Goal: Task Accomplishment & Management: Manage account settings

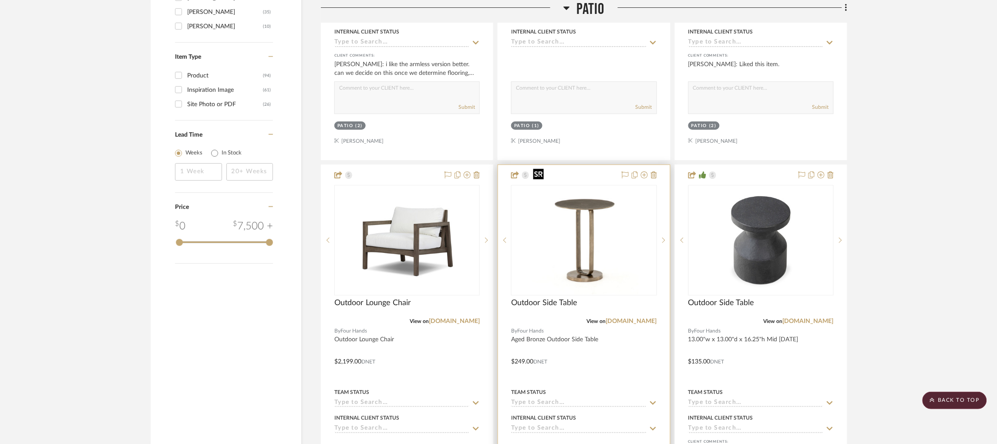
scroll to position [1253, 0]
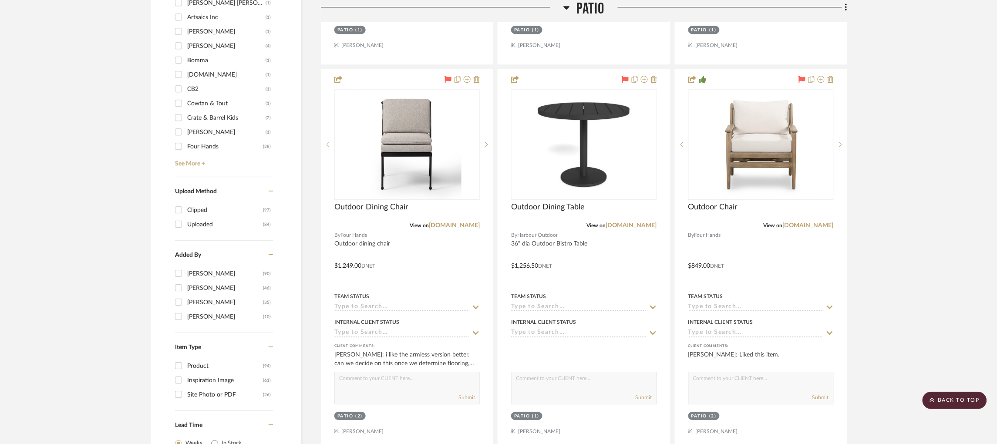
scroll to position [963, 0]
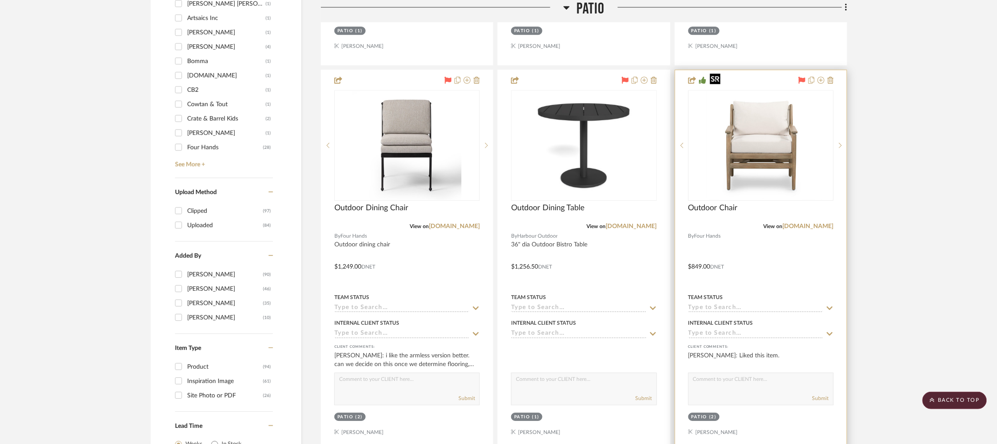
click at [748, 135] on div at bounding box center [761, 145] width 145 height 111
click at [764, 129] on img "0" at bounding box center [761, 145] width 109 height 109
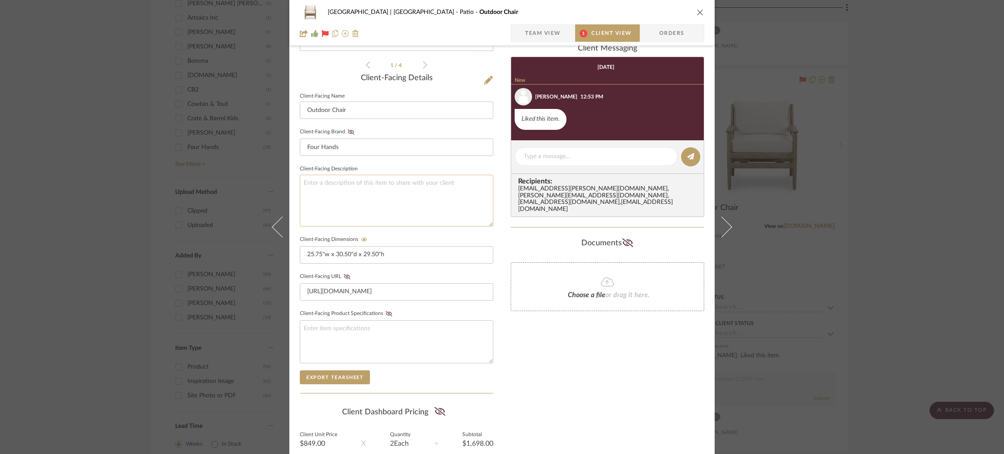
scroll to position [96, 0]
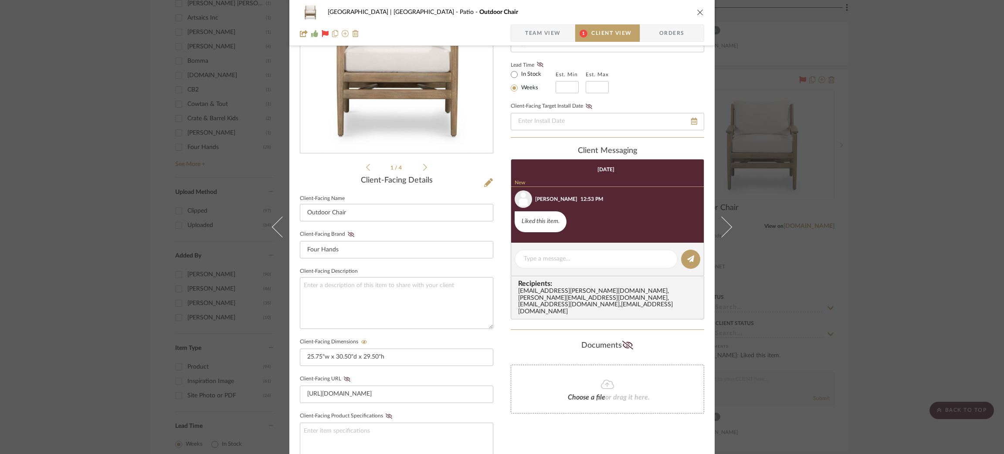
click at [550, 36] on span "Team View" at bounding box center [543, 32] width 36 height 17
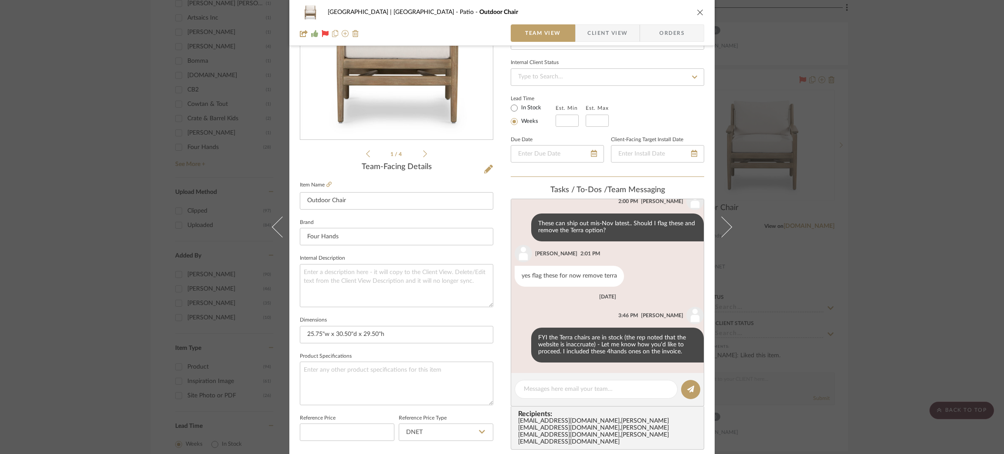
scroll to position [361, 0]
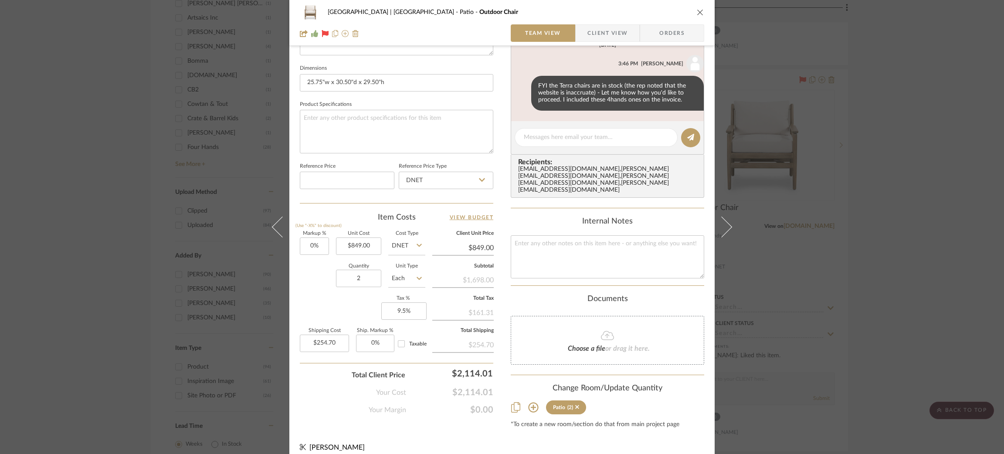
click at [143, 222] on div "Meadow Mountain | Vail Valley Patio Outdoor Chair Team View Client View Orders …" at bounding box center [502, 227] width 1004 height 454
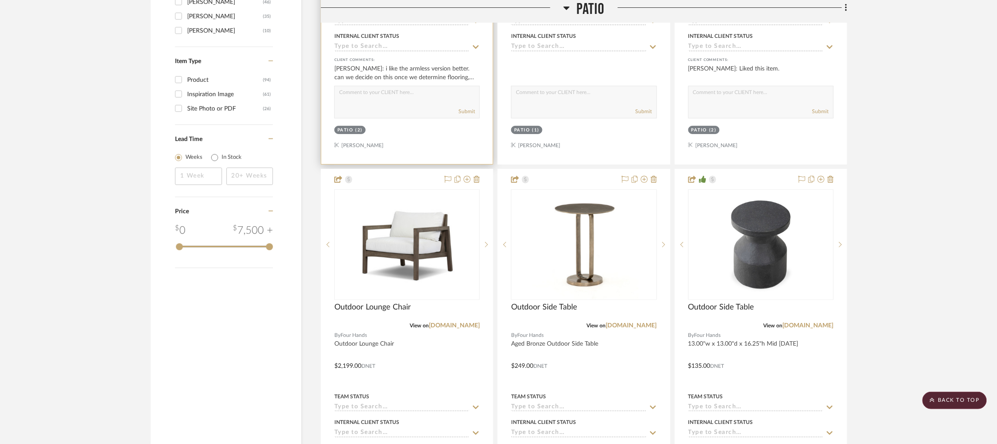
scroll to position [1250, 0]
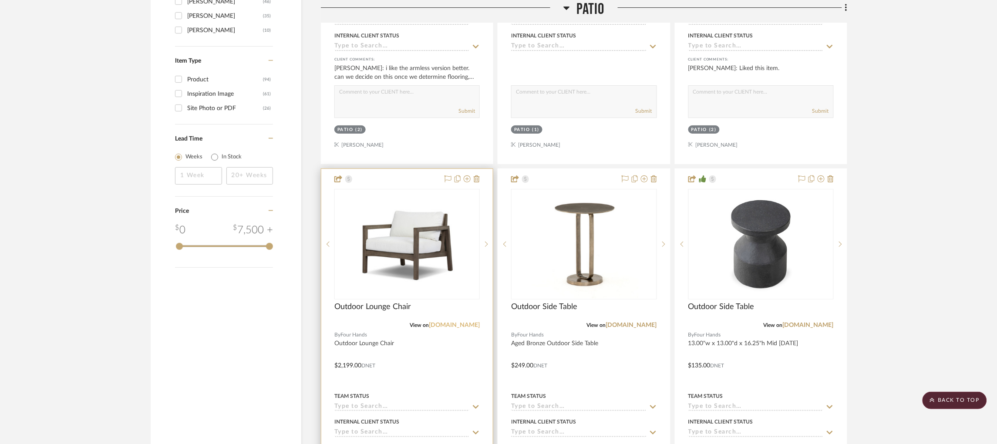
click at [460, 322] on link "[DOMAIN_NAME]" at bounding box center [454, 325] width 51 height 6
click at [388, 238] on img "0" at bounding box center [407, 244] width 109 height 109
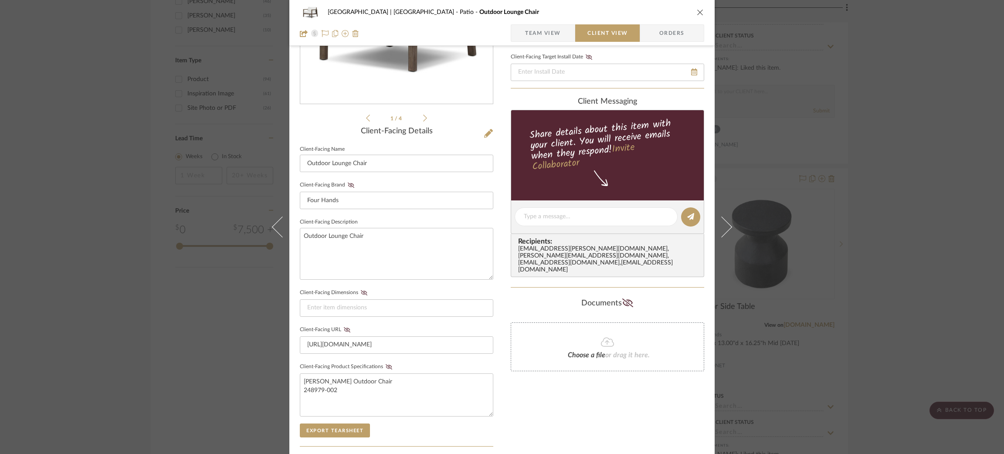
scroll to position [273, 0]
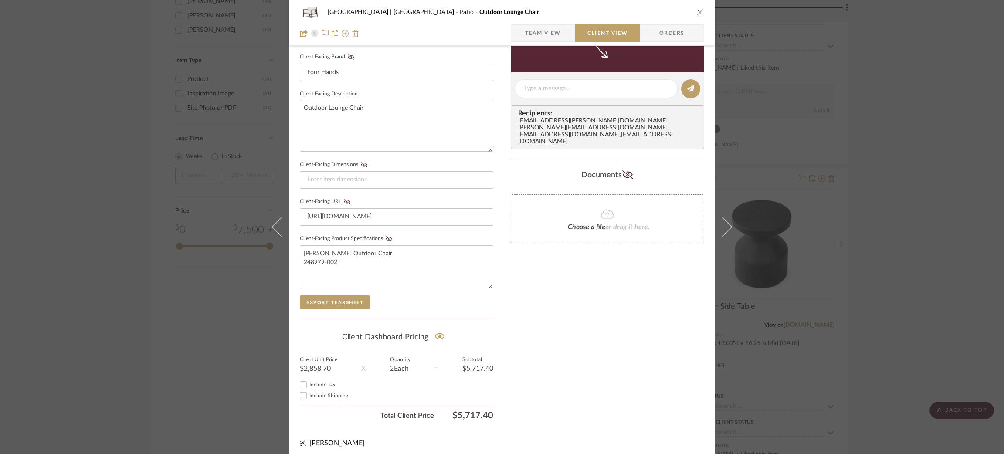
click at [541, 37] on span "Team View" at bounding box center [543, 32] width 36 height 17
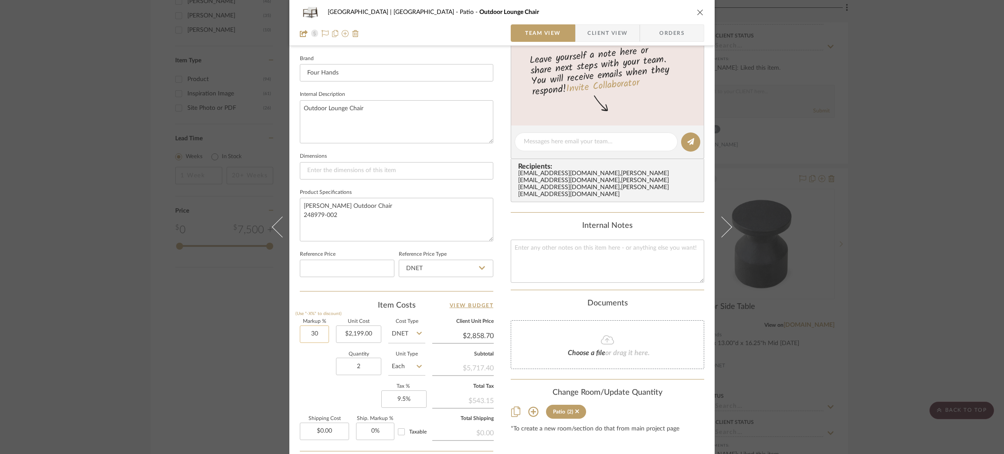
click at [318, 331] on input "30" at bounding box center [314, 333] width 29 height 17
type input "0%"
click at [387, 221] on textarea "Nilson Outdoor Chair 248979-002" at bounding box center [396, 219] width 193 height 43
type input "$2,199.00"
click at [193, 309] on div "Meadow Mountain | Vail Valley Patio Outdoor Lounge Chair Team View Client View …" at bounding box center [502, 227] width 1004 height 454
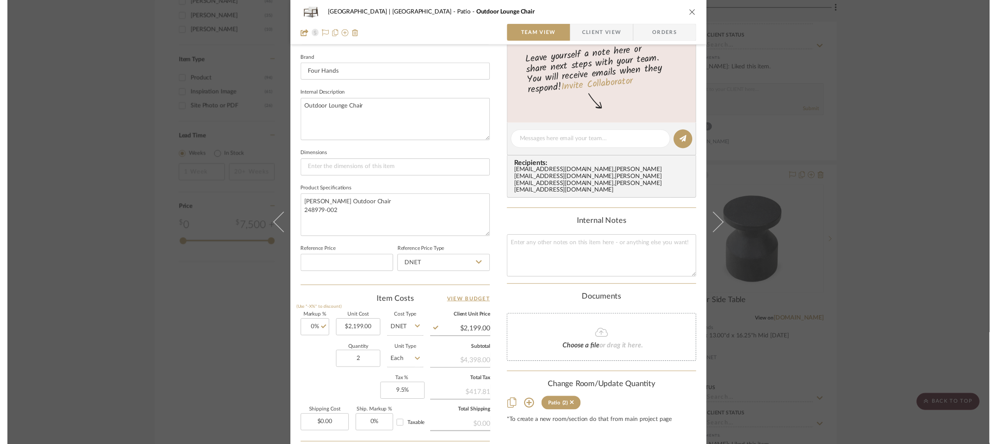
scroll to position [1250, 0]
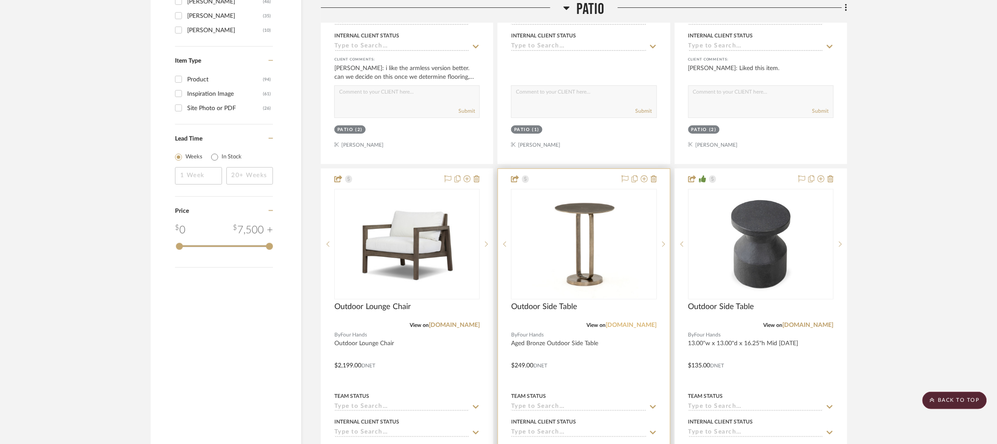
click at [637, 322] on link "[DOMAIN_NAME]" at bounding box center [631, 325] width 51 height 6
click at [558, 216] on img "0" at bounding box center [584, 244] width 109 height 109
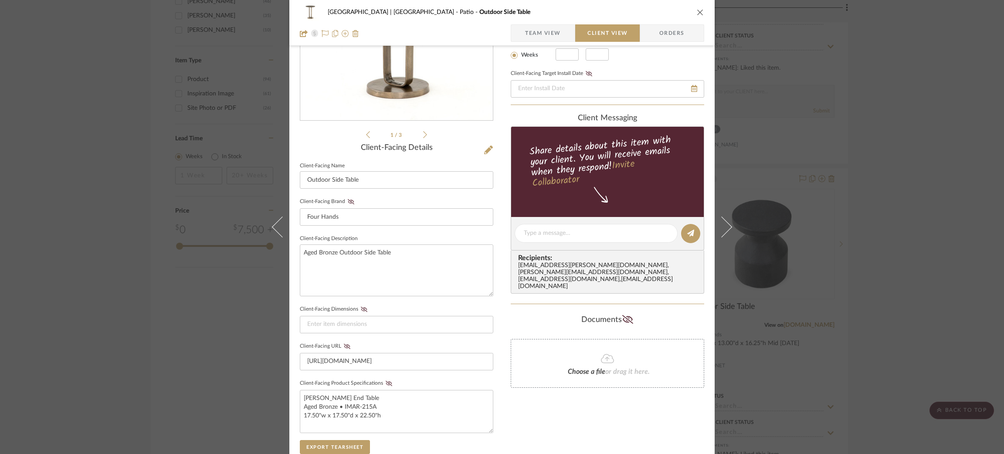
scroll to position [124, 0]
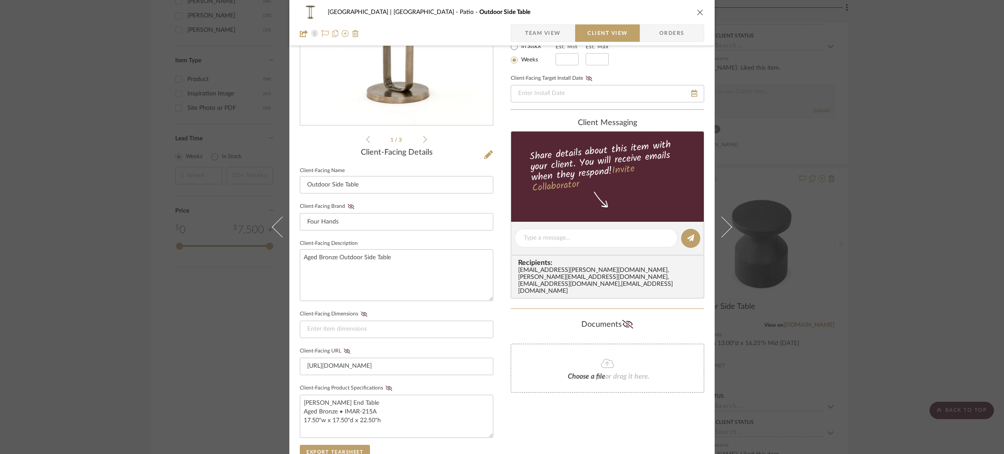
click at [527, 35] on span "Team View" at bounding box center [543, 32] width 36 height 17
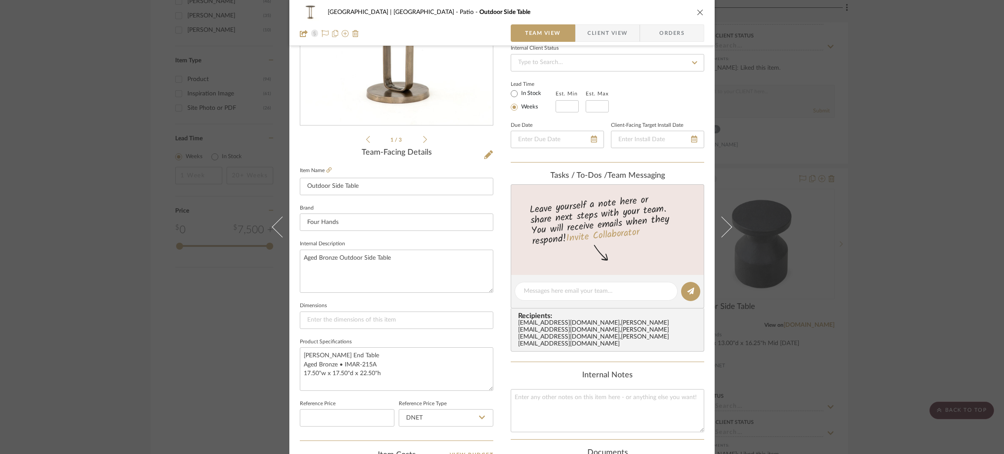
click at [869, 213] on div "Meadow Mountain | Vail Valley Patio Outdoor Side Table Team View Client View Or…" at bounding box center [502, 227] width 1004 height 454
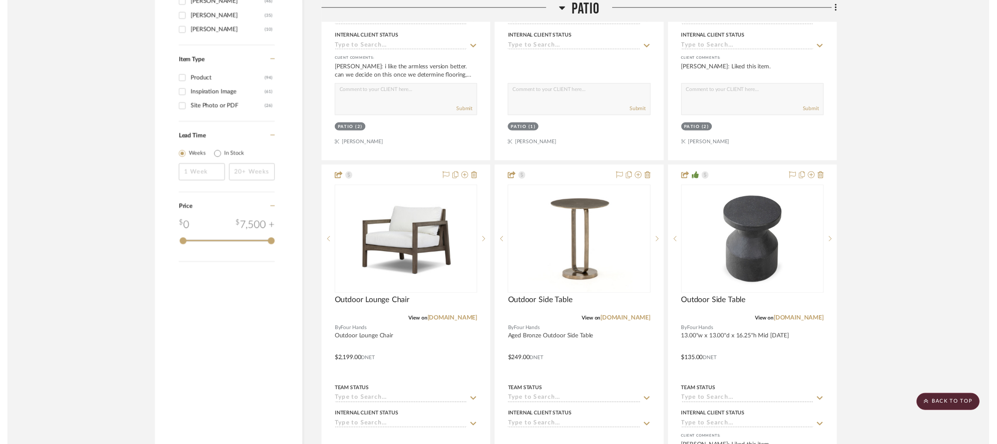
scroll to position [1250, 0]
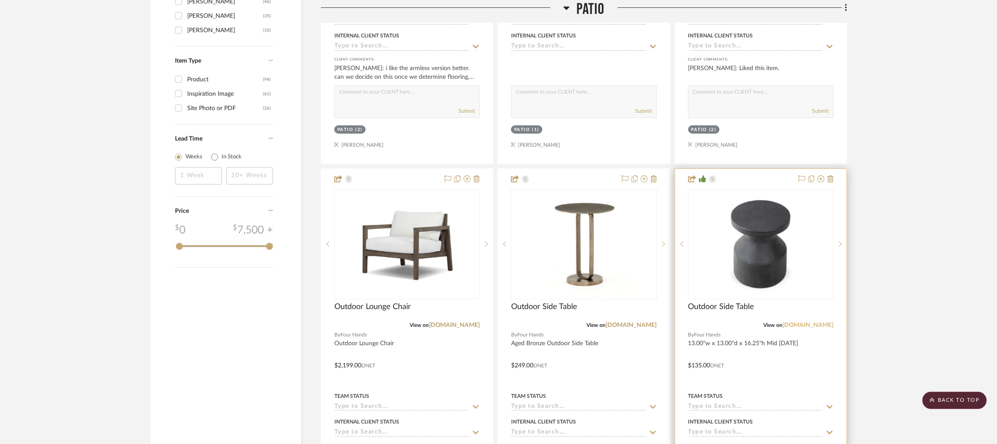
click at [809, 322] on link "[DOMAIN_NAME]" at bounding box center [808, 325] width 51 height 6
click at [753, 224] on img "0" at bounding box center [761, 244] width 109 height 109
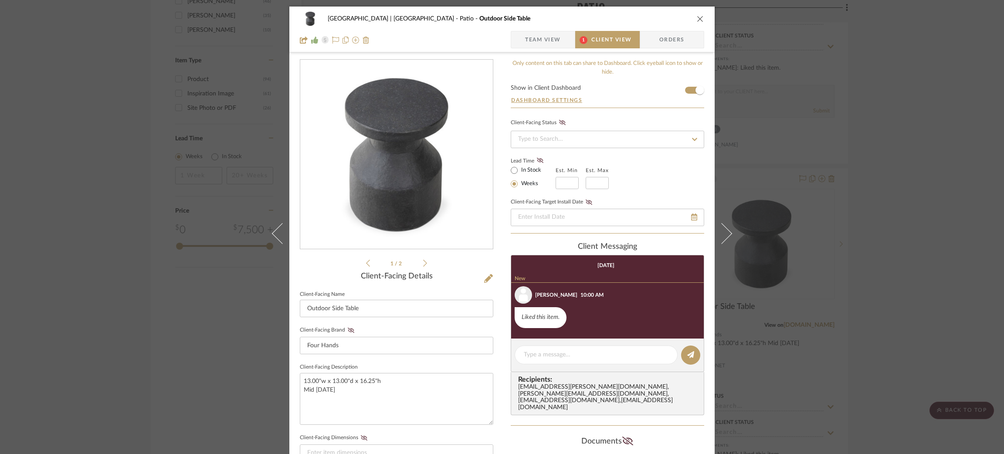
scroll to position [60, 0]
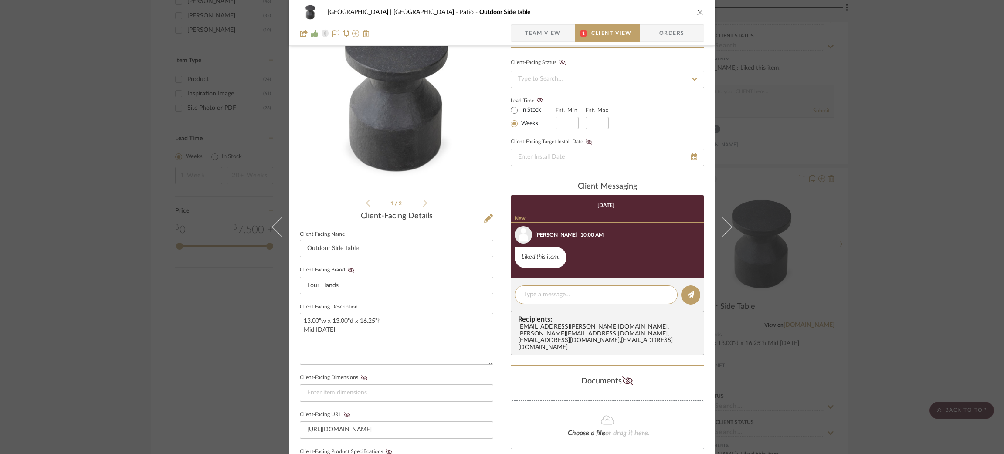
click at [919, 228] on div "Meadow Mountain | Vail Valley Patio Outdoor Side Table Team View 1 Client View …" at bounding box center [502, 227] width 1004 height 454
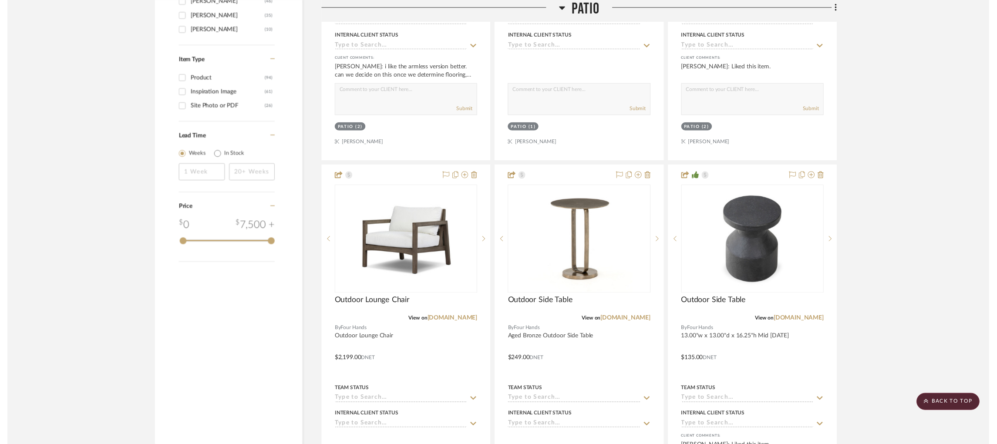
scroll to position [1250, 0]
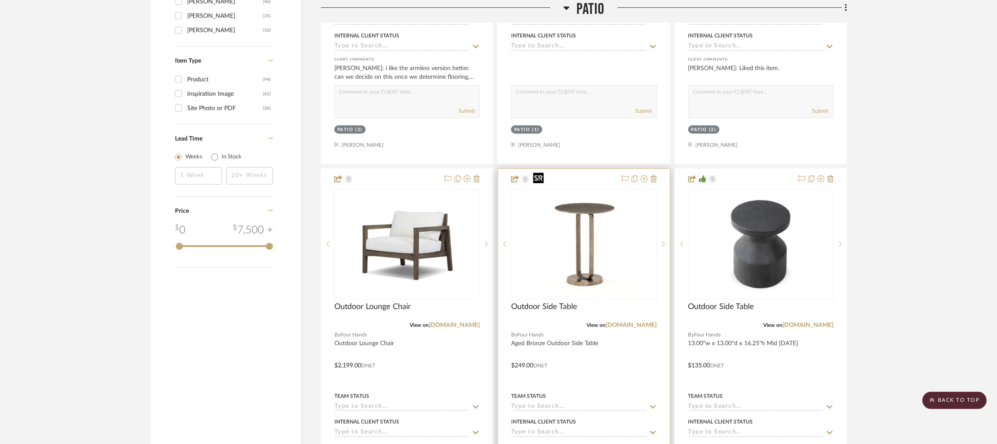
click at [557, 236] on img "0" at bounding box center [584, 244] width 109 height 109
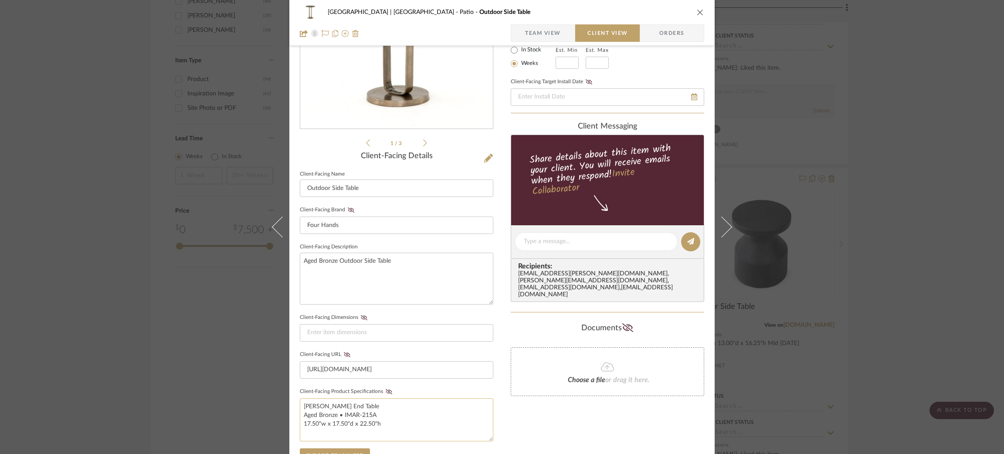
scroll to position [273, 0]
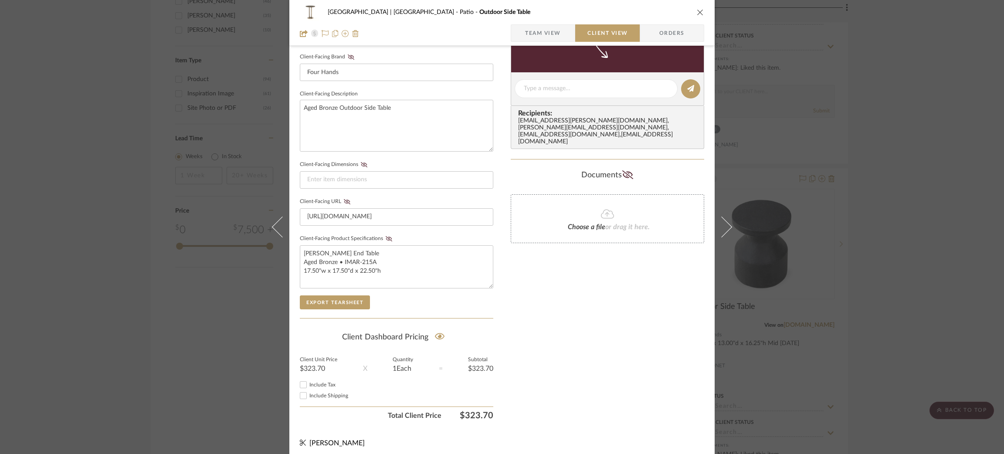
click at [548, 33] on span "Team View" at bounding box center [543, 32] width 36 height 17
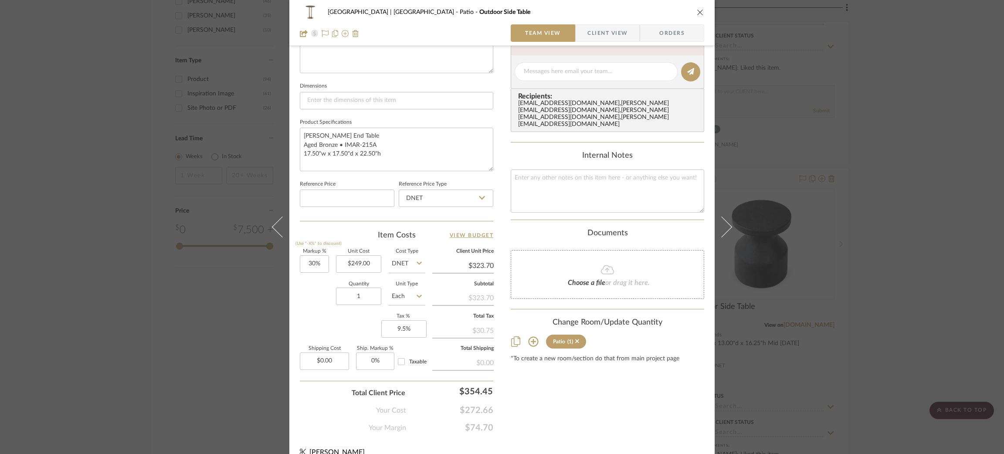
scroll to position [344, 0]
click at [318, 257] on input "30" at bounding box center [314, 263] width 29 height 17
type input "0%"
click at [405, 147] on textarea "Douglas End Table Aged Bronze • IMAR-215A 17.50"w x 17.50"d x 22.50"h" at bounding box center [396, 148] width 193 height 43
type input "$249.00"
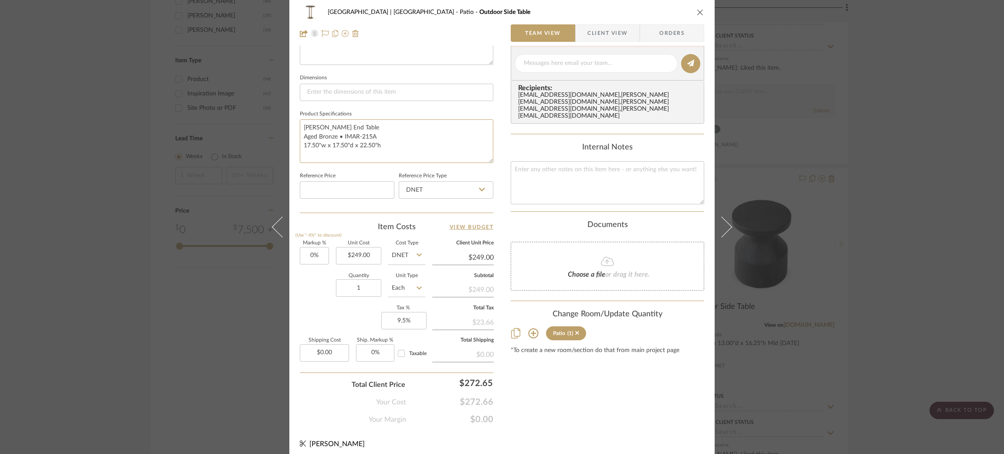
scroll to position [0, 0]
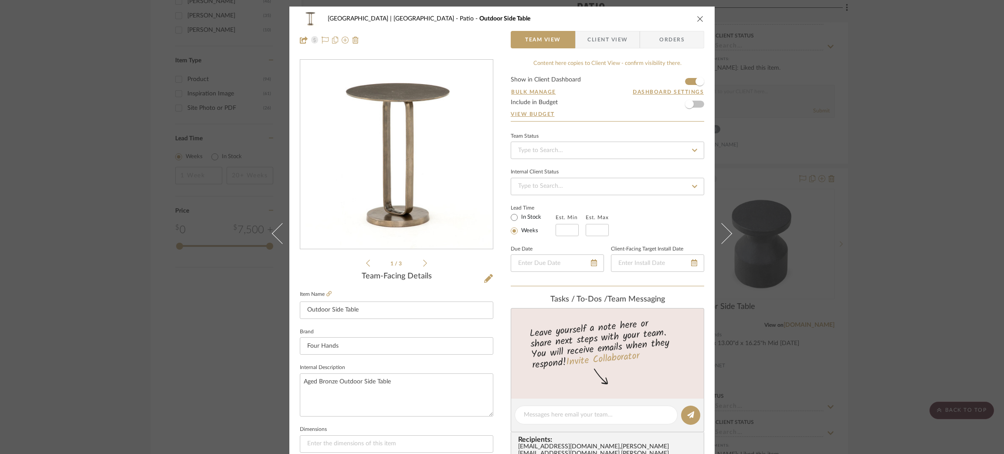
click at [899, 211] on div "Meadow Mountain | Vail Valley Patio Outdoor Side Table Team View Client View Or…" at bounding box center [502, 227] width 1004 height 454
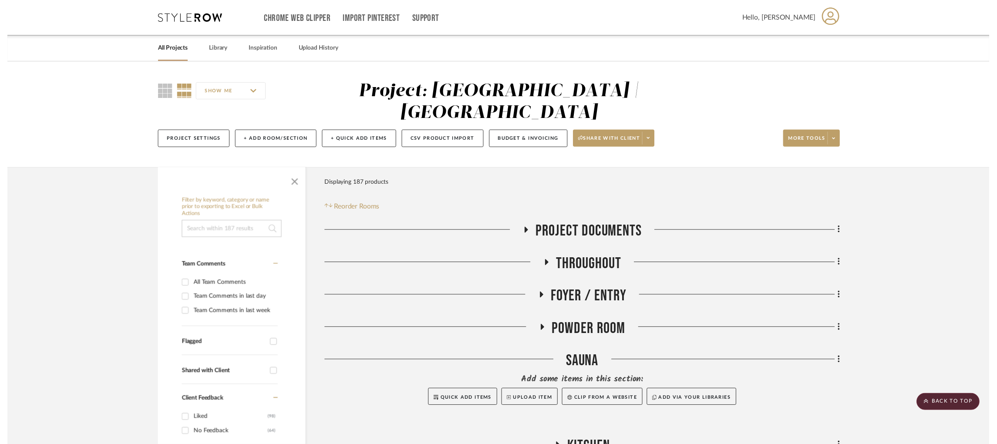
scroll to position [1250, 0]
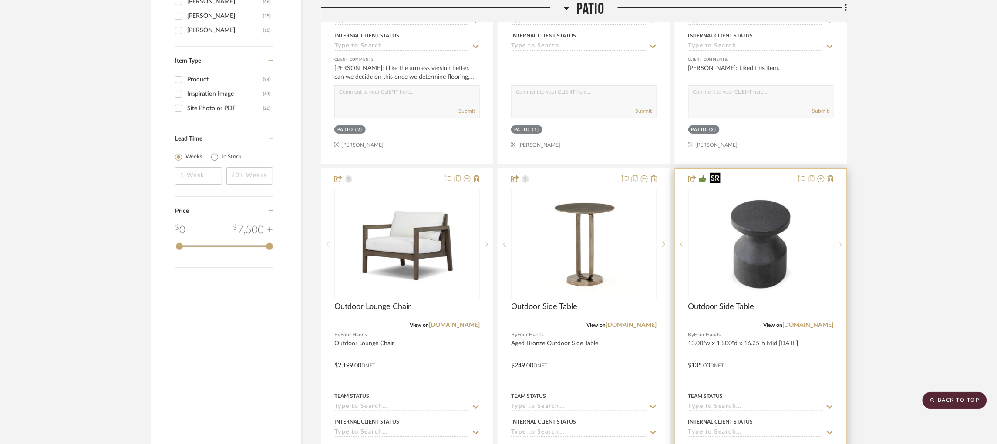
click at [784, 234] on img "0" at bounding box center [761, 244] width 109 height 109
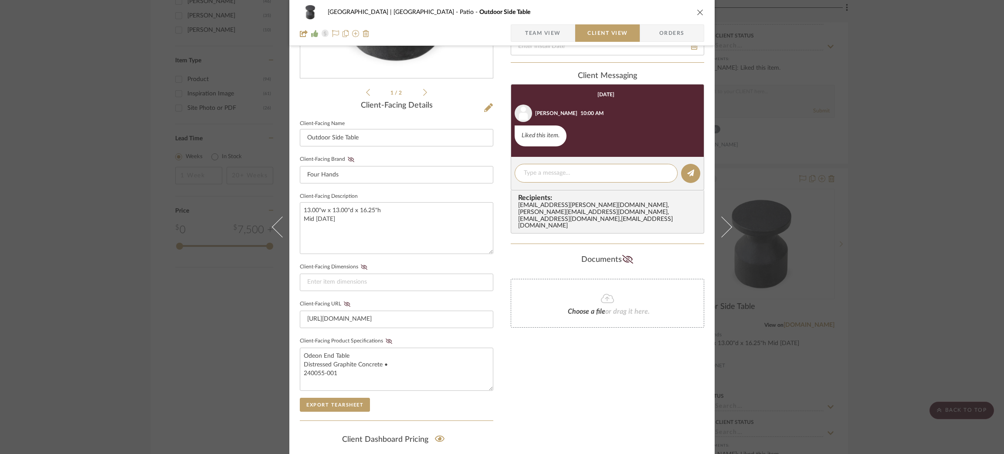
scroll to position [174, 0]
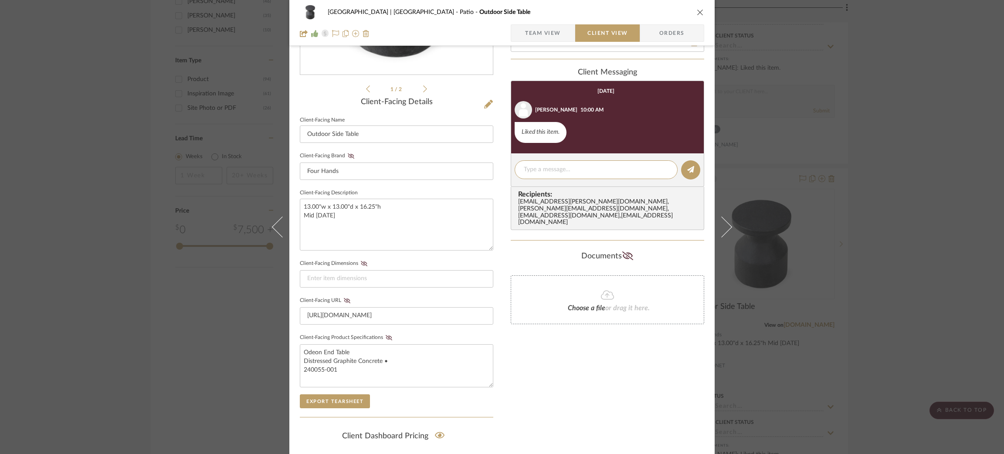
click at [521, 43] on div "Meadow Mountain | Vail Valley Patio Outdoor Side Table Team View Client View Or…" at bounding box center [501, 23] width 425 height 46
click at [525, 40] on span "Team View" at bounding box center [543, 32] width 36 height 17
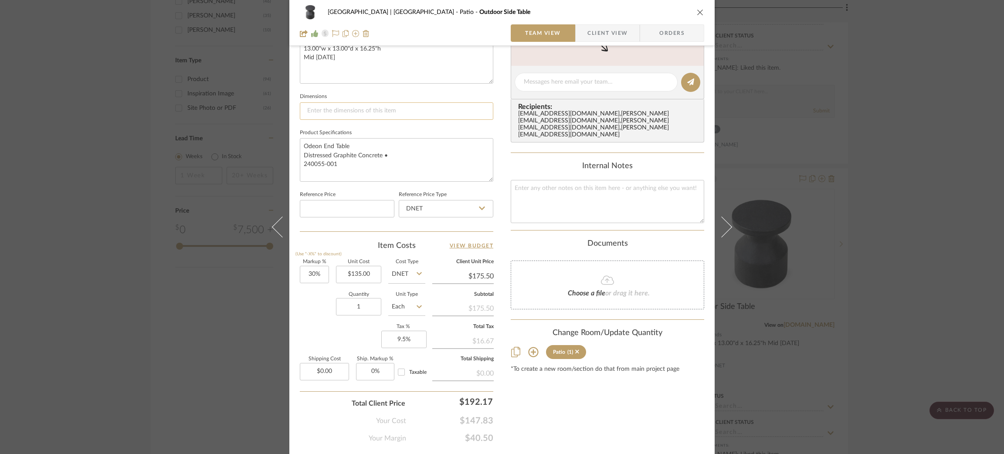
scroll to position [334, 0]
click at [371, 272] on input "135.00" at bounding box center [358, 272] width 45 height 17
type input "249"
type input "30"
type input "$249.00"
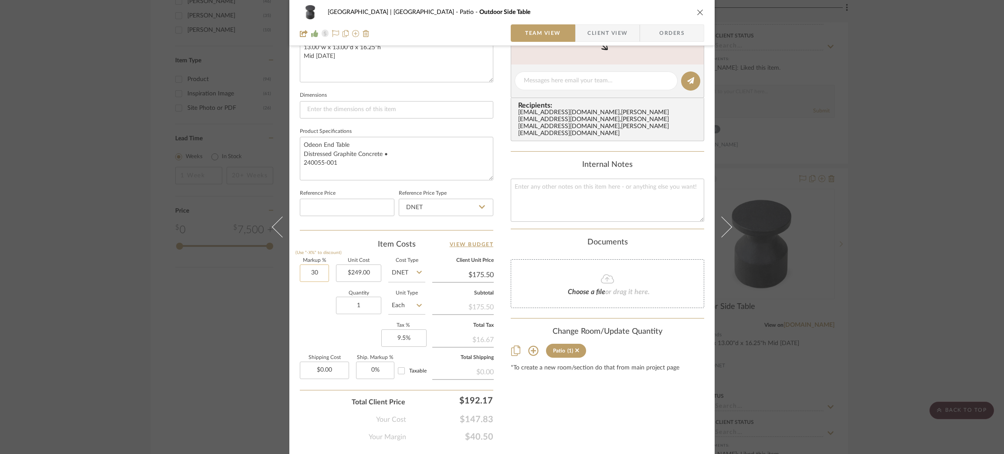
click at [317, 265] on input "30" at bounding box center [314, 272] width 29 height 17
type input "0%"
click at [401, 146] on textarea "Odeon End Table Distressed Graphite Concrete • 240055-001" at bounding box center [396, 158] width 193 height 43
type input "$249.00"
click at [238, 306] on div "Meadow Mountain | Vail Valley Patio Outdoor Side Table Team View Client View Or…" at bounding box center [502, 227] width 1004 height 454
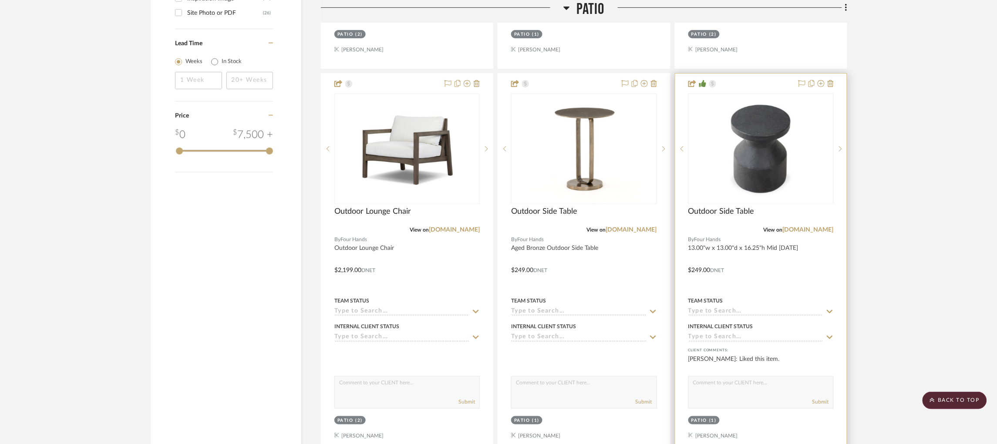
scroll to position [1345, 2]
click at [768, 128] on img "0" at bounding box center [761, 149] width 109 height 109
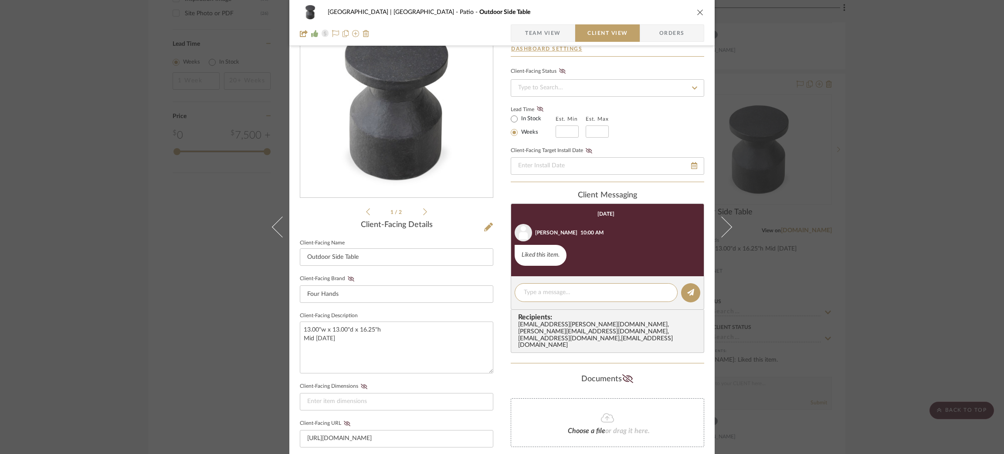
scroll to position [189, 0]
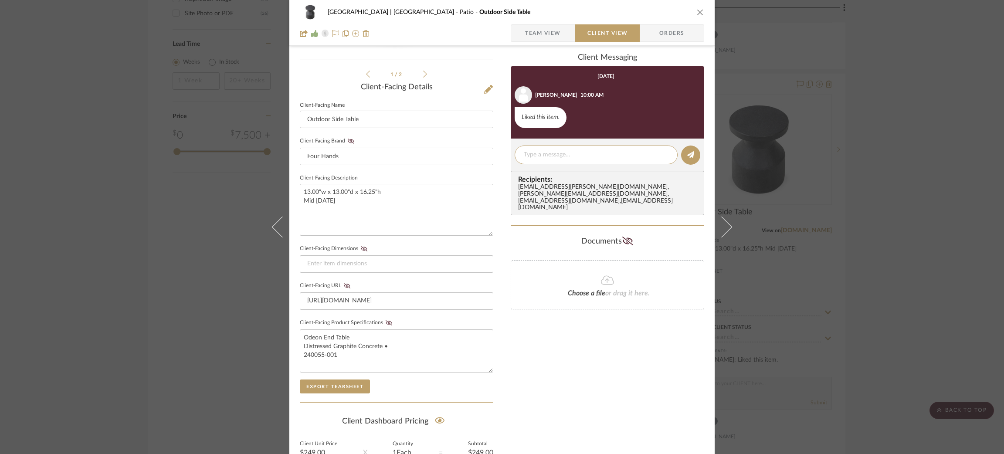
click at [540, 30] on span "Team View" at bounding box center [543, 32] width 36 height 17
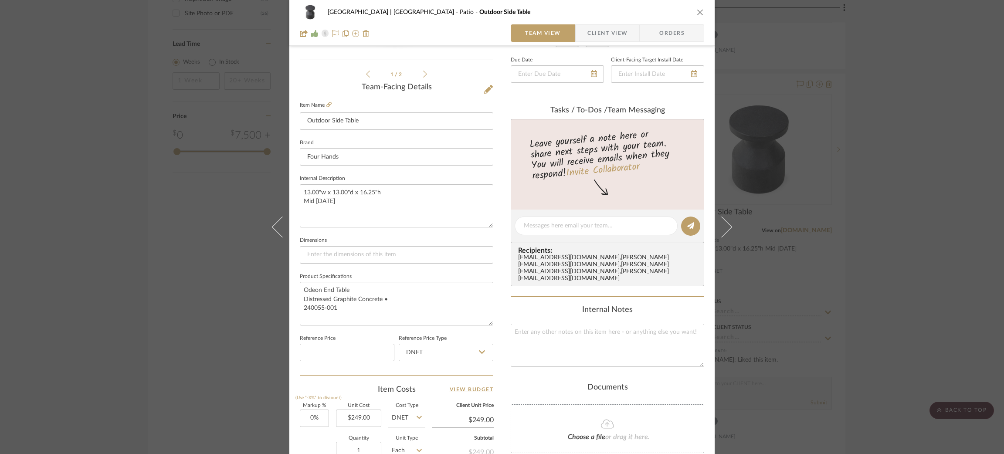
click at [874, 218] on div "Meadow Mountain | Vail Valley Patio Outdoor Side Table Team View Client View Or…" at bounding box center [502, 227] width 1004 height 454
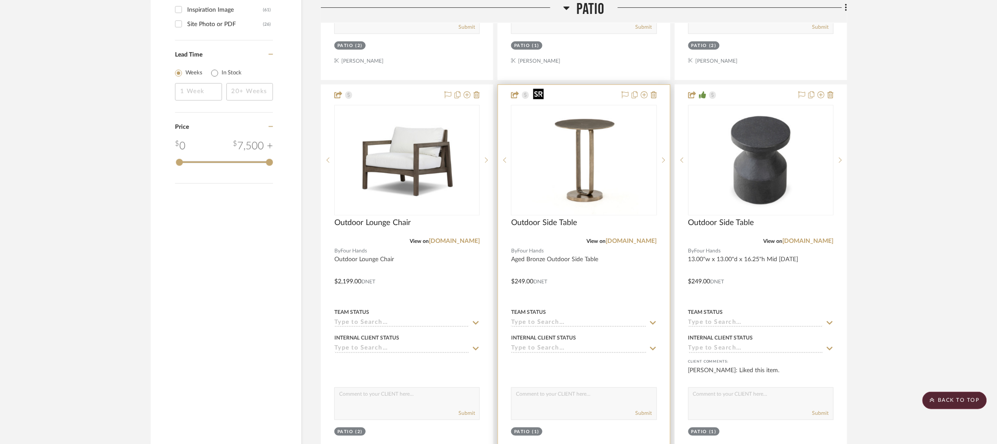
scroll to position [1335, 2]
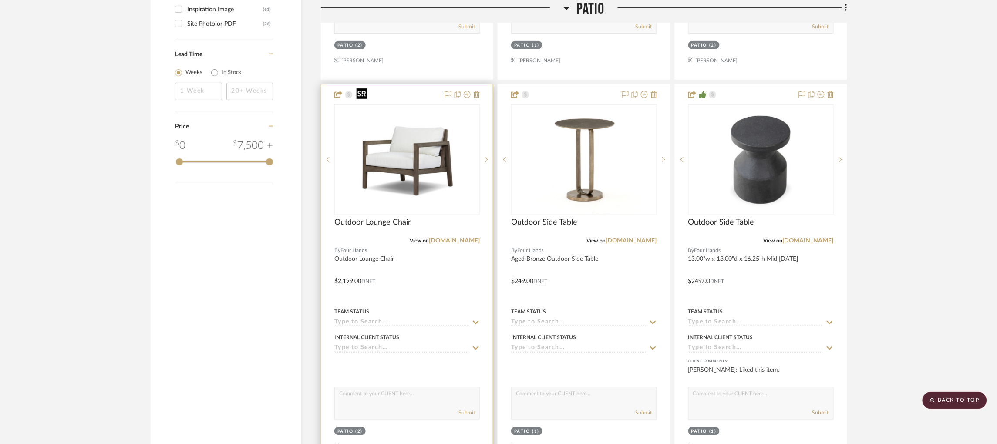
click at [414, 159] on img "0" at bounding box center [407, 159] width 109 height 109
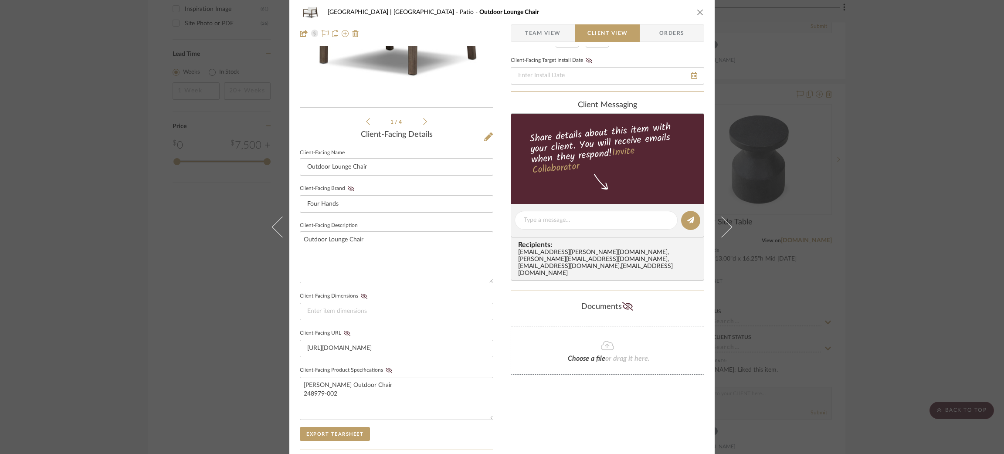
scroll to position [143, 0]
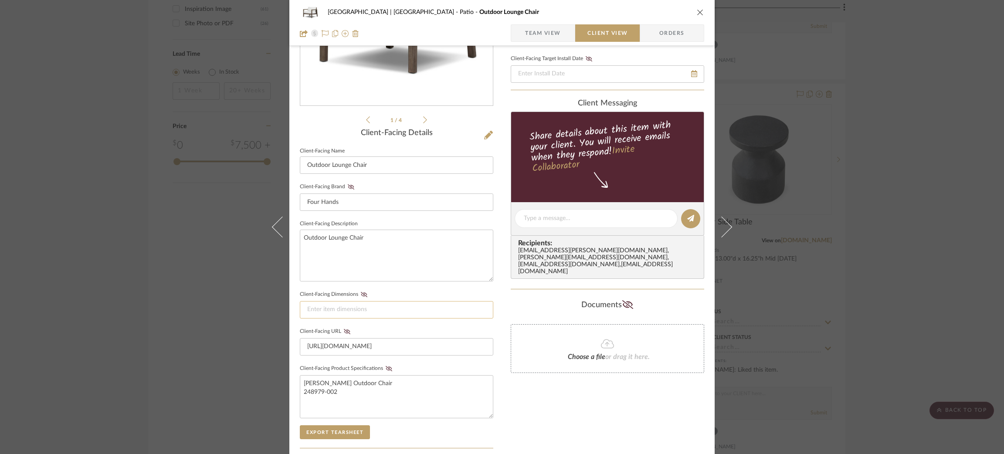
click at [372, 310] on input at bounding box center [396, 309] width 193 height 17
paste input "32.75"w x 36.00"d x 31.00"h"
type input "32.75"w x 36.00"d x 31.00"h"
click at [414, 257] on textarea "Outdoor Lounge Chair" at bounding box center [396, 256] width 193 height 52
click at [845, 210] on div "Meadow Mountain | Vail Valley Patio Outdoor Lounge Chair Team View Client View …" at bounding box center [502, 227] width 1004 height 454
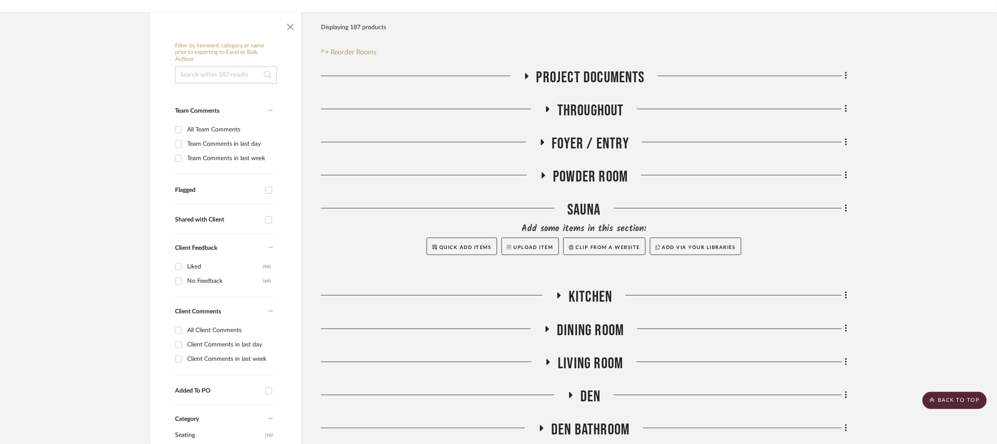
scroll to position [0, 2]
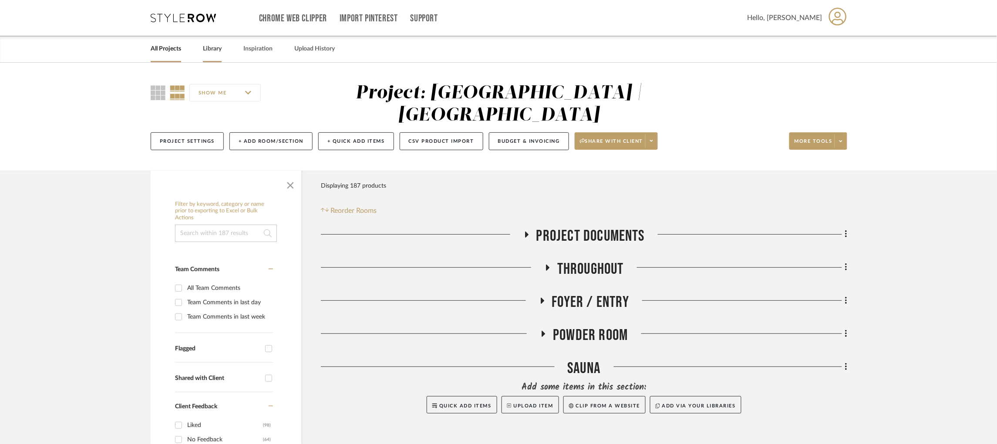
click at [211, 47] on link "Library" at bounding box center [212, 49] width 19 height 12
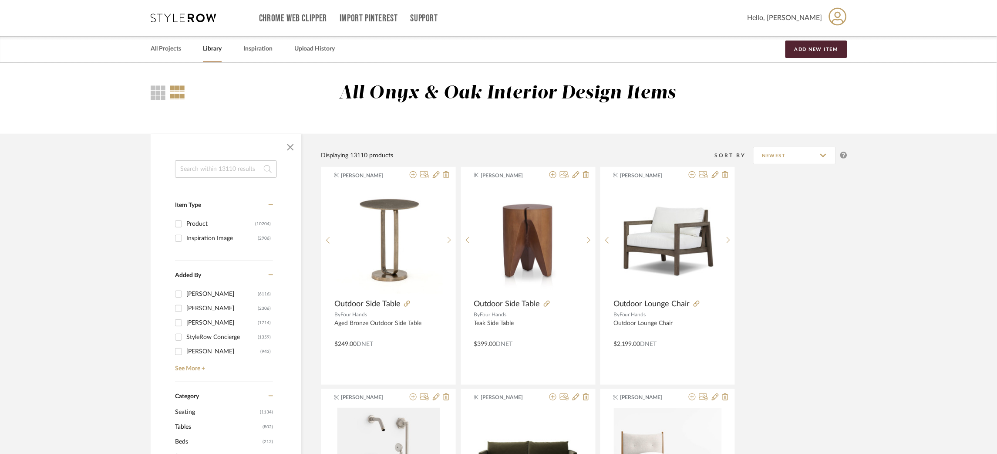
click at [210, 174] on input at bounding box center [226, 168] width 102 height 17
type input "blanc creme"
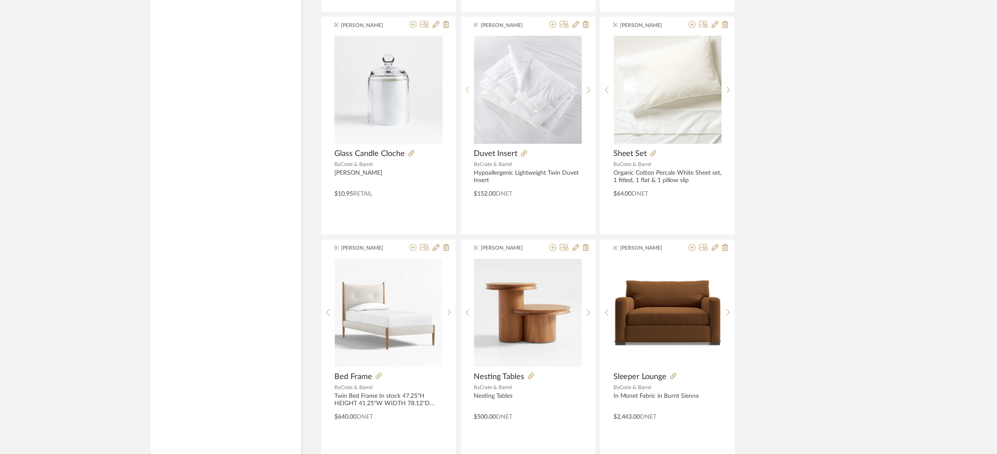
scroll to position [2501, 0]
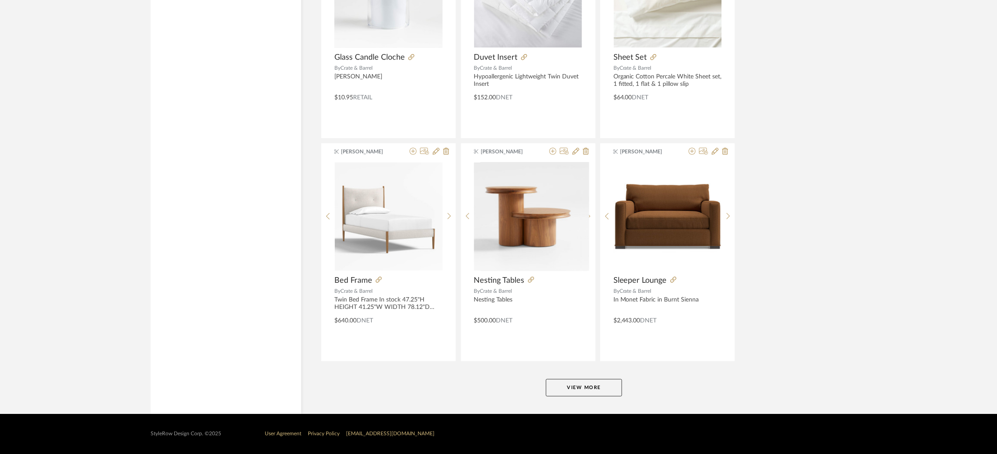
click at [582, 386] on button "View More" at bounding box center [584, 387] width 76 height 17
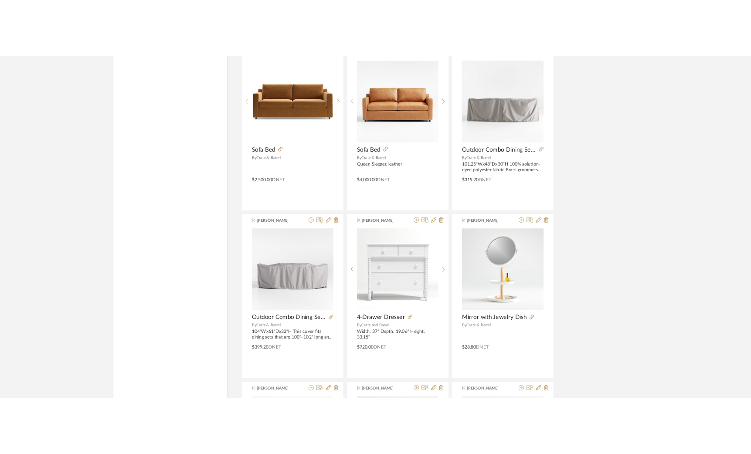
scroll to position [3565, 0]
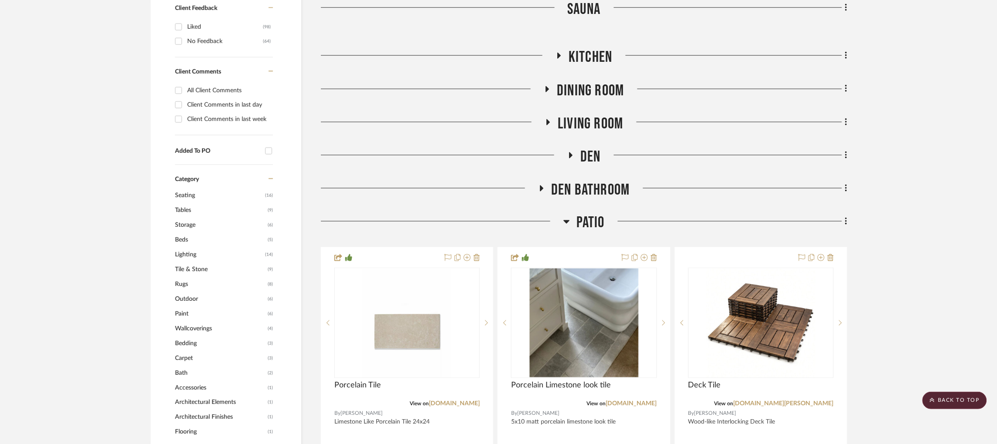
scroll to position [408, 0]
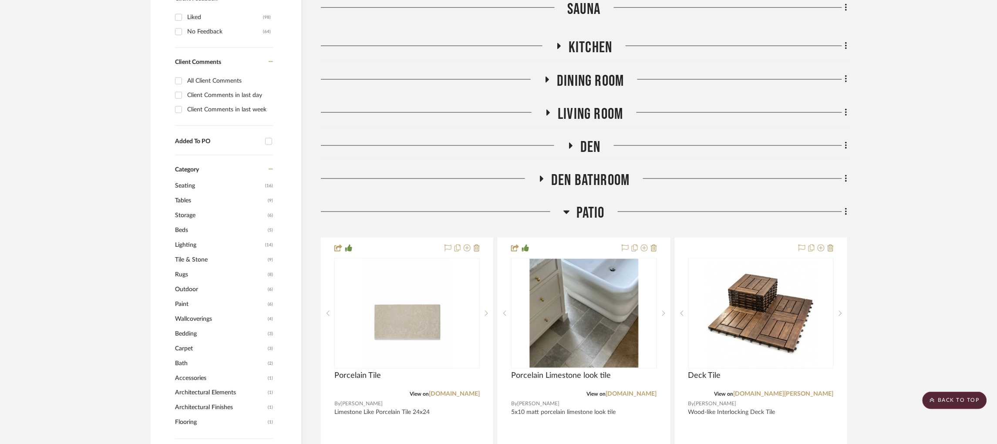
click at [573, 143] on icon at bounding box center [571, 146] width 10 height 7
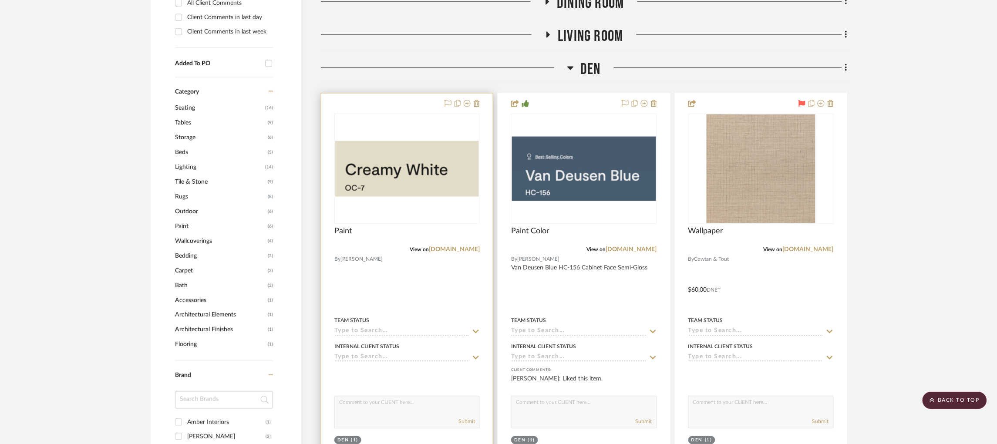
scroll to position [472, 0]
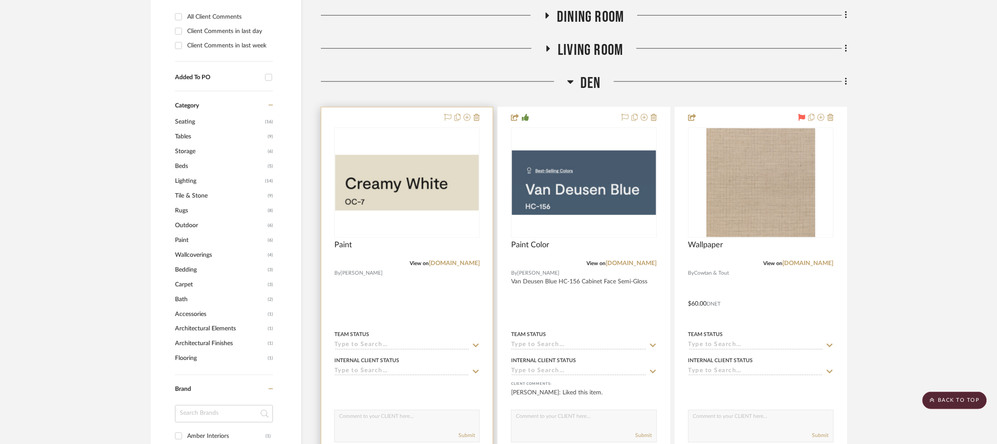
click at [383, 162] on img "0" at bounding box center [407, 182] width 144 height 55
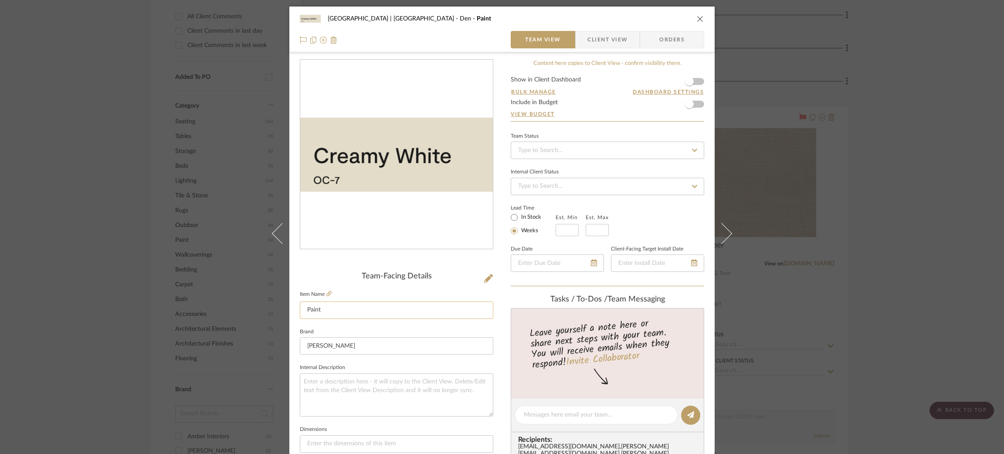
scroll to position [60, 0]
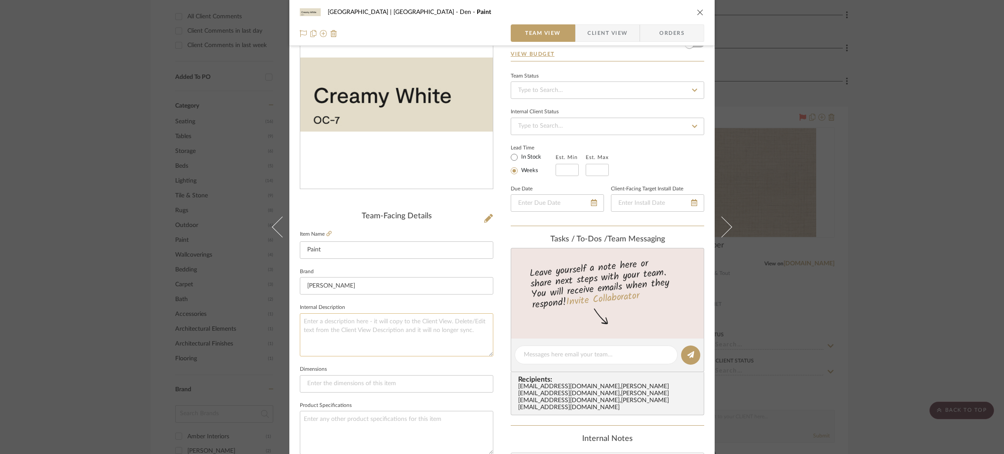
click at [356, 323] on textarea at bounding box center [396, 334] width 193 height 43
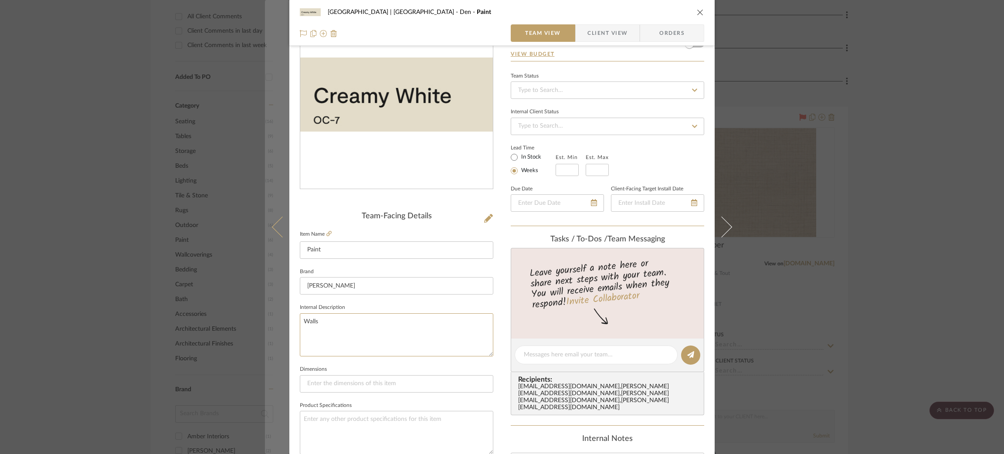
drag, startPoint x: 356, startPoint y: 323, endPoint x: 271, endPoint y: 311, distance: 85.8
click at [271, 311] on mat-dialog-content "Meadow Mountain | Vail Valley Den Paint Team View Client View Orders Team-Facin…" at bounding box center [502, 348] width 474 height 805
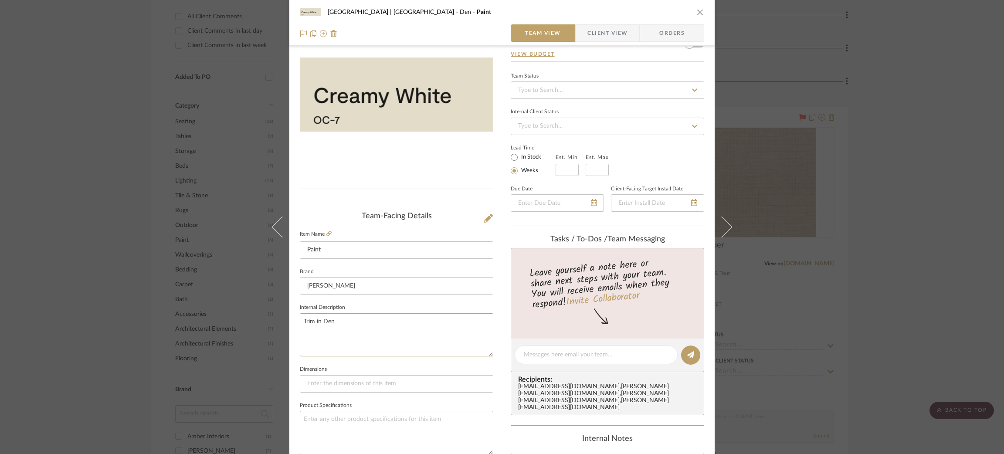
type textarea "Trim in Den"
click at [355, 418] on textarea at bounding box center [396, 432] width 193 height 43
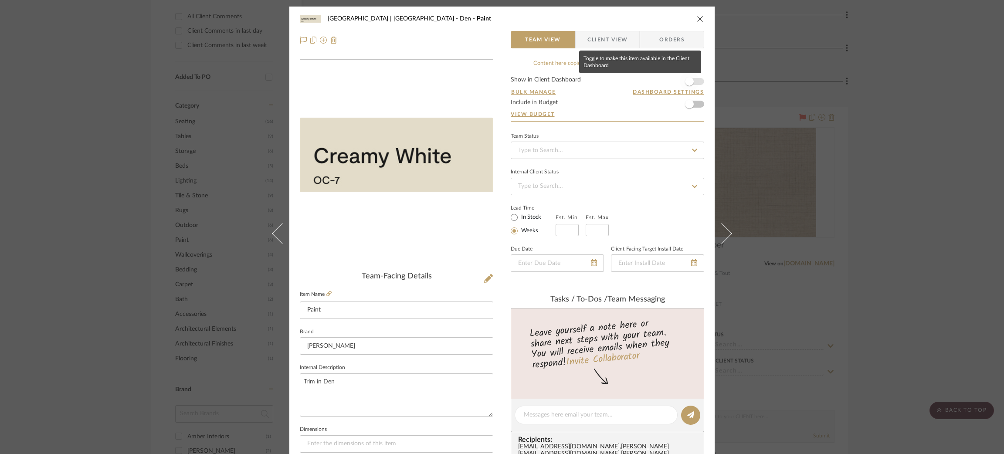
click at [693, 78] on span "button" at bounding box center [689, 81] width 19 height 19
click at [756, 116] on div "Meadow Mountain | Vail Valley Den Paint Team View Client View Orders Team-Facin…" at bounding box center [502, 227] width 1004 height 454
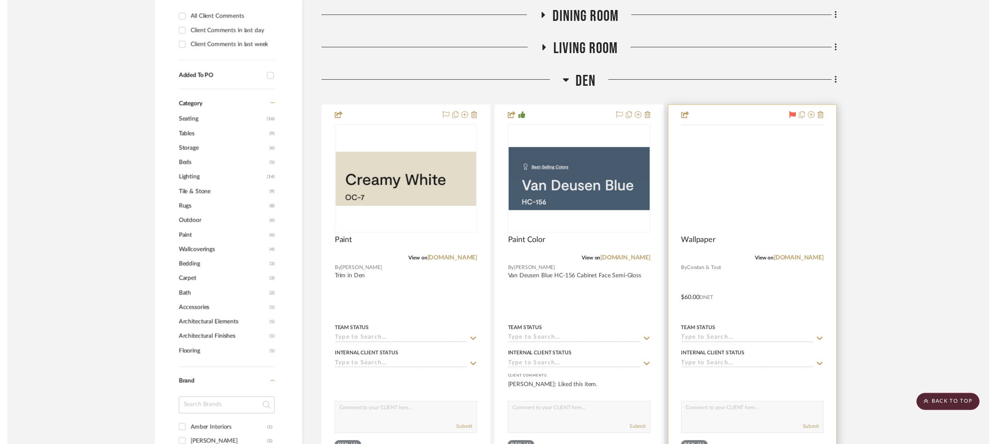
scroll to position [472, 0]
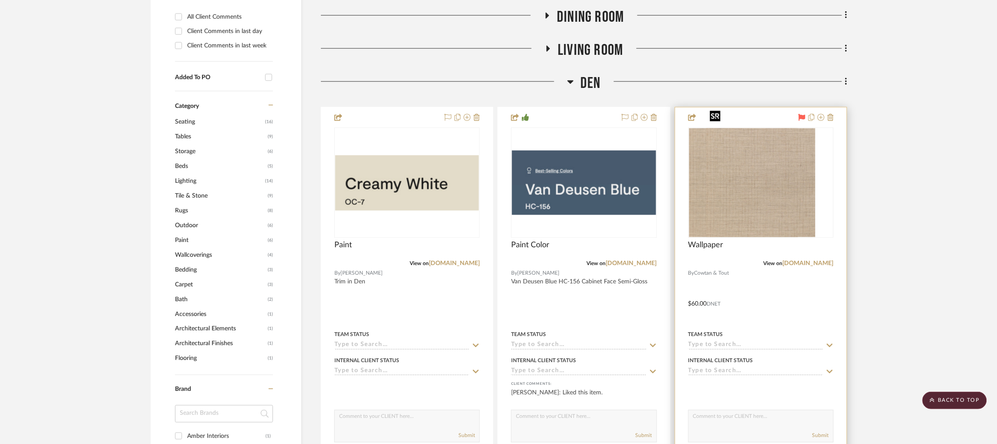
click at [756, 175] on div at bounding box center [761, 183] width 145 height 111
click at [756, 174] on img "0" at bounding box center [761, 182] width 109 height 109
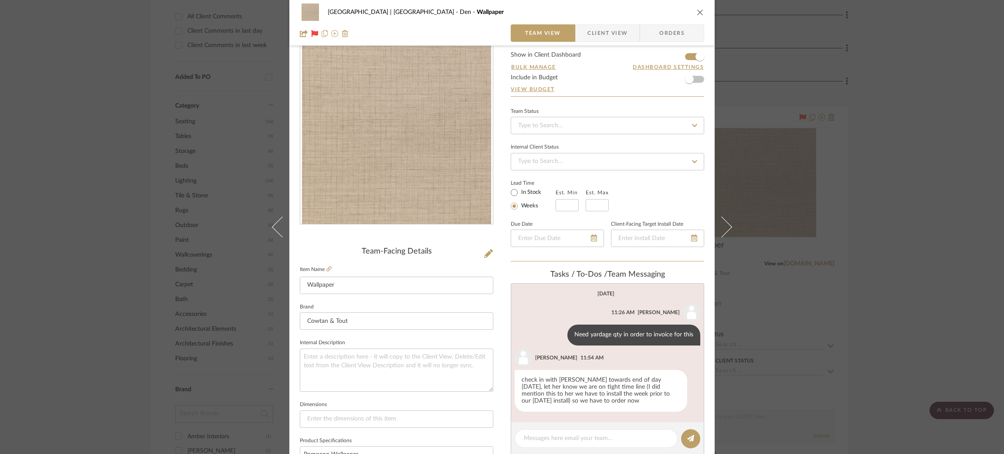
scroll to position [26, 0]
click at [326, 265] on icon at bounding box center [328, 267] width 5 height 5
click at [486, 252] on icon at bounding box center [488, 252] width 9 height 9
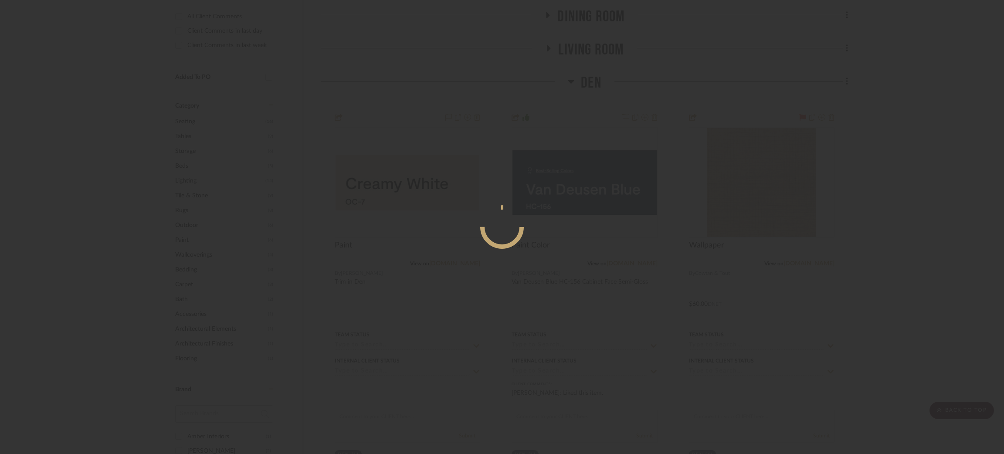
scroll to position [0, 0]
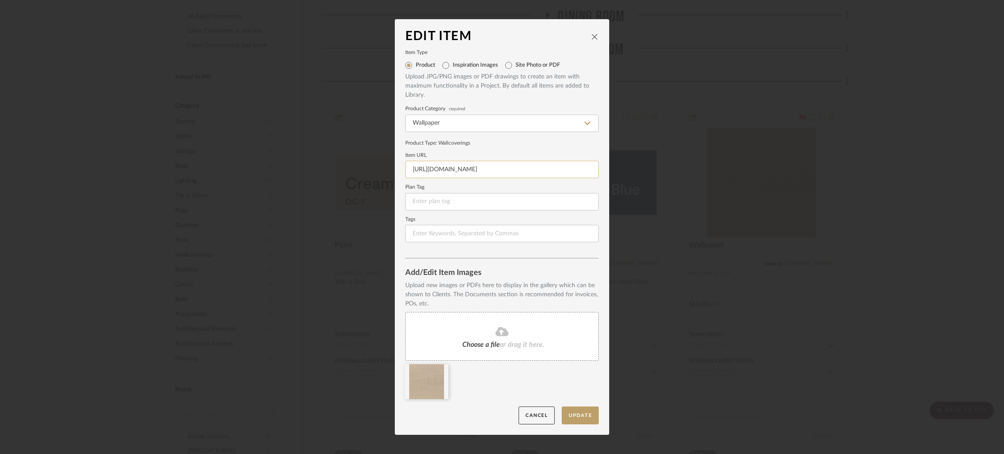
click at [460, 171] on input "https://designs.cowtan.com/Design/20506-02" at bounding box center [501, 169] width 193 height 17
paste input "1"
drag, startPoint x: 541, startPoint y: 169, endPoint x: 506, endPoint y: 172, distance: 34.5
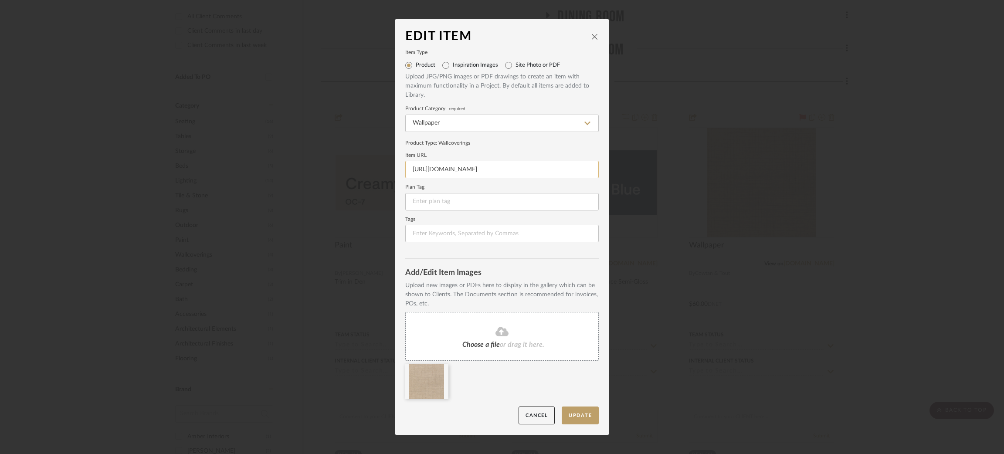
click at [506, 172] on input "https://designs.cowtan.com/Design/20506-01" at bounding box center [501, 169] width 193 height 17
type input "https://designs.cowtan.com/Design/20506-01"
click at [582, 411] on button "Update" at bounding box center [579, 415] width 37 height 18
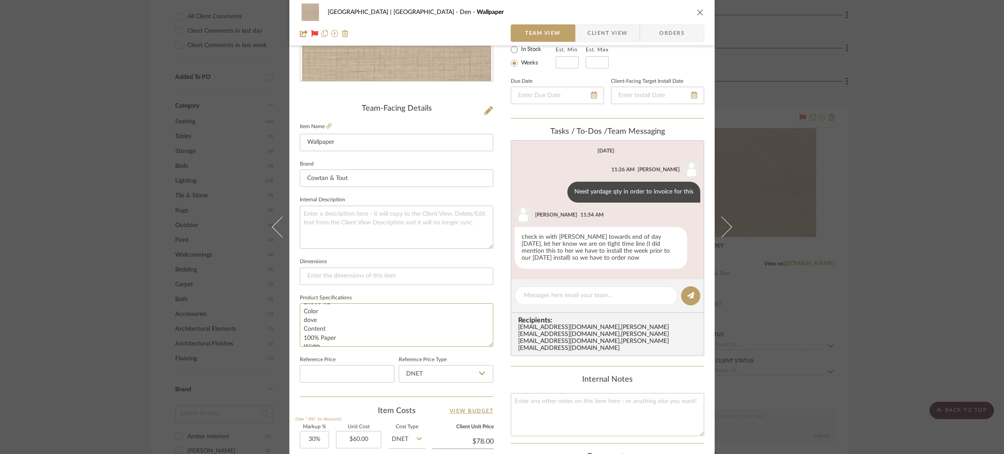
scroll to position [41, 0]
drag, startPoint x: 330, startPoint y: 304, endPoint x: 295, endPoint y: 312, distance: 35.7
click at [295, 312] on div "Meadow Mountain | Vail Valley Den Wallpaper Team View Client View Orders Team-F…" at bounding box center [501, 241] width 425 height 805
drag, startPoint x: 295, startPoint y: 312, endPoint x: 354, endPoint y: 331, distance: 61.7
click at [354, 331] on textarea "Pompano Wallpaper CT NaturalsXIII Cowtan & Tout 20506-02 Color dove Content 100…" at bounding box center [396, 324] width 193 height 43
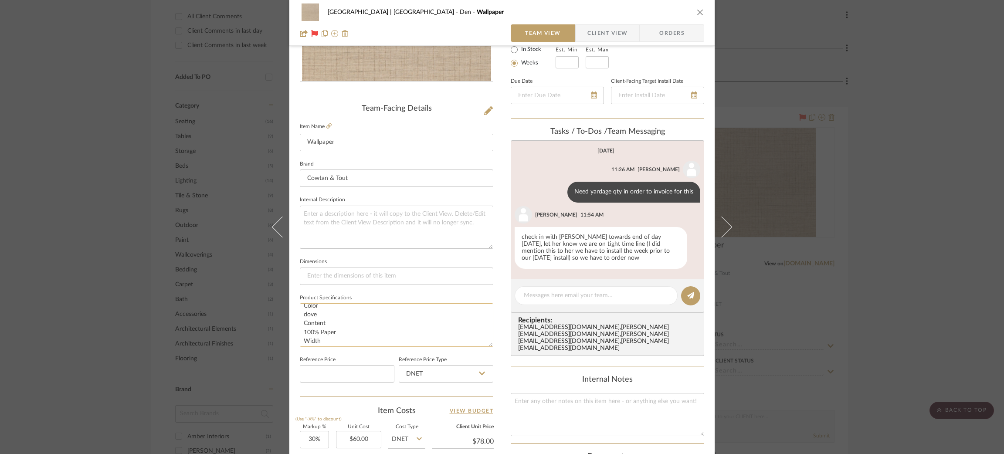
scroll to position [20, 0]
click at [328, 312] on textarea "Pompano Wallpaper CT NaturalsXIII Cowtan & Tout 20506-02 Color dove Content 100…" at bounding box center [396, 324] width 193 height 43
type textarea "Pompano Wallpaper CT NaturalsXIII Cowtan & Tout 20506-01 Color dove Content 100…"
click at [354, 245] on textarea at bounding box center [396, 227] width 193 height 43
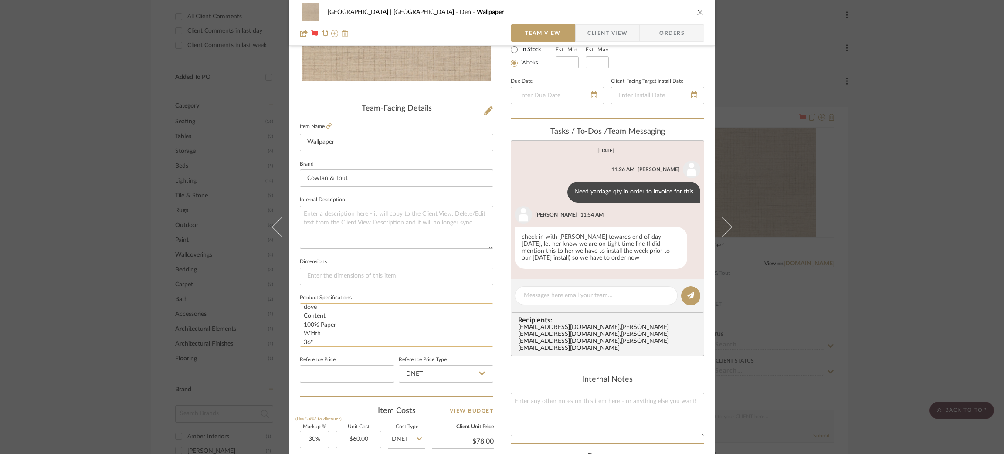
drag, startPoint x: 318, startPoint y: 334, endPoint x: 298, endPoint y: 310, distance: 31.2
click at [300, 310] on textarea "Pompano Wallpaper CT NaturalsXIII Cowtan & Tout 20506-01 Color dove Content 100…" at bounding box center [396, 324] width 193 height 43
paste textarea "Item Number 20506-01 Color sand Contents 100% Paper Width"
click at [316, 332] on textarea "Pompano Wallpaper CT NaturalsXIII Cowtan & Tout 20506-01 Color dove Item Number…" at bounding box center [396, 324] width 193 height 43
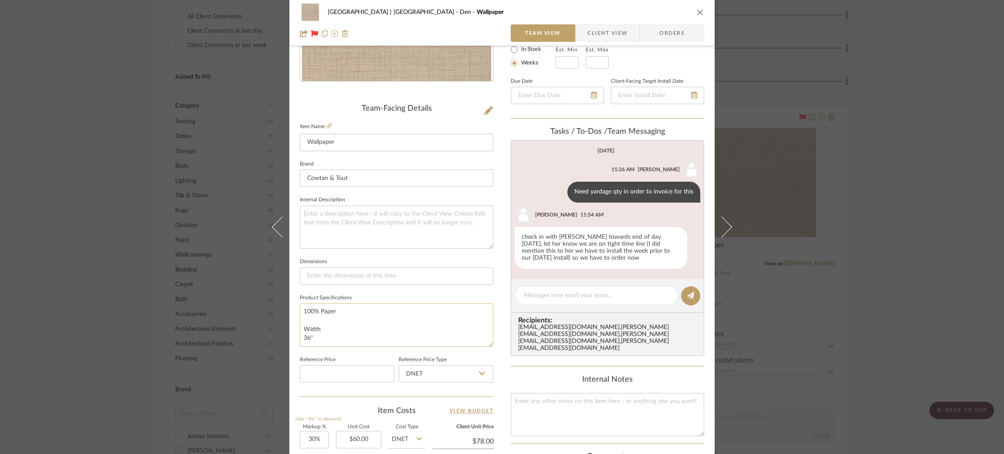
click at [325, 315] on textarea "Pompano Wallpaper CT NaturalsXIII Cowtan & Tout 20506-01 Color dove Item Number…" at bounding box center [396, 324] width 193 height 43
click at [328, 307] on textarea "Pompano Wallpaper CT NaturalsXIII Cowtan & Tout 20506-01 Color dove Item Number…" at bounding box center [396, 324] width 193 height 43
click at [322, 322] on textarea "Pompano Wallpaper CT NaturalsXIII Cowtan & Tout 20506-01 Color dove Item Number…" at bounding box center [396, 324] width 193 height 43
click at [311, 325] on textarea "Pompano Wallpaper CT NaturalsXIII Cowtan & Tout 20506-01 Color dove Item Number…" at bounding box center [396, 324] width 193 height 43
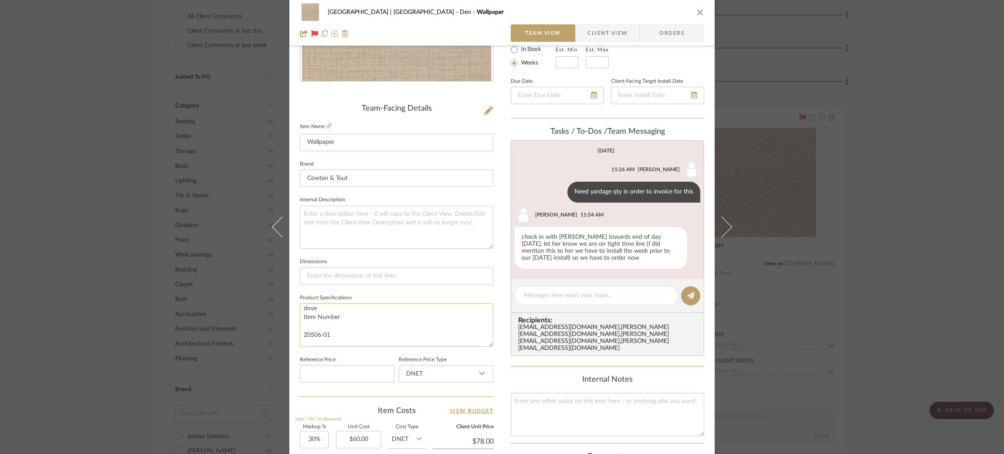
click at [311, 340] on textarea "Pompano Wallpaper CT NaturalsXIII Cowtan & Tout 20506-01 Color dove Item Number…" at bounding box center [396, 324] width 193 height 43
click at [313, 321] on textarea "Pompano Wallpaper CT NaturalsXIII Cowtan & Tout 20506-01 Color dove Item Number…" at bounding box center [396, 324] width 193 height 43
click at [321, 331] on textarea "Pompano Wallpaper CT NaturalsXIII Cowtan & Tout 20506-01 Color dove Item Number…" at bounding box center [396, 324] width 193 height 43
type textarea "Pompano Wallpaper CT NaturalsXIII Cowtan & Tout 20506-01 Color dove Item Number…"
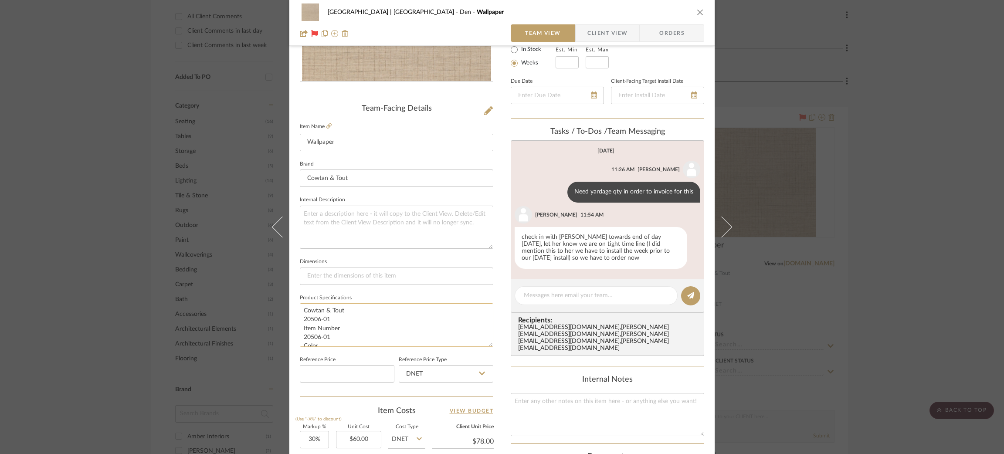
drag, startPoint x: 330, startPoint y: 334, endPoint x: 311, endPoint y: 334, distance: 18.7
click at [311, 334] on textarea "Pompano Wallpaper CT NaturalsXIII Cowtan & Tout 20506-01 Item Number 20506-01 C…" at bounding box center [396, 324] width 193 height 43
click at [345, 311] on textarea "Pompano Wallpaper CT NaturalsXIII Cowtan & Tout 20506-01 Item Number 20506-01 C…" at bounding box center [396, 324] width 193 height 43
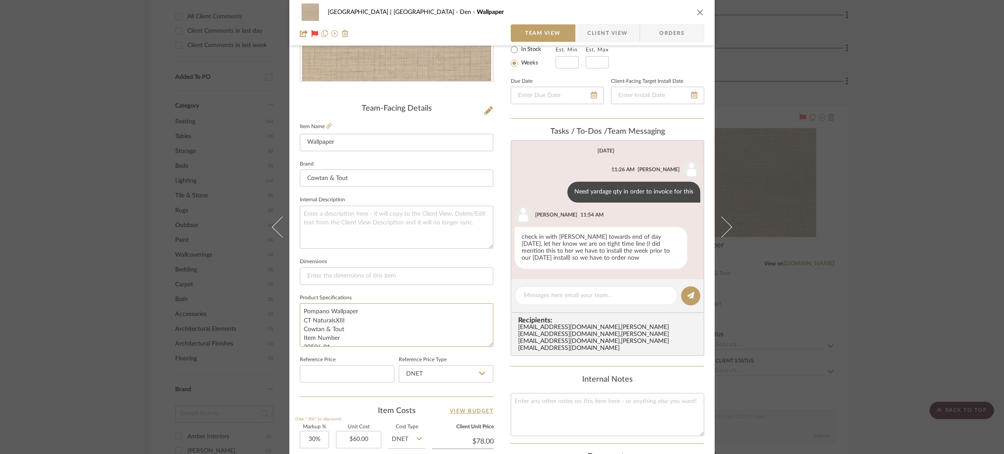
type textarea "Pompano Wallpaper CT NaturalsXIII Cowtan & Tout Item Number 20506-01 Color sand…"
click at [328, 213] on textarea at bounding box center [396, 227] width 193 height 43
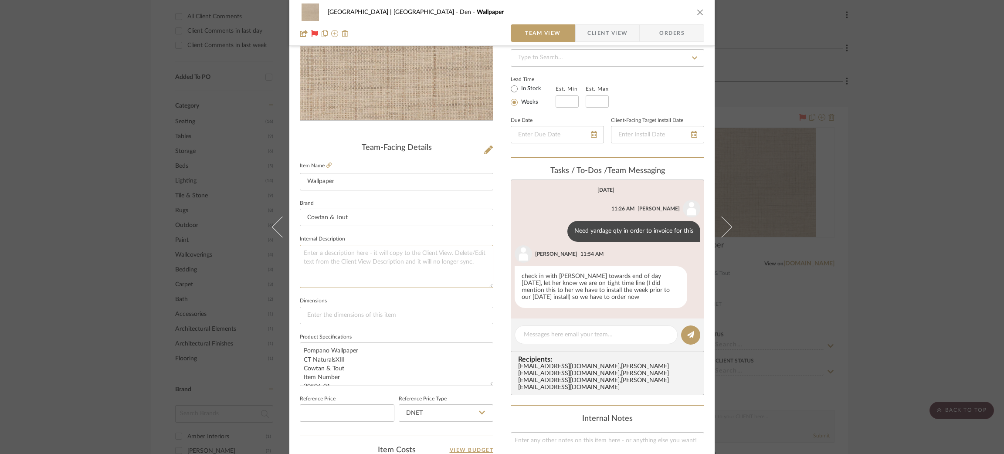
scroll to position [131, 0]
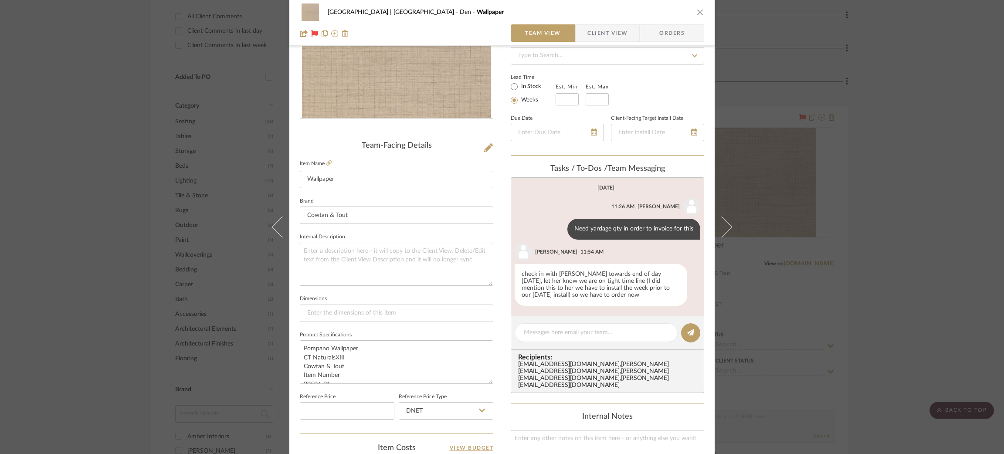
click at [169, 250] on div "Meadow Mountain | Vail Valley Den Wallpaper Team View Client View Orders Team-F…" at bounding box center [502, 227] width 1004 height 454
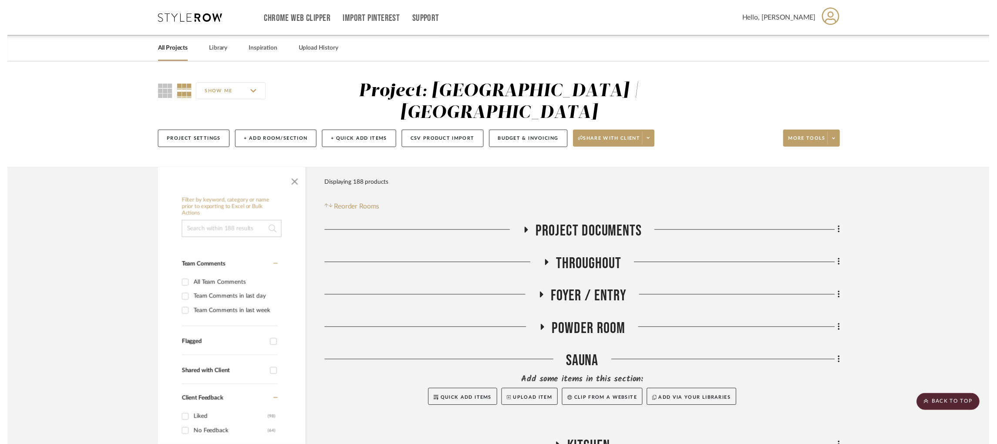
scroll to position [472, 0]
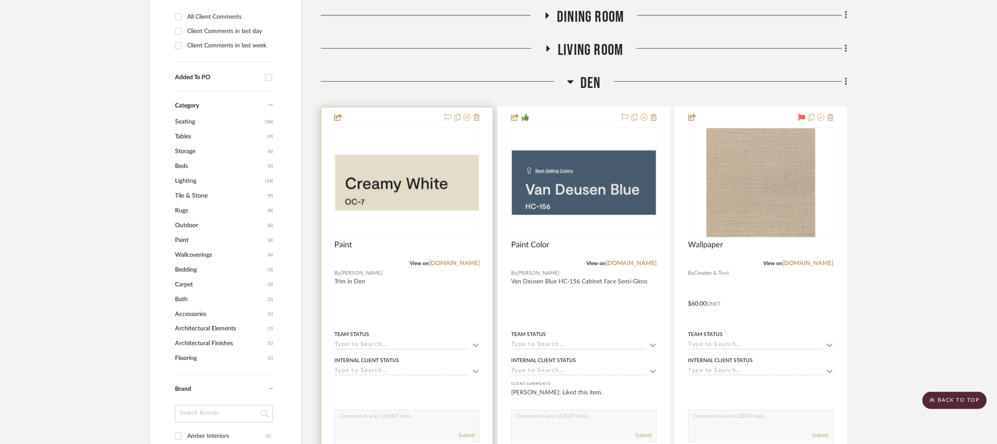
click at [419, 169] on img "0" at bounding box center [407, 182] width 144 height 55
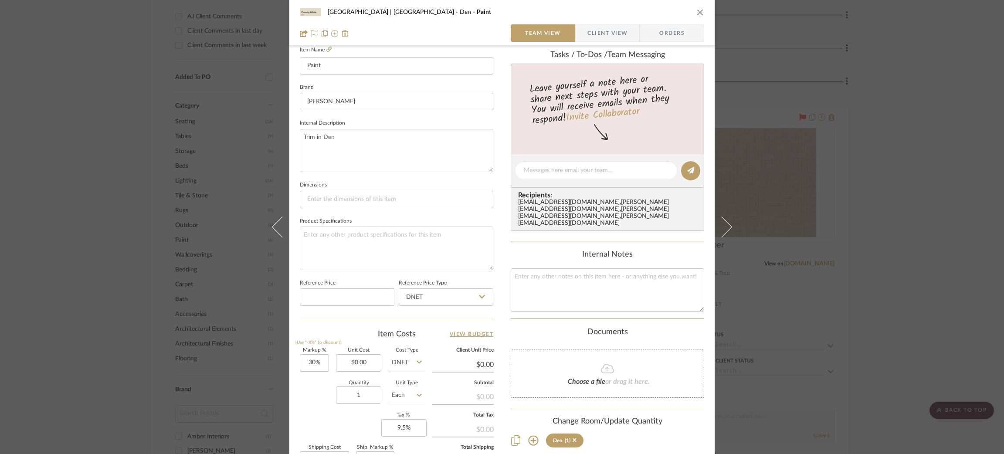
scroll to position [246, 0]
click at [313, 135] on textarea "Trim in Den" at bounding box center [396, 149] width 193 height 43
type textarea "Trim & Doors in Den"
click at [328, 233] on textarea at bounding box center [396, 246] width 193 height 43
type textarea "Creamy White OC-7"
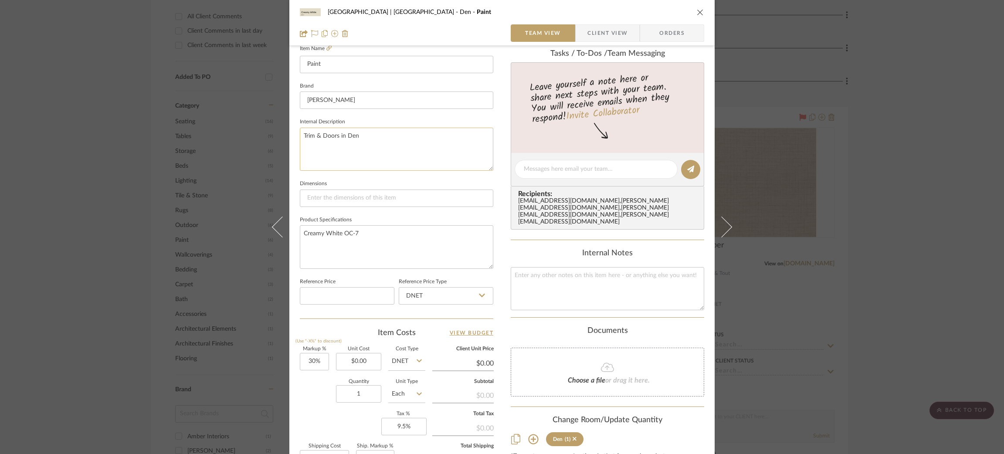
click at [389, 141] on textarea "Trim & Doors in Den" at bounding box center [396, 149] width 193 height 43
click at [0, 239] on div "Meadow Mountain | Vail Valley Den Paint Team View Client View Orders Team-Facin…" at bounding box center [502, 227] width 1004 height 454
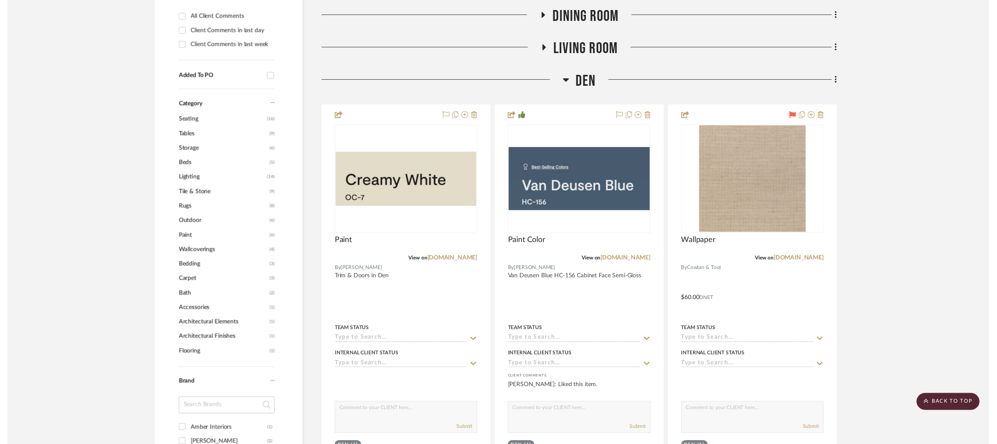
scroll to position [472, 0]
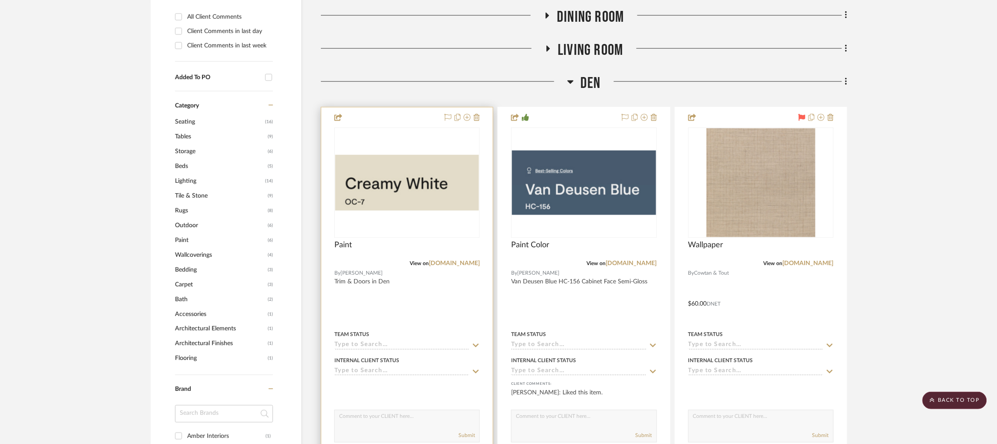
click at [453, 260] on div "View on benjaminmoore.com" at bounding box center [407, 264] width 145 height 8
click at [454, 260] on div "View on benjaminmoore.com" at bounding box center [407, 264] width 145 height 8
click at [454, 261] on link "[DOMAIN_NAME]" at bounding box center [454, 264] width 51 height 6
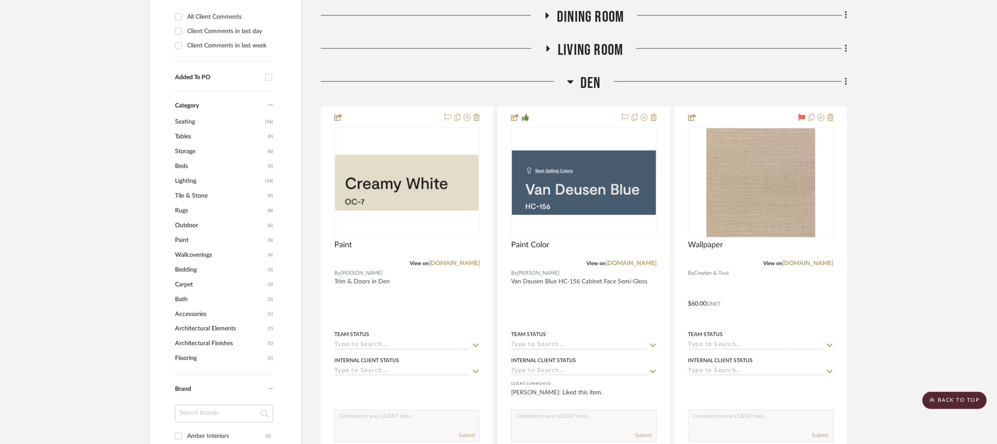
click at [576, 74] on h3 "Den" at bounding box center [585, 83] width 34 height 19
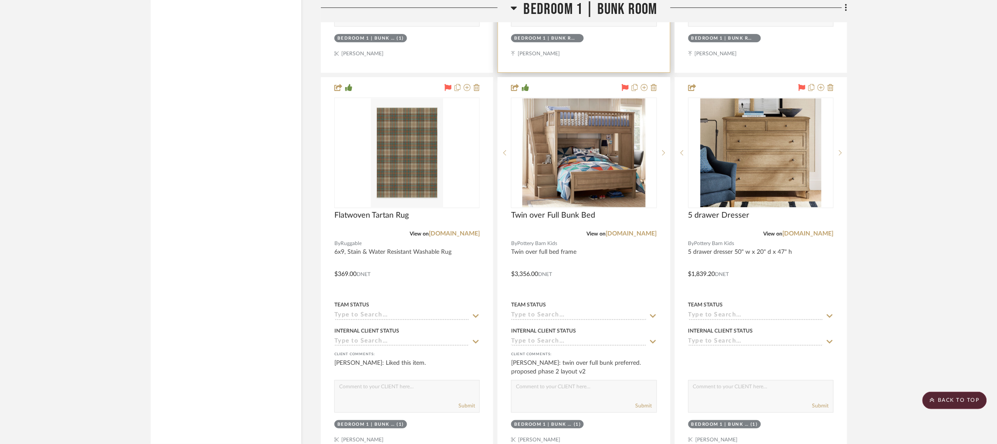
scroll to position [2284, 0]
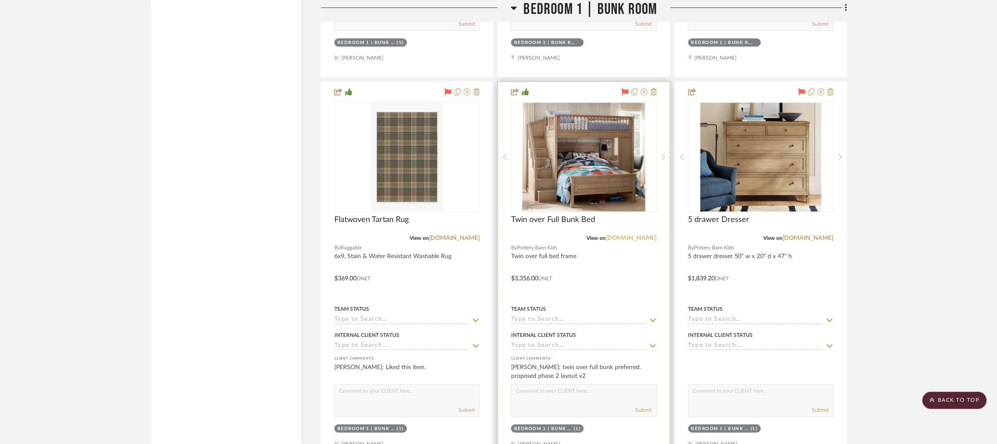
click at [635, 235] on link "[DOMAIN_NAME]" at bounding box center [631, 238] width 51 height 6
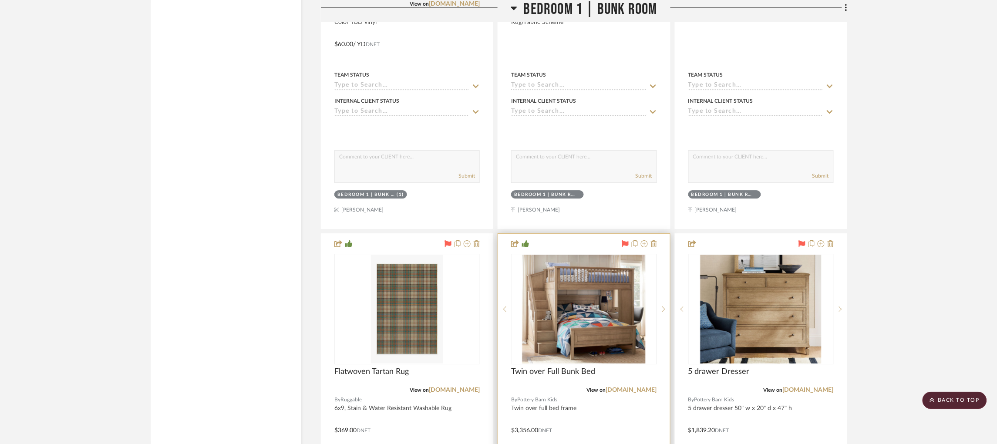
scroll to position [2134, 0]
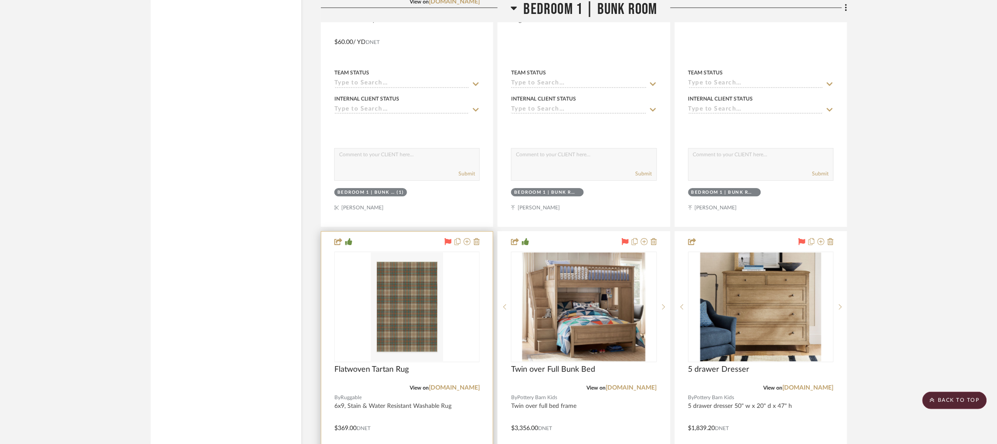
click at [466, 365] on div "Flatwoven Tartan Rug" at bounding box center [407, 374] width 145 height 19
click at [467, 385] on link "ruggable.com" at bounding box center [454, 388] width 51 height 6
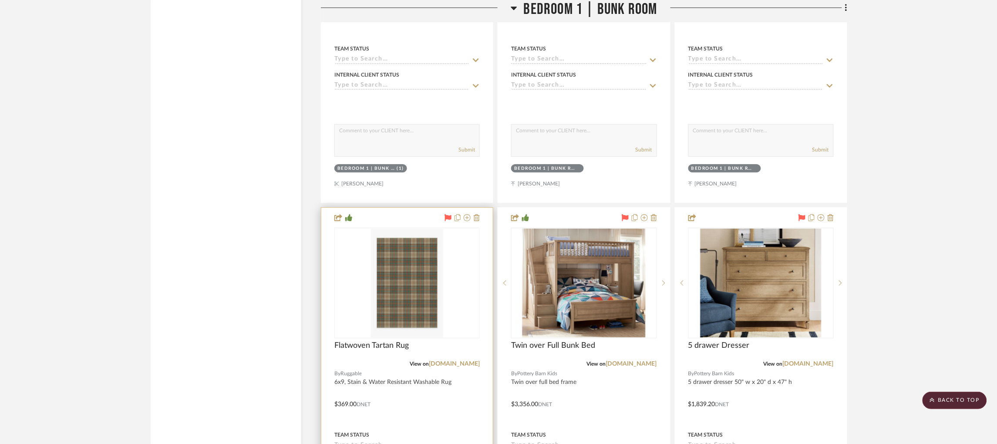
scroll to position [2228, 0]
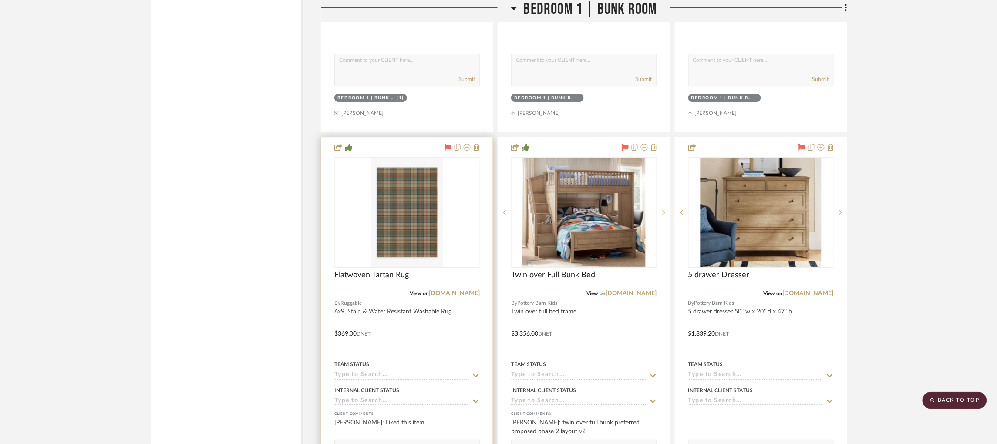
click at [440, 196] on img "0" at bounding box center [407, 212] width 72 height 109
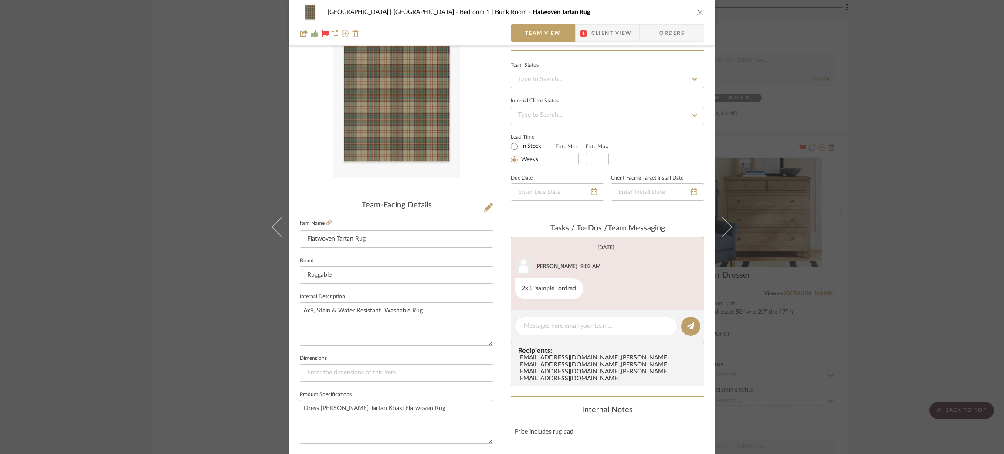
scroll to position [70, 0]
click at [328, 221] on icon at bounding box center [328, 223] width 5 height 5
click at [756, 192] on div "Meadow Mountain | Vail Valley Bedroom 1 | Bunk Room Flatwoven Tartan Rug Team V…" at bounding box center [502, 227] width 1004 height 454
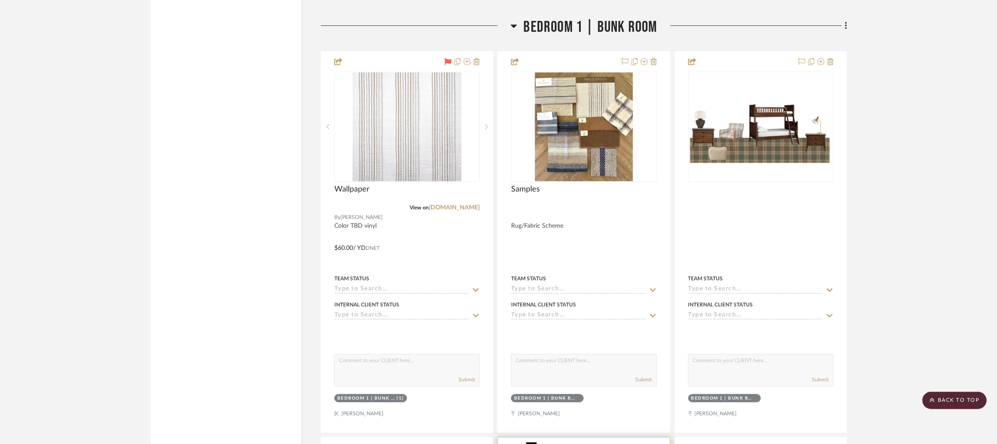
scroll to position [1836, 0]
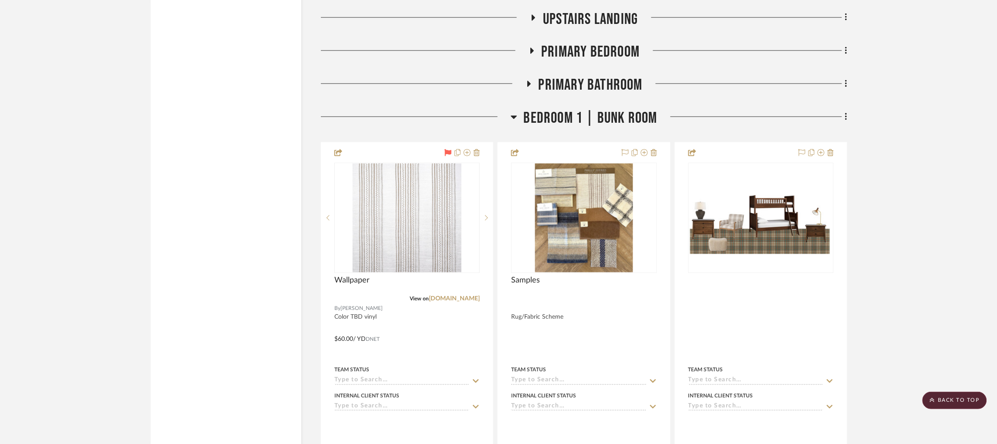
click at [517, 112] on icon at bounding box center [514, 117] width 7 height 10
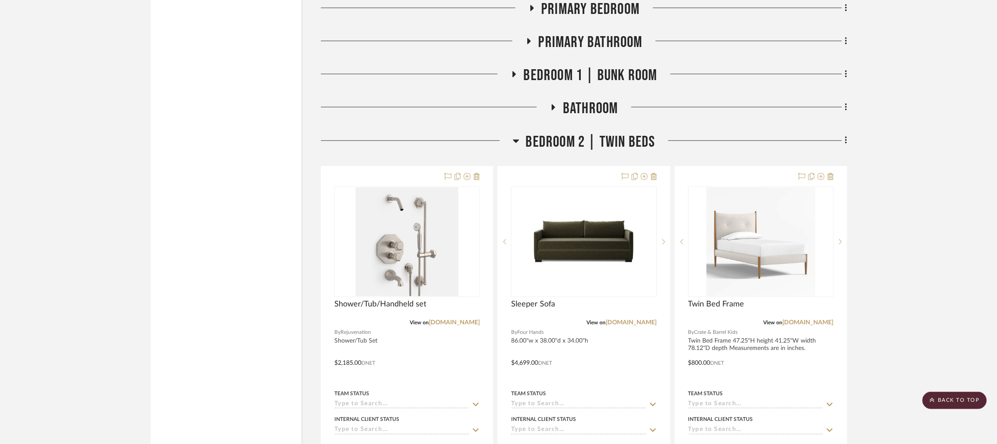
scroll to position [1902, 0]
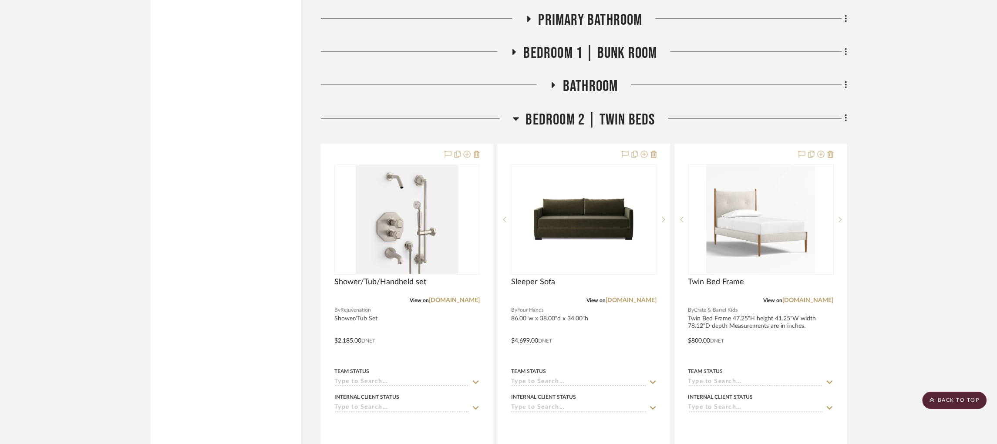
click at [509, 111] on div at bounding box center [417, 122] width 192 height 22
click at [513, 113] on icon at bounding box center [516, 118] width 7 height 10
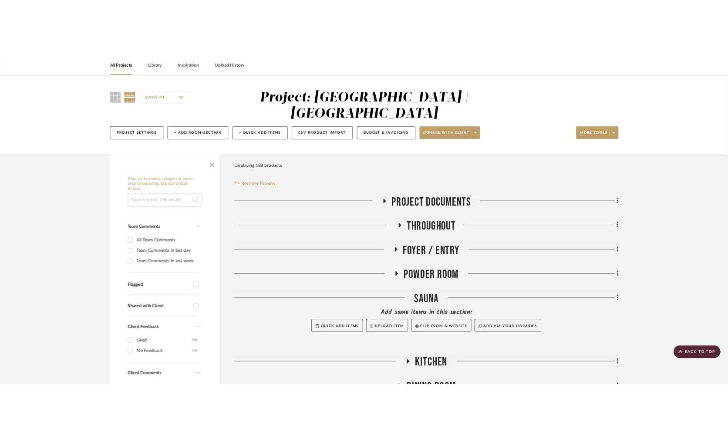
scroll to position [0, 0]
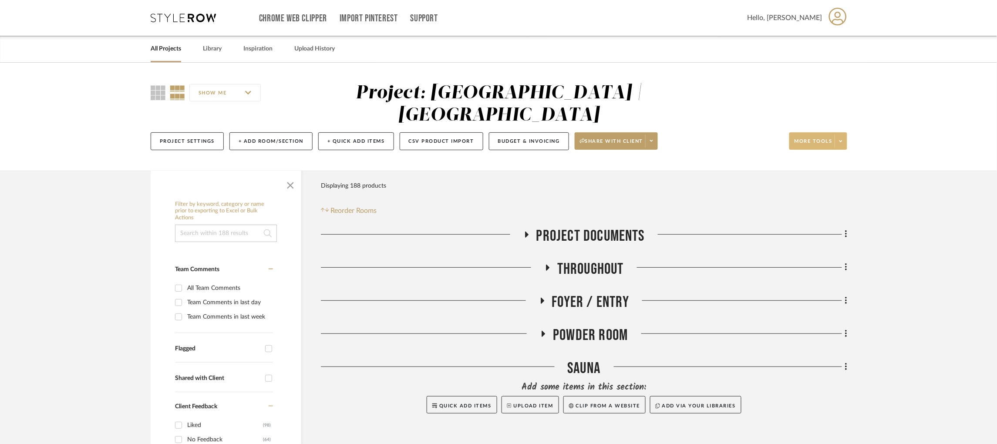
click at [756, 135] on span at bounding box center [841, 141] width 12 height 13
click at [756, 151] on button "Upload Item" at bounding box center [827, 144] width 74 height 21
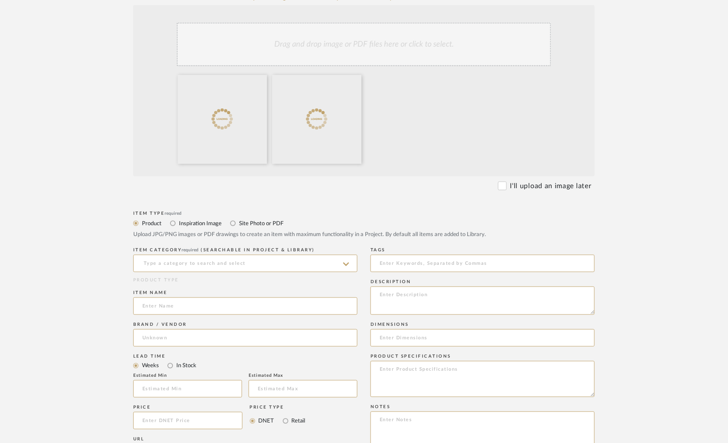
scroll to position [326, 0]
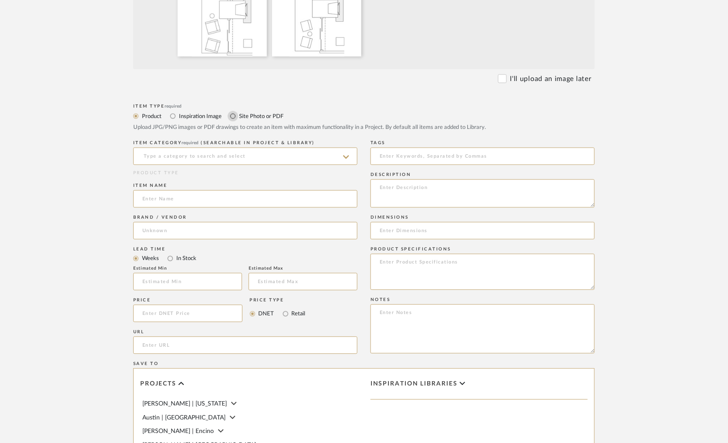
click at [232, 117] on input "Site Photo or PDF" at bounding box center [233, 116] width 10 height 10
radio input "true"
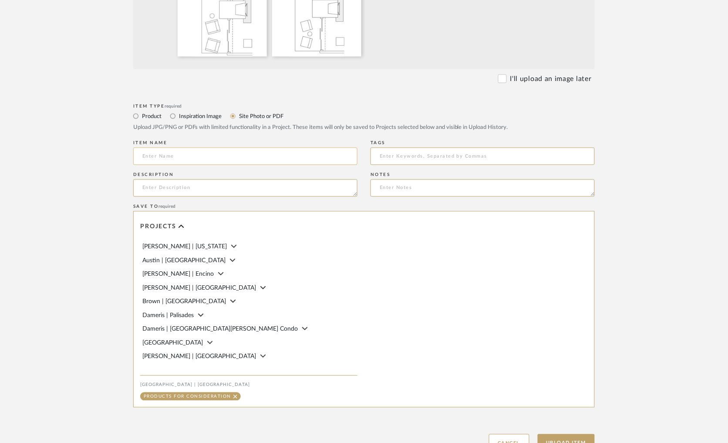
click at [203, 157] on input at bounding box center [245, 156] width 224 height 17
type input "P"
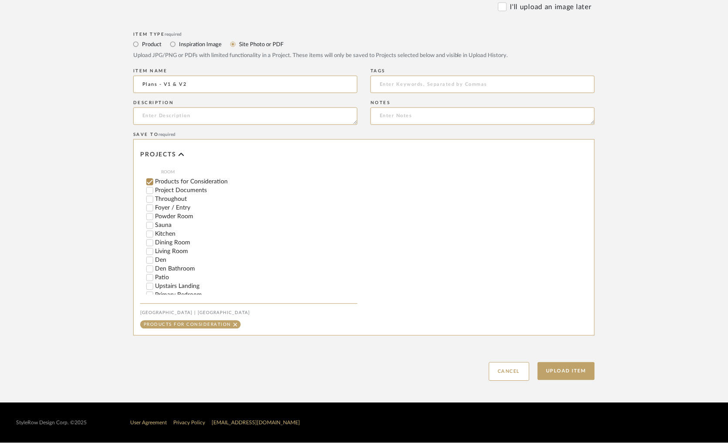
scroll to position [169, 0]
type input "Plans - V1 & V2"
click at [147, 281] on input "Patio" at bounding box center [149, 277] width 9 height 9
checkbox input "false"
click at [561, 369] on button "Upload Item" at bounding box center [566, 371] width 57 height 18
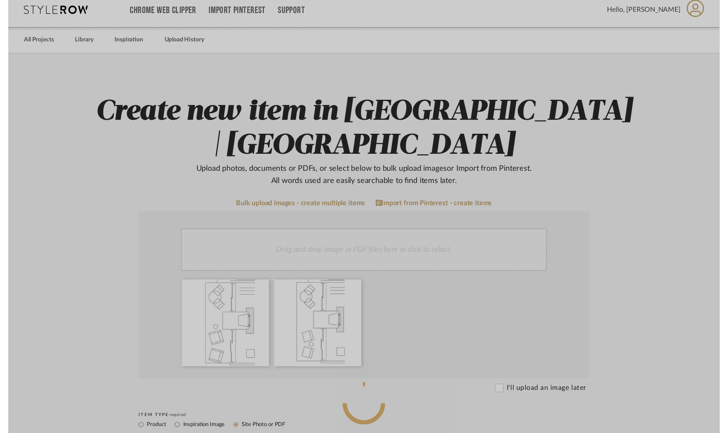
scroll to position [0, 0]
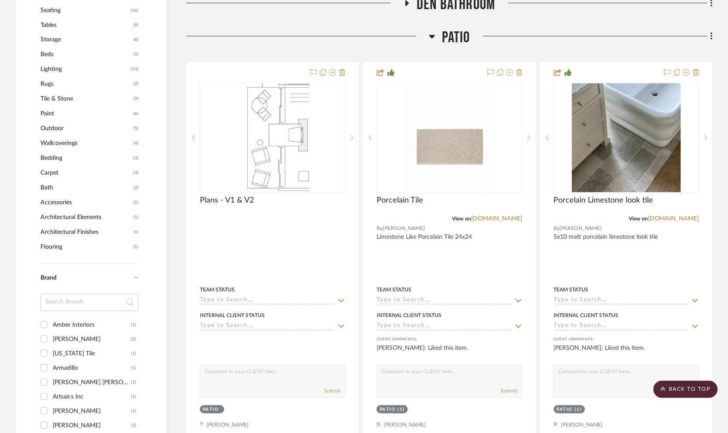
scroll to position [590, 0]
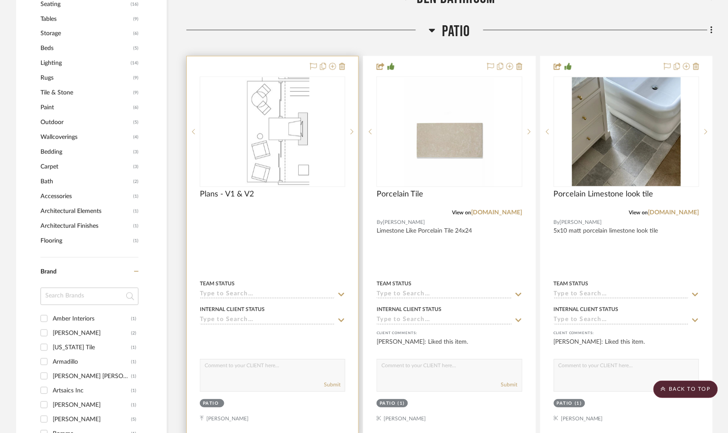
click at [0, 0] on div at bounding box center [0, 0] width 0 height 0
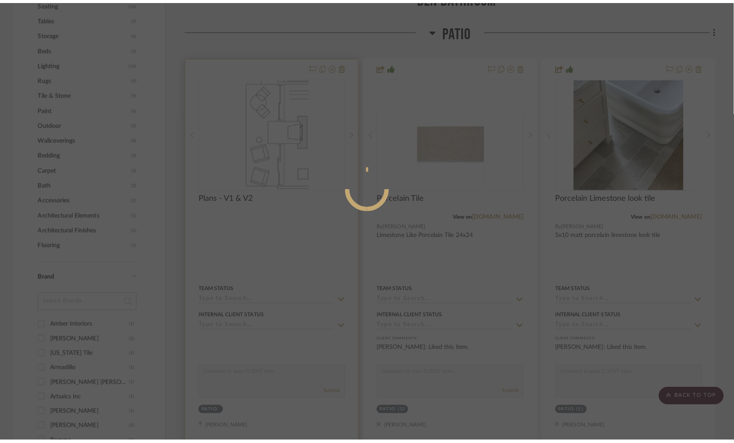
scroll to position [0, 0]
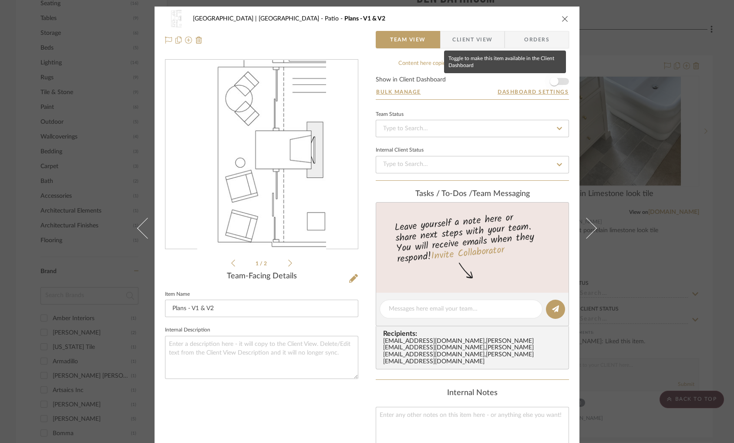
click at [558, 81] on span "button" at bounding box center [554, 81] width 19 height 19
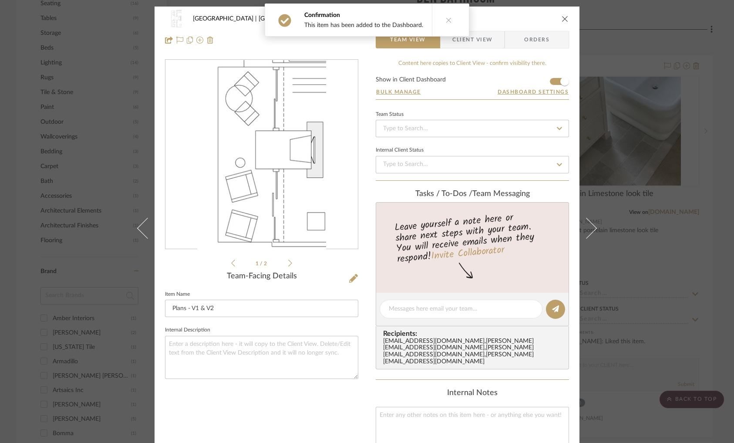
click at [288, 262] on icon at bounding box center [290, 263] width 4 height 7
click at [114, 185] on div "Meadow Mountain | Vail Valley Patio Plans - V1 & V2 Team View Client View Order…" at bounding box center [367, 221] width 734 height 443
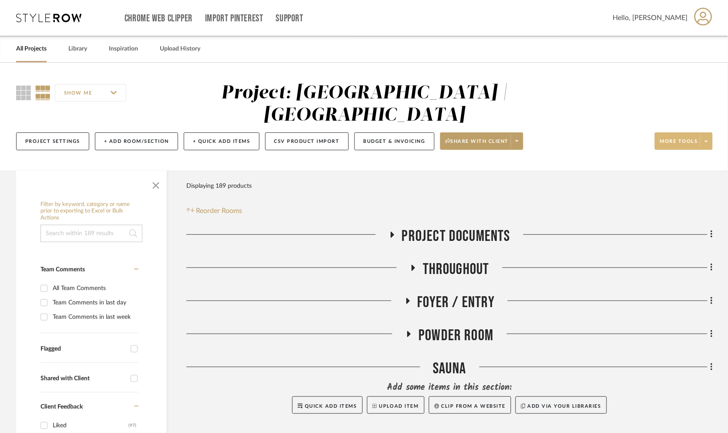
click at [708, 139] on icon at bounding box center [706, 141] width 3 height 5
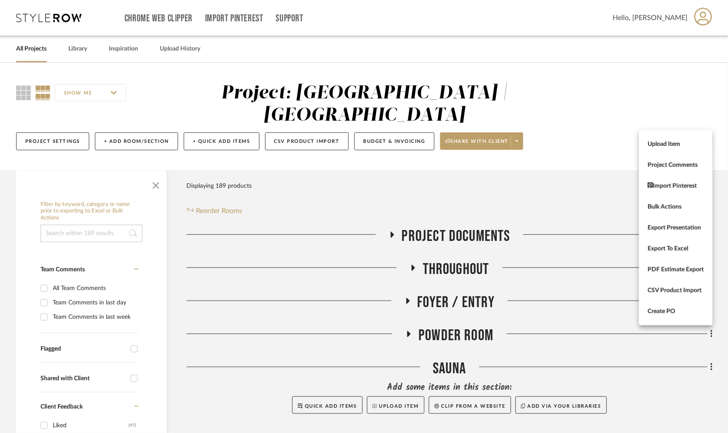
click at [77, 47] on div at bounding box center [364, 216] width 728 height 433
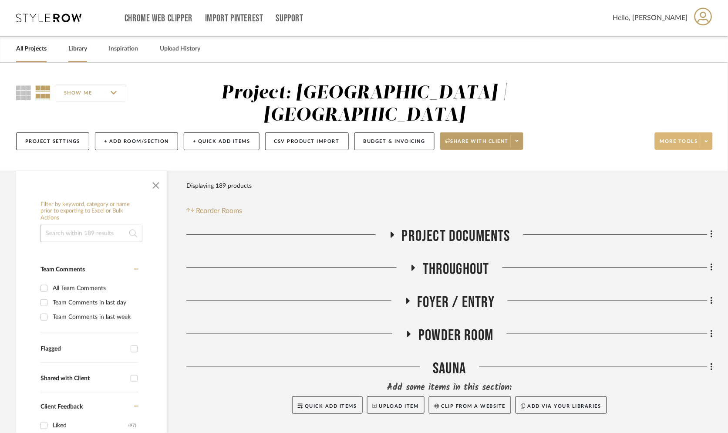
click at [77, 47] on link "Library" at bounding box center [77, 49] width 19 height 12
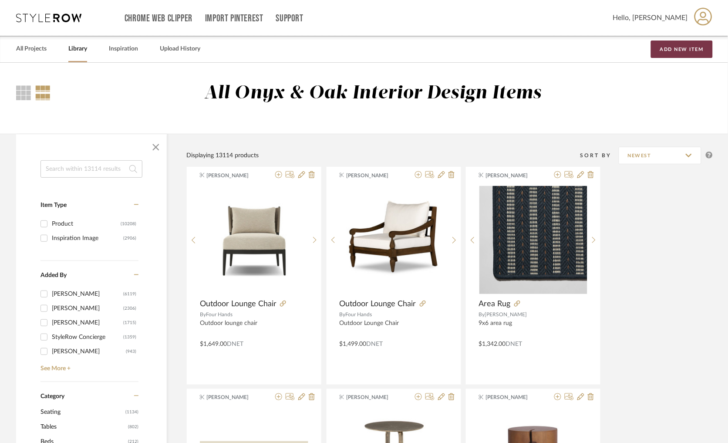
click at [675, 48] on button "Add New Item" at bounding box center [682, 49] width 62 height 17
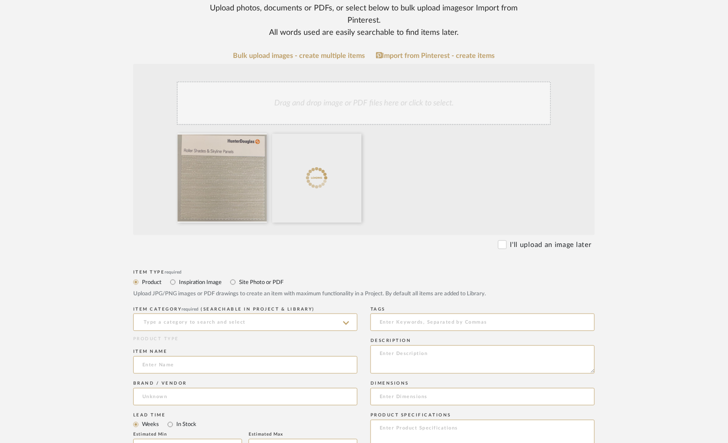
scroll to position [139, 0]
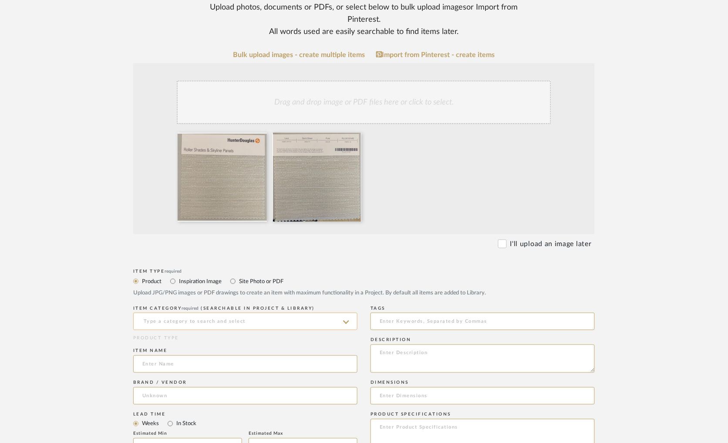
click at [162, 321] on input at bounding box center [245, 321] width 224 height 17
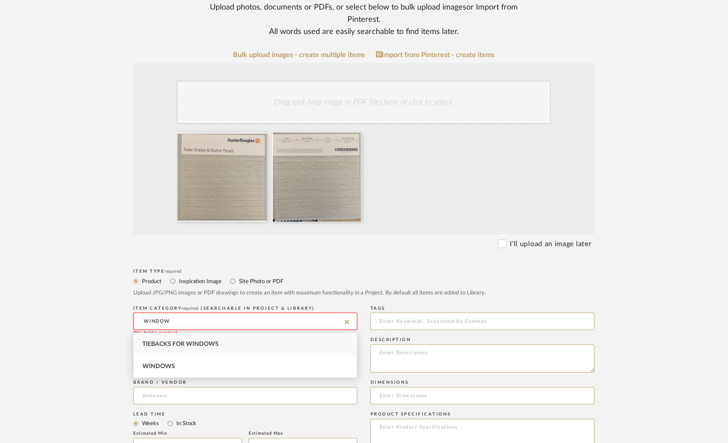
drag, startPoint x: 171, startPoint y: 321, endPoint x: 102, endPoint y: 318, distance: 68.9
click at [102, 318] on form "Bulk upload images - create multiple items Import from Pinterest - create items…" at bounding box center [364, 404] width 555 height 706
click at [161, 365] on span "Windows" at bounding box center [158, 366] width 33 height 6
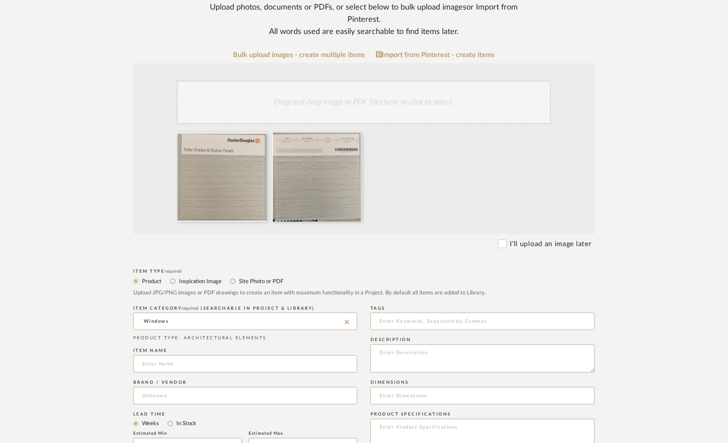
drag, startPoint x: 178, startPoint y: 314, endPoint x: 88, endPoint y: 302, distance: 91.5
click at [88, 302] on form "Bulk upload images - create multiple items Import from Pinterest - create items…" at bounding box center [364, 404] width 555 height 706
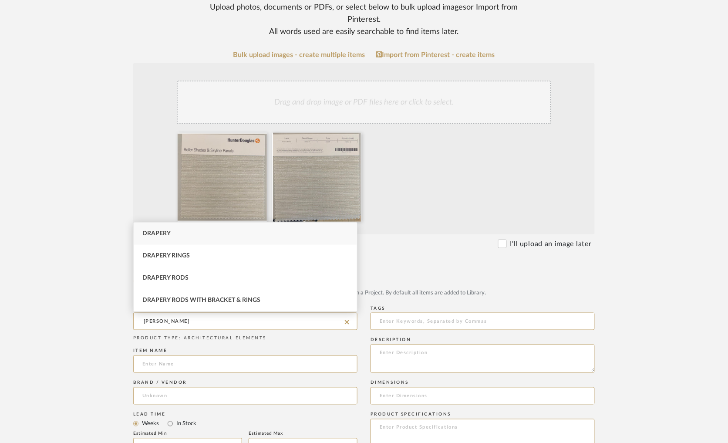
drag, startPoint x: 173, startPoint y: 321, endPoint x: 109, endPoint y: 316, distance: 63.7
click at [109, 316] on form "Bulk upload images - create multiple items Import from Pinterest - create items…" at bounding box center [364, 404] width 555 height 706
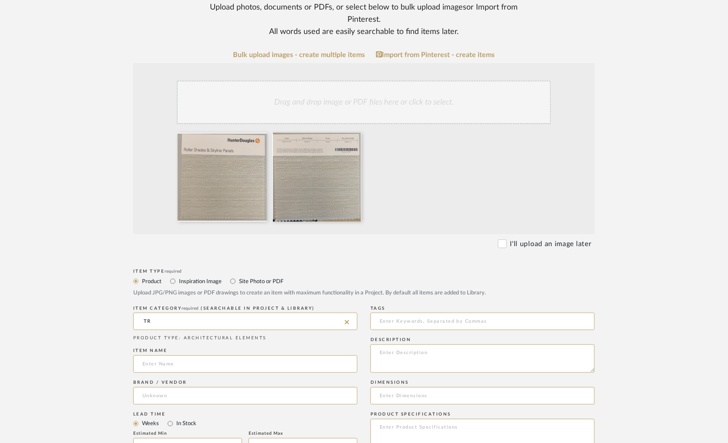
type input "T"
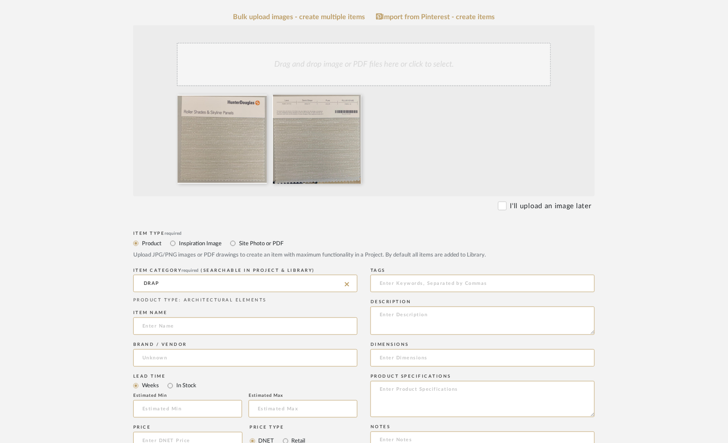
drag, startPoint x: 177, startPoint y: 281, endPoint x: 116, endPoint y: 284, distance: 61.1
click at [116, 284] on form "Bulk upload images - create multiple items Import from Pinterest - create items…" at bounding box center [364, 366] width 555 height 706
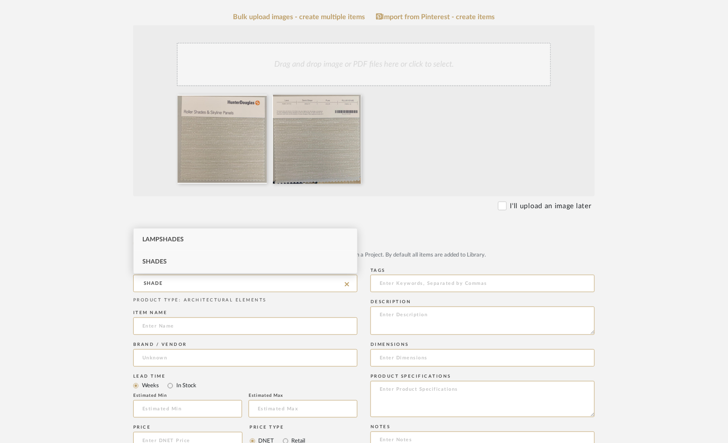
click at [166, 261] on span "Shades" at bounding box center [154, 262] width 24 height 6
type input "Shades"
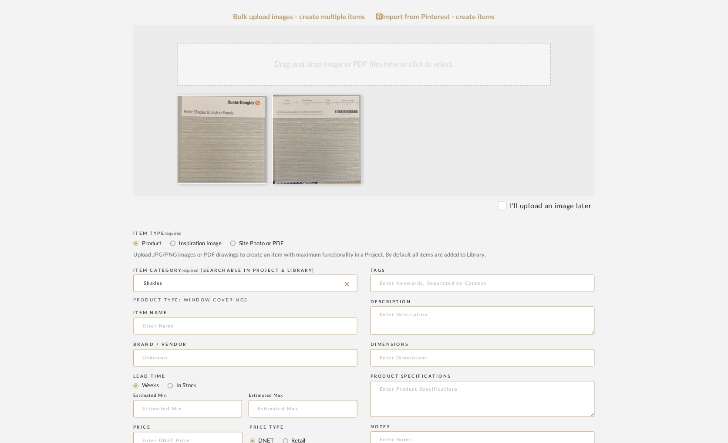
click at [157, 325] on input at bounding box center [245, 326] width 224 height 17
type input "m"
type input "Motorized Roller Shade"
click at [153, 362] on input at bounding box center [245, 357] width 224 height 17
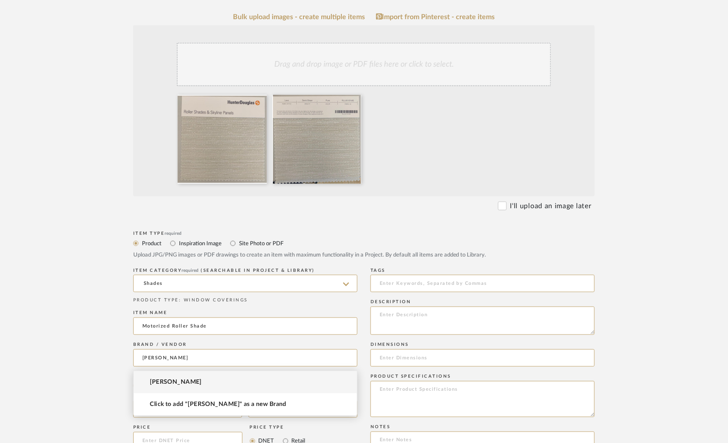
click at [179, 384] on span "Hunter Douglas" at bounding box center [176, 382] width 52 height 7
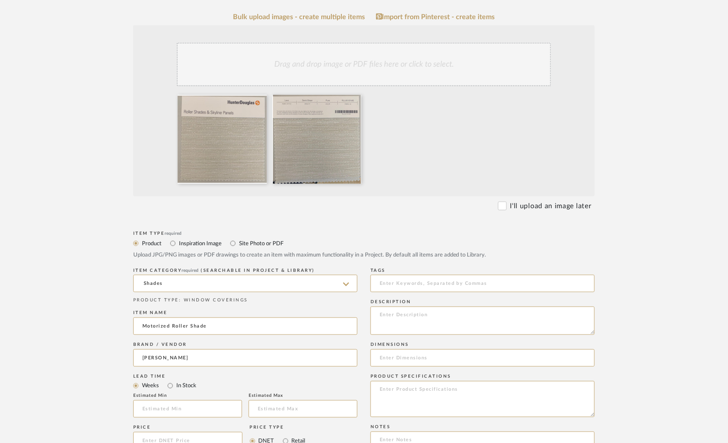
type input "Hunter Douglas"
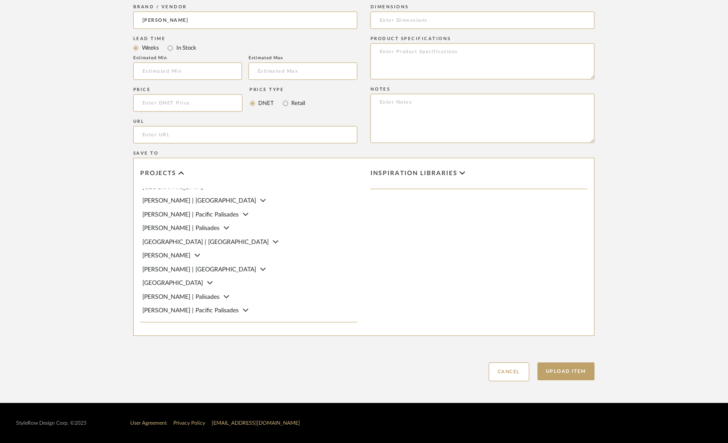
scroll to position [135, 0]
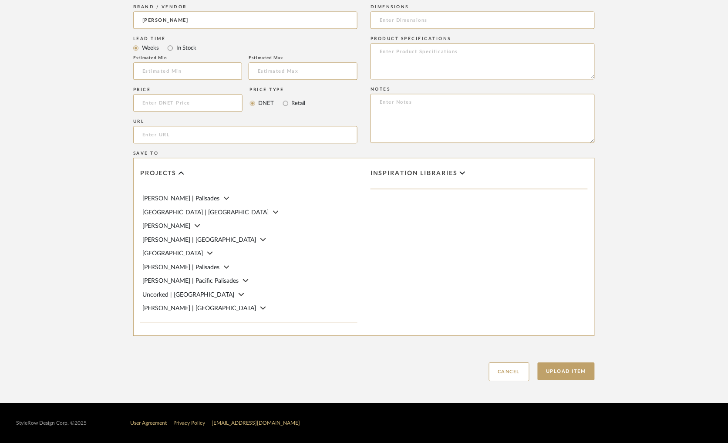
click at [273, 208] on icon at bounding box center [276, 212] width 6 height 9
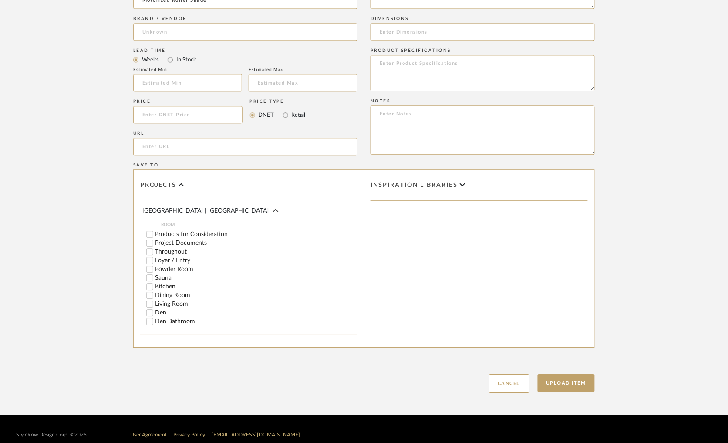
scroll to position [150, 0]
click at [150, 304] on input "Living Room" at bounding box center [149, 299] width 9 height 9
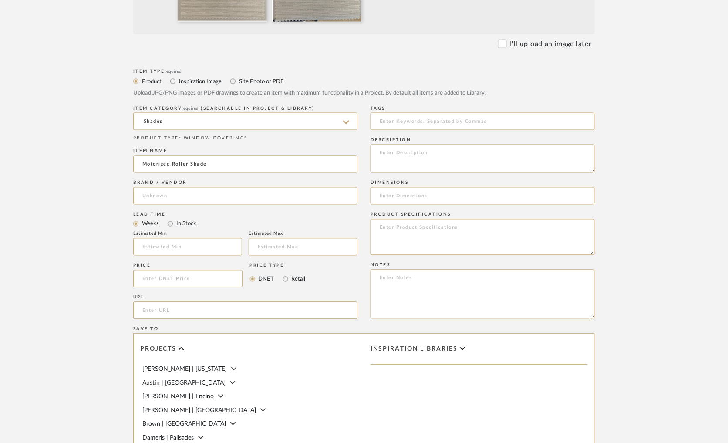
scroll to position [338, 0]
click at [425, 227] on textarea at bounding box center [483, 238] width 224 height 36
paste textarea "Lava Semi-Sheer Fabric ID RLLAV101MS"
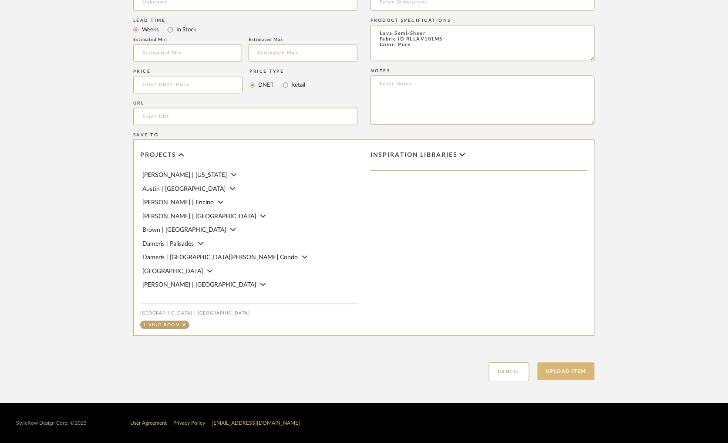
type textarea "Lava Semi-Sheer Fabric ID RLLAV101MS Color: Pure"
click at [561, 367] on button "Upload Item" at bounding box center [566, 371] width 57 height 18
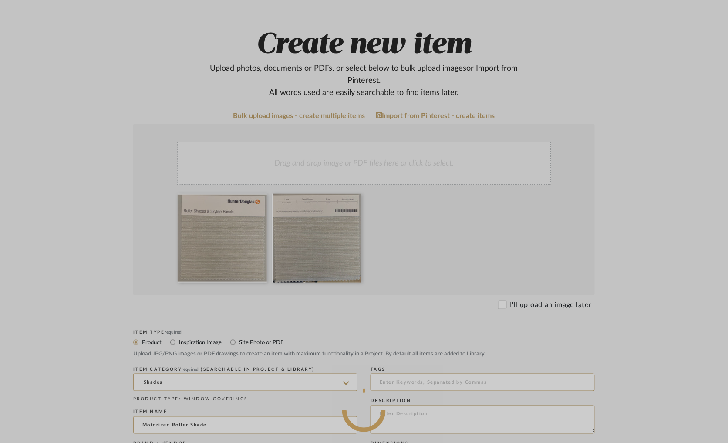
scroll to position [68, 0]
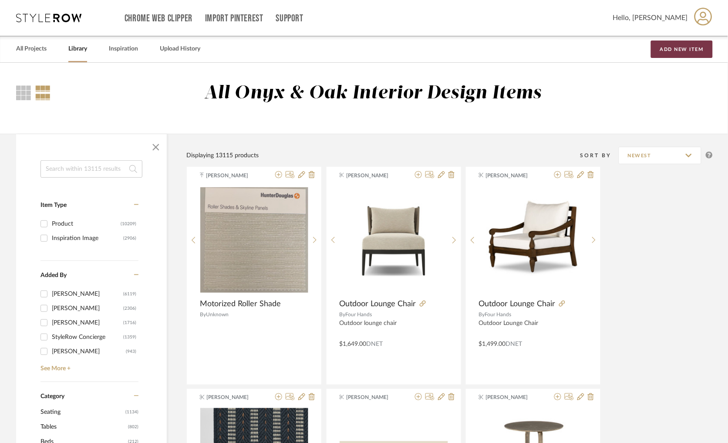
click at [676, 47] on button "Add New Item" at bounding box center [682, 49] width 62 height 17
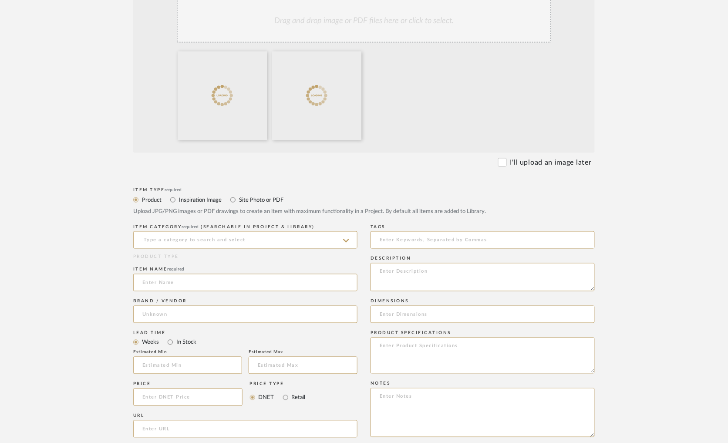
scroll to position [221, 0]
click at [232, 198] on input "Site Photo or PDF" at bounding box center [233, 199] width 10 height 10
radio input "true"
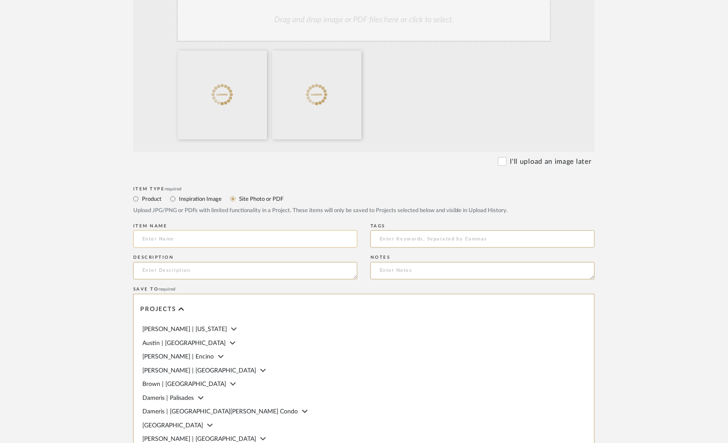
click at [173, 239] on input at bounding box center [245, 238] width 224 height 17
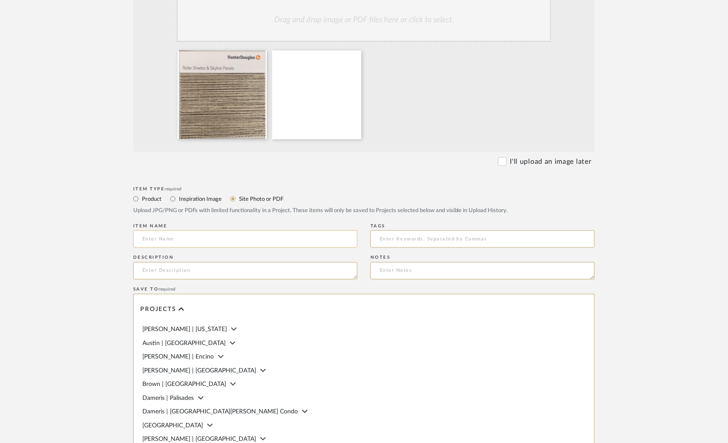
type input "M"
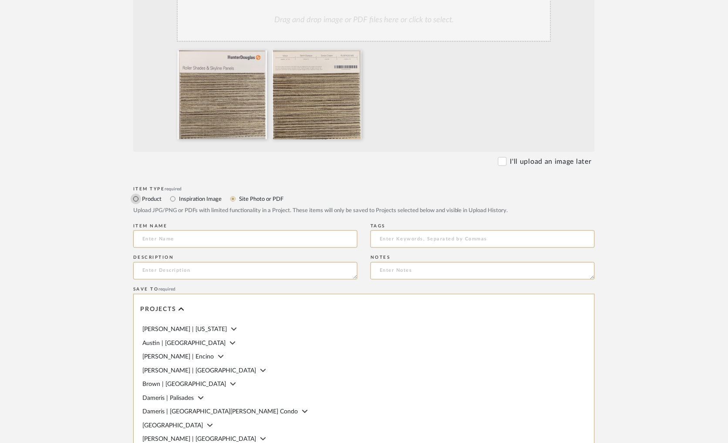
click at [134, 198] on input "Product" at bounding box center [136, 199] width 10 height 10
radio input "true"
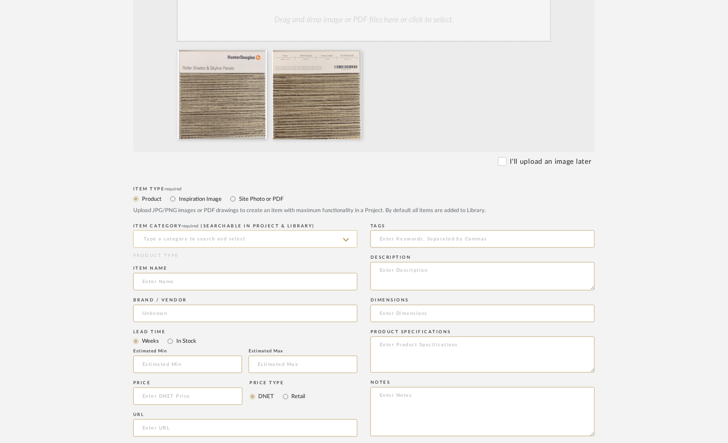
click at [162, 237] on input at bounding box center [245, 238] width 224 height 17
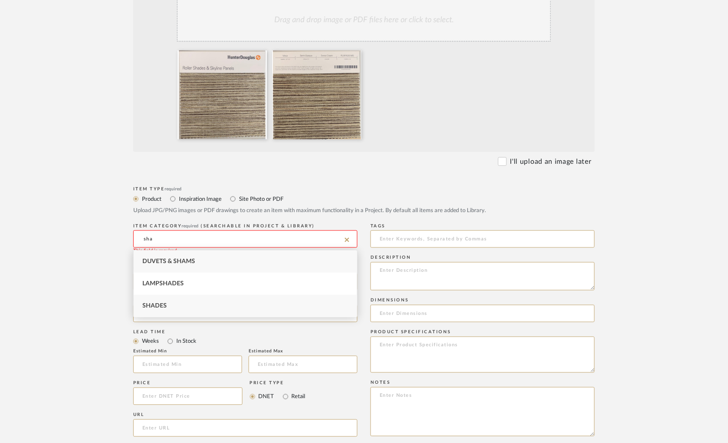
click at [171, 303] on div "Shades" at bounding box center [245, 306] width 223 height 22
type input "Shades"
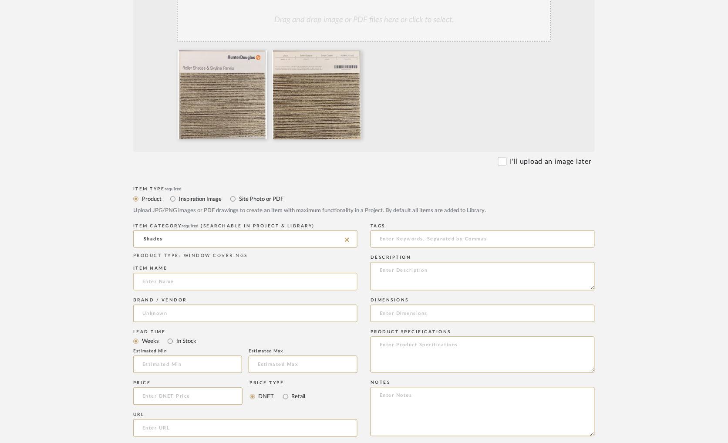
click at [171, 285] on input at bounding box center [245, 281] width 224 height 17
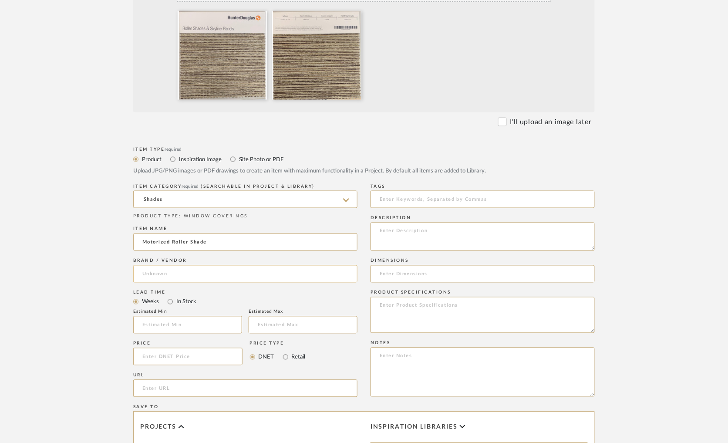
type input "Motorized Roller Shade"
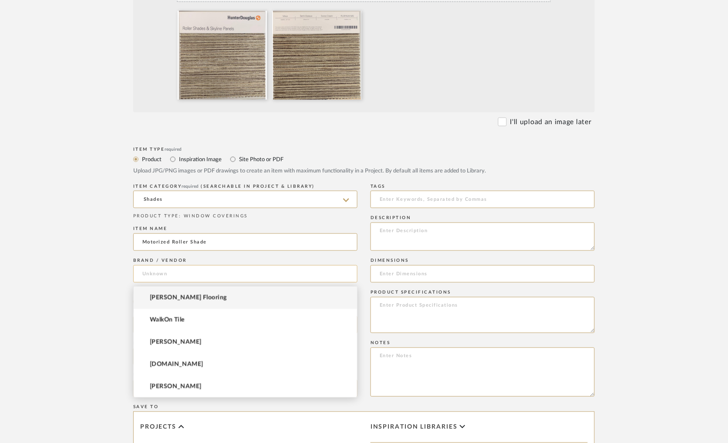
click at [164, 276] on input at bounding box center [245, 273] width 224 height 17
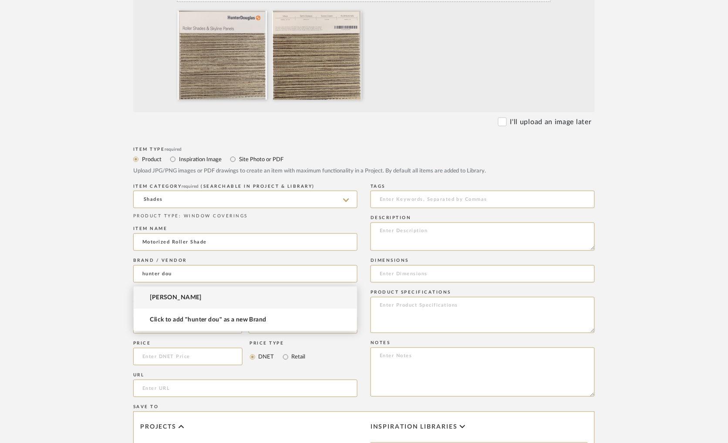
click at [202, 296] on mat-option "Hunter Douglas" at bounding box center [245, 298] width 223 height 22
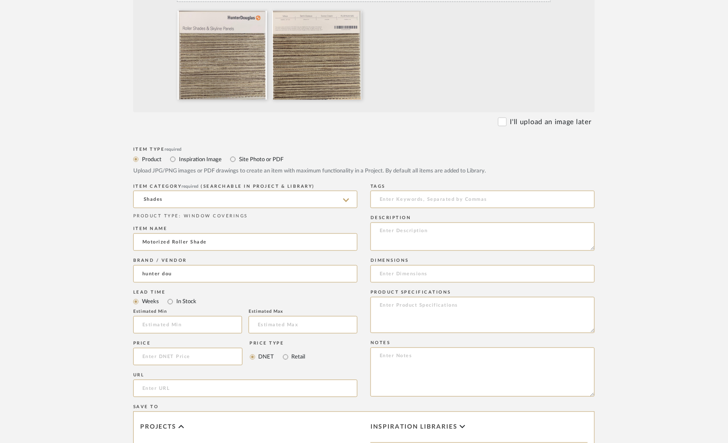
type input "Hunter Douglas"
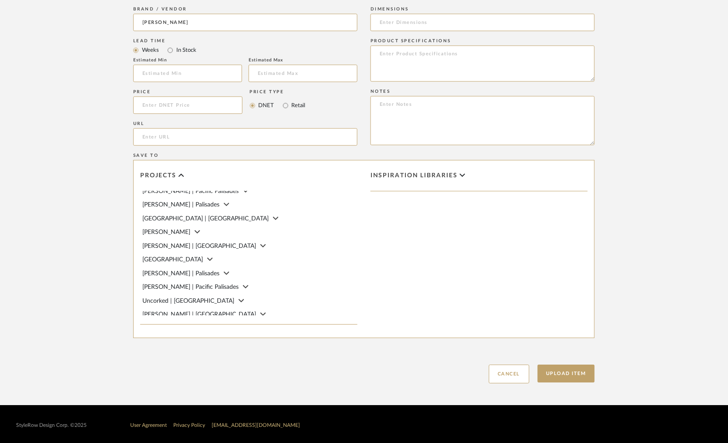
scroll to position [129, 0]
click at [273, 221] on icon at bounding box center [276, 217] width 6 height 9
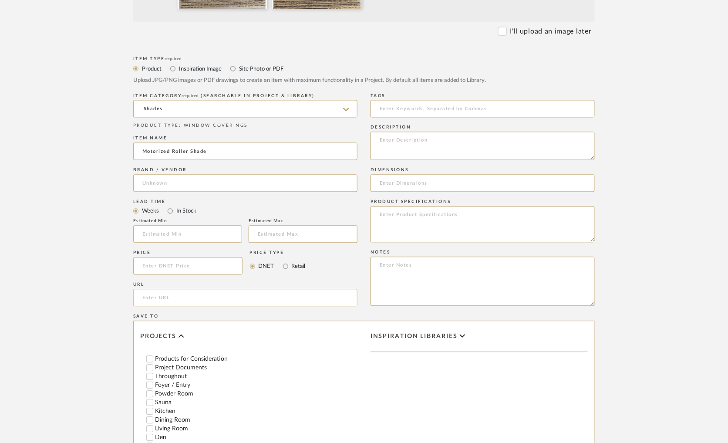
scroll to position [349, 0]
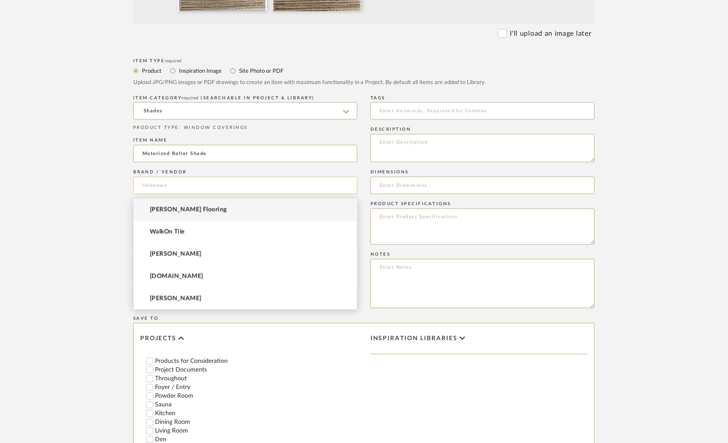
click at [160, 188] on input at bounding box center [245, 185] width 224 height 17
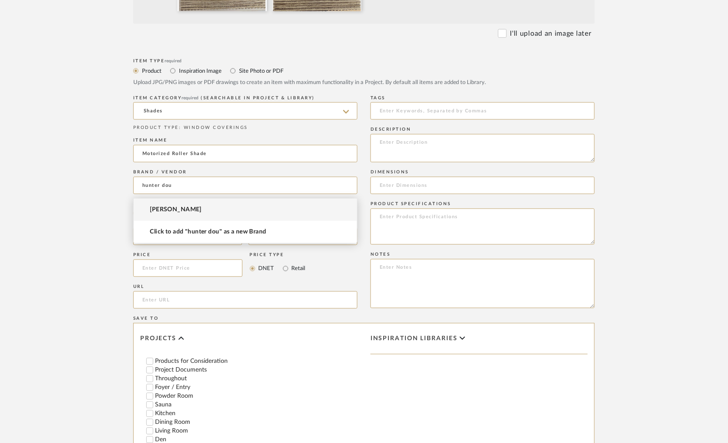
click at [194, 212] on span "Hunter Douglas" at bounding box center [176, 209] width 52 height 7
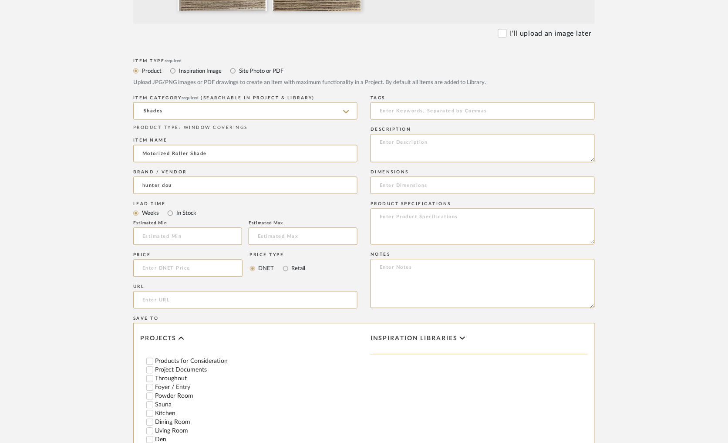
type input "Hunter Douglas"
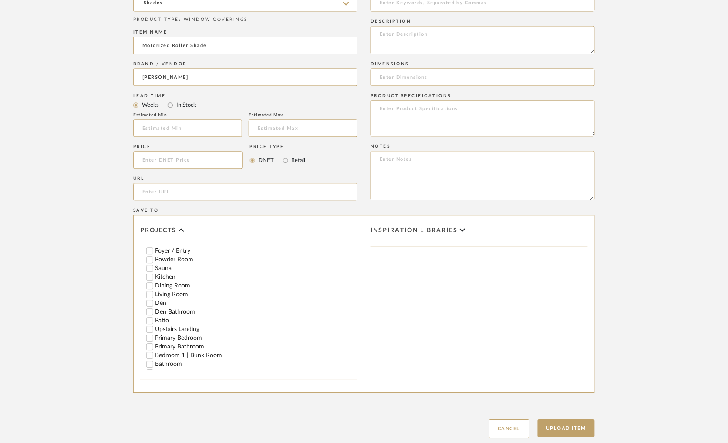
scroll to position [204, 0]
click at [147, 302] on input "Den" at bounding box center [149, 299] width 9 height 9
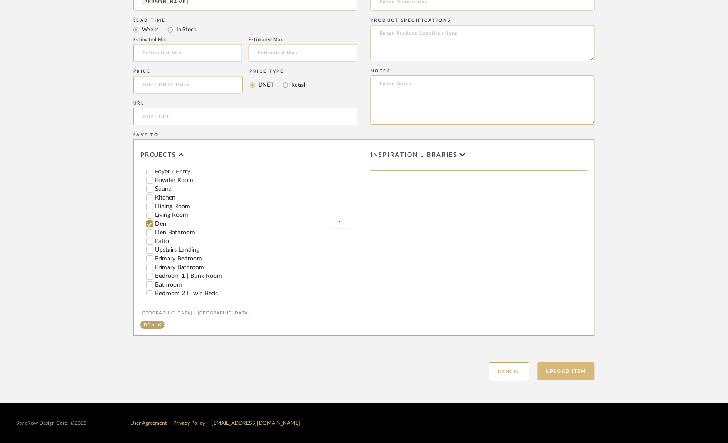
click at [584, 370] on button "Upload Item" at bounding box center [566, 371] width 57 height 18
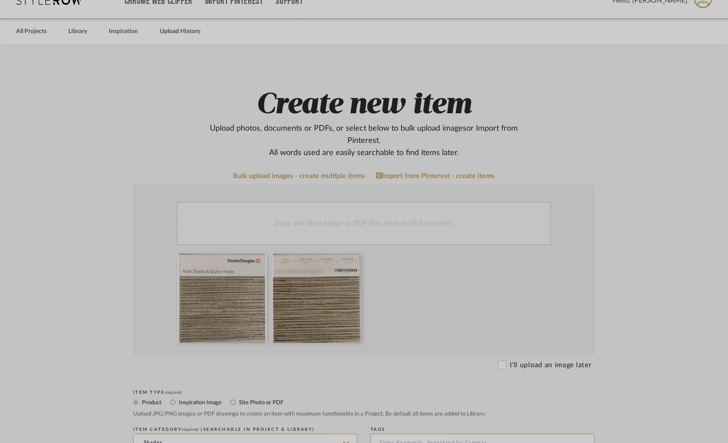
scroll to position [0, 0]
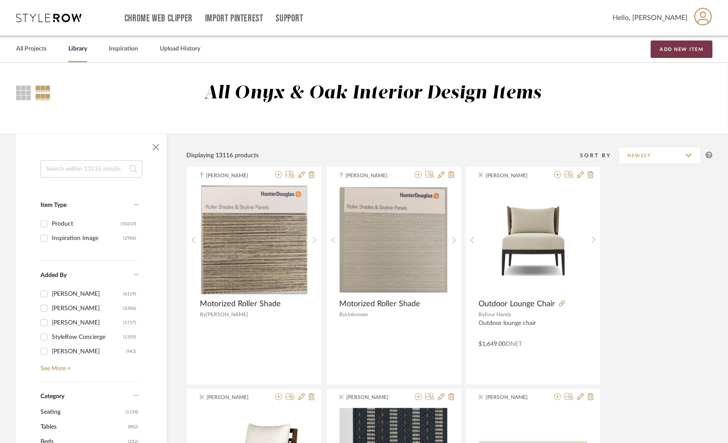
click at [697, 46] on button "Add New Item" at bounding box center [682, 49] width 62 height 17
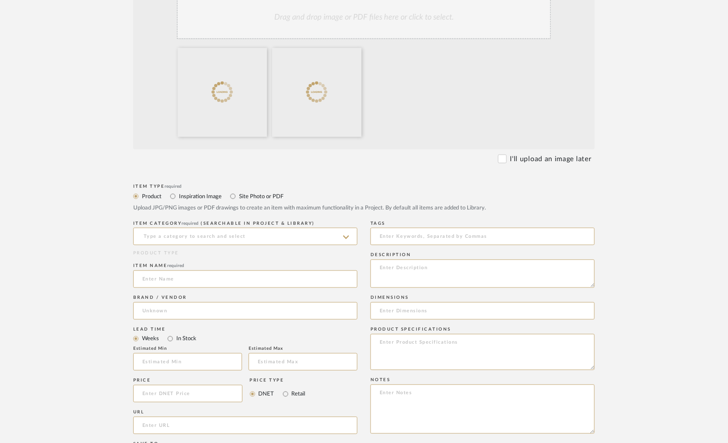
scroll to position [233, 0]
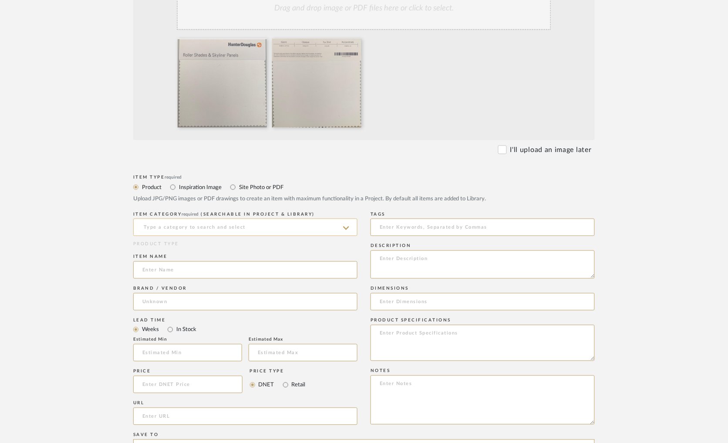
click at [160, 233] on input at bounding box center [245, 227] width 224 height 17
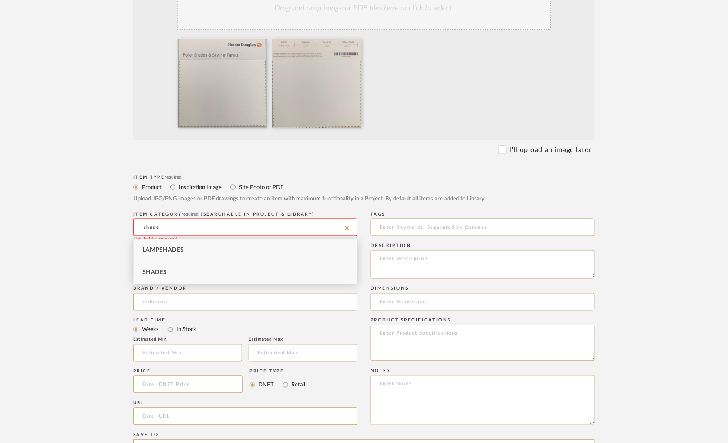
click at [163, 267] on div "Shades" at bounding box center [245, 272] width 223 height 22
type input "Shades"
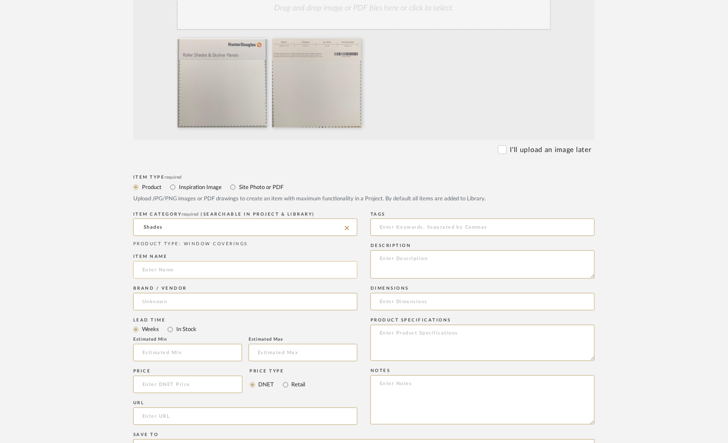
click at [160, 271] on input at bounding box center [245, 269] width 224 height 17
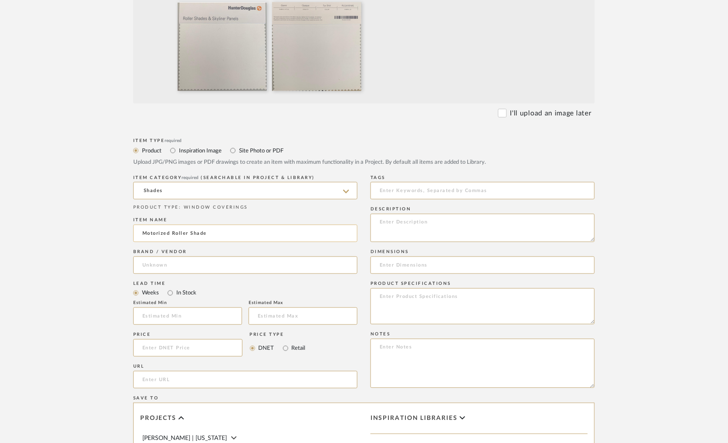
scroll to position [272, 0]
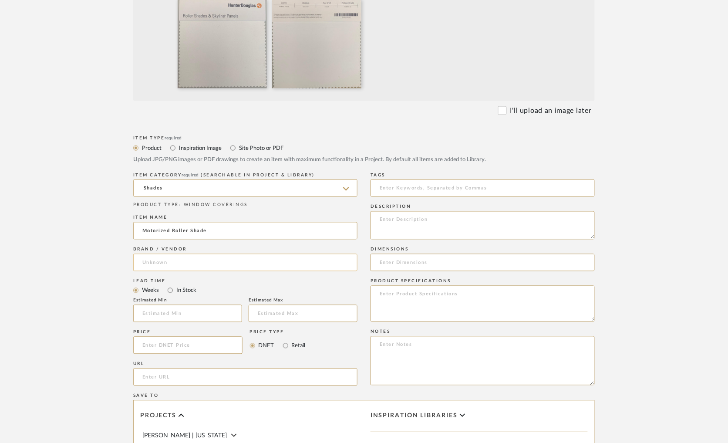
type input "Motorized Roller Shade"
click at [155, 267] on input at bounding box center [245, 262] width 224 height 17
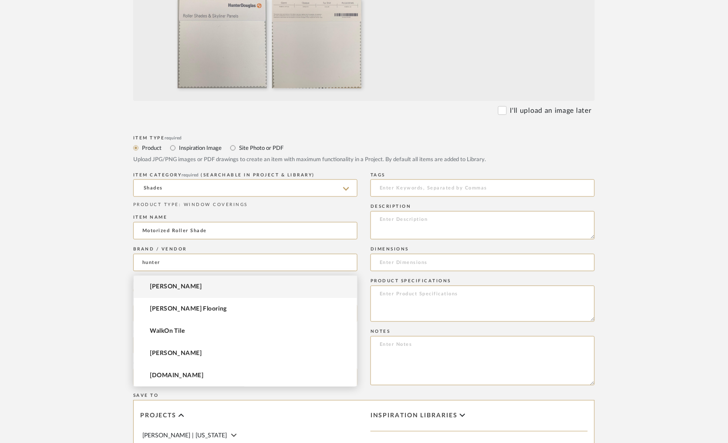
click at [161, 280] on mat-option "Hunter Douglas" at bounding box center [245, 287] width 223 height 22
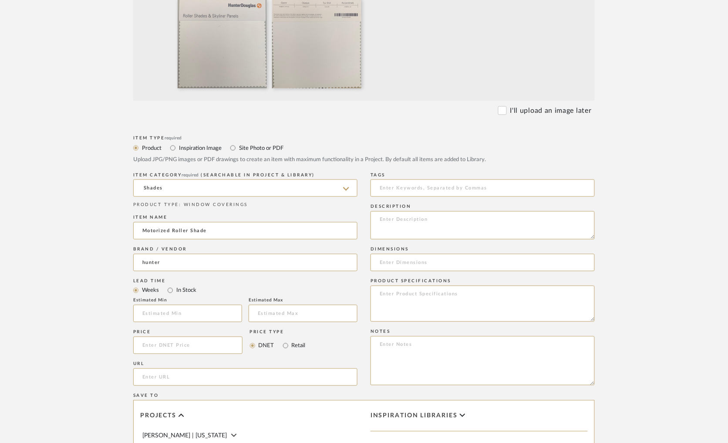
type input "Hunter Douglas"
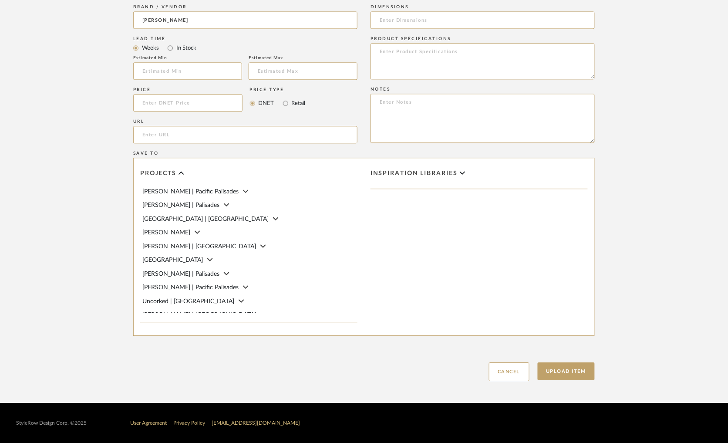
scroll to position [135, 0]
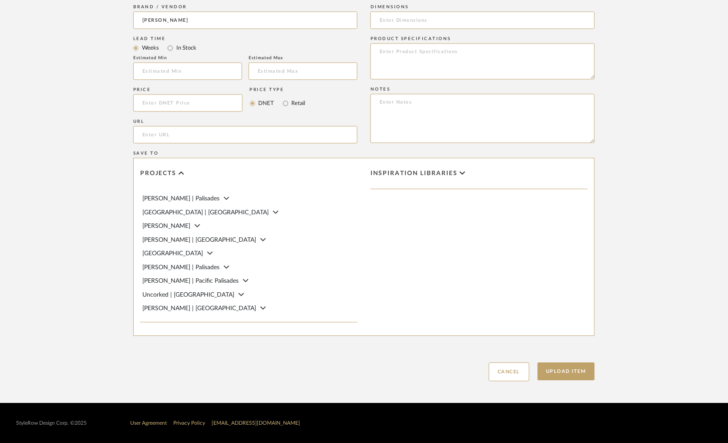
click at [205, 210] on span "Meadow Mountain | Vail Valley" at bounding box center [205, 213] width 126 height 6
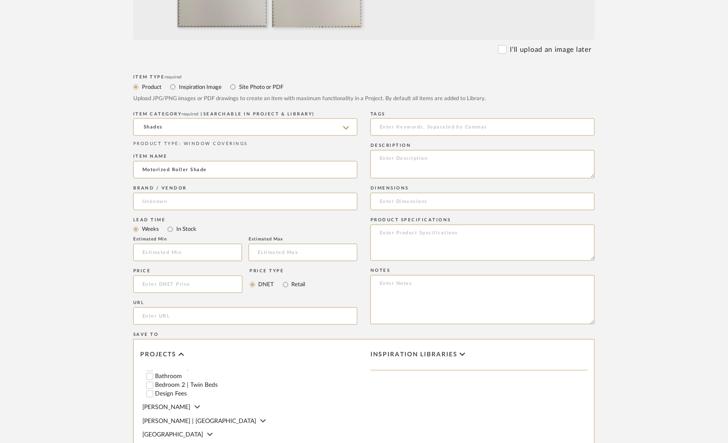
scroll to position [329, 0]
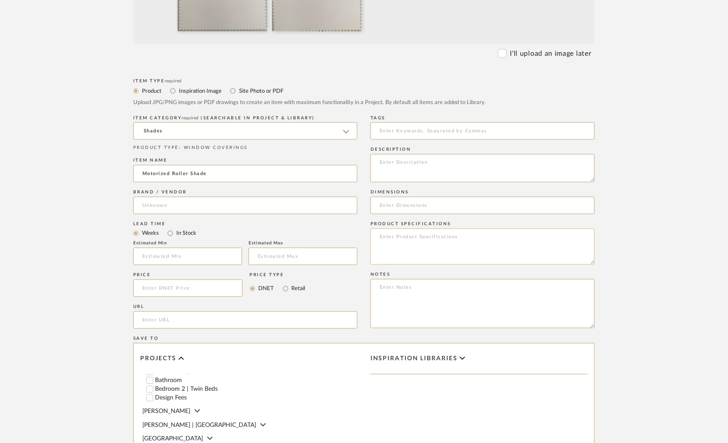
click at [426, 237] on textarea at bounding box center [483, 247] width 224 height 36
paste textarea "Gianni Opaque"
paste textarea "Tux Shirt Fabric ID: RLGIA101MS"
type textarea "Gianni Opaque Tux Shirt Fabric ID: RLGIA101MS"
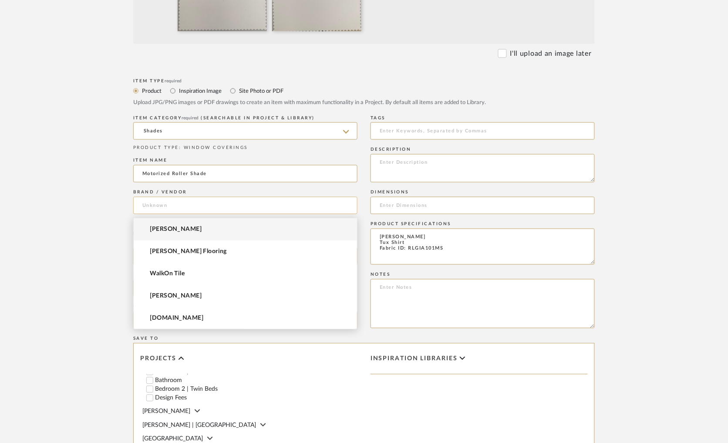
click at [186, 203] on input at bounding box center [245, 205] width 224 height 17
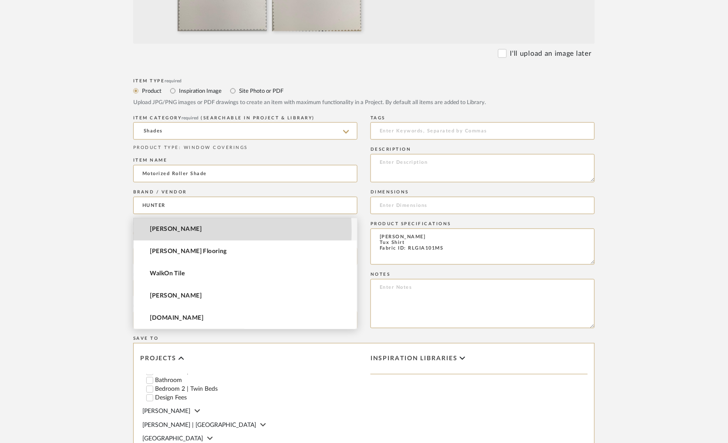
click at [180, 231] on span "Hunter Douglas" at bounding box center [176, 229] width 52 height 7
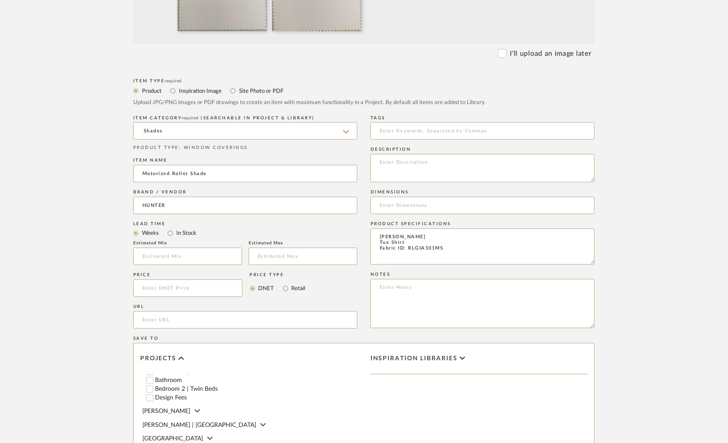
type input "Hunter Douglas"
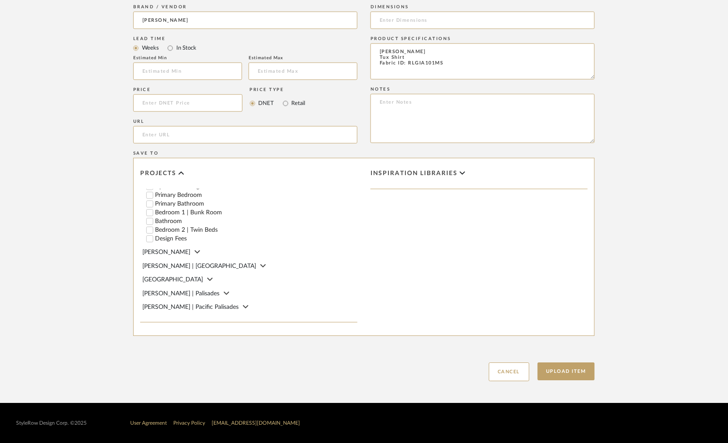
scroll to position [283, 0]
click at [148, 237] on input "Bedroom 2 | Twin Beds" at bounding box center [149, 233] width 9 height 9
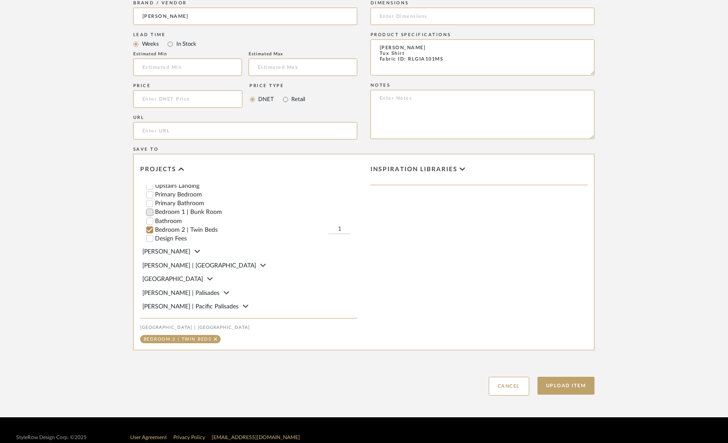
click at [150, 216] on input "Bedroom 1 | Bunk Room" at bounding box center [149, 212] width 9 height 9
click at [150, 199] on input "Primary Bedroom" at bounding box center [149, 194] width 9 height 9
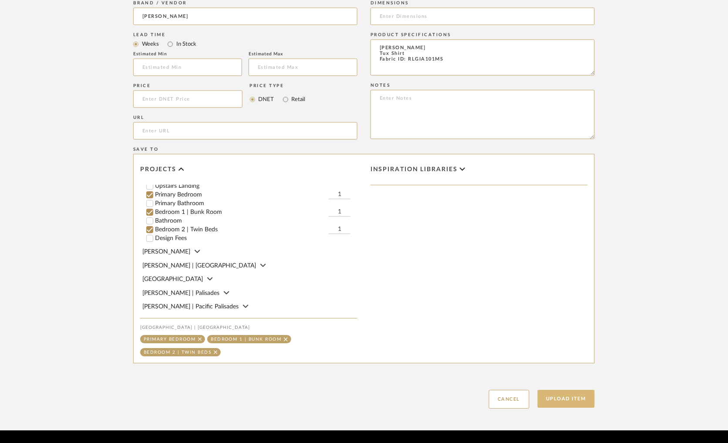
click at [569, 397] on button "Upload Item" at bounding box center [566, 399] width 57 height 18
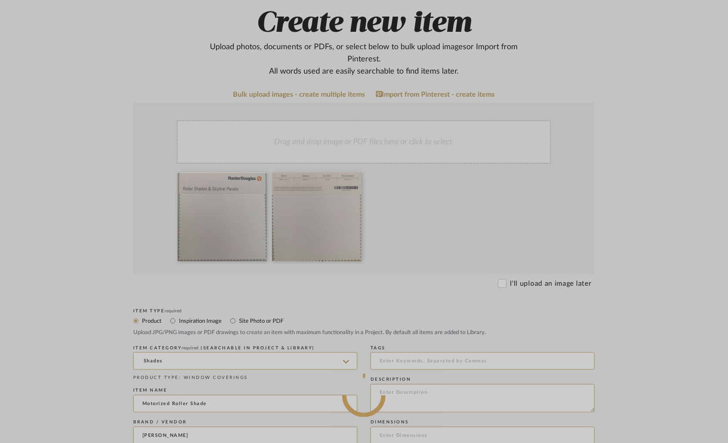
scroll to position [0, 0]
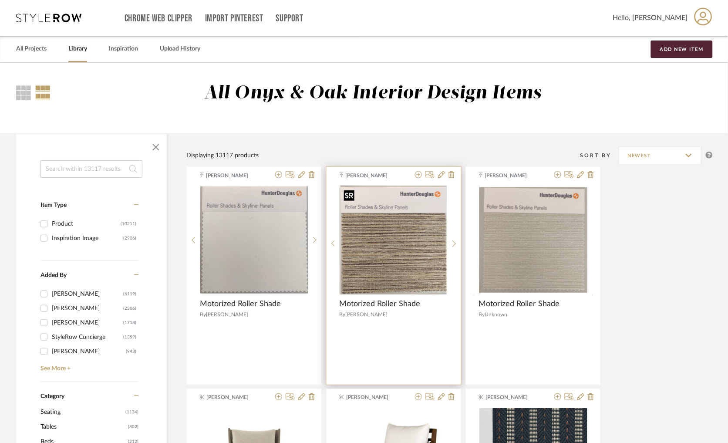
click at [0, 0] on img at bounding box center [0, 0] width 0 height 0
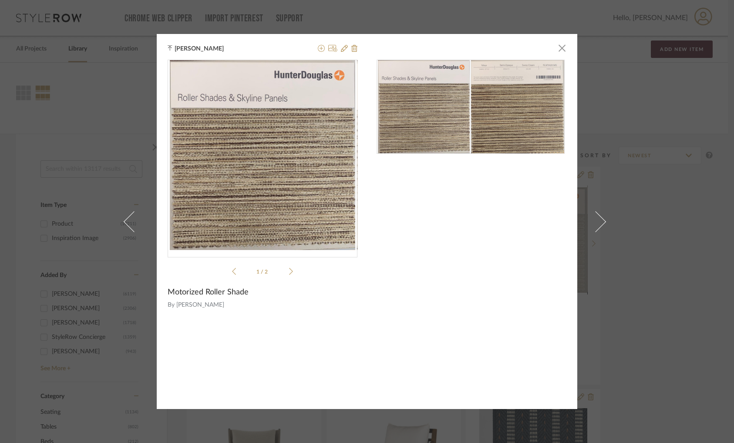
click at [89, 132] on div "Molly Schirmang × 1 / 2 Motorized Roller Shade By Hunter Douglas" at bounding box center [367, 221] width 734 height 443
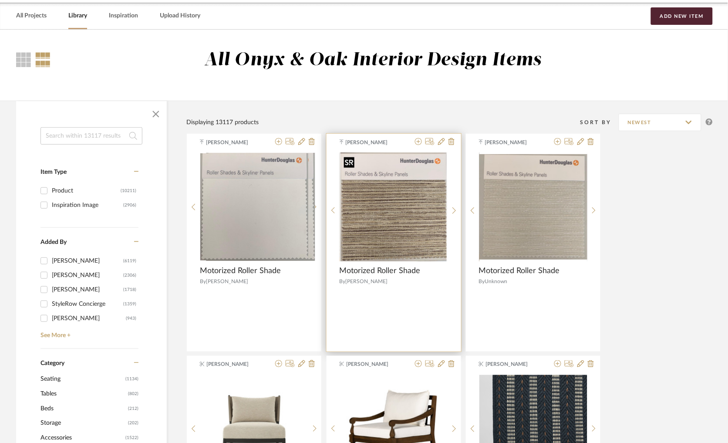
scroll to position [41, 0]
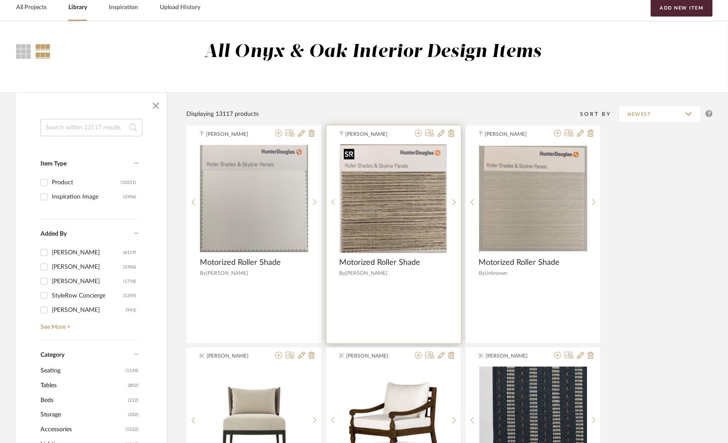
click at [381, 187] on img "0" at bounding box center [394, 198] width 106 height 109
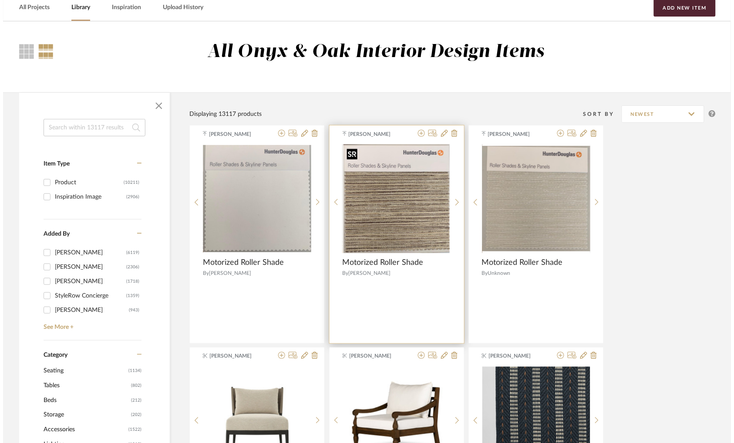
scroll to position [0, 0]
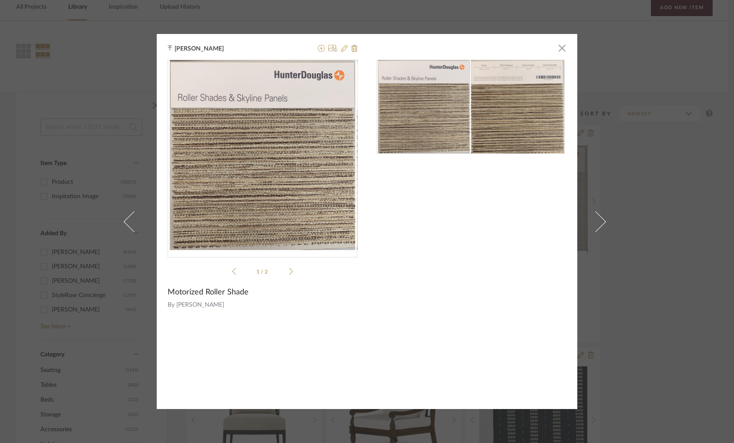
click at [341, 50] on icon at bounding box center [344, 48] width 7 height 7
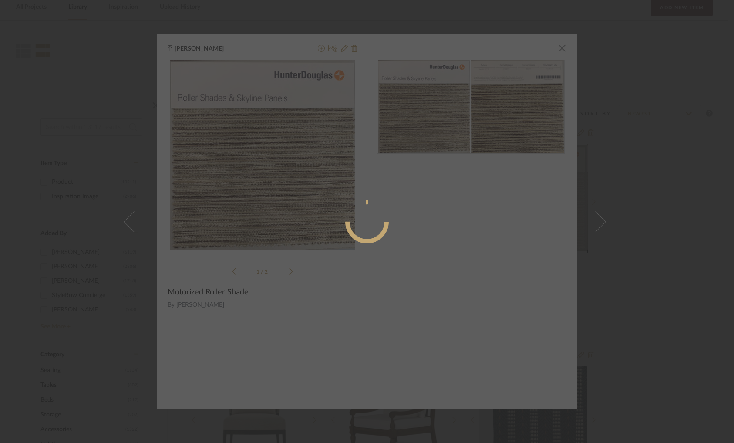
radio input "true"
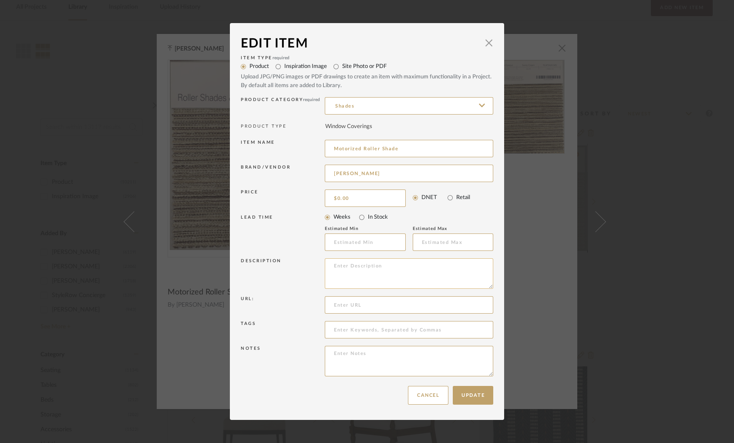
click at [348, 272] on textarea at bounding box center [409, 273] width 169 height 30
paste textarea "Maya Semi-Opaque Fabric ID: RLMYA201MS"
click at [331, 266] on textarea "Maya Semi-Opaque Fabric ID: RLMYA201MS" at bounding box center [409, 273] width 169 height 30
click at [406, 271] on textarea "Maya Semi-Opaque Fabric ID: RLMYA201MS" at bounding box center [409, 273] width 169 height 30
type textarea "Maya Semi-Opaque Fabric ID: RLMYA201MS Color: Swiss Cream"
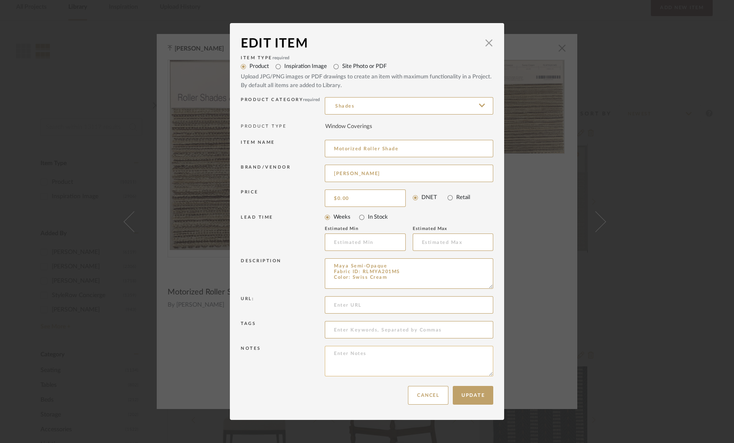
click at [373, 368] on textarea at bounding box center [409, 361] width 169 height 30
click at [469, 397] on button "Update" at bounding box center [473, 395] width 41 height 19
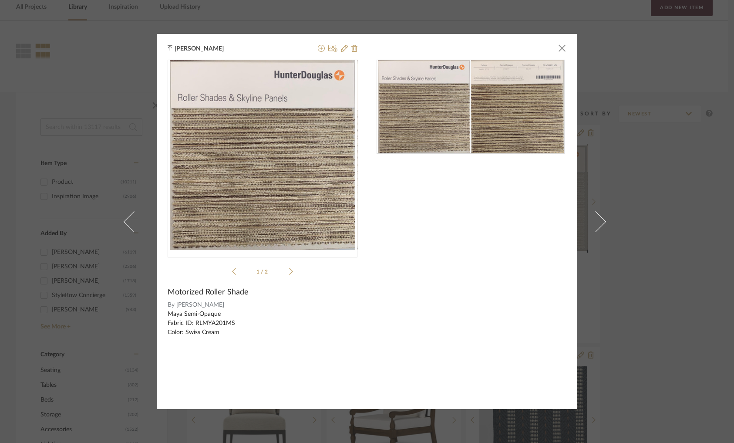
click at [694, 161] on div "Molly Schirmang × 1 / 2 Motorized Roller Shade By Hunter Douglas Maya Semi-Opaq…" at bounding box center [367, 221] width 734 height 443
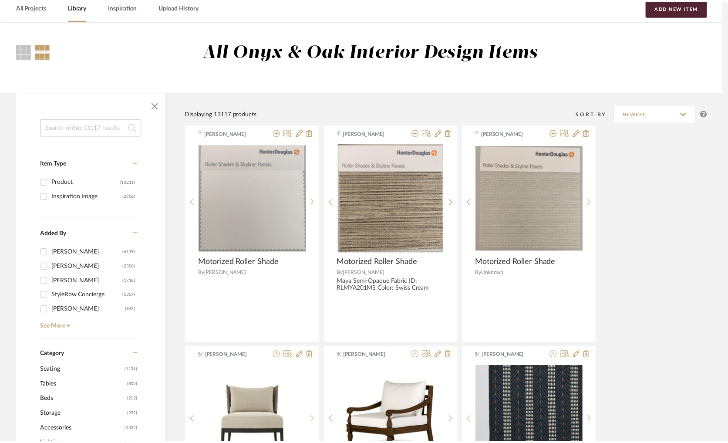
scroll to position [41, 0]
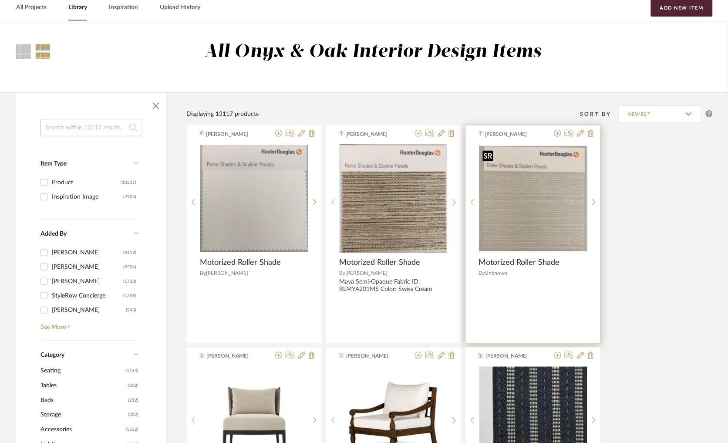
click at [534, 205] on img "0" at bounding box center [534, 198] width 108 height 105
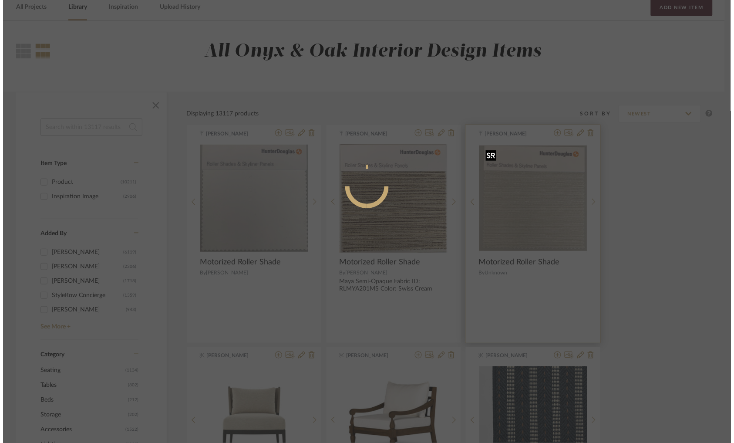
scroll to position [0, 0]
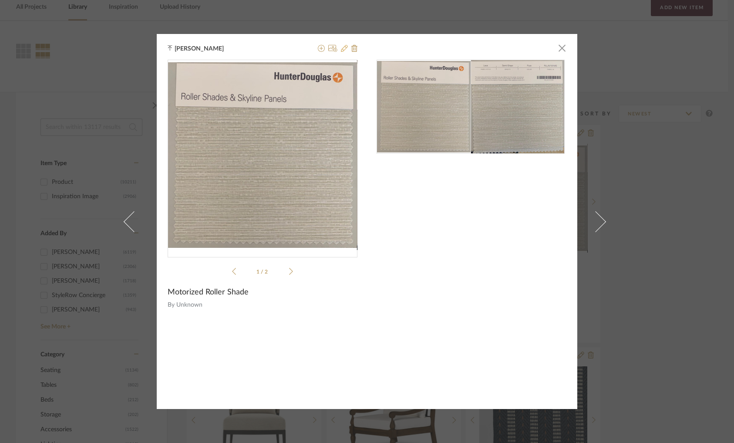
click at [341, 49] on icon at bounding box center [344, 48] width 7 height 7
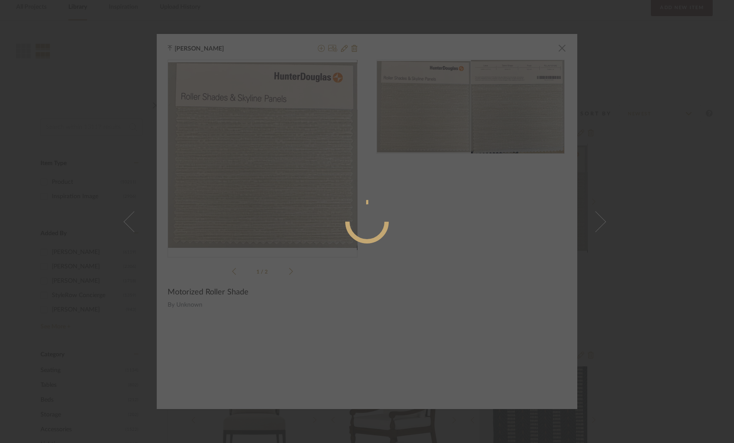
radio input "true"
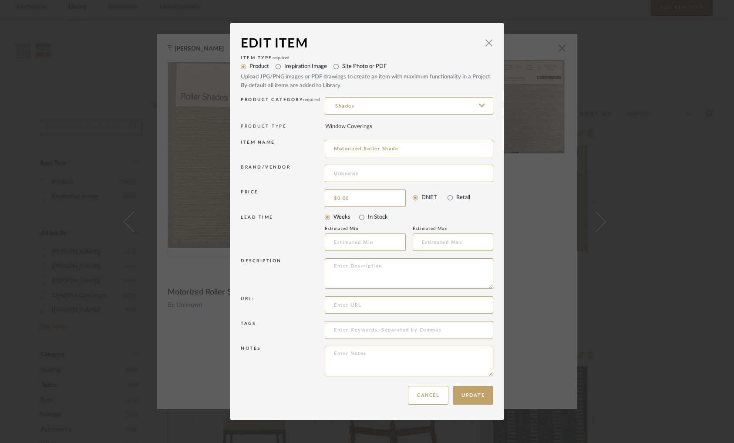
drag, startPoint x: 458, startPoint y: 393, endPoint x: 369, endPoint y: 351, distance: 98.8
click at [369, 351] on textarea at bounding box center [409, 361] width 169 height 30
click at [560, 151] on div "Edit Item × Item Type required Product Inspiration Image Site Photo or PDF Uplo…" at bounding box center [367, 221] width 734 height 443
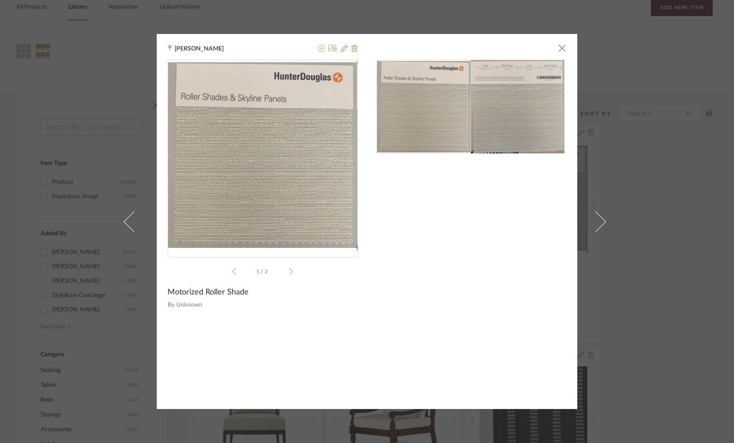
click at [636, 145] on div "Molly Schirmang × 1 / 2 Motorized Roller Shade By Unknown" at bounding box center [367, 221] width 734 height 443
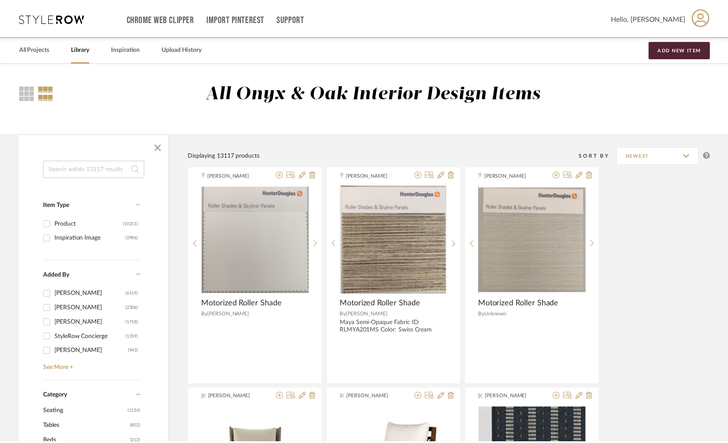
scroll to position [41, 0]
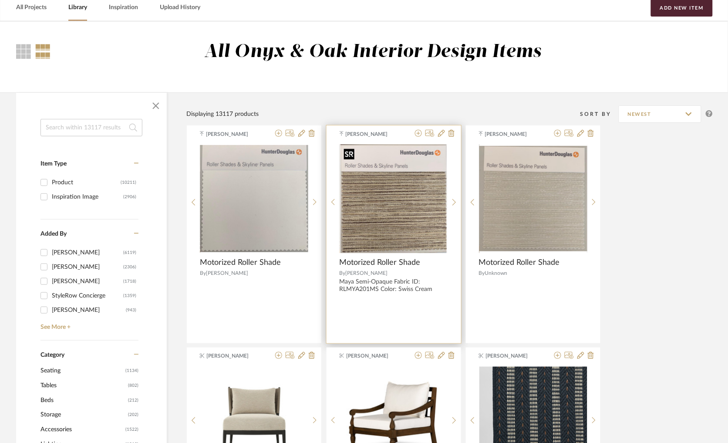
click at [411, 225] on img "0" at bounding box center [394, 198] width 106 height 109
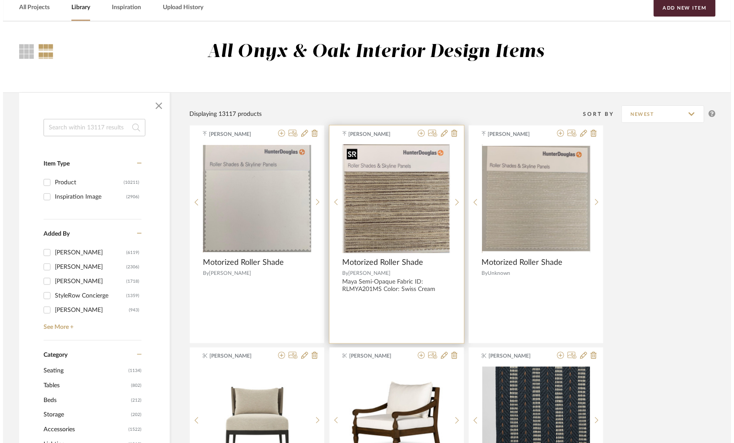
scroll to position [0, 0]
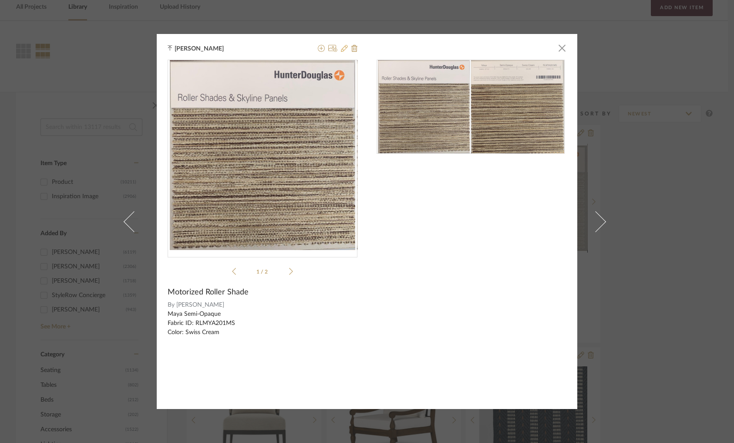
click at [341, 49] on icon at bounding box center [344, 48] width 7 height 7
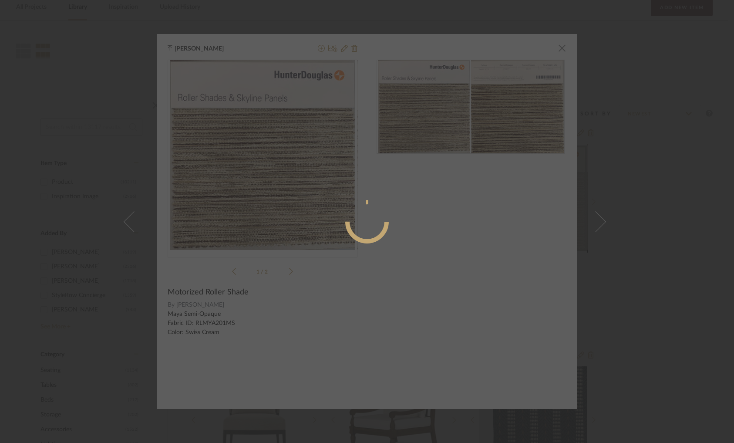
radio input "true"
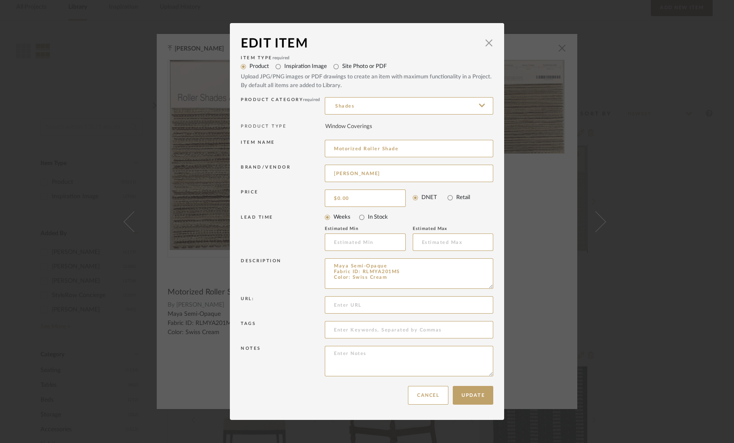
click at [588, 224] on div "Edit Item × Item Type required Product Inspiration Image Site Photo or PDF Uplo…" at bounding box center [367, 221] width 734 height 443
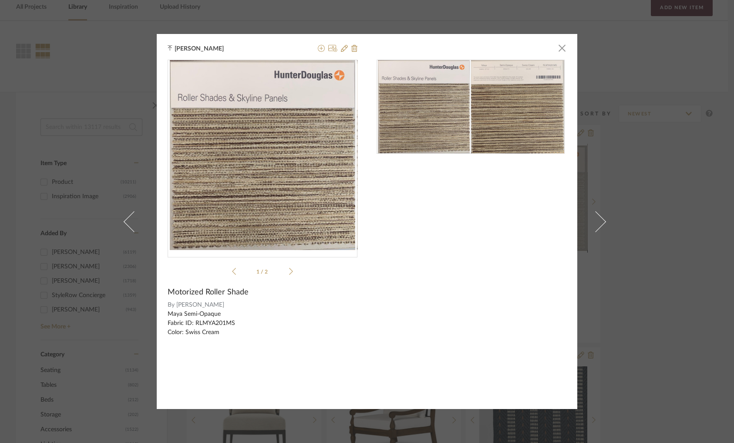
click at [338, 19] on div "Molly Schirmang × 1 / 2 Motorized Roller Shade By Hunter Douglas Maya Semi-Opaq…" at bounding box center [367, 221] width 734 height 443
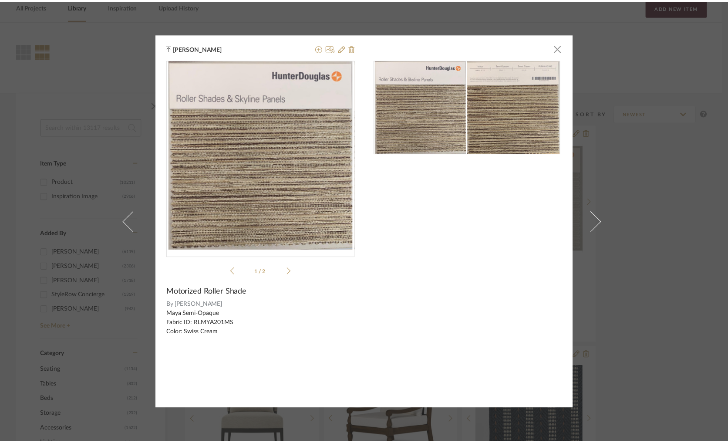
scroll to position [41, 0]
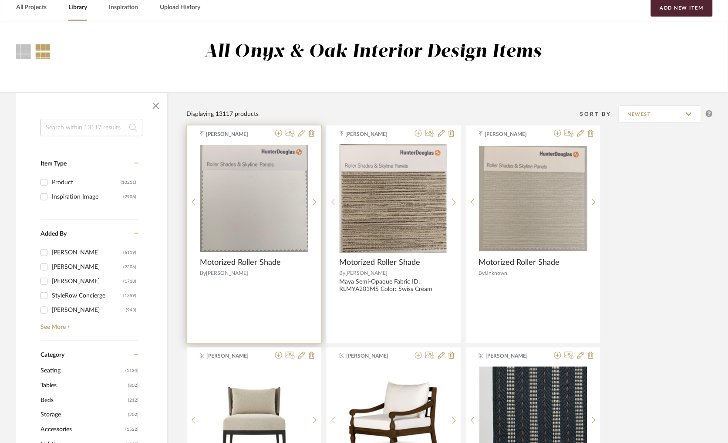
click at [301, 132] on icon at bounding box center [301, 133] width 7 height 7
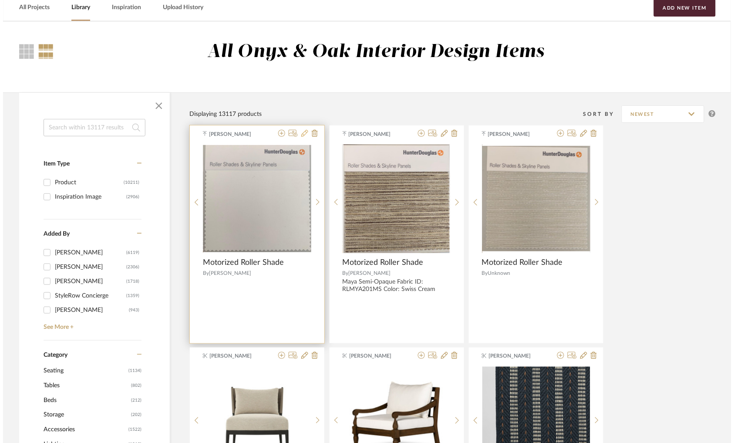
scroll to position [0, 0]
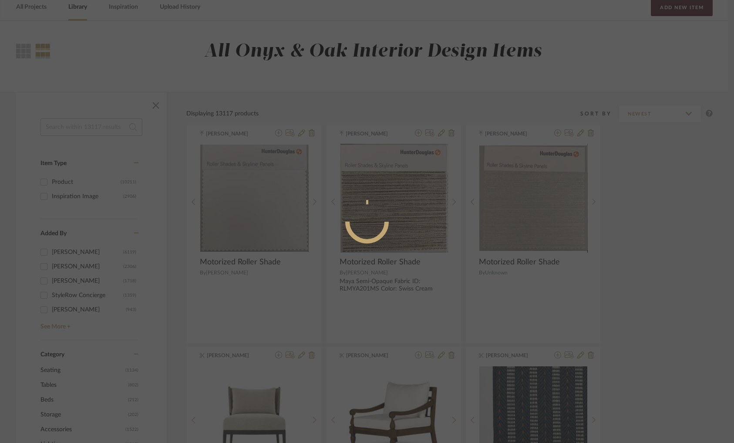
radio input "true"
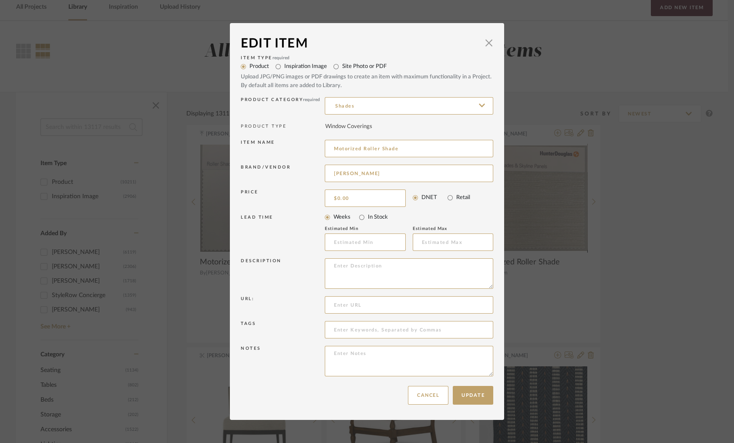
click at [207, 209] on div "Edit Item × Item Type required Product Inspiration Image Site Photo or PDF Uplo…" at bounding box center [367, 221] width 734 height 443
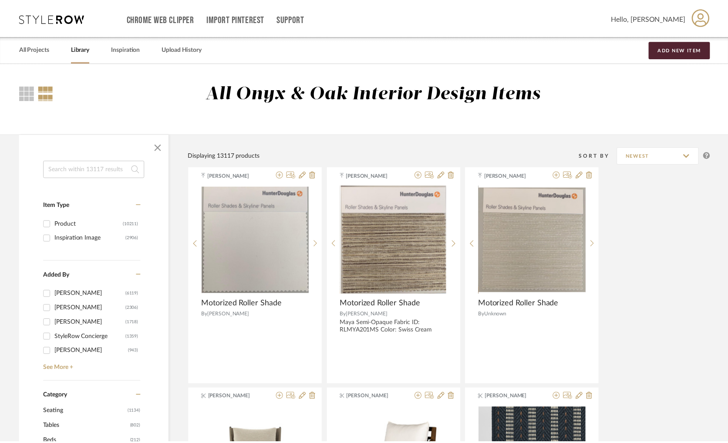
scroll to position [41, 0]
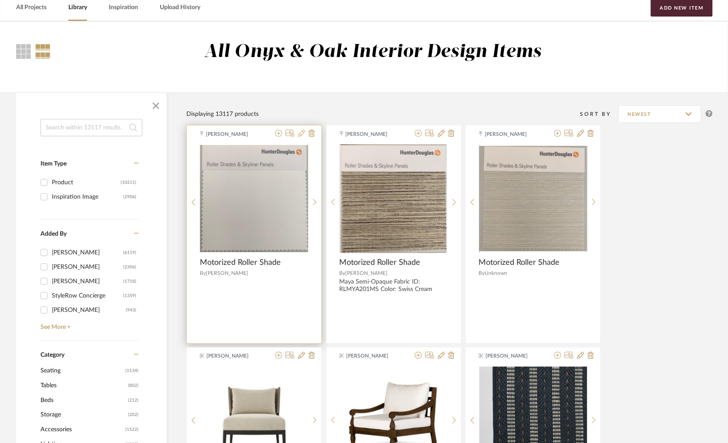
click at [303, 134] on icon at bounding box center [301, 133] width 7 height 7
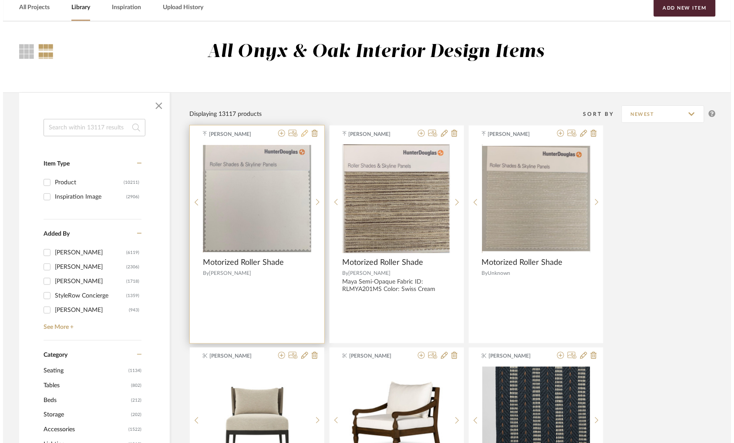
scroll to position [0, 0]
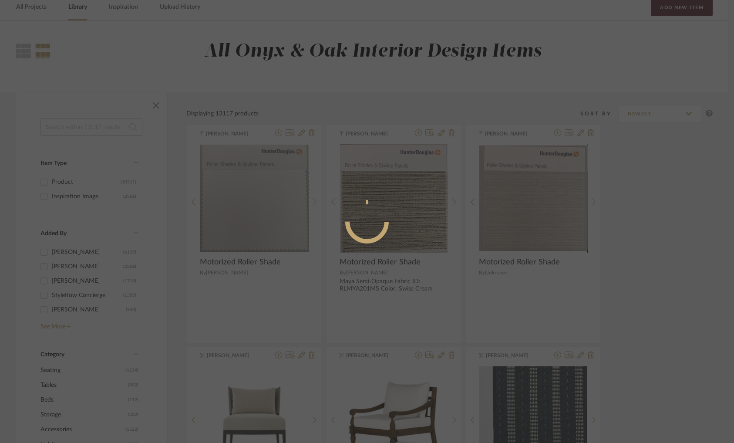
radio input "true"
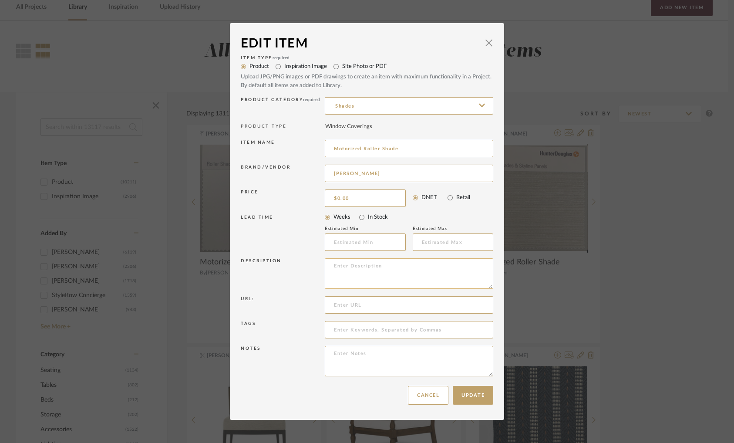
click at [359, 271] on textarea at bounding box center [409, 273] width 169 height 30
paste textarea "Gianni Opaque Fabric ID: RLGIA101MS"
type textarea "Gianni Opaque Fabric ID: RLGIA101MS Color; Tux Shirt"
click at [362, 367] on textarea at bounding box center [409, 361] width 169 height 30
click at [474, 399] on button "Update" at bounding box center [473, 395] width 41 height 19
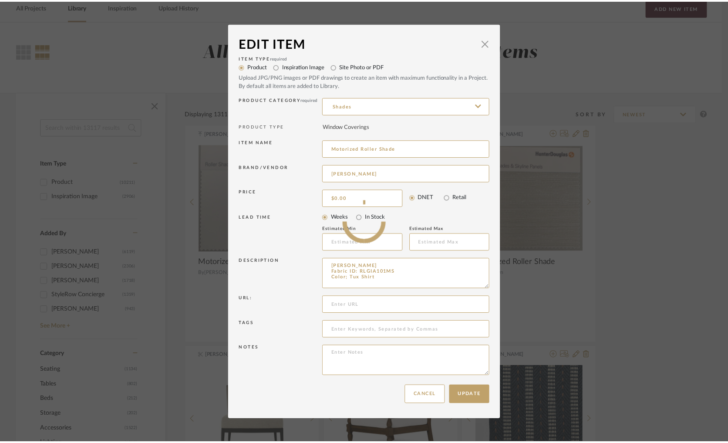
scroll to position [41, 0]
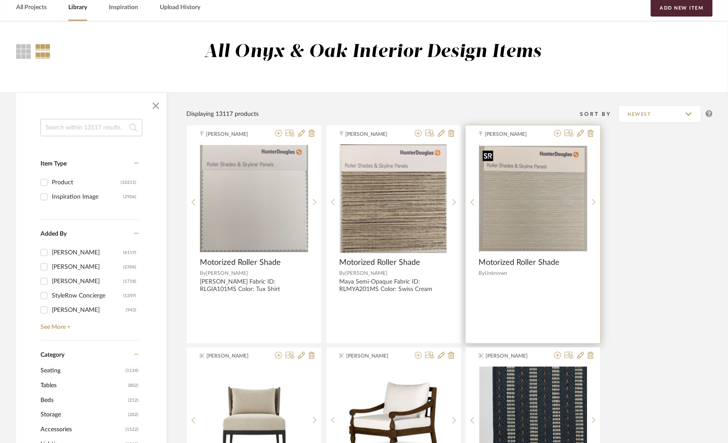
click at [565, 184] on img "0" at bounding box center [534, 198] width 108 height 105
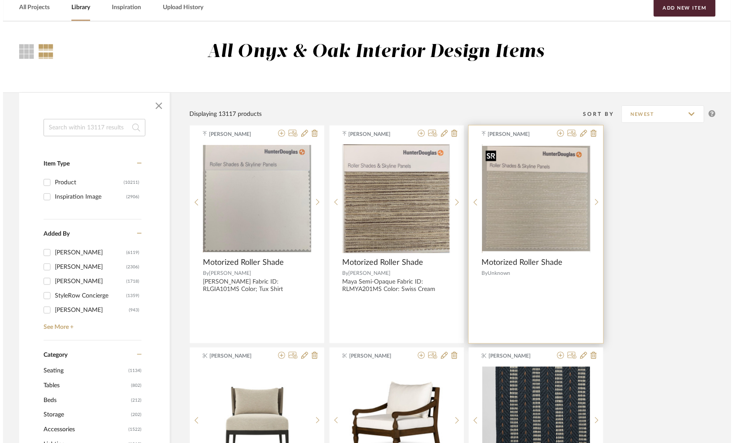
scroll to position [0, 0]
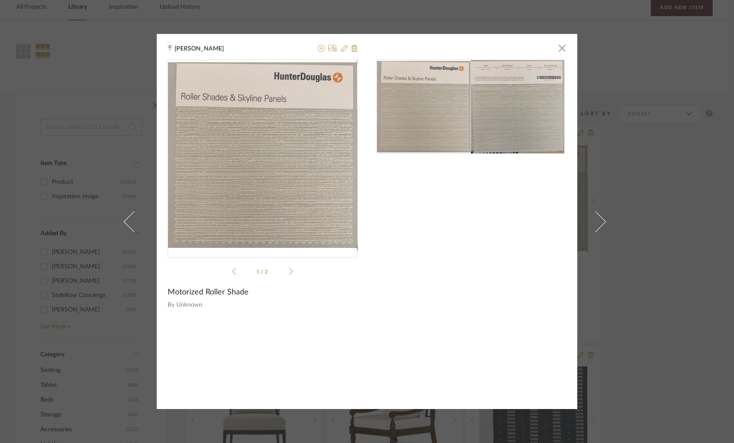
click at [342, 49] on icon at bounding box center [344, 48] width 7 height 7
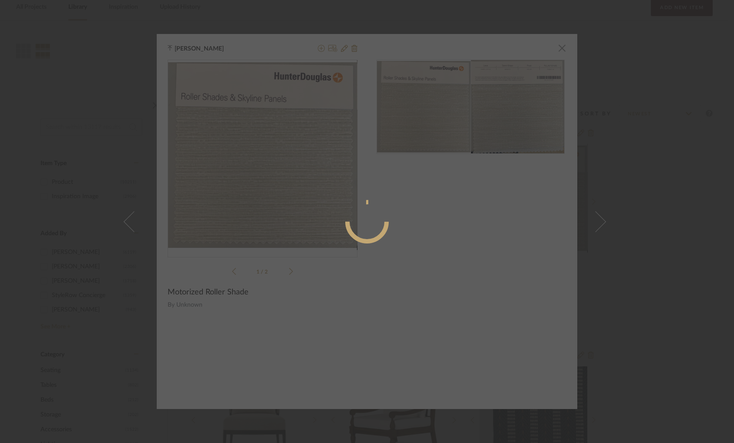
radio input "true"
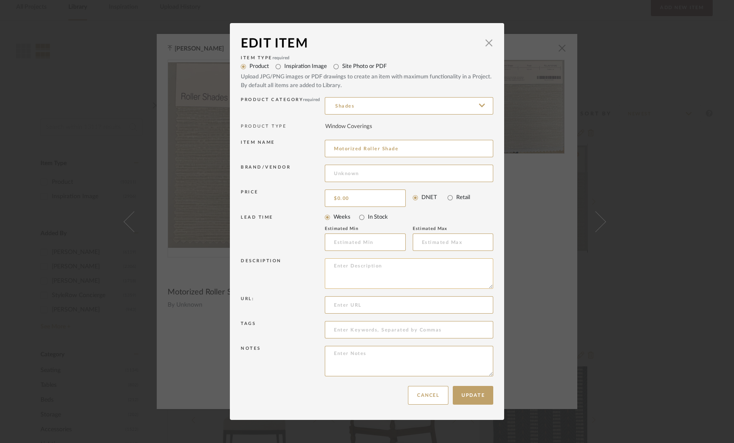
click at [346, 270] on textarea at bounding box center [409, 273] width 169 height 30
paste textarea "Maya Semi-Opaque Fabric ID: RLMYA201MS"
type textarea "Maya Semi-Opaque Fabric ID: RLMYA201MS Color: Swiss Cream"
click at [350, 171] on input at bounding box center [409, 173] width 169 height 17
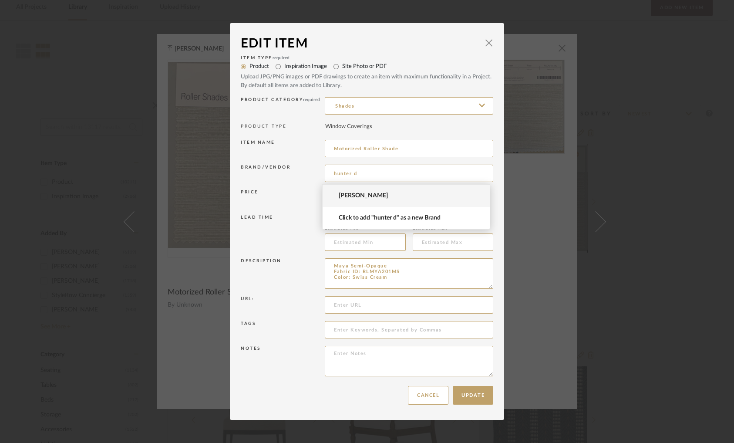
click at [376, 198] on span "Hunter Douglas" at bounding box center [410, 195] width 142 height 7
type input "Hunter Douglas"
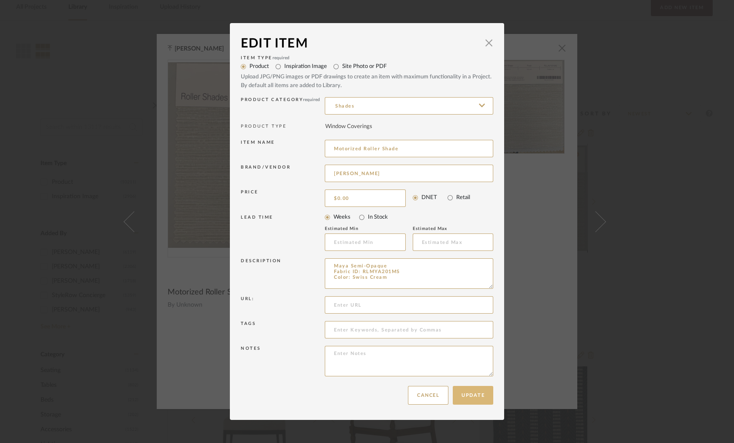
click at [456, 392] on button "Update" at bounding box center [473, 395] width 41 height 19
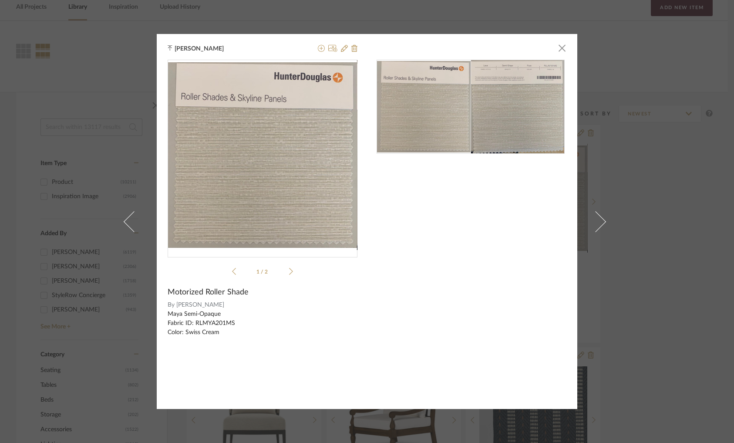
click at [693, 164] on div "Molly Schirmang × 1 / 2 Motorized Roller Shade By Hunter Douglas Maya Semi-Opaq…" at bounding box center [367, 221] width 734 height 443
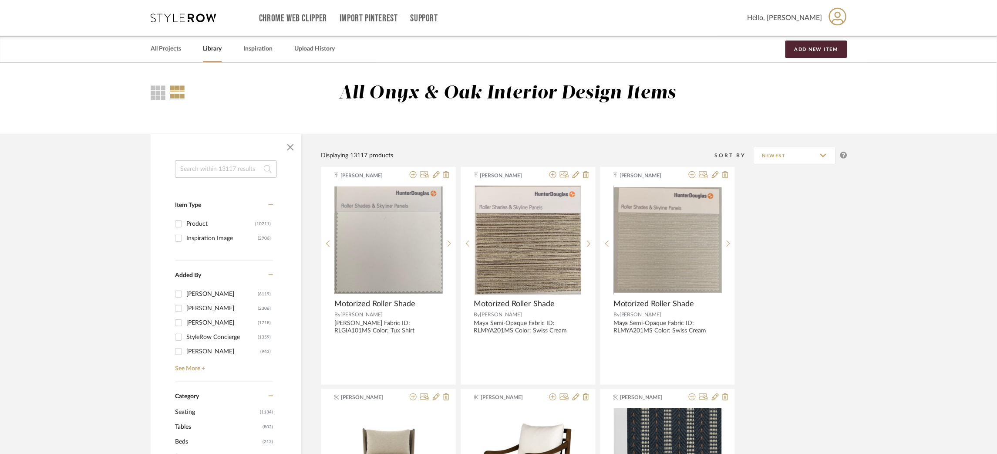
click at [179, 20] on icon at bounding box center [183, 18] width 65 height 9
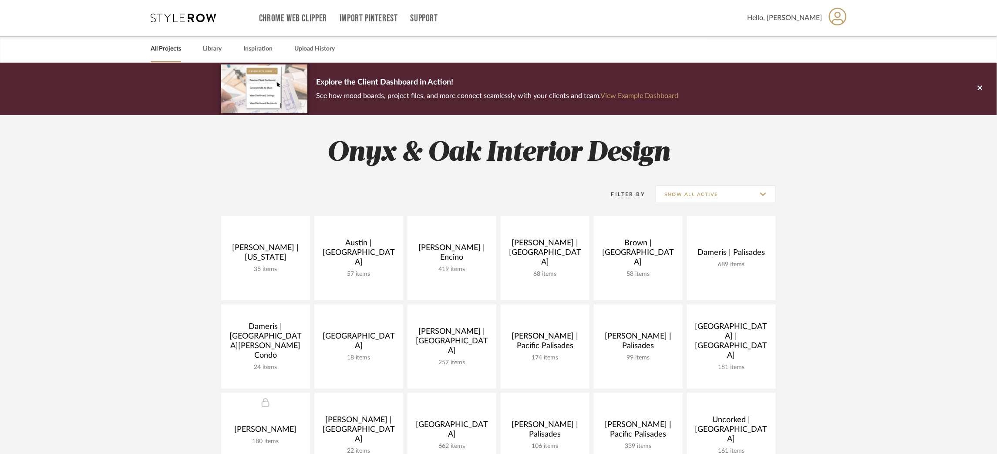
scroll to position [65, 0]
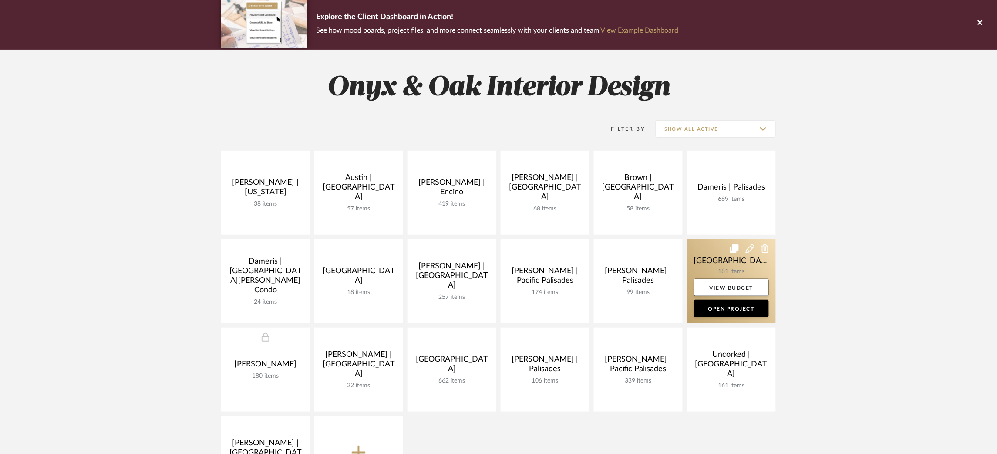
click at [714, 256] on link at bounding box center [731, 281] width 89 height 84
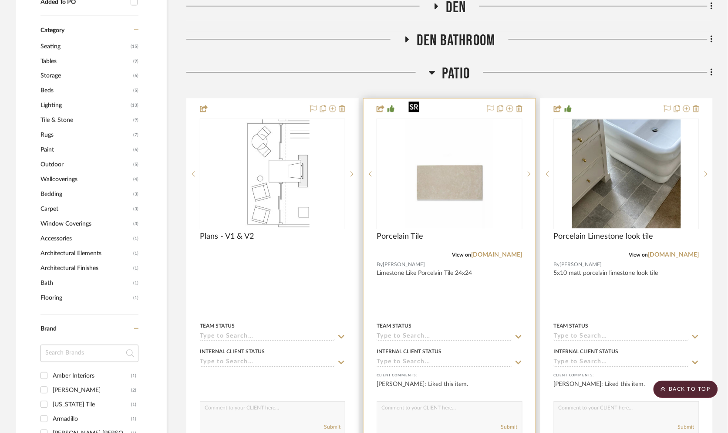
scroll to position [588, 0]
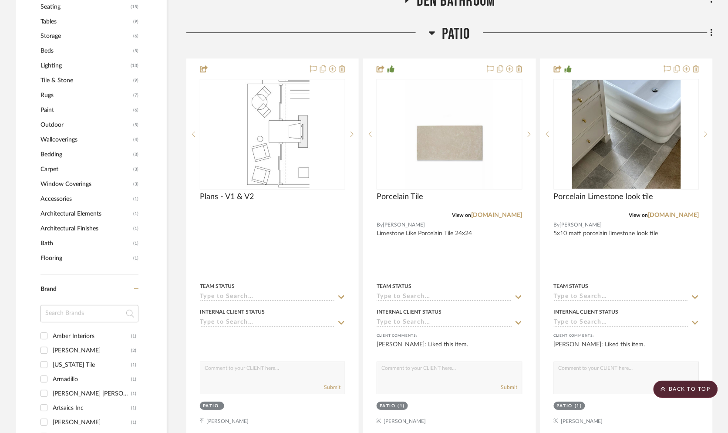
click at [432, 31] on icon at bounding box center [432, 32] width 6 height 3
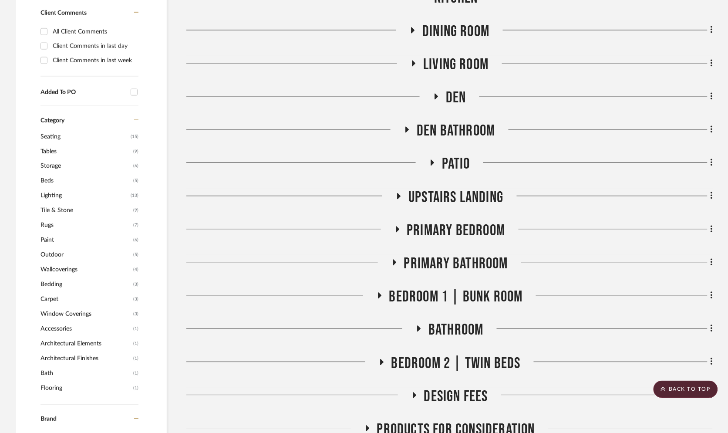
scroll to position [457, 0]
click at [397, 227] on icon at bounding box center [397, 230] width 3 height 6
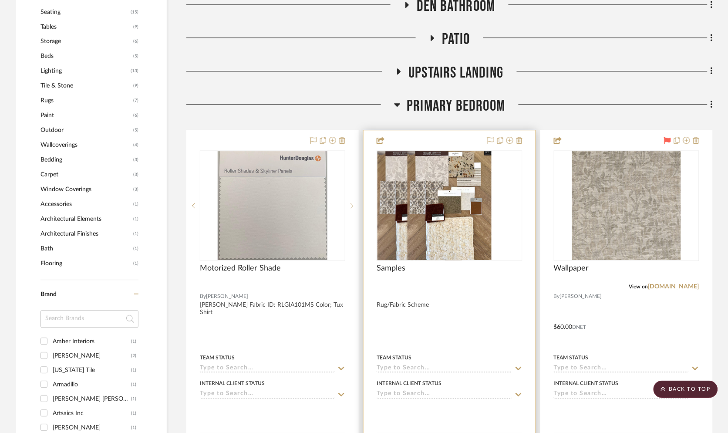
scroll to position [588, 0]
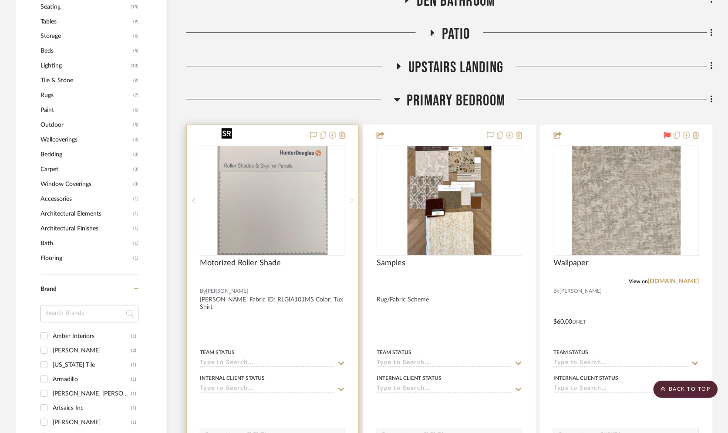
click at [310, 184] on img "0" at bounding box center [273, 200] width 110 height 109
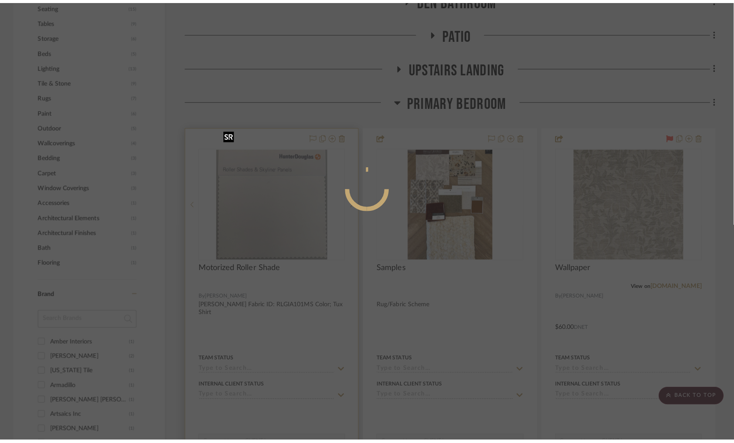
scroll to position [0, 0]
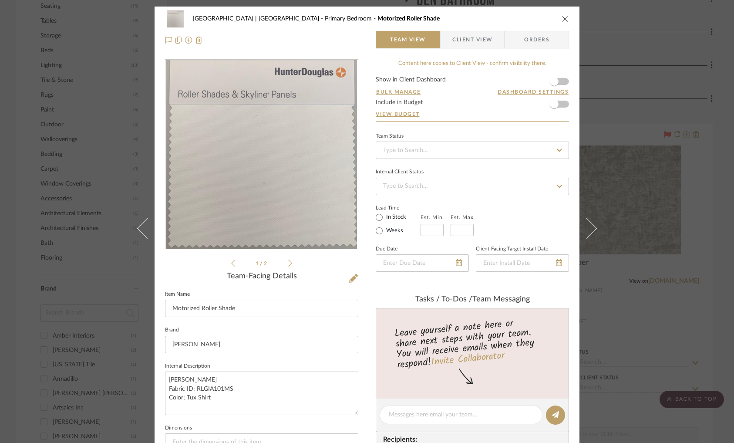
click at [561, 80] on form "Show in Client Dashboard Bulk Manage Dashboard Settings Include in Budget View …" at bounding box center [472, 99] width 193 height 44
click at [552, 78] on span "button" at bounding box center [554, 81] width 9 height 9
click at [654, 77] on div "Meadow Mountain | Vail Valley Primary Bedroom Motorized Roller Shade Team View …" at bounding box center [367, 221] width 734 height 443
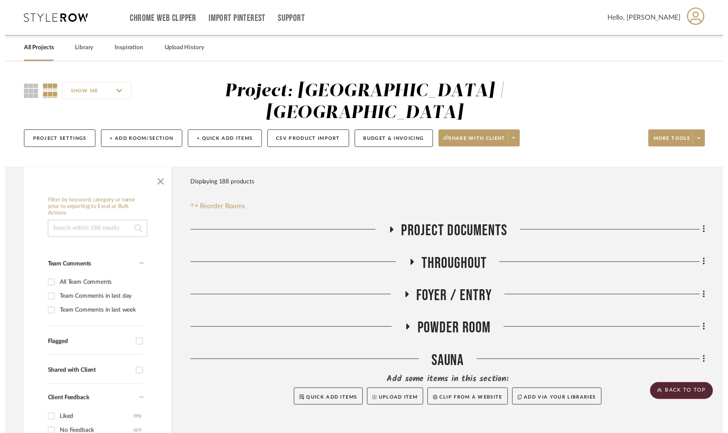
scroll to position [588, 0]
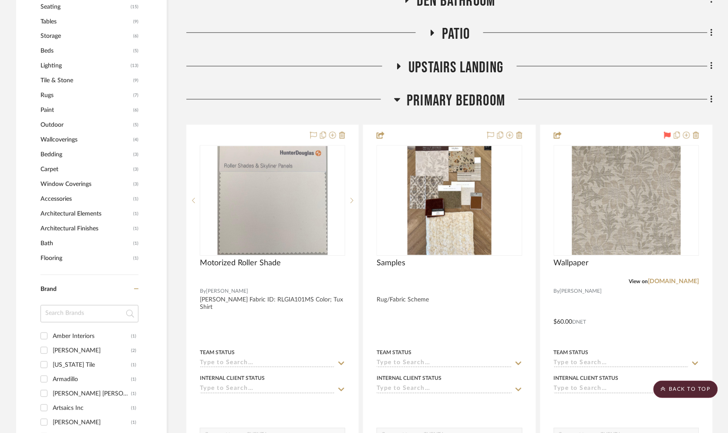
click at [398, 94] on icon at bounding box center [397, 99] width 7 height 10
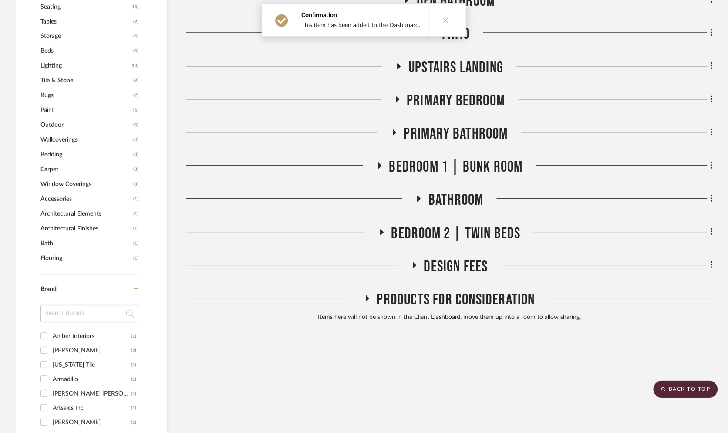
click at [383, 162] on icon at bounding box center [379, 165] width 10 height 7
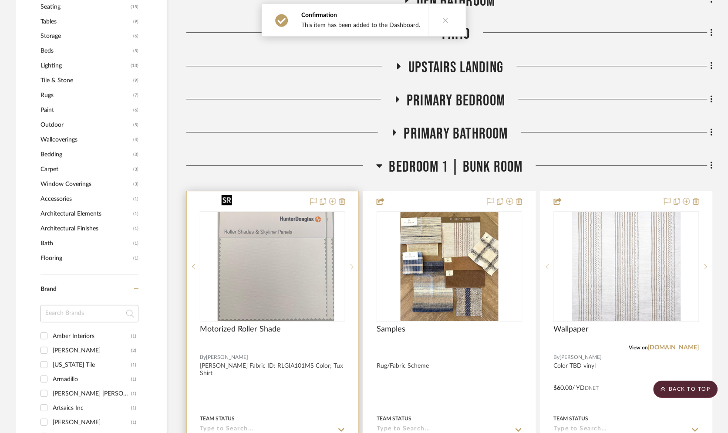
click at [268, 223] on img at bounding box center [273, 266] width 110 height 109
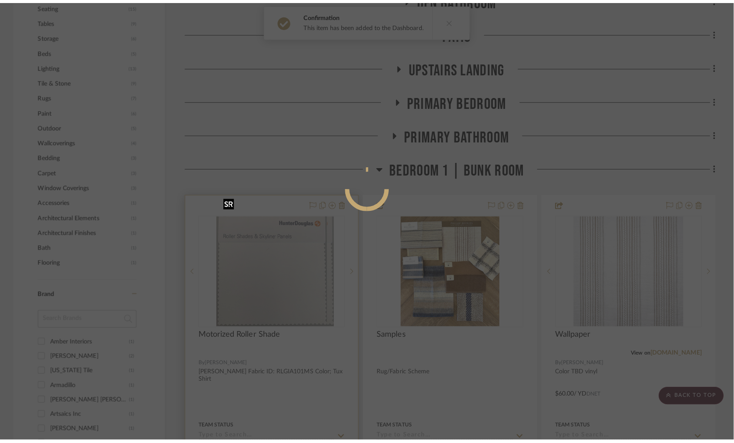
scroll to position [0, 0]
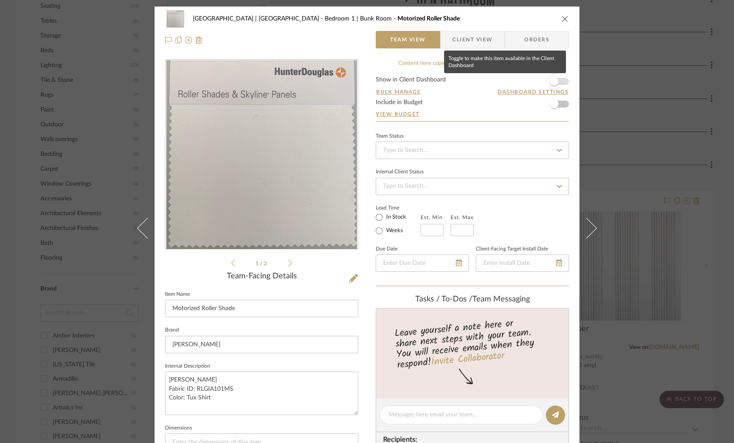
click at [559, 78] on span "button" at bounding box center [554, 81] width 19 height 19
click at [627, 95] on div "Meadow Mountain | Vail Valley Bedroom 1 | Bunk Room Motorized Roller Shade Team…" at bounding box center [367, 221] width 734 height 443
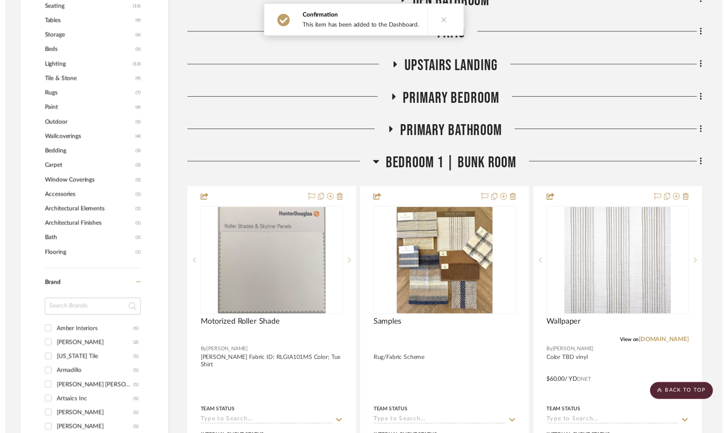
scroll to position [588, 0]
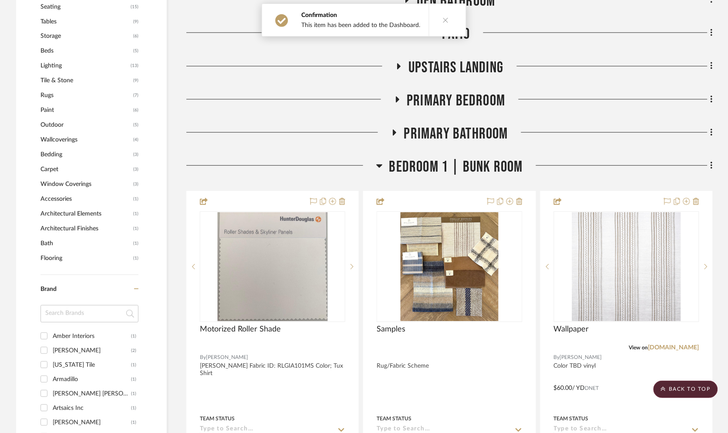
click at [378, 164] on icon at bounding box center [379, 165] width 6 height 3
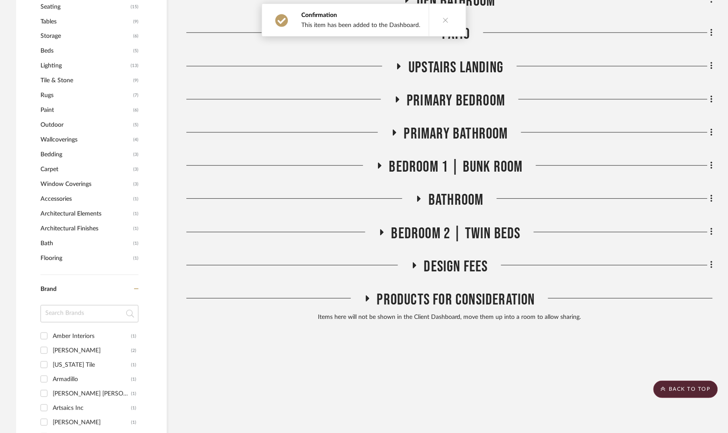
click at [384, 224] on h3 "Bedroom 2 | Twin Beds" at bounding box center [450, 233] width 142 height 19
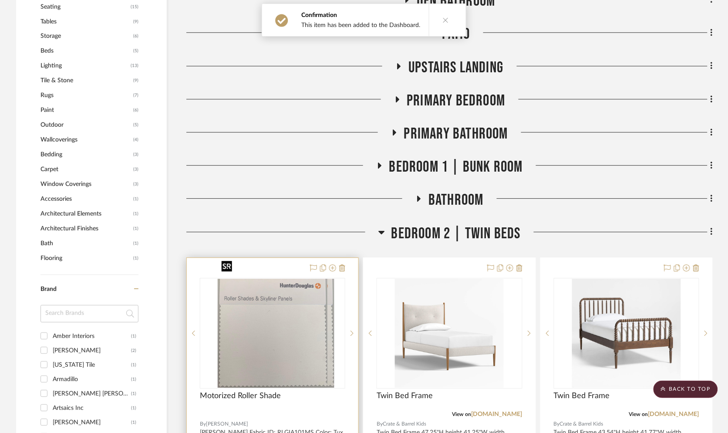
click at [264, 305] on img at bounding box center [273, 333] width 110 height 109
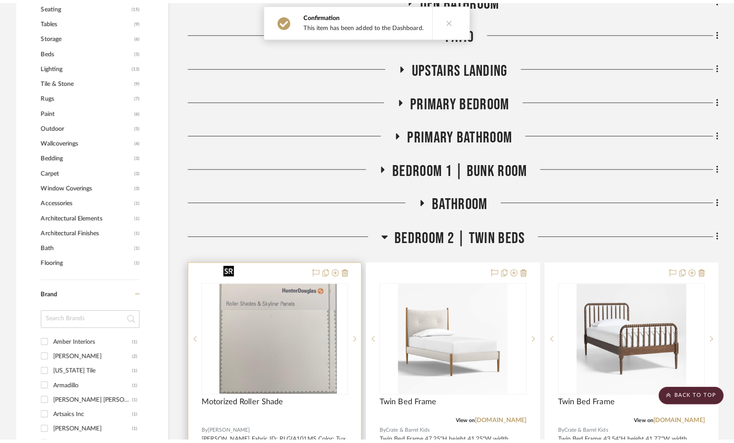
scroll to position [0, 0]
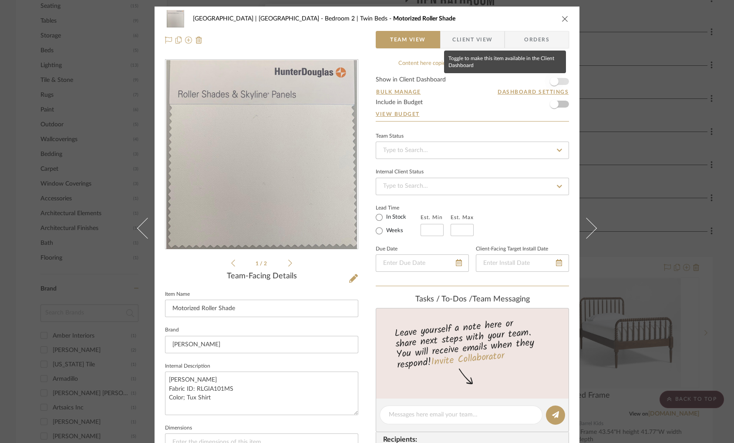
click at [556, 78] on span "button" at bounding box center [554, 81] width 19 height 19
click at [632, 120] on div "Meadow Mountain | Vail Valley Bedroom 2 | Twin Beds Motorized Roller Shade Team…" at bounding box center [367, 221] width 734 height 443
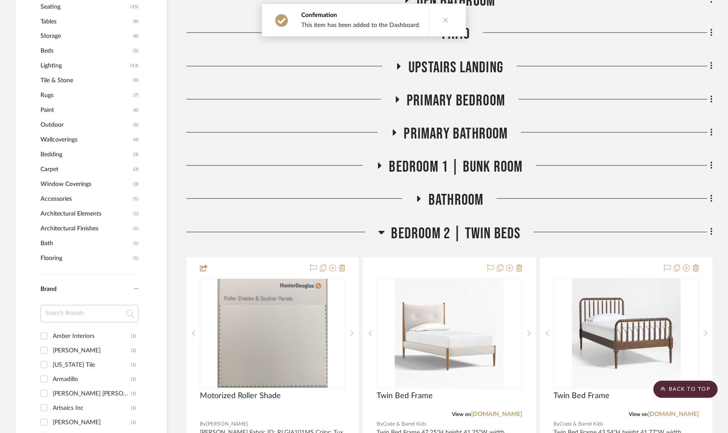
click at [382, 231] on icon at bounding box center [382, 232] width 6 height 3
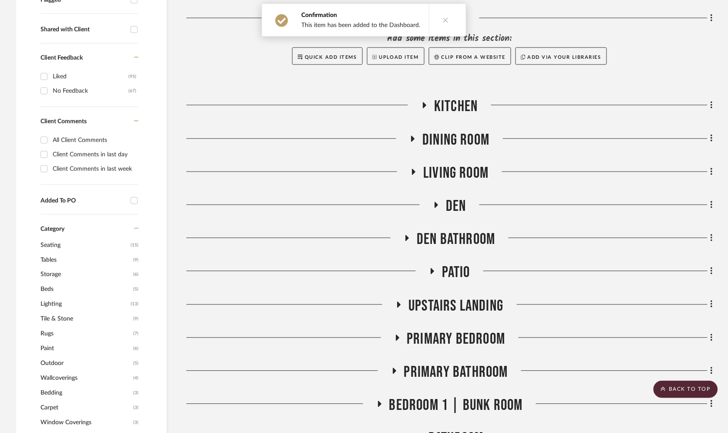
scroll to position [326, 0]
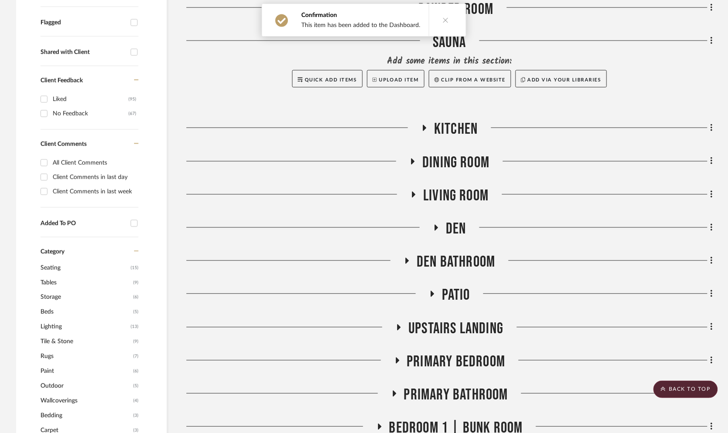
click at [432, 225] on icon at bounding box center [436, 228] width 10 height 7
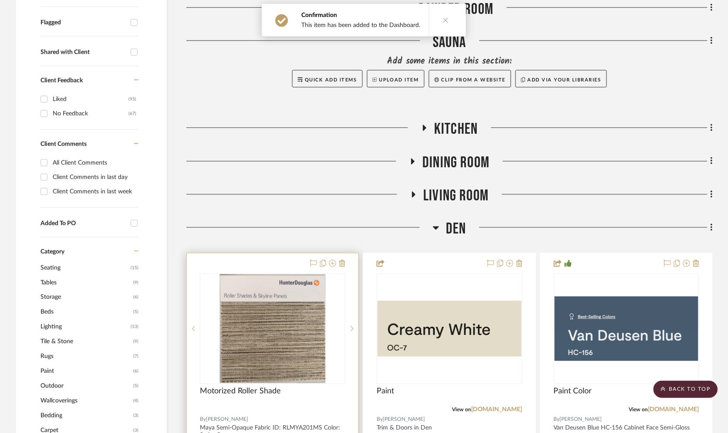
click at [325, 309] on img "0" at bounding box center [273, 328] width 106 height 109
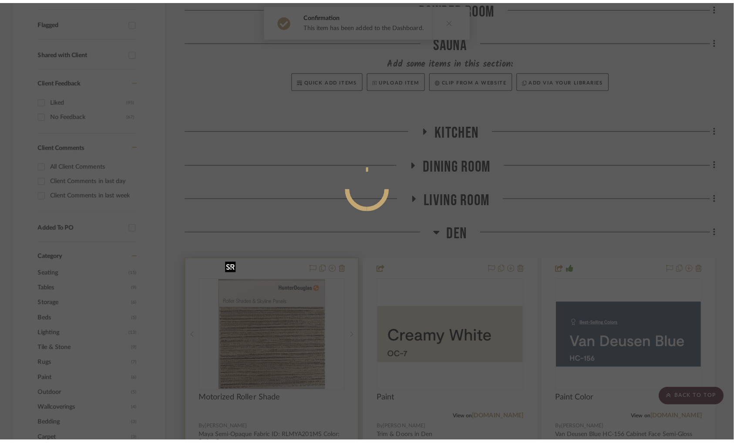
scroll to position [0, 0]
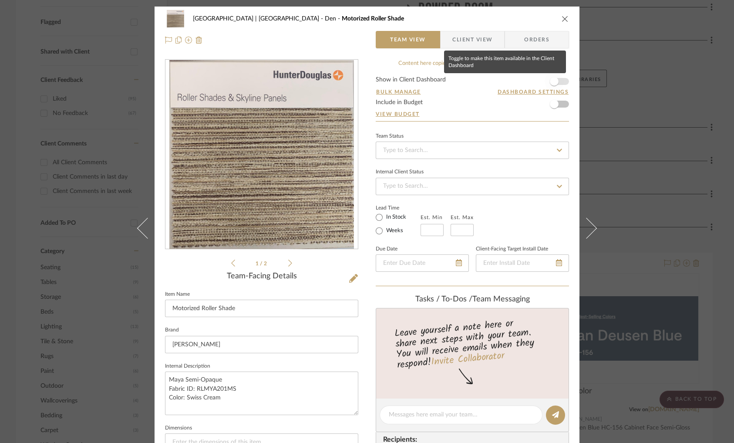
click at [558, 82] on span "button" at bounding box center [554, 81] width 19 height 19
click at [634, 134] on div "Meadow Mountain | Vail Valley Den Motorized Roller Shade Team View Client View …" at bounding box center [367, 221] width 734 height 443
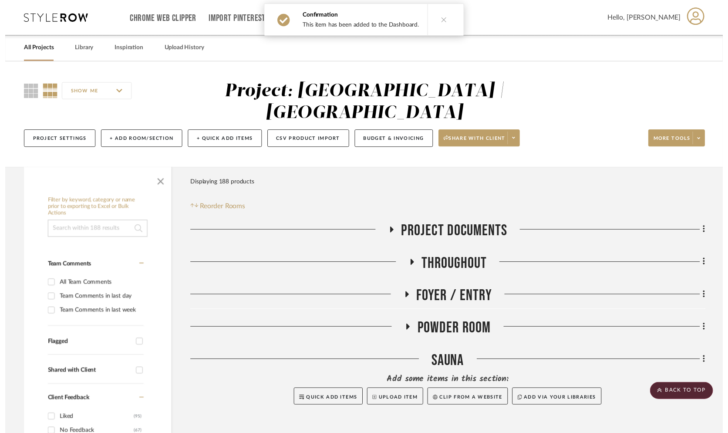
scroll to position [326, 0]
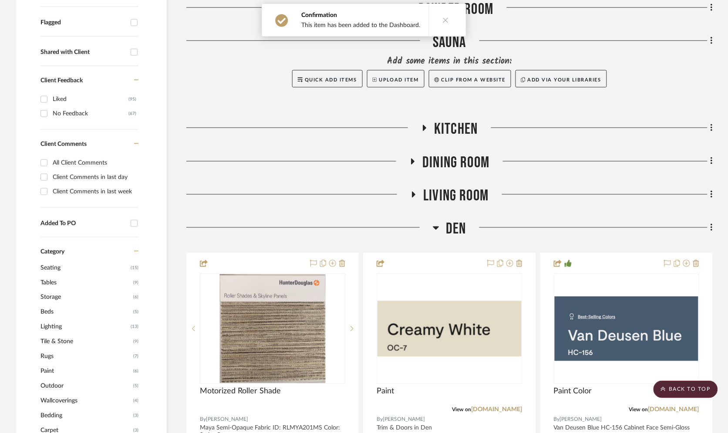
click at [436, 227] on icon at bounding box center [436, 228] width 6 height 3
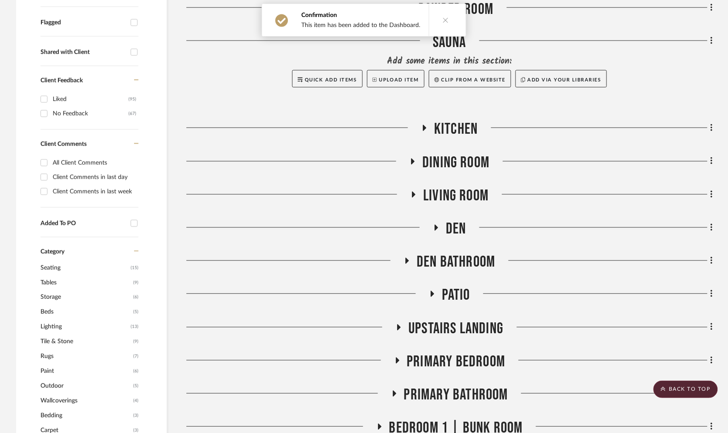
click at [414, 192] on icon at bounding box center [414, 195] width 3 height 6
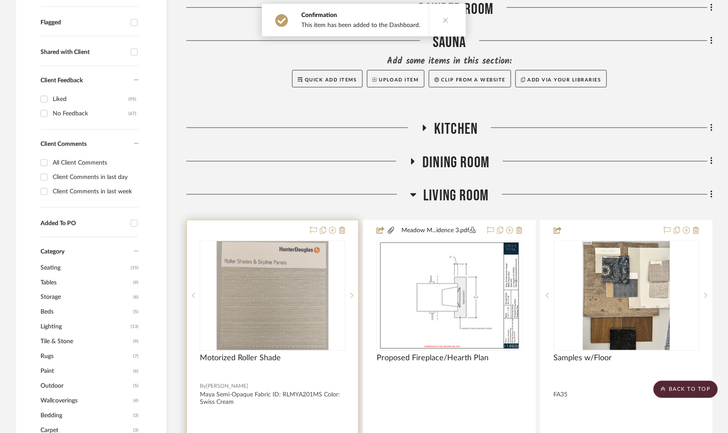
click at [314, 259] on div "0" at bounding box center [272, 296] width 145 height 110
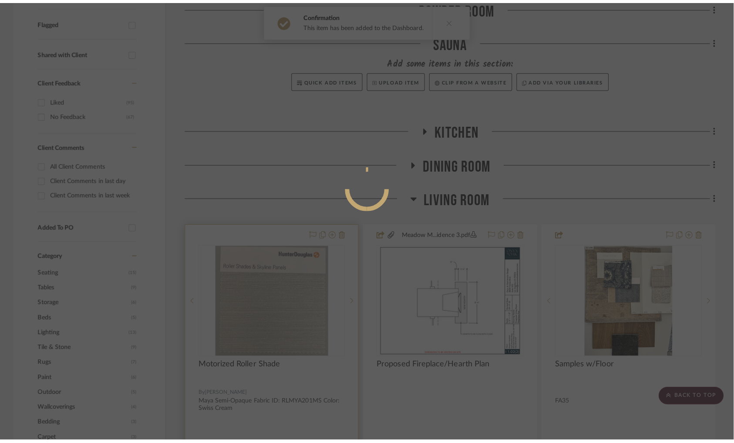
scroll to position [0, 0]
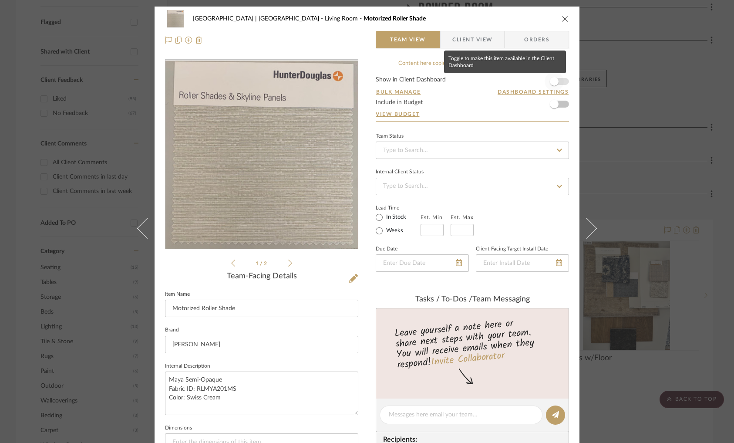
click at [555, 78] on span "button" at bounding box center [554, 81] width 19 height 19
click at [625, 98] on div "Meadow Mountain | Vail Valley Living Room Motorized Roller Shade Team View Clie…" at bounding box center [367, 221] width 734 height 443
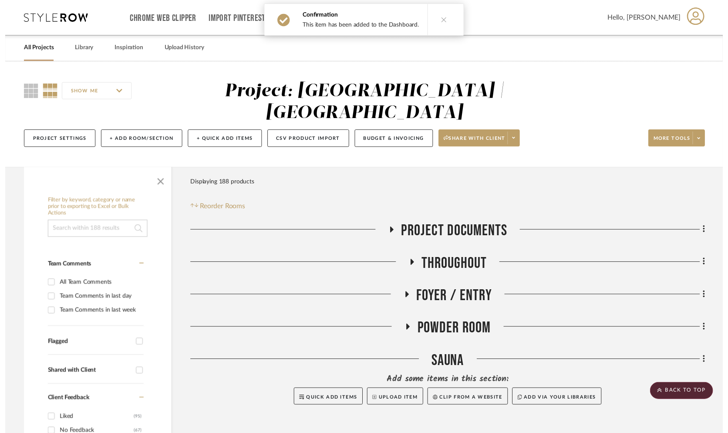
scroll to position [326, 0]
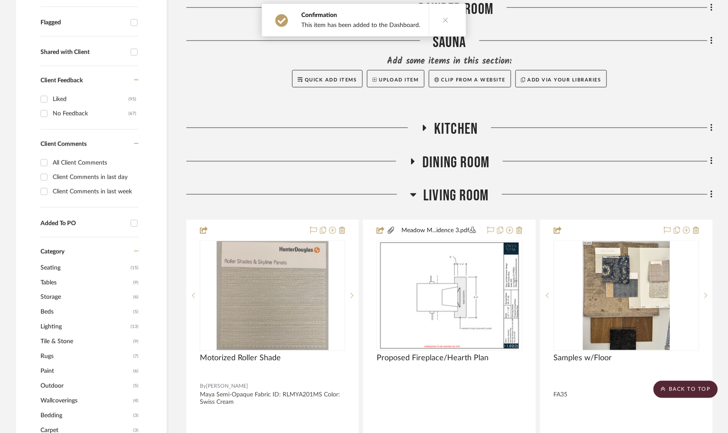
click at [414, 189] on icon at bounding box center [413, 194] width 7 height 10
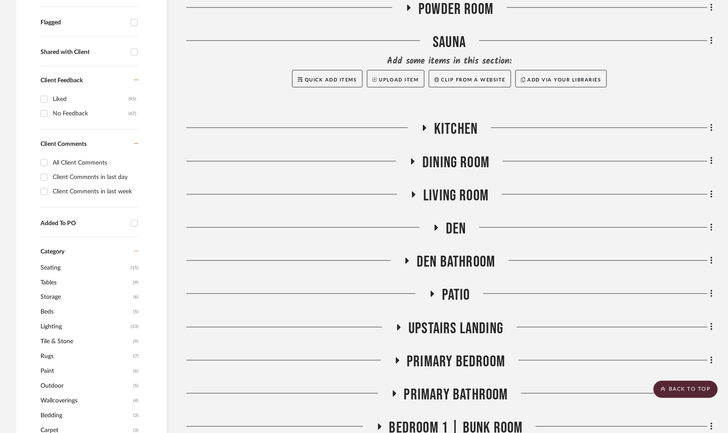
scroll to position [0, 0]
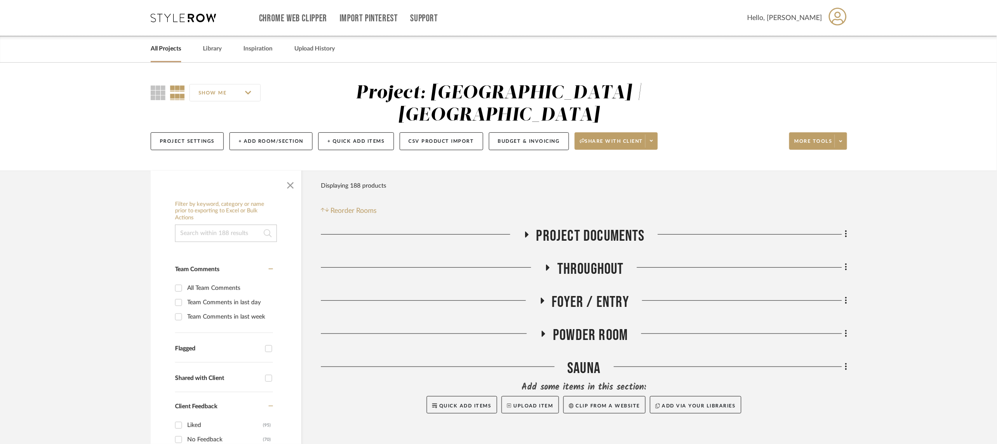
click at [193, 16] on icon at bounding box center [183, 18] width 65 height 9
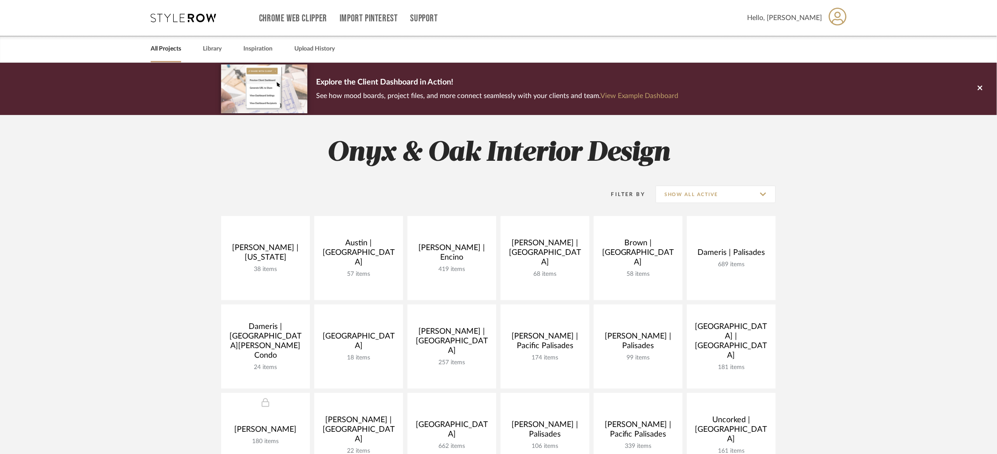
scroll to position [125, 0]
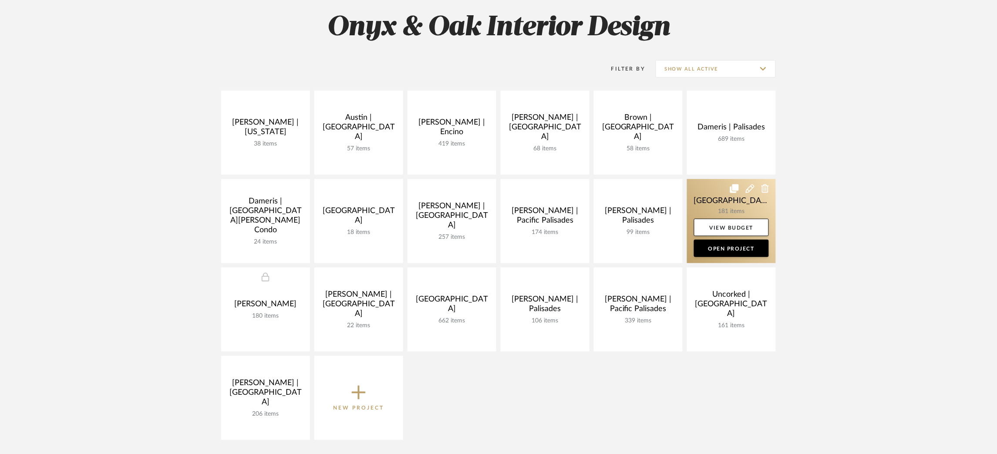
click at [709, 198] on link at bounding box center [731, 221] width 89 height 84
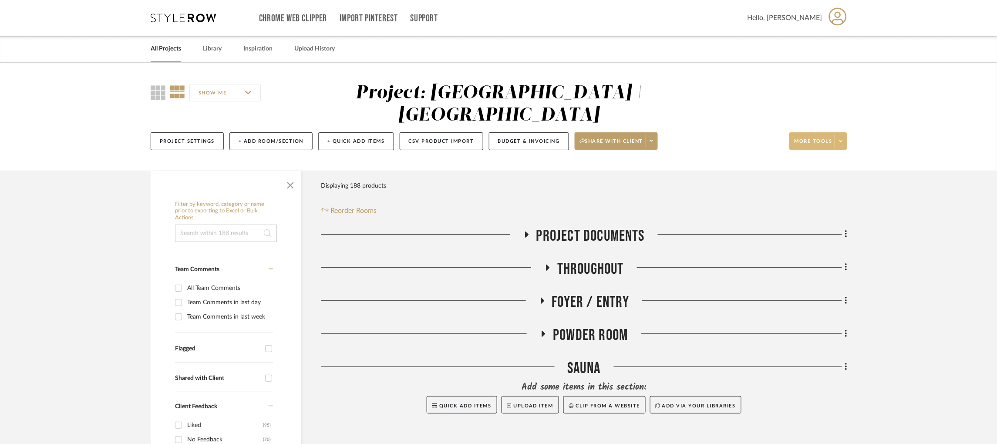
click at [728, 135] on span at bounding box center [841, 141] width 12 height 13
click at [728, 174] on div at bounding box center [498, 222] width 997 height 444
click at [268, 342] on input "Flagged" at bounding box center [269, 349] width 14 height 14
checkbox input "true"
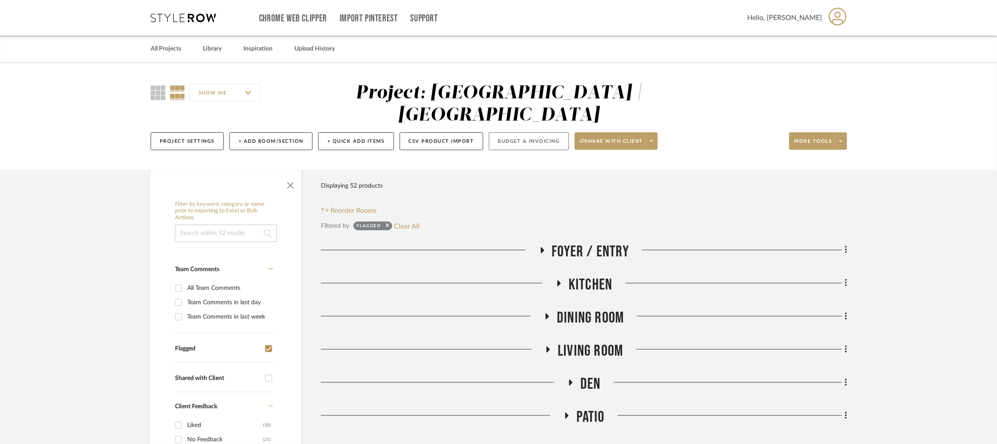
click at [504, 132] on button "Budget & Invoicing" at bounding box center [529, 141] width 80 height 18
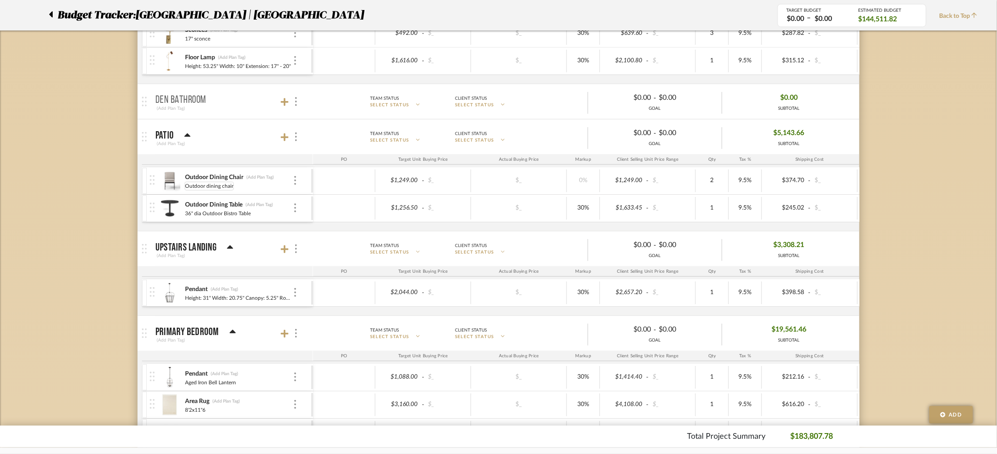
scroll to position [1280, 0]
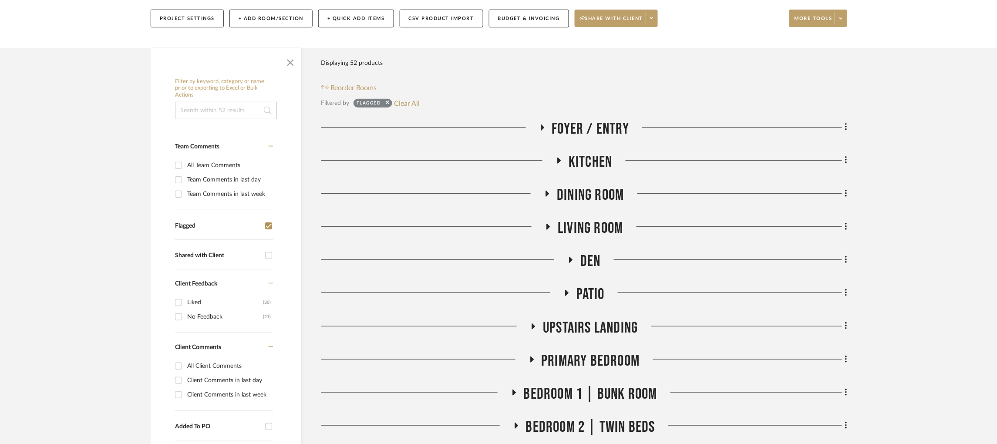
scroll to position [126, 0]
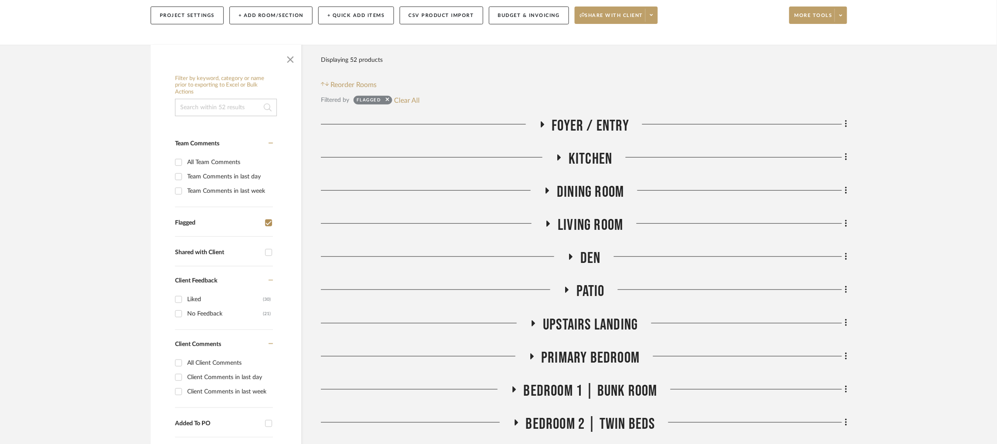
click at [567, 287] on icon at bounding box center [567, 290] width 3 height 6
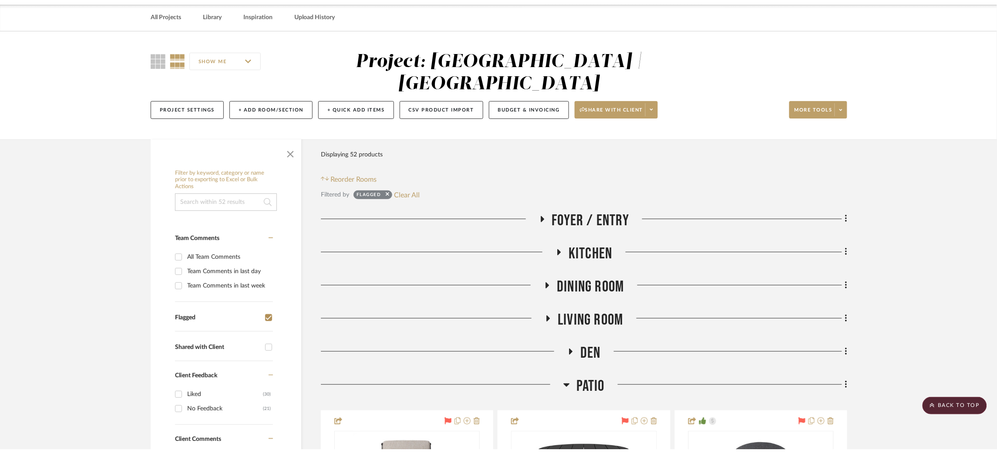
scroll to position [36, 0]
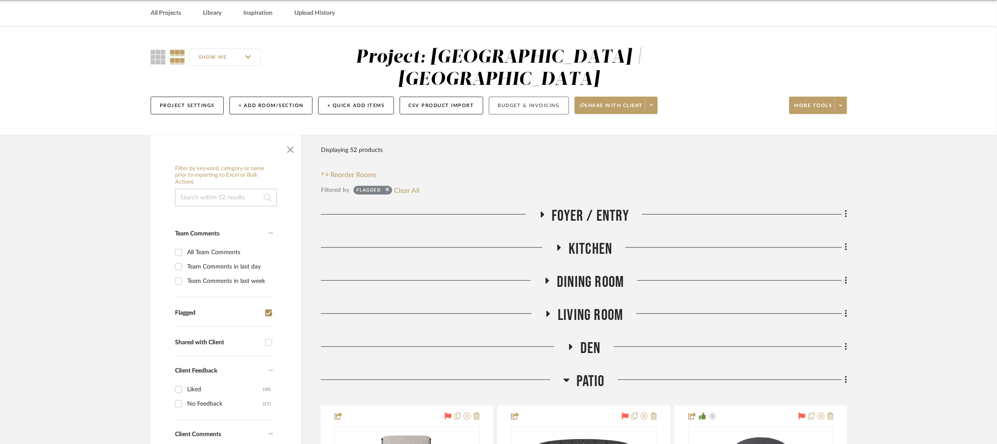
click at [529, 97] on button "Budget & Invoicing" at bounding box center [529, 106] width 80 height 18
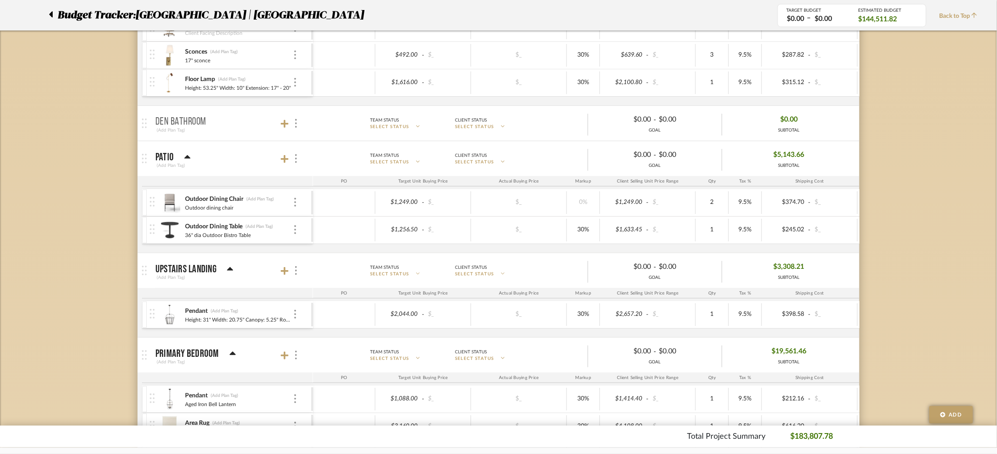
scroll to position [1261, 0]
click at [286, 162] on icon at bounding box center [285, 158] width 8 height 9
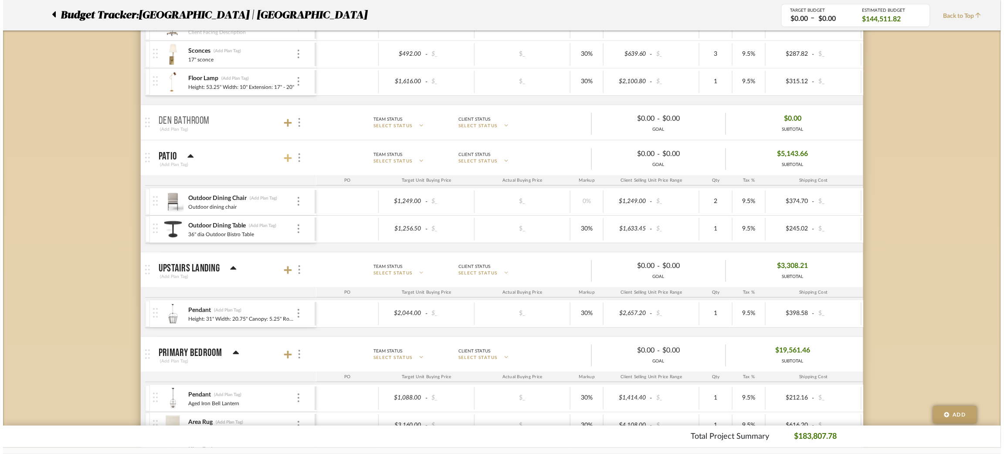
scroll to position [0, 0]
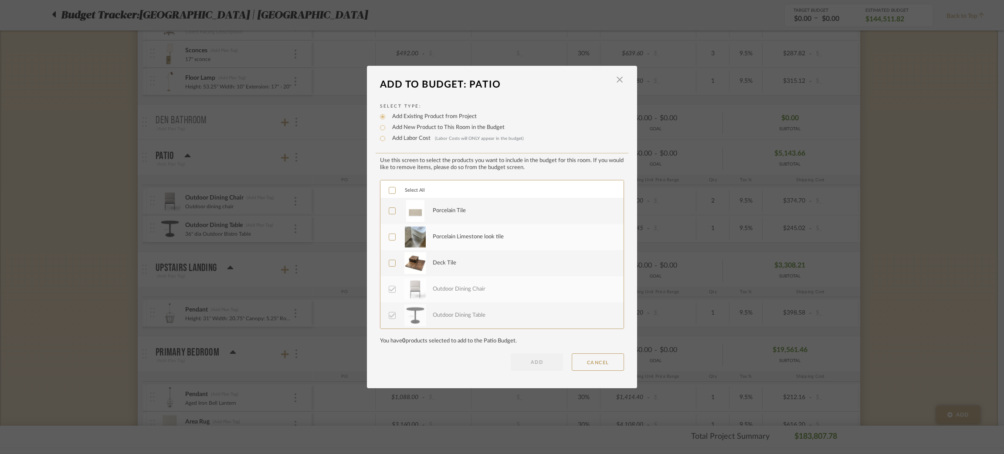
click at [223, 230] on div "LOADING" at bounding box center [502, 227] width 1004 height 454
click at [615, 80] on span "button" at bounding box center [619, 79] width 17 height 17
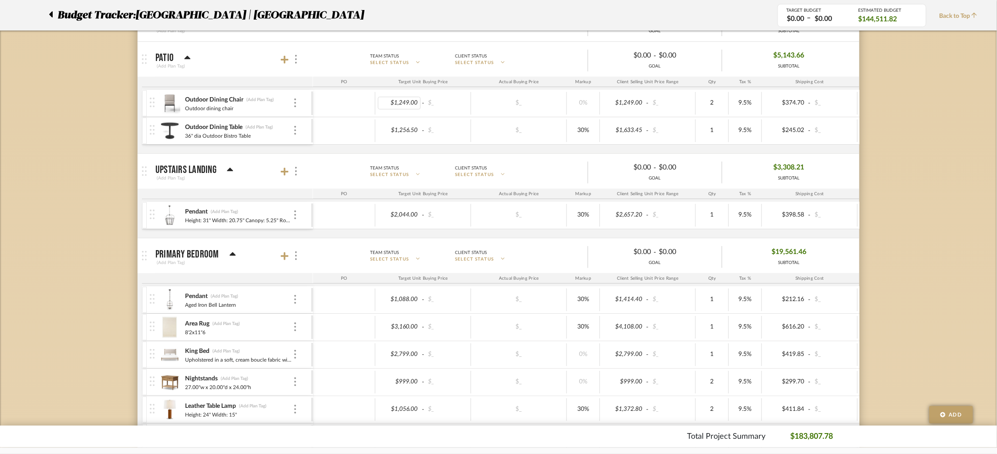
scroll to position [1389, 0]
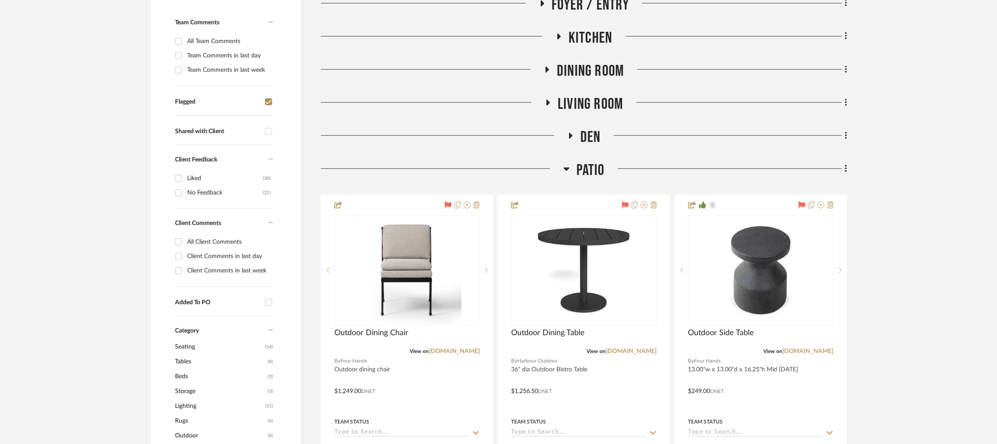
scroll to position [250, 0]
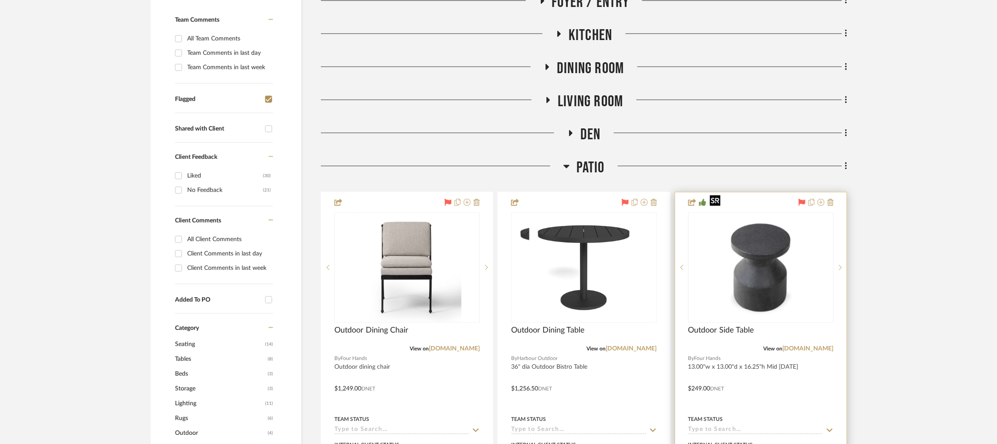
click at [0, 0] on img at bounding box center [0, 0] width 0 height 0
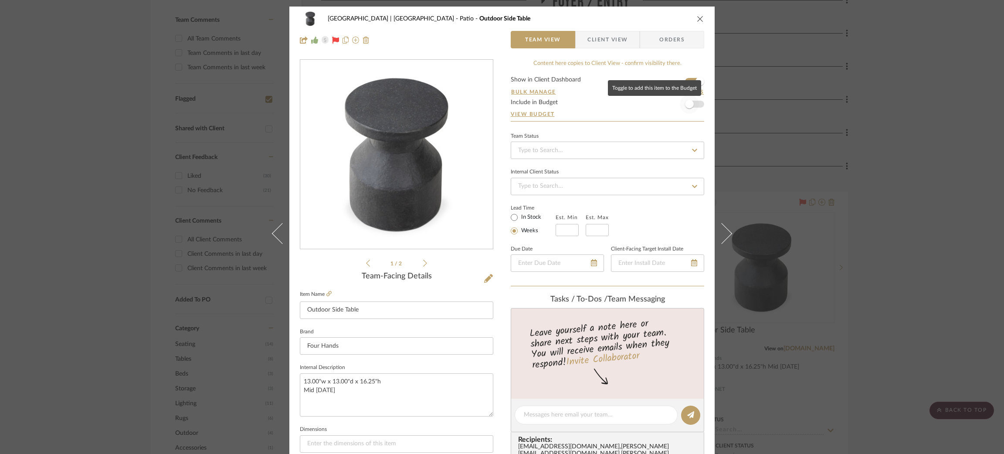
click at [692, 105] on span "button" at bounding box center [689, 104] width 19 height 19
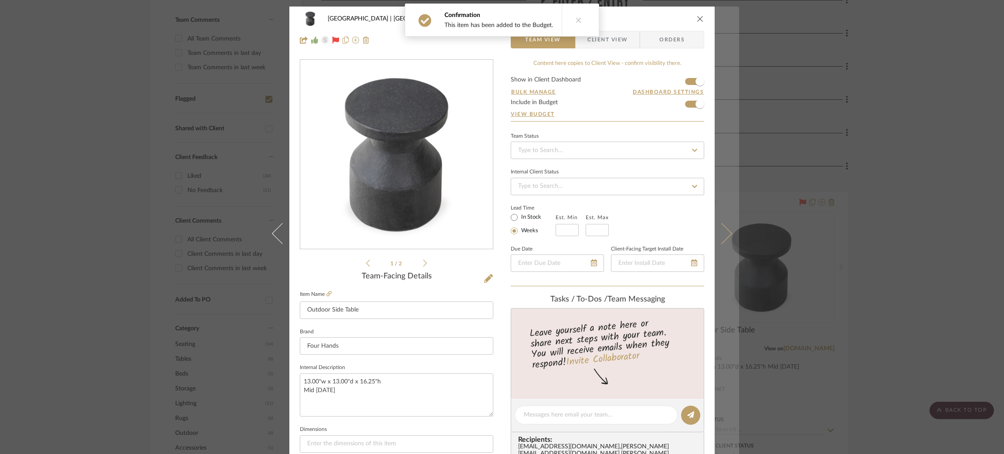
click at [725, 232] on icon at bounding box center [721, 233] width 21 height 21
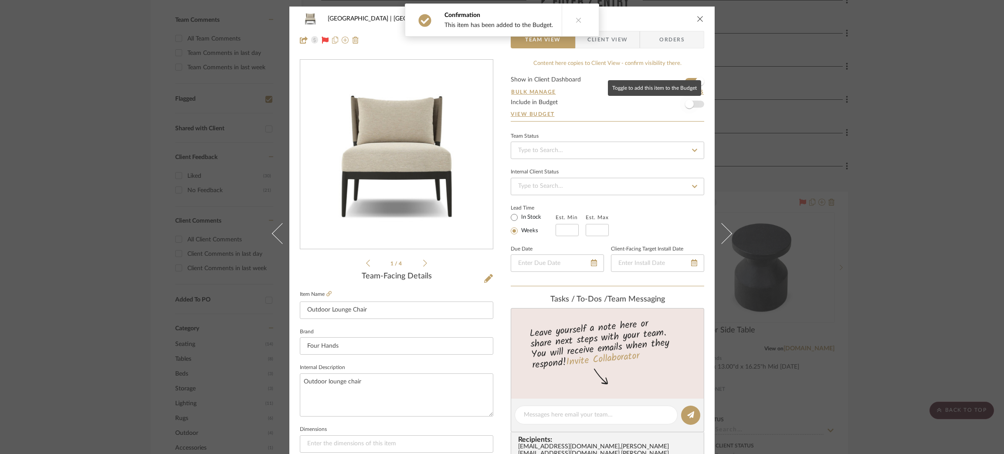
click at [688, 108] on span "button" at bounding box center [689, 104] width 9 height 9
click at [859, 150] on div "Meadow Mountain | Vail Valley Patio Outdoor Lounge Chair Team View Client View …" at bounding box center [502, 227] width 1004 height 454
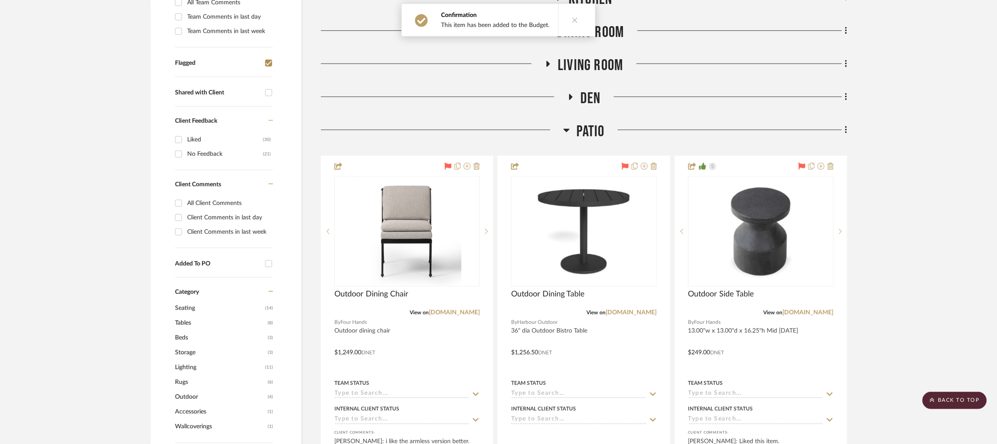
scroll to position [253, 0]
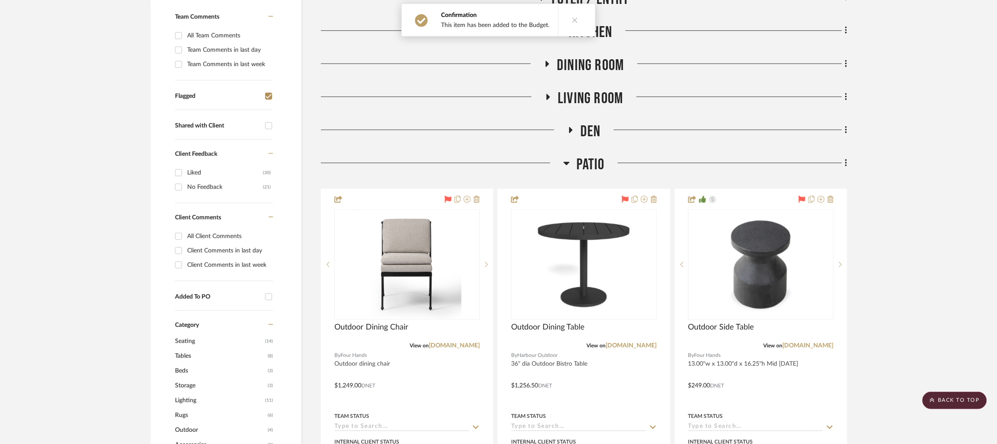
click at [571, 127] on icon at bounding box center [571, 130] width 3 height 6
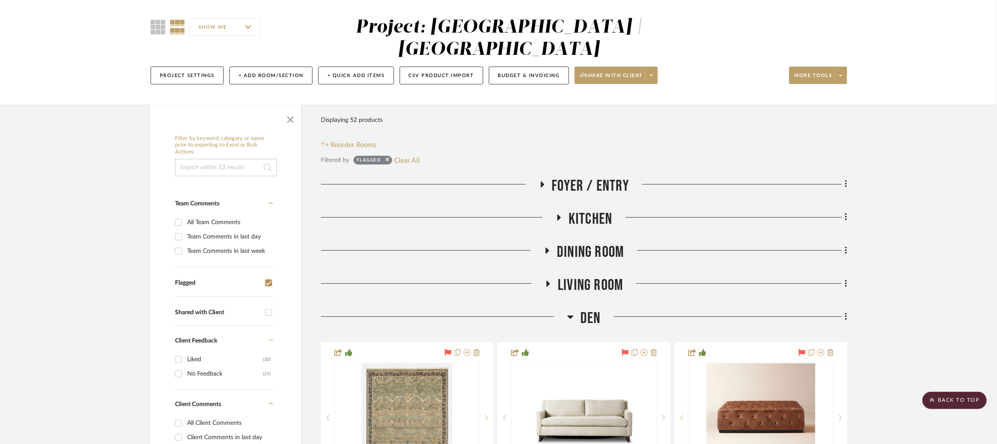
scroll to position [64, 0]
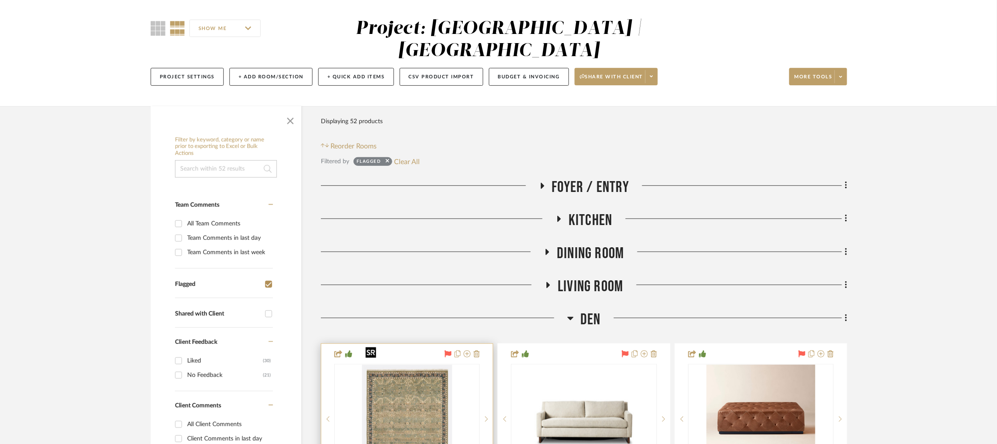
click at [0, 0] on img at bounding box center [0, 0] width 0 height 0
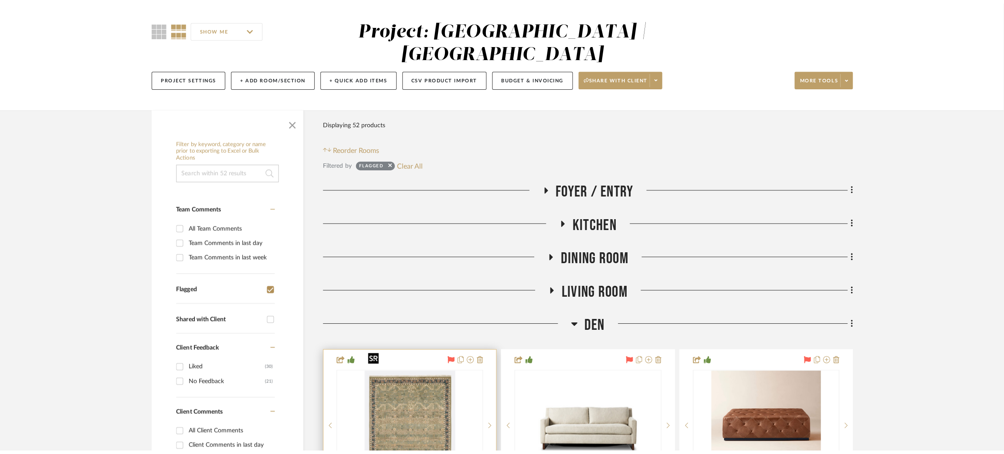
scroll to position [0, 0]
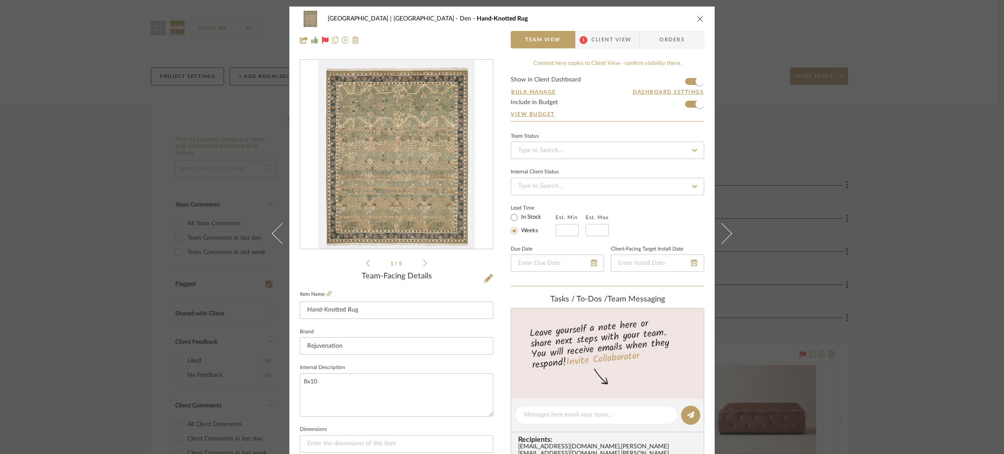
click at [874, 165] on div "Meadow Mountain | Vail Valley Den Hand-Knotted Rug Team View 1 Client View Orde…" at bounding box center [502, 227] width 1004 height 454
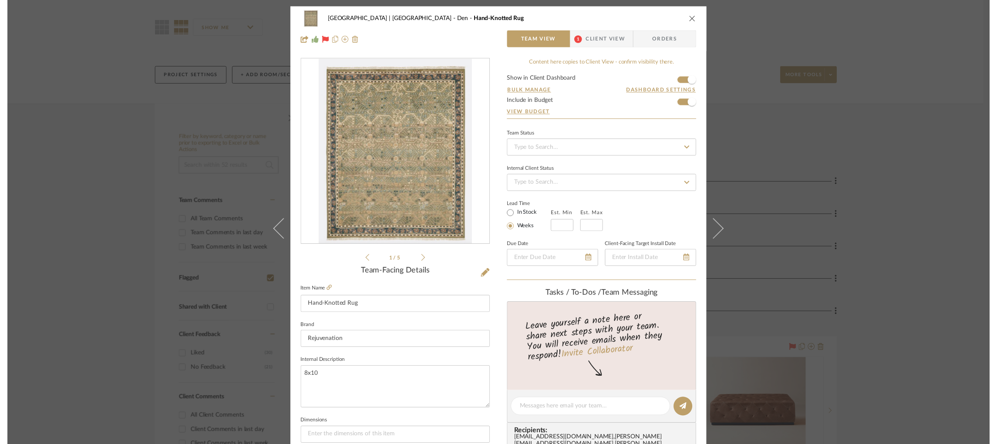
scroll to position [64, 0]
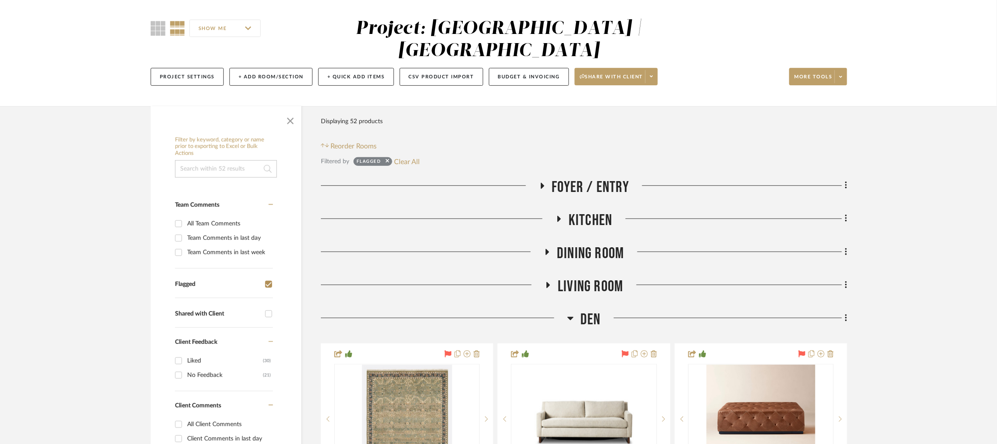
click at [542, 277] on div at bounding box center [433, 288] width 224 height 22
click at [549, 282] on icon at bounding box center [548, 285] width 10 height 7
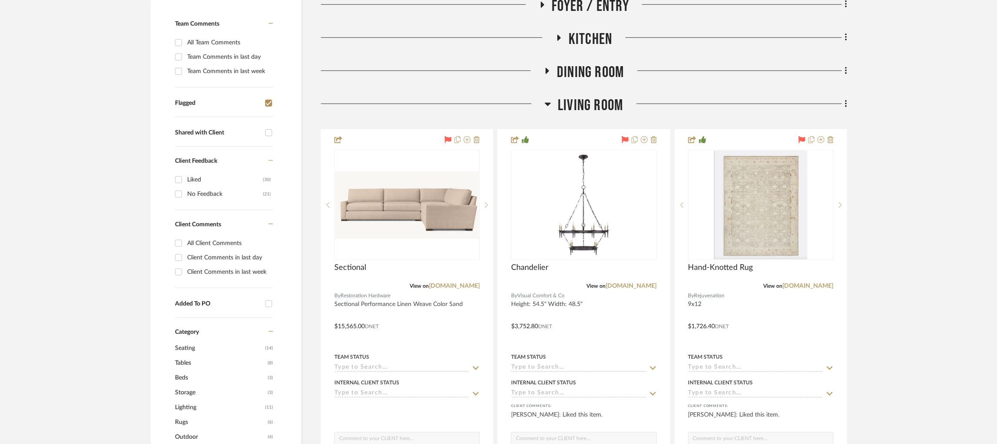
scroll to position [250, 0]
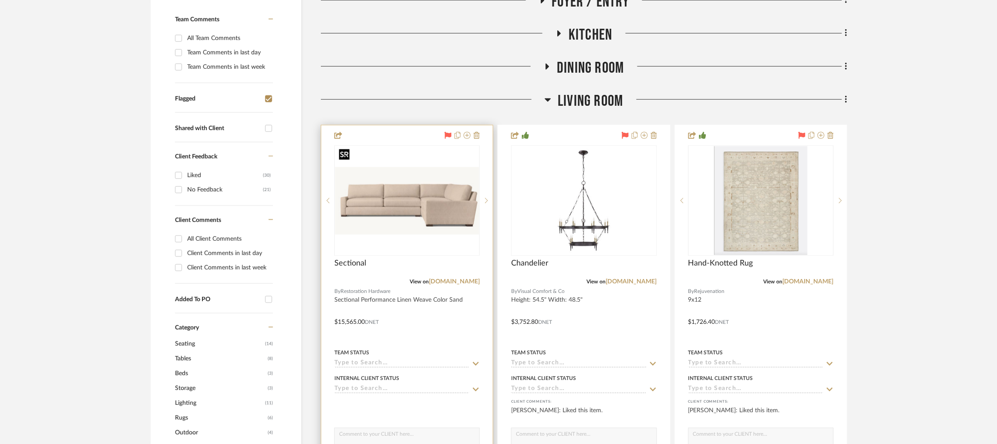
click at [0, 0] on img at bounding box center [0, 0] width 0 height 0
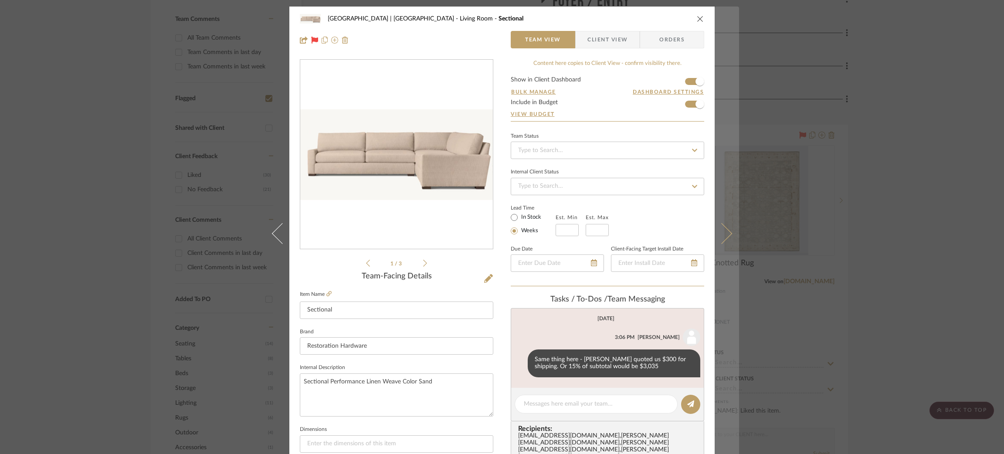
click at [727, 227] on button at bounding box center [726, 234] width 24 height 454
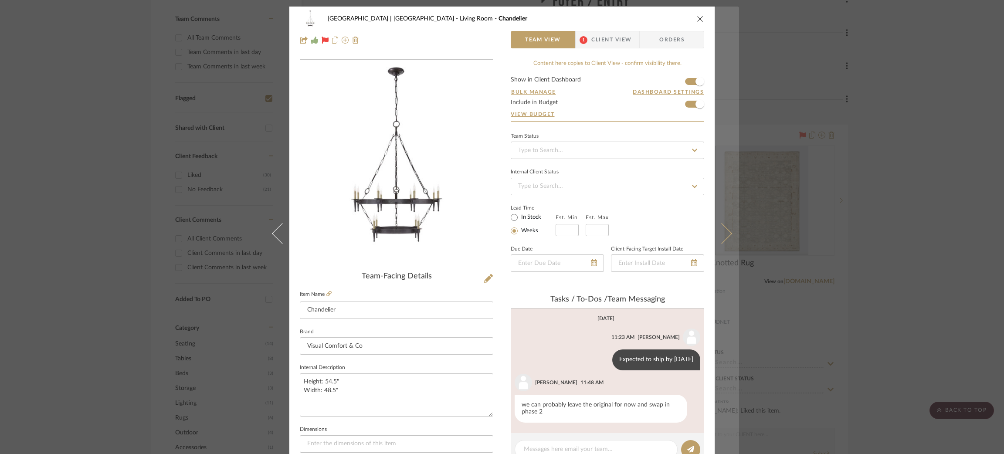
click at [725, 227] on button at bounding box center [726, 234] width 24 height 454
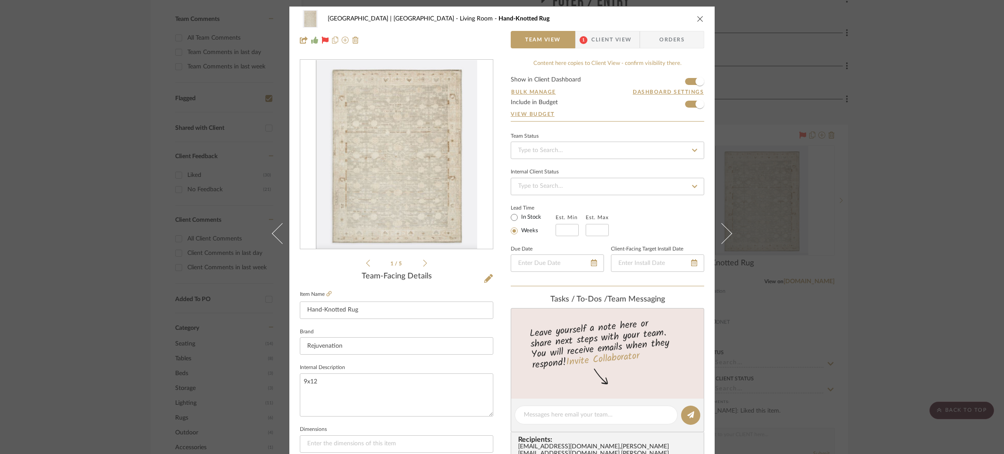
click at [725, 227] on button at bounding box center [726, 234] width 24 height 454
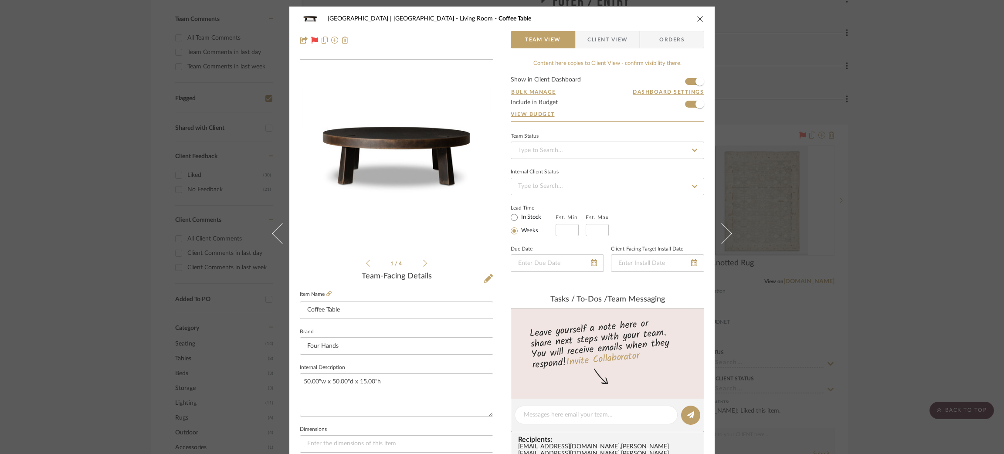
click at [725, 227] on button at bounding box center [726, 234] width 24 height 454
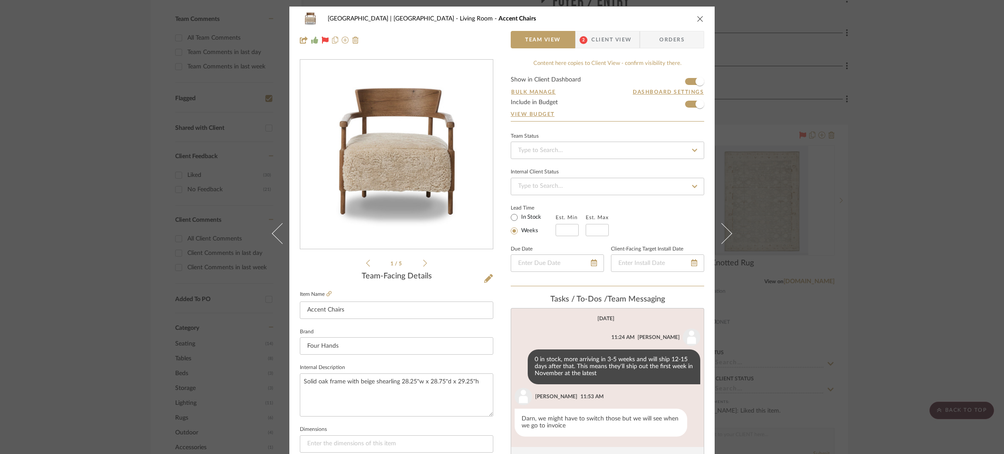
click at [725, 227] on button at bounding box center [726, 234] width 24 height 454
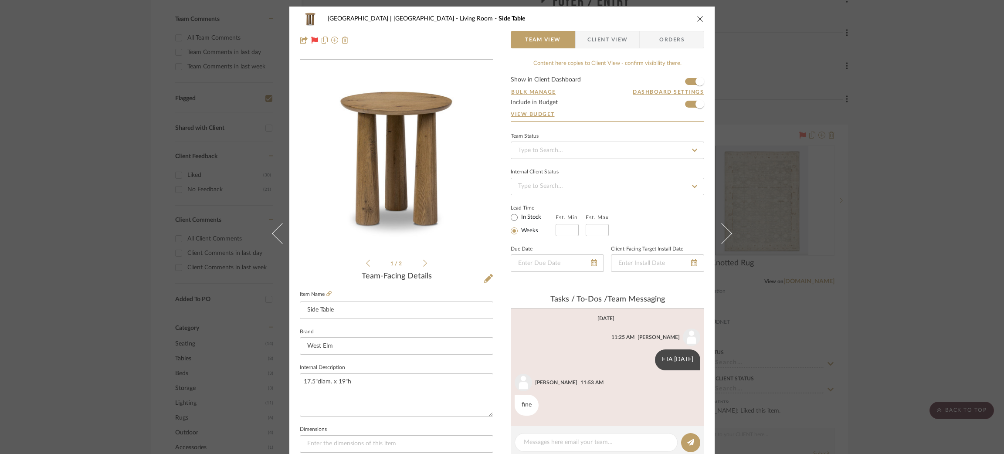
click at [725, 227] on button at bounding box center [726, 234] width 24 height 454
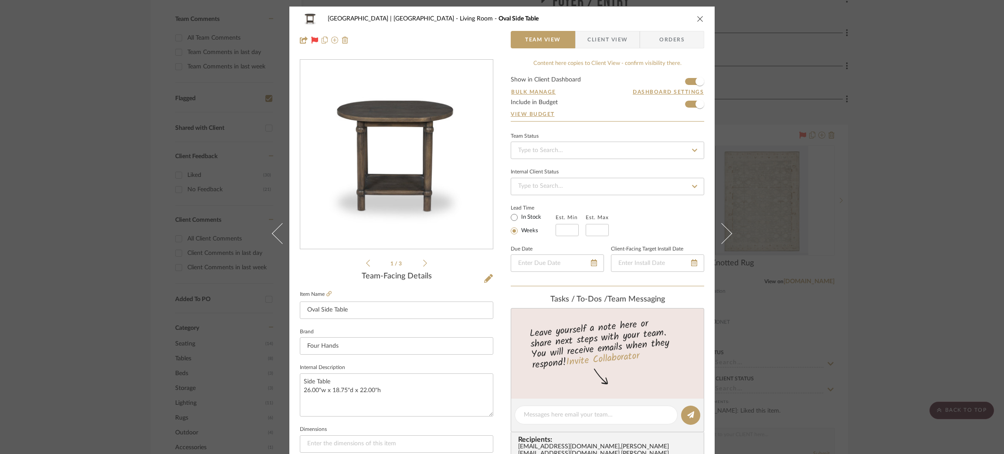
click at [725, 227] on button at bounding box center [726, 234] width 24 height 454
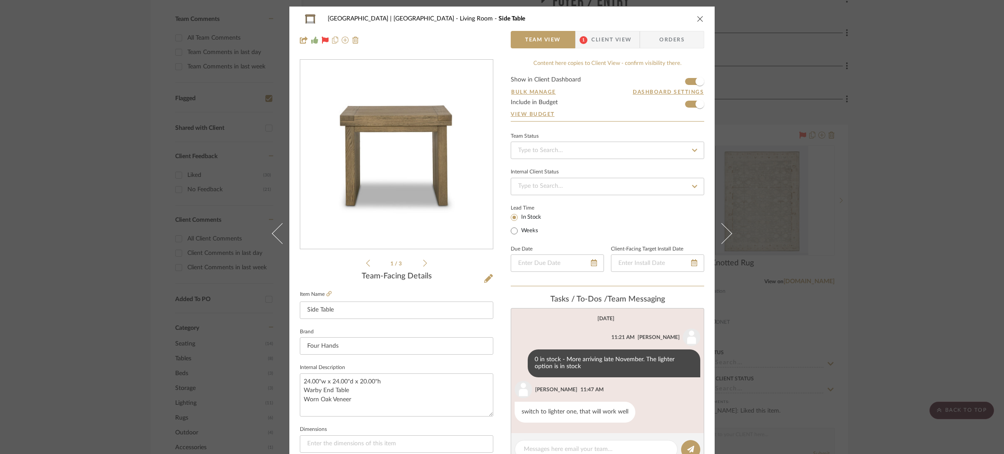
click at [725, 227] on button at bounding box center [726, 234] width 24 height 454
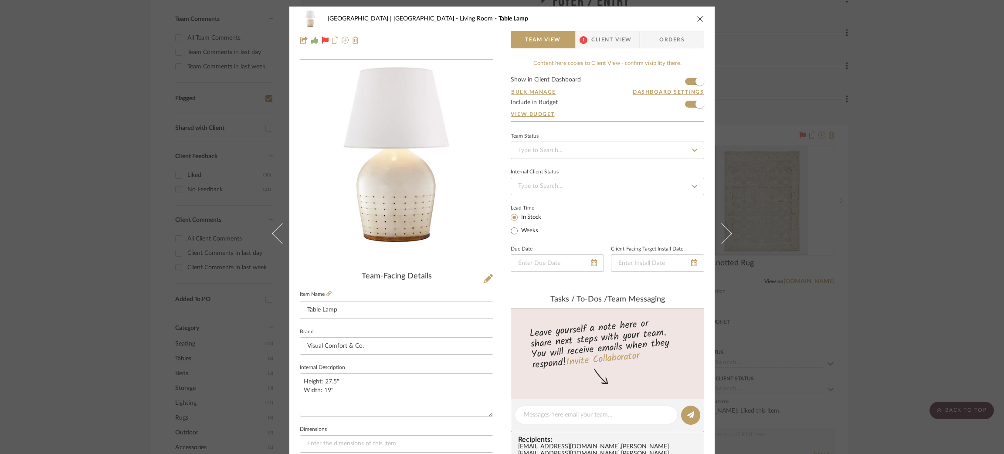
click at [725, 227] on button at bounding box center [726, 234] width 24 height 454
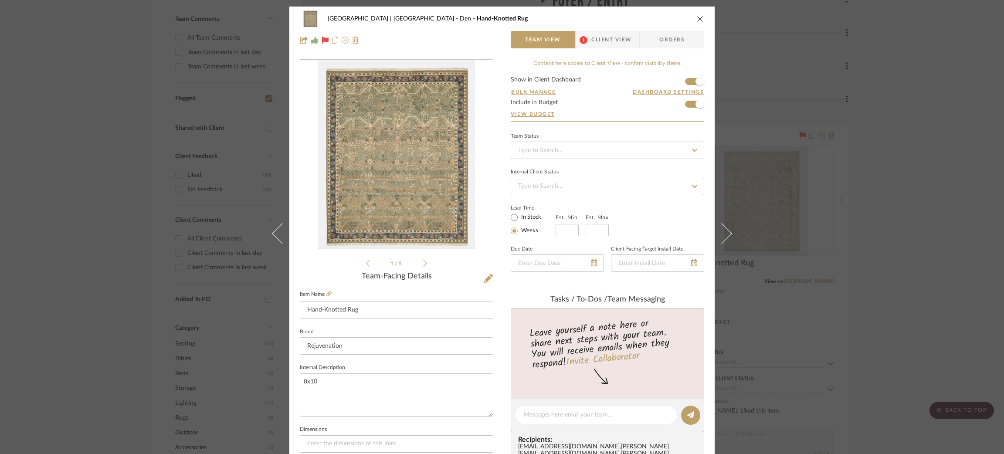
click at [725, 227] on button at bounding box center [726, 234] width 24 height 454
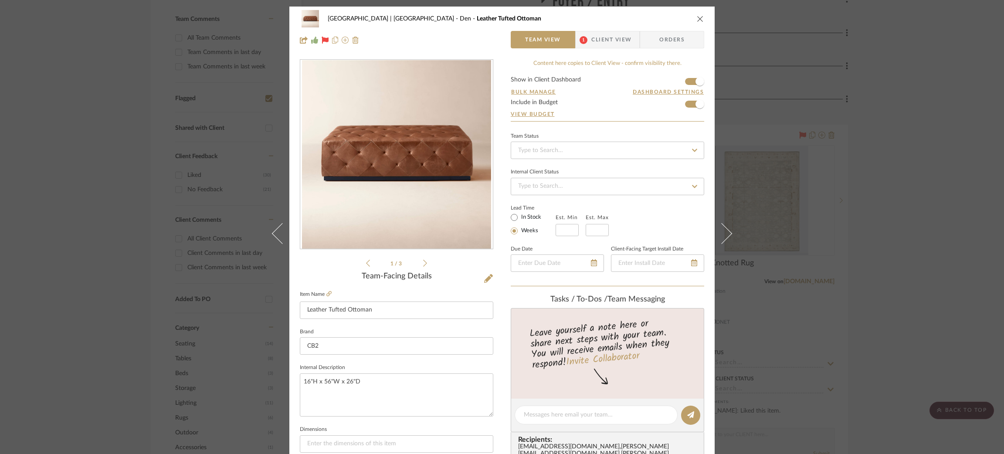
click at [725, 227] on button at bounding box center [726, 234] width 24 height 454
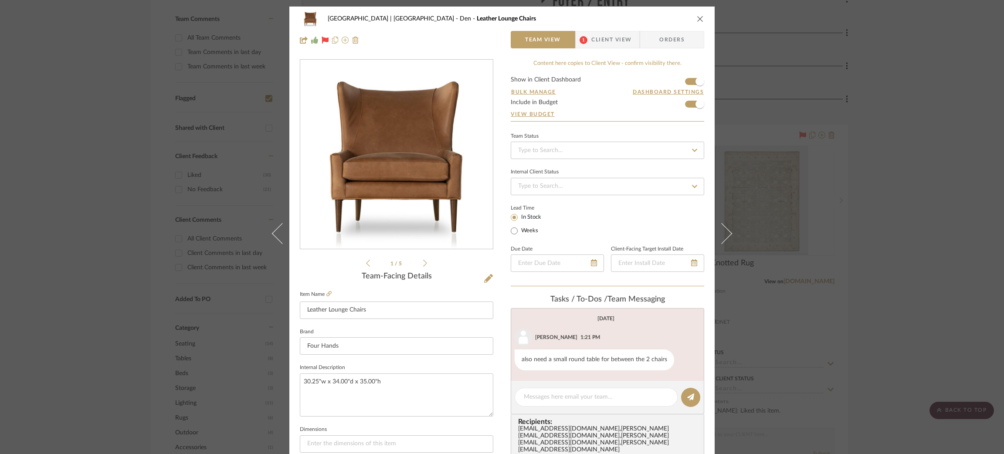
click at [725, 227] on button at bounding box center [726, 234] width 24 height 454
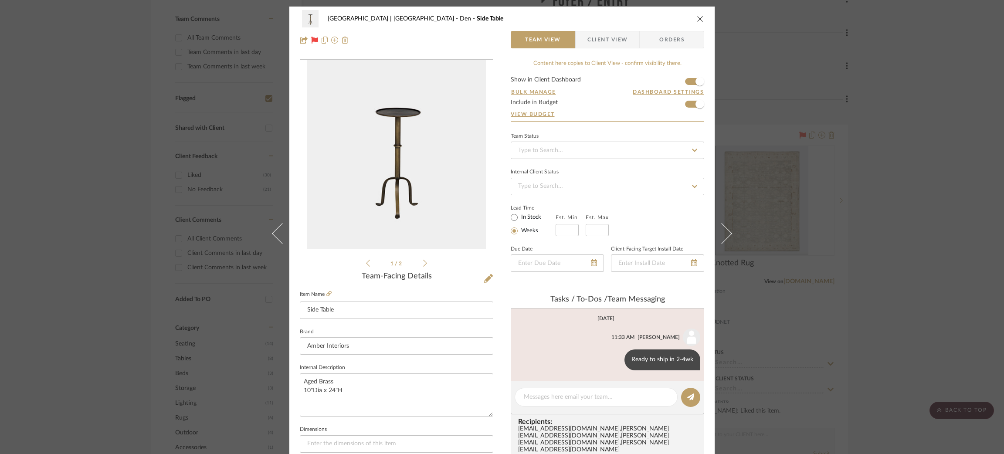
click at [725, 227] on button at bounding box center [726, 234] width 24 height 454
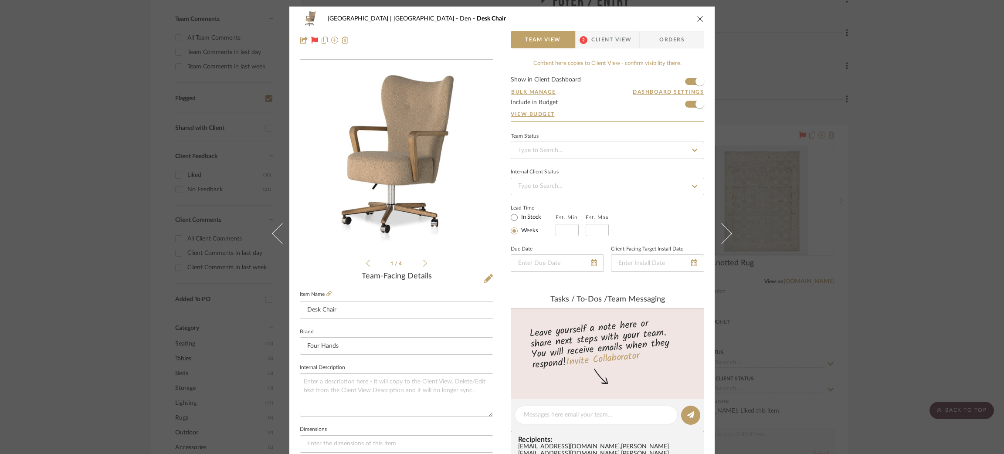
click at [725, 227] on button at bounding box center [726, 234] width 24 height 454
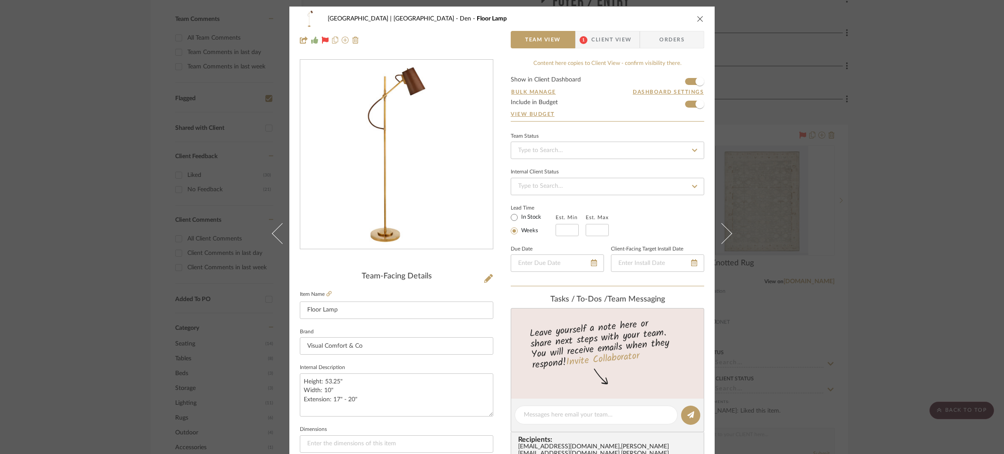
click at [725, 227] on button at bounding box center [726, 234] width 24 height 454
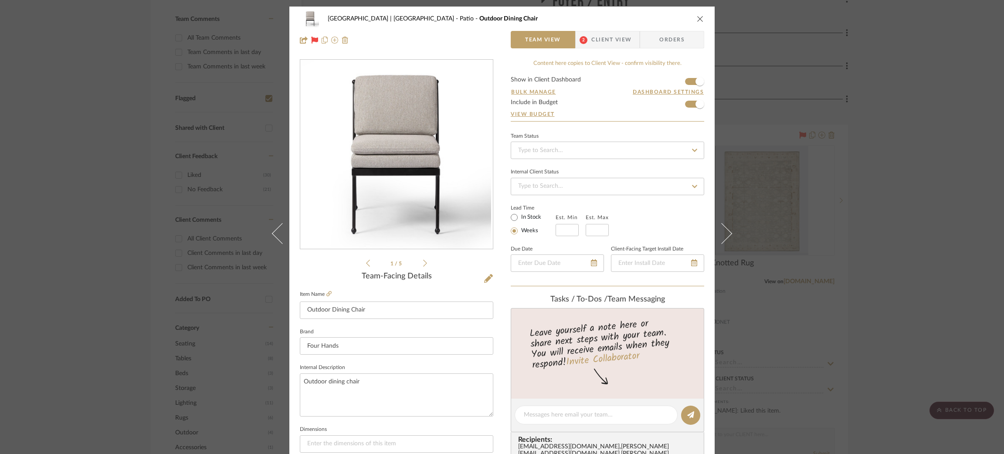
click at [725, 227] on button at bounding box center [726, 234] width 24 height 454
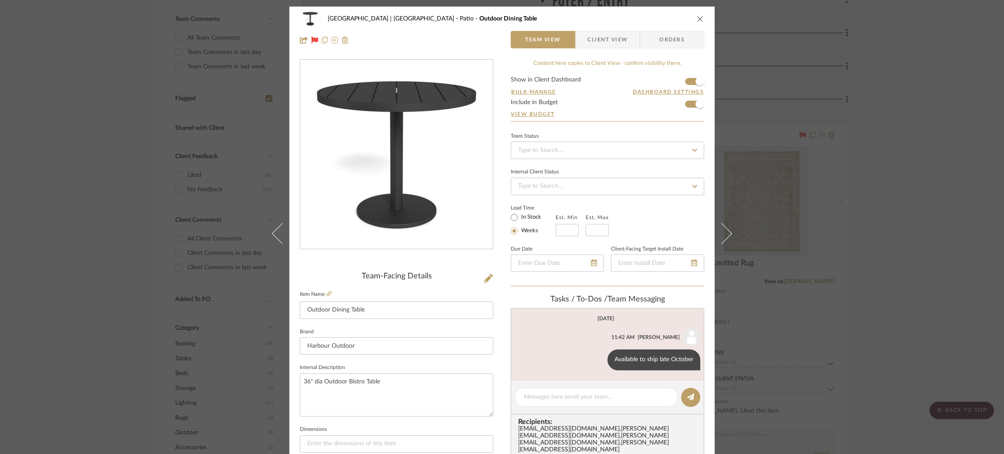
click at [725, 227] on button at bounding box center [726, 234] width 24 height 454
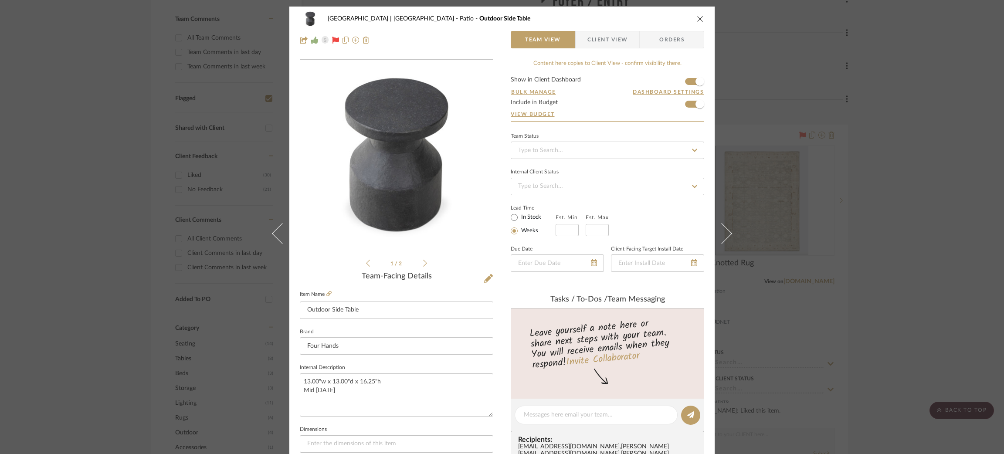
click at [725, 227] on button at bounding box center [726, 234] width 24 height 454
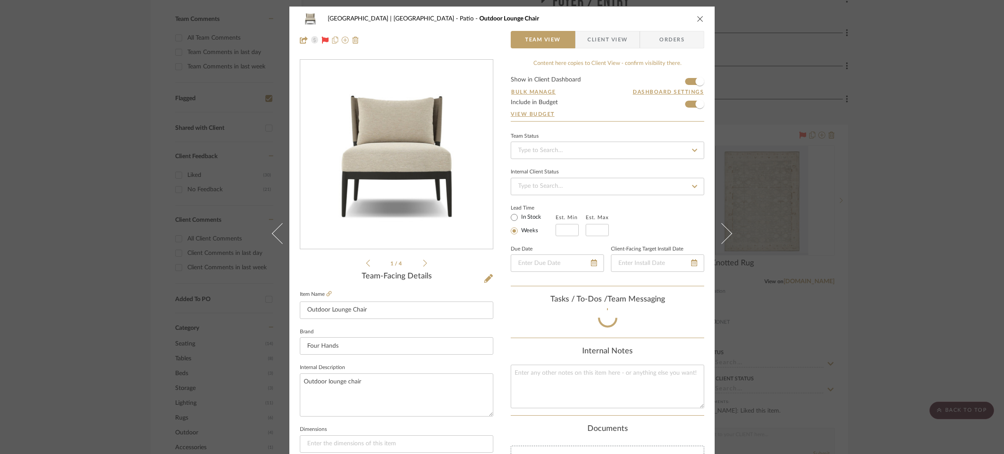
click at [725, 227] on button at bounding box center [726, 234] width 24 height 454
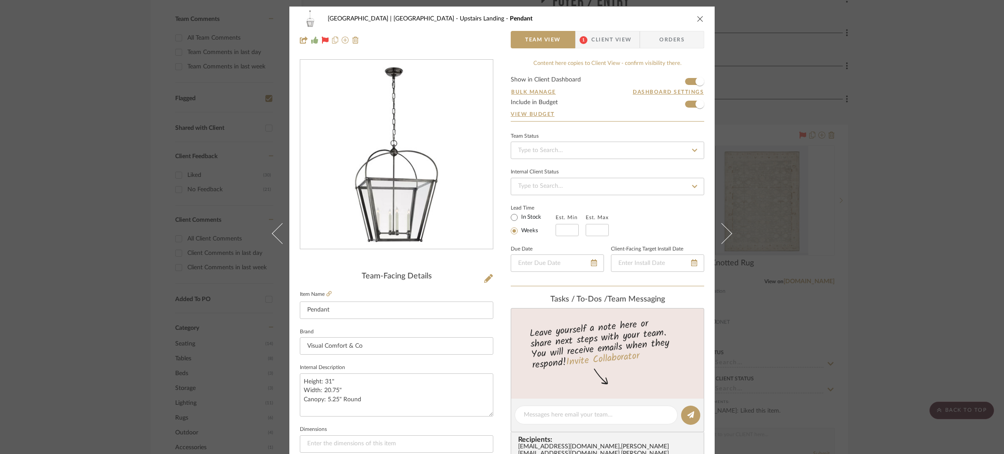
click at [725, 227] on button at bounding box center [726, 234] width 24 height 454
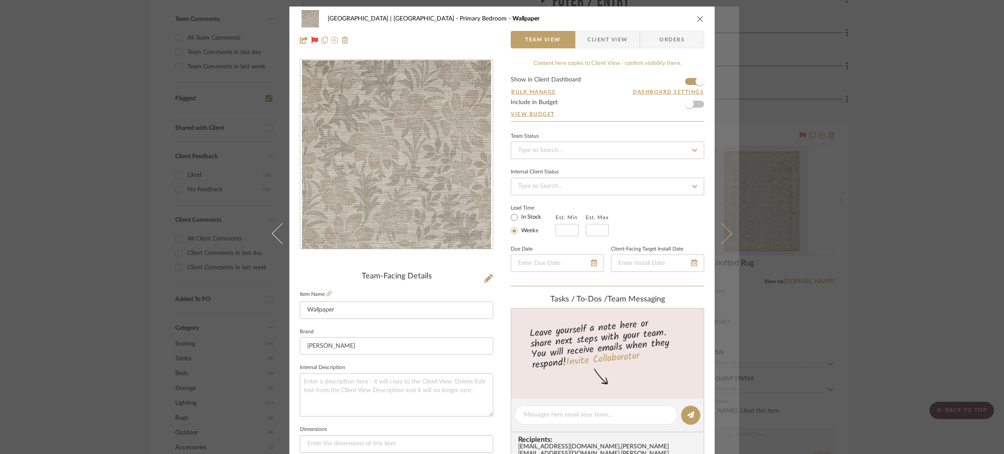
drag, startPoint x: 725, startPoint y: 227, endPoint x: 727, endPoint y: 121, distance: 105.9
click at [727, 121] on button at bounding box center [726, 234] width 24 height 454
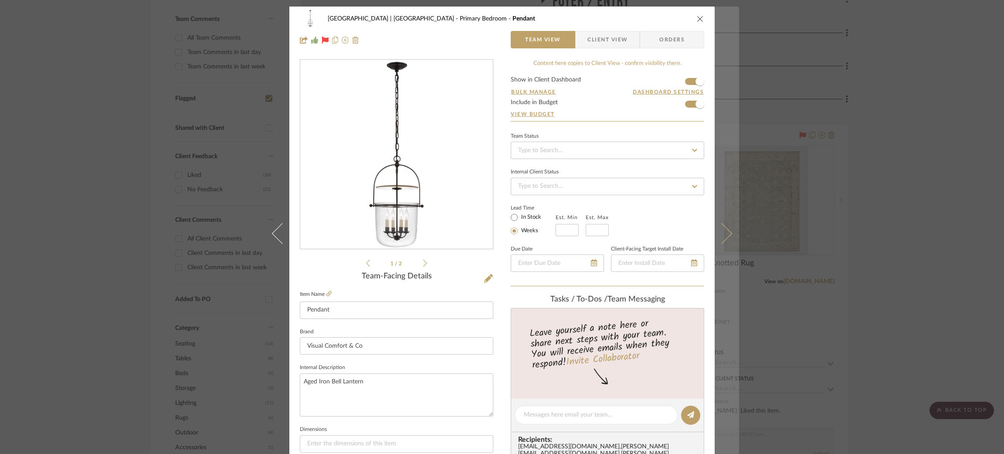
click at [715, 218] on button at bounding box center [726, 234] width 24 height 454
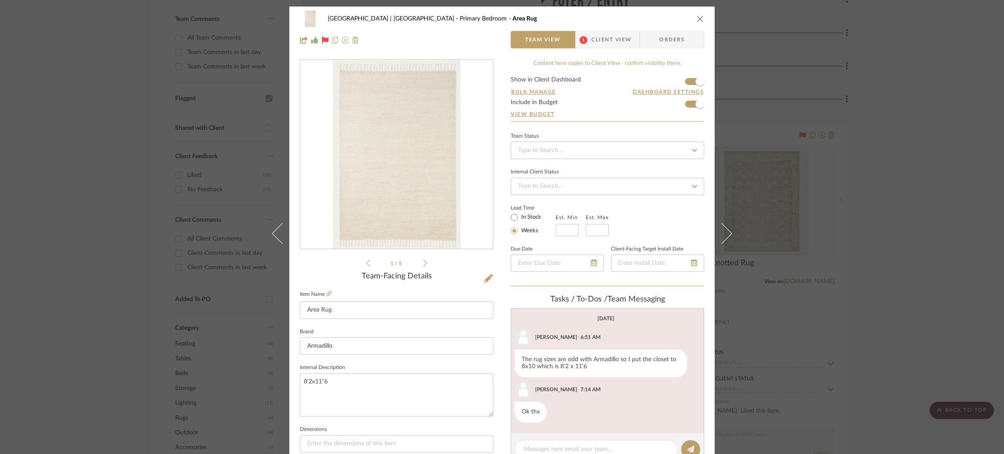
click at [715, 218] on button at bounding box center [726, 234] width 24 height 454
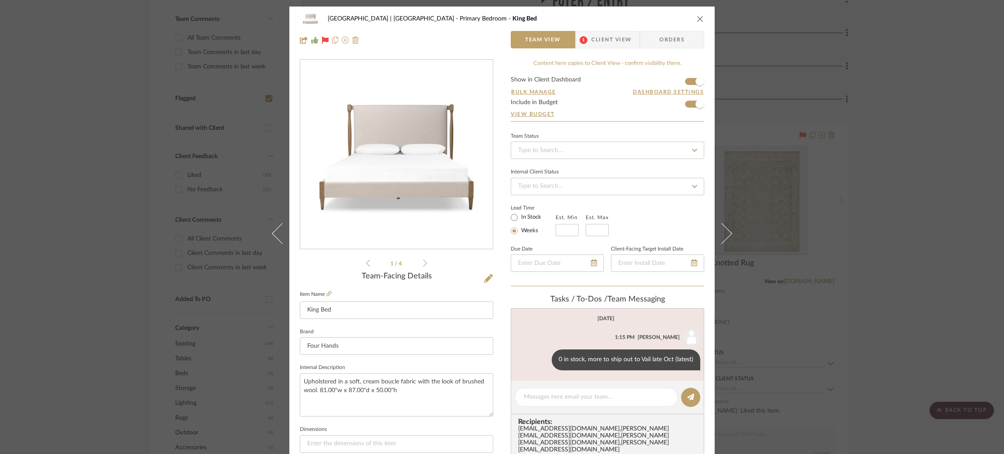
click at [715, 218] on button at bounding box center [726, 234] width 24 height 454
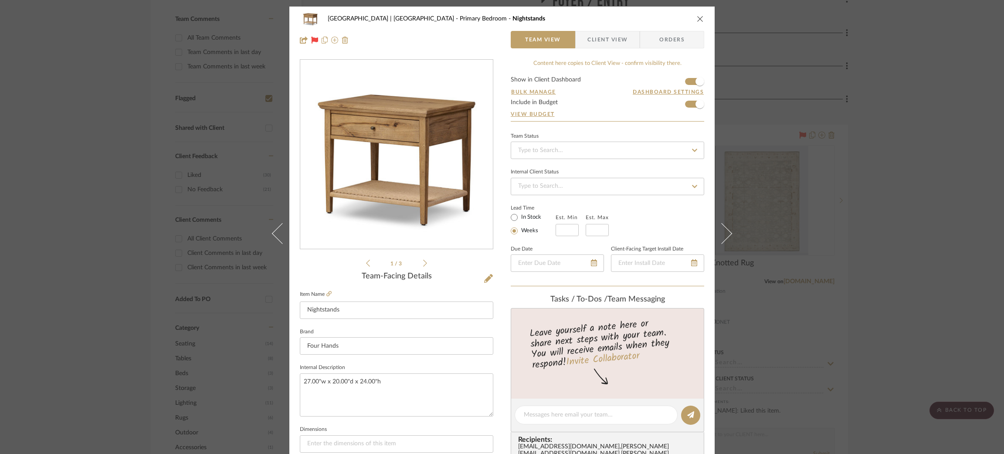
click at [715, 218] on div "Meadow Mountain | Vail Valley Primary Bedroom Nightstands Team View Client View…" at bounding box center [502, 227] width 1004 height 454
click at [715, 218] on button at bounding box center [726, 234] width 24 height 454
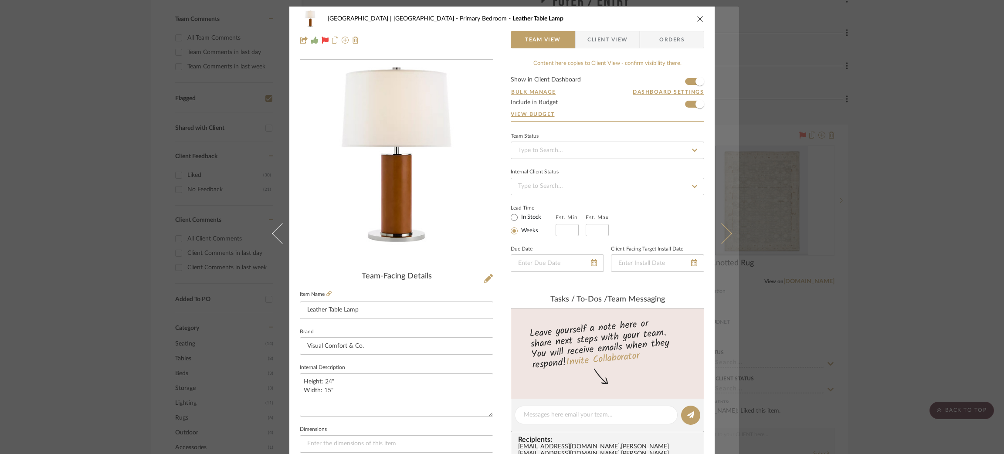
click at [725, 222] on button at bounding box center [726, 234] width 24 height 454
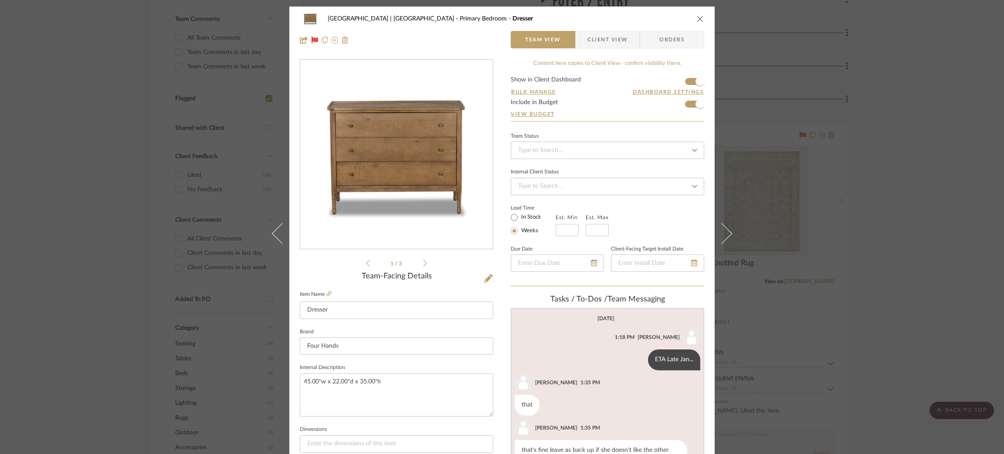
click at [726, 227] on button at bounding box center [726, 234] width 24 height 454
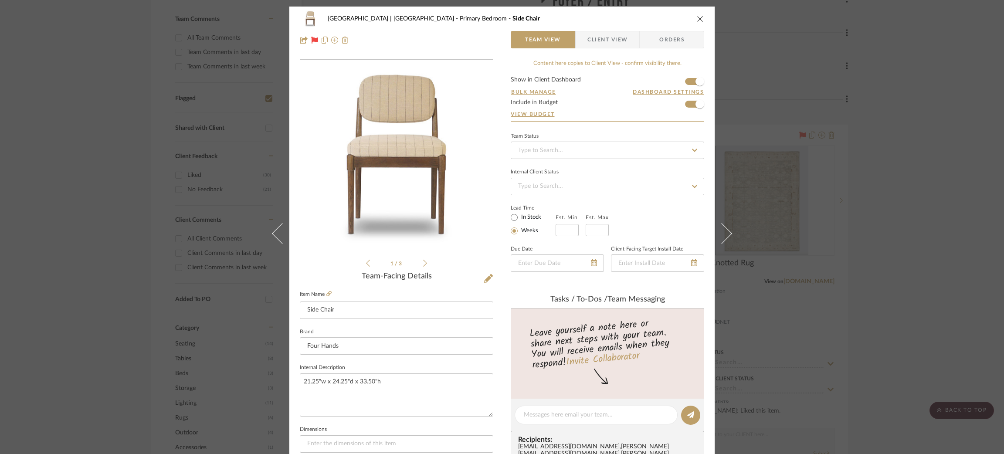
click at [726, 227] on button at bounding box center [726, 234] width 24 height 454
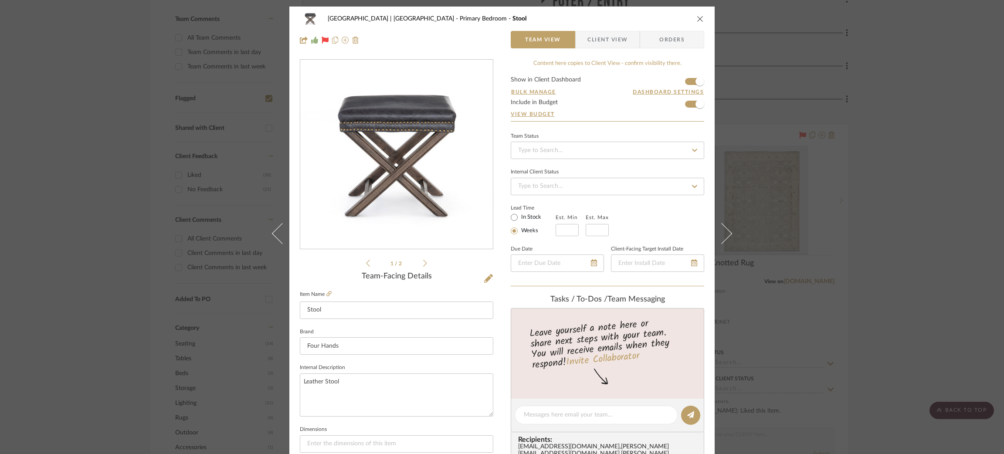
click at [726, 227] on button at bounding box center [726, 234] width 24 height 454
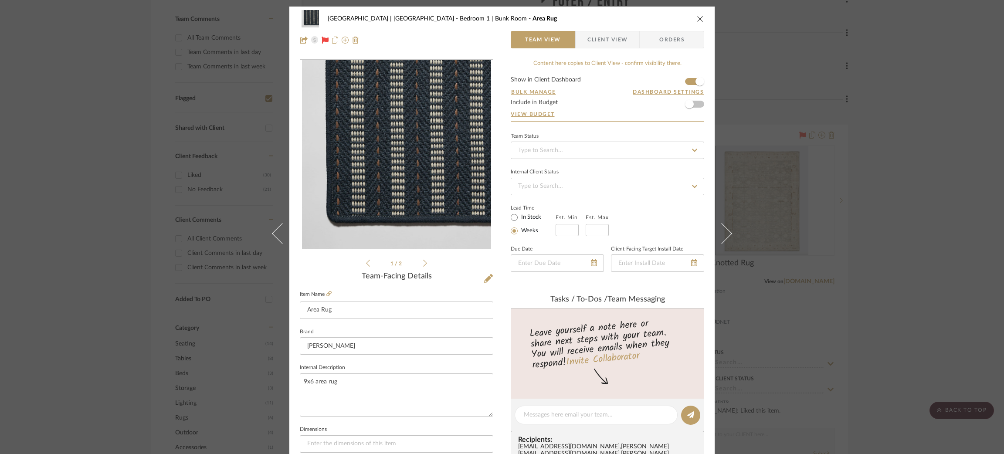
click at [726, 227] on button at bounding box center [726, 234] width 24 height 454
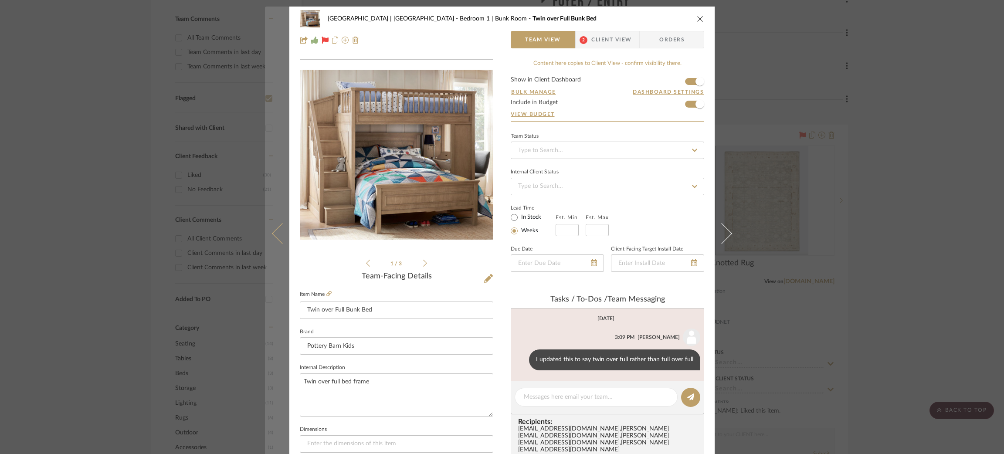
click at [272, 235] on icon at bounding box center [282, 233] width 21 height 21
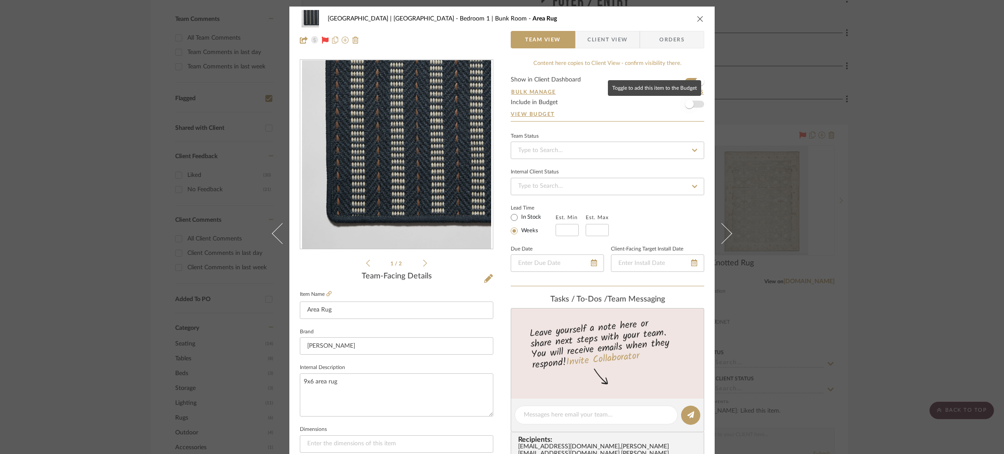
click at [687, 104] on span "button" at bounding box center [689, 104] width 9 height 9
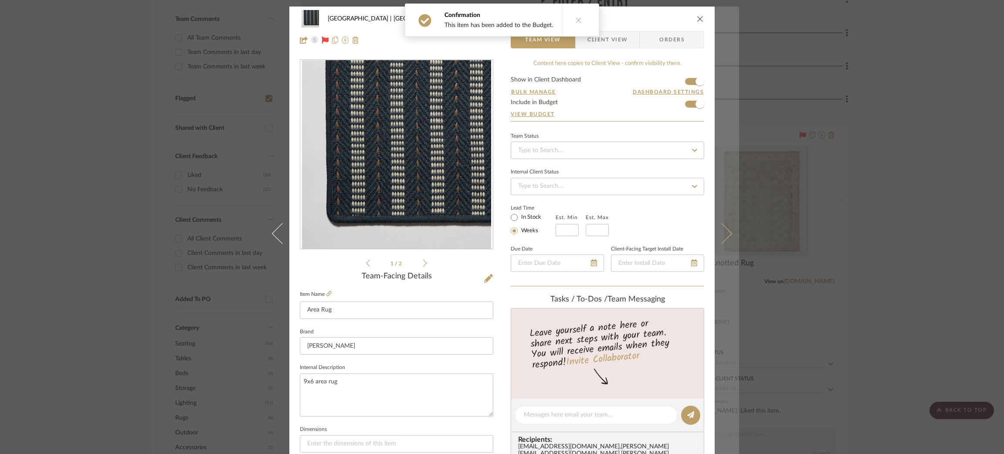
click at [725, 233] on icon at bounding box center [721, 233] width 21 height 21
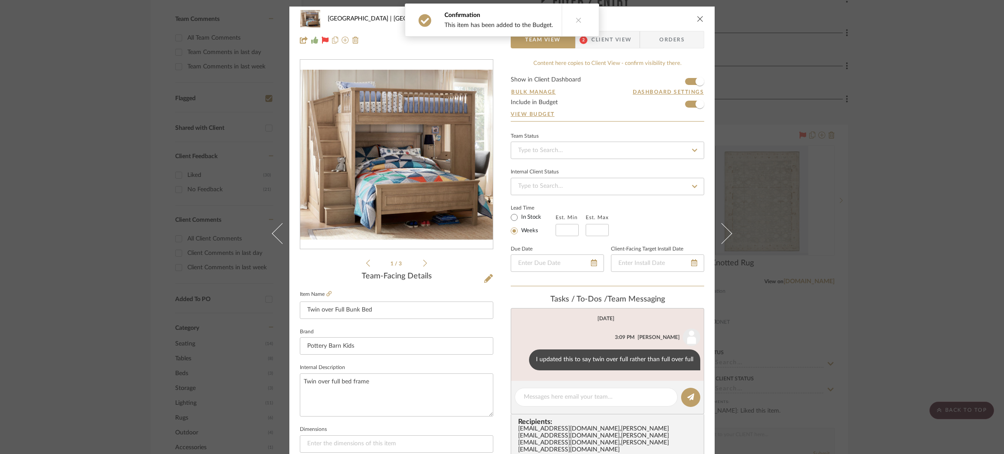
click at [725, 233] on icon at bounding box center [721, 233] width 21 height 21
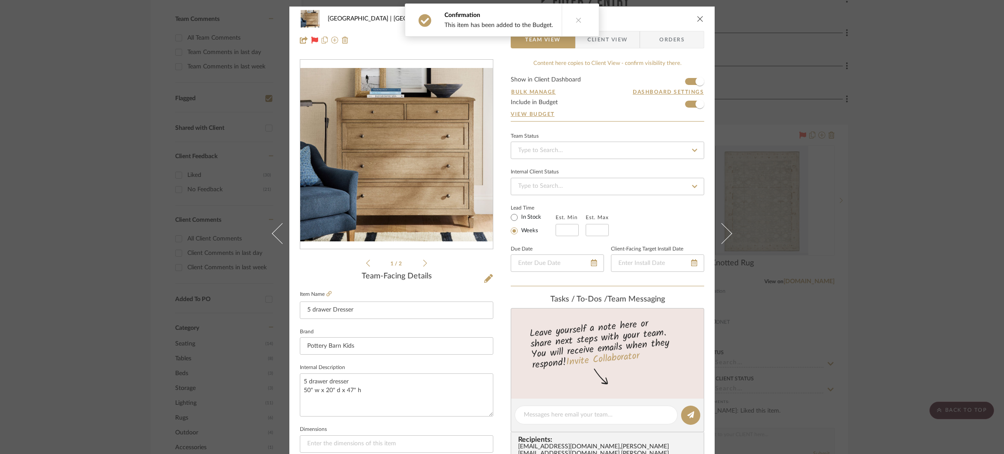
click at [725, 233] on icon at bounding box center [721, 233] width 21 height 21
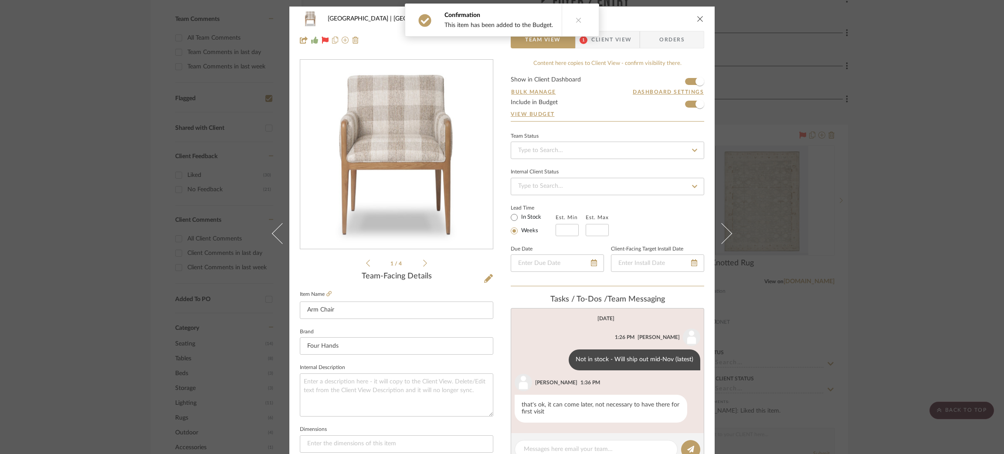
click at [725, 233] on icon at bounding box center [721, 233] width 21 height 21
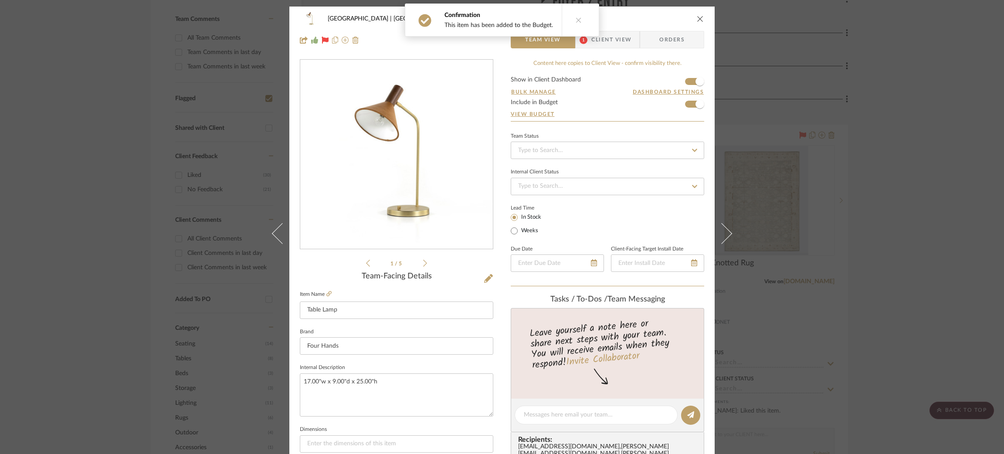
click at [725, 233] on icon at bounding box center [721, 233] width 21 height 21
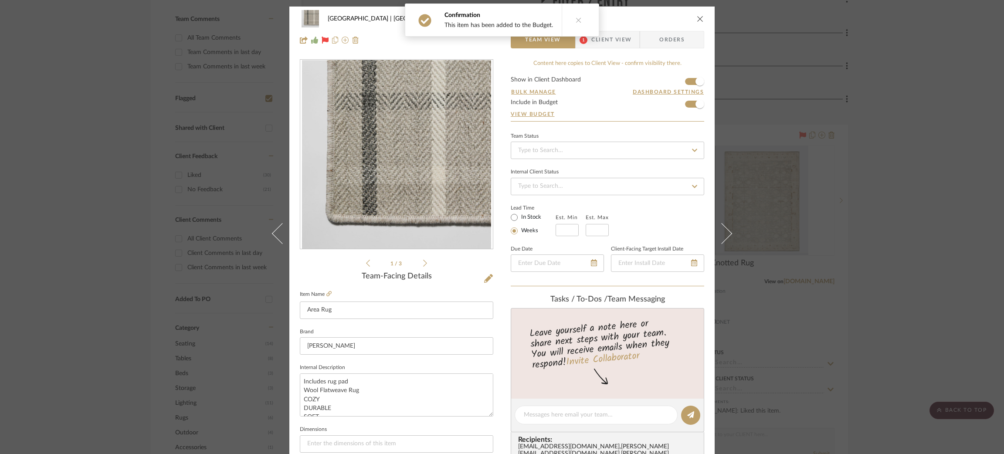
click at [725, 233] on icon at bounding box center [721, 233] width 21 height 21
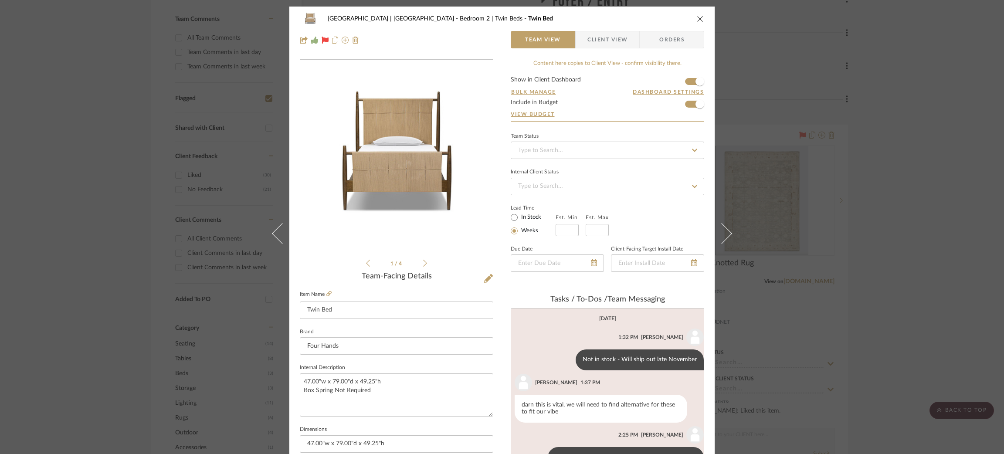
scroll to position [55, 0]
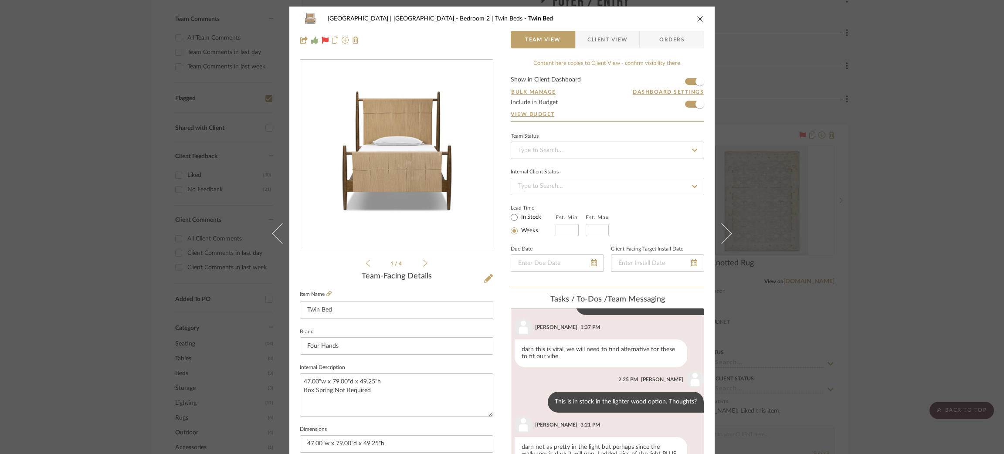
click at [725, 233] on icon at bounding box center [721, 233] width 21 height 21
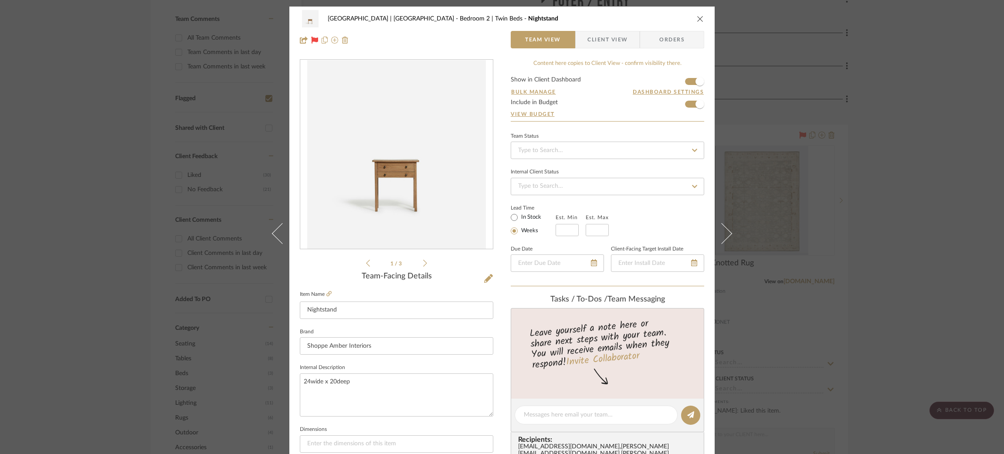
click at [725, 233] on icon at bounding box center [721, 233] width 21 height 21
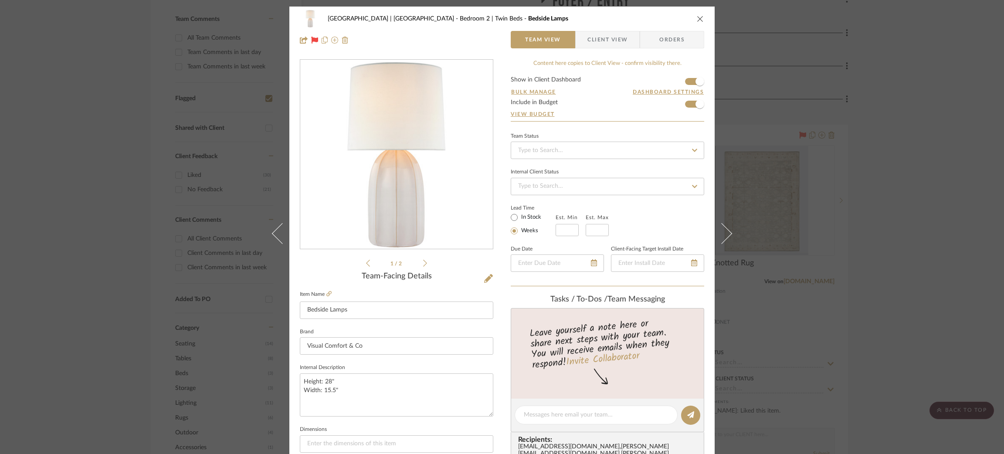
click at [725, 233] on icon at bounding box center [721, 233] width 21 height 21
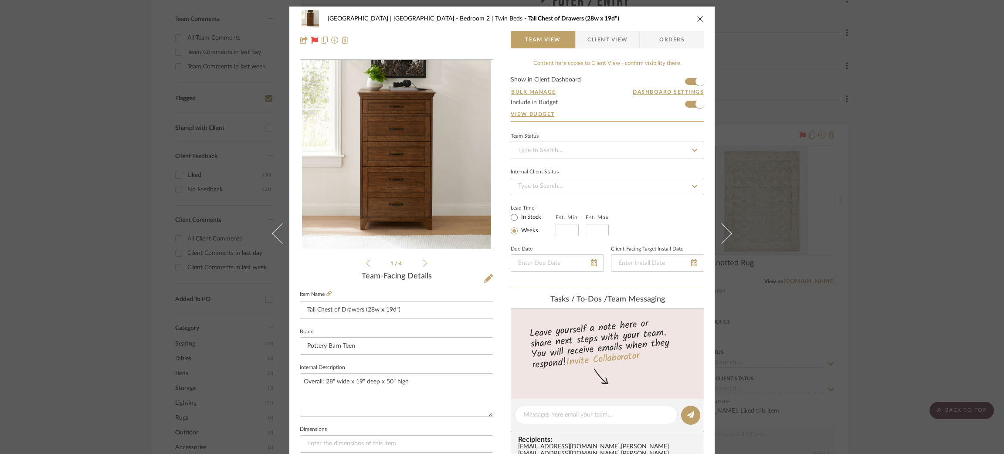
click at [725, 233] on icon at bounding box center [721, 233] width 21 height 21
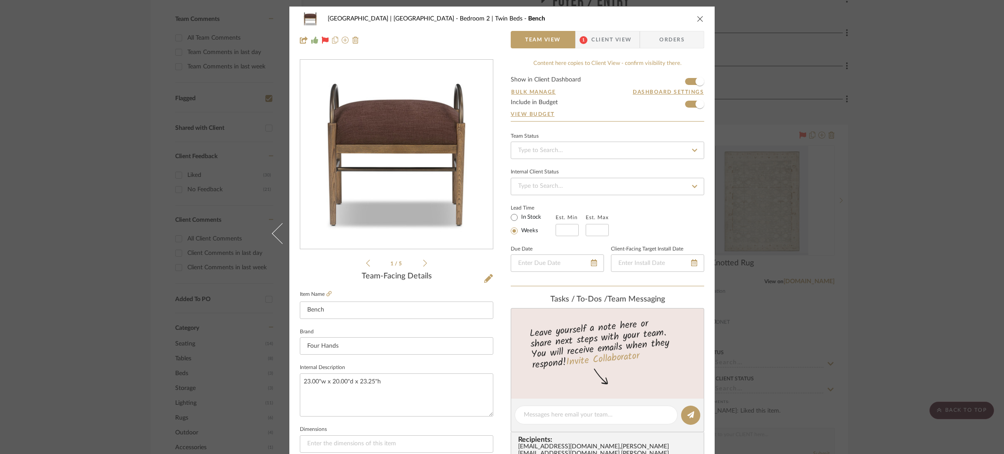
click at [725, 233] on mat-dialog-content "Meadow Mountain | Vail Valley Bedroom 2 | Twin Beds Bench Team View 1 Client Vi…" at bounding box center [502, 409] width 474 height 805
click at [782, 211] on div "Meadow Mountain | Vail Valley Bedroom 2 | Twin Beds Bench Team View 1 Client Vi…" at bounding box center [502, 227] width 1004 height 454
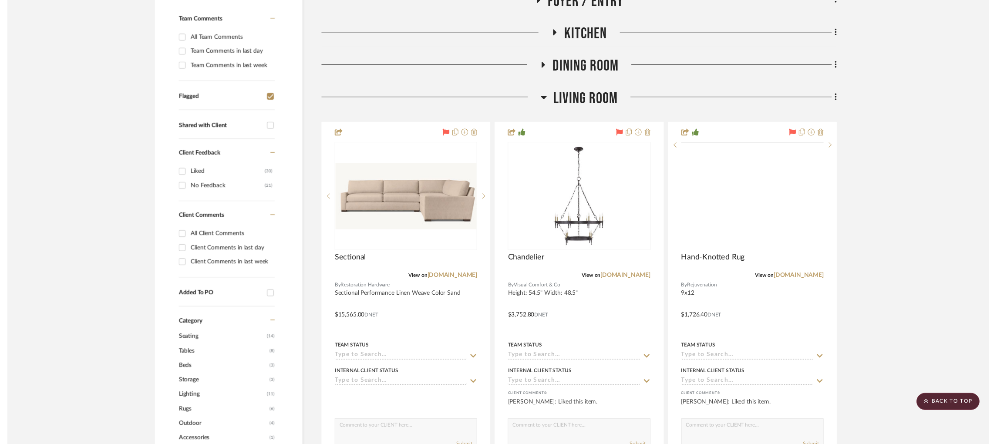
scroll to position [250, 0]
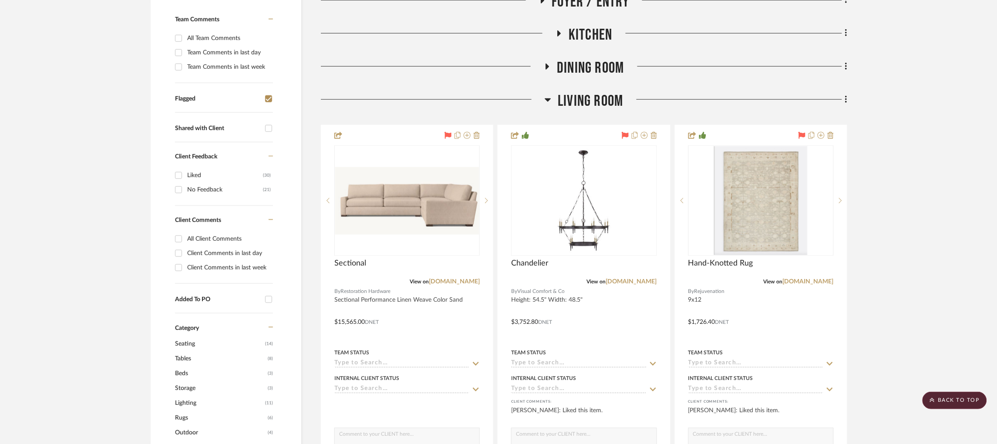
click at [547, 59] on h3 "Dining Room" at bounding box center [584, 68] width 80 height 19
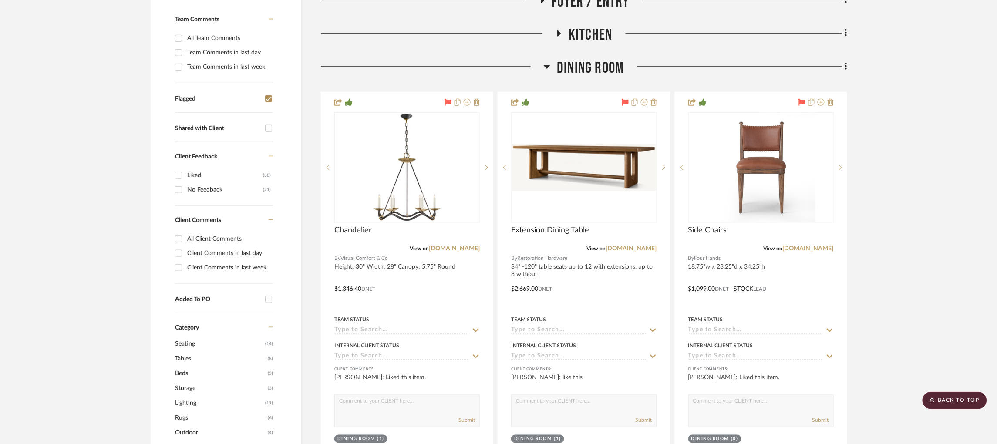
click at [562, 30] on icon at bounding box center [559, 33] width 10 height 7
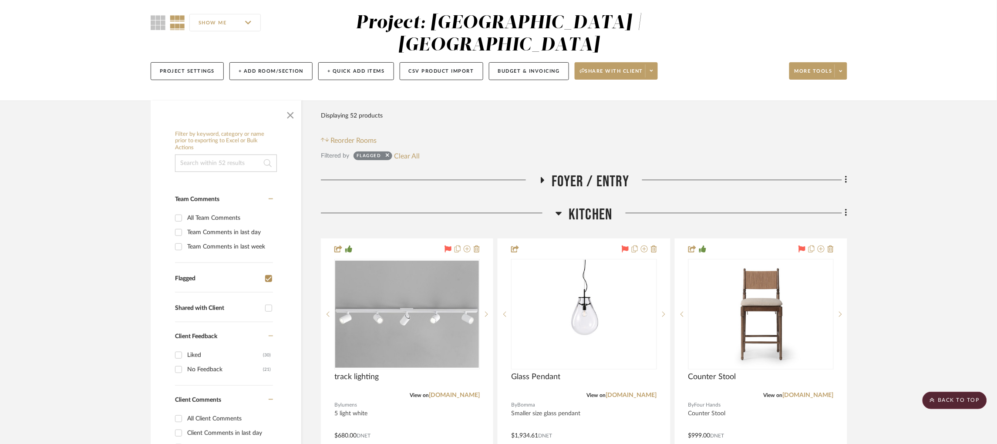
scroll to position [0, 0]
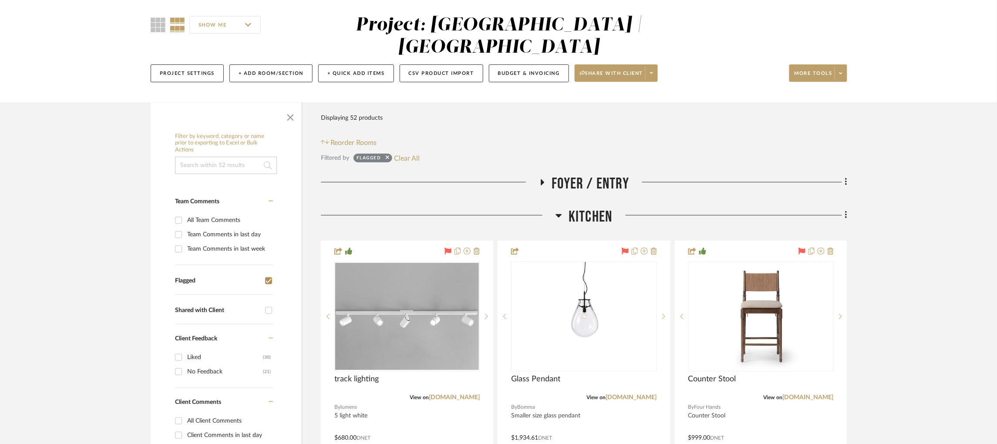
click at [543, 179] on icon at bounding box center [542, 182] width 10 height 7
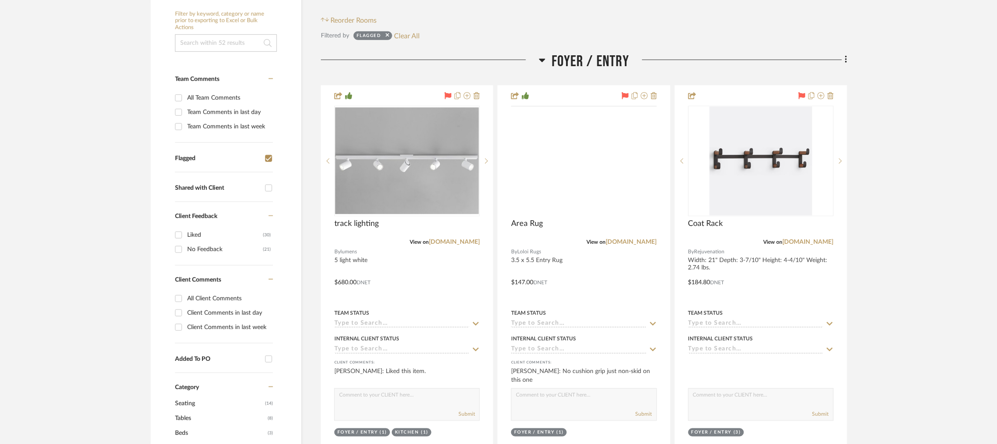
scroll to position [192, 0]
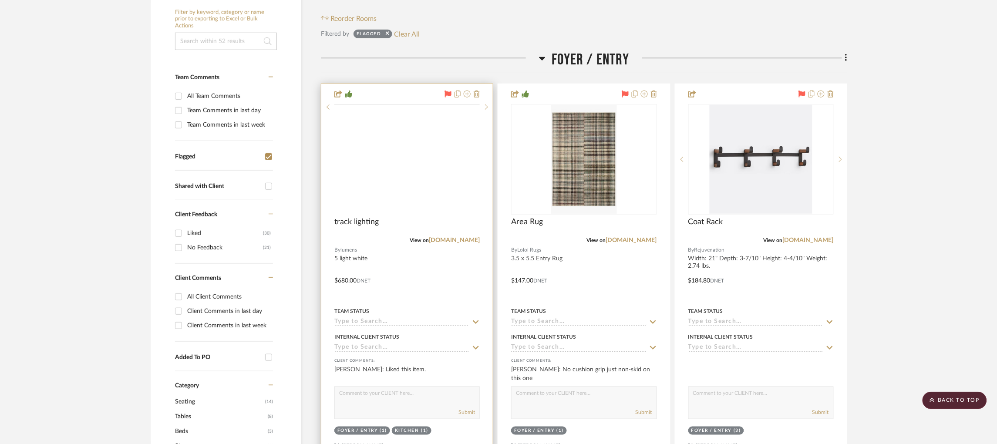
click at [0, 0] on img at bounding box center [0, 0] width 0 height 0
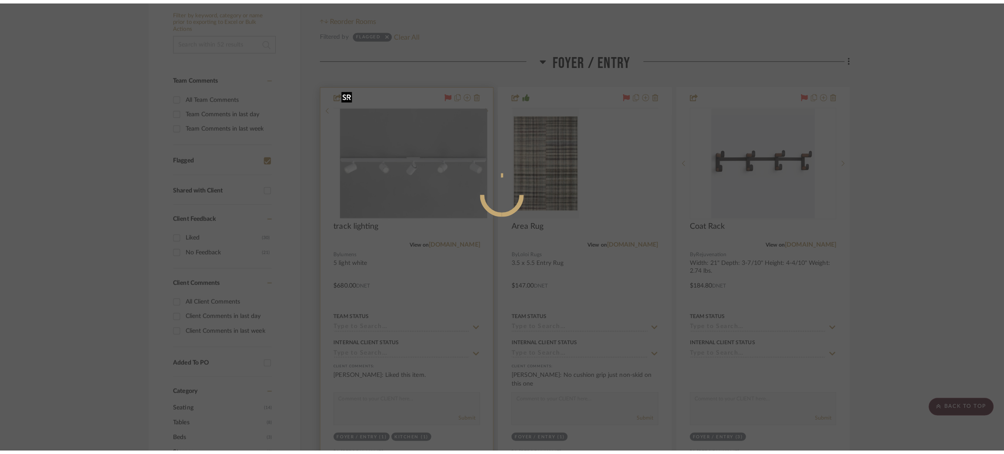
scroll to position [0, 0]
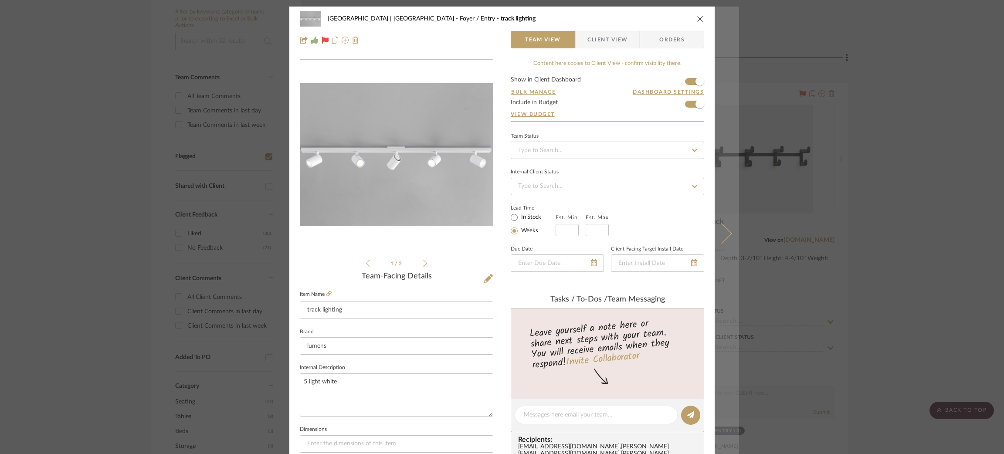
click at [718, 221] on button at bounding box center [726, 234] width 24 height 454
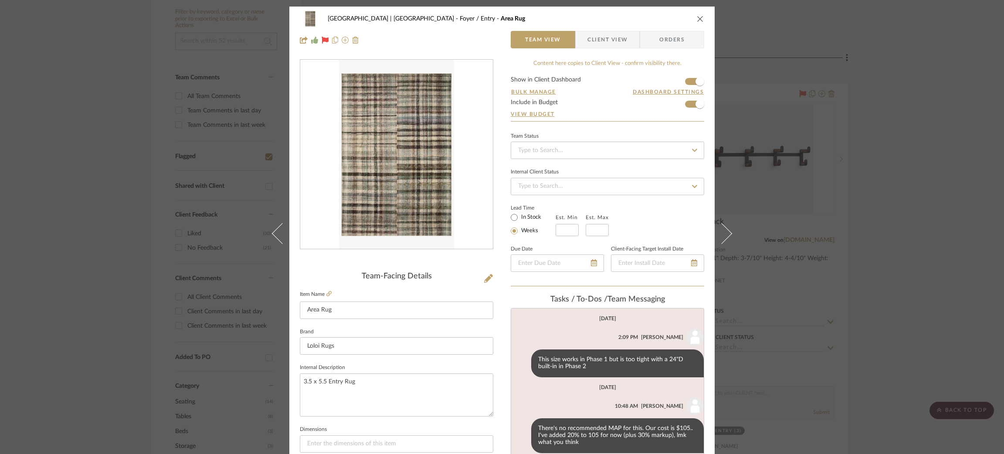
scroll to position [137, 0]
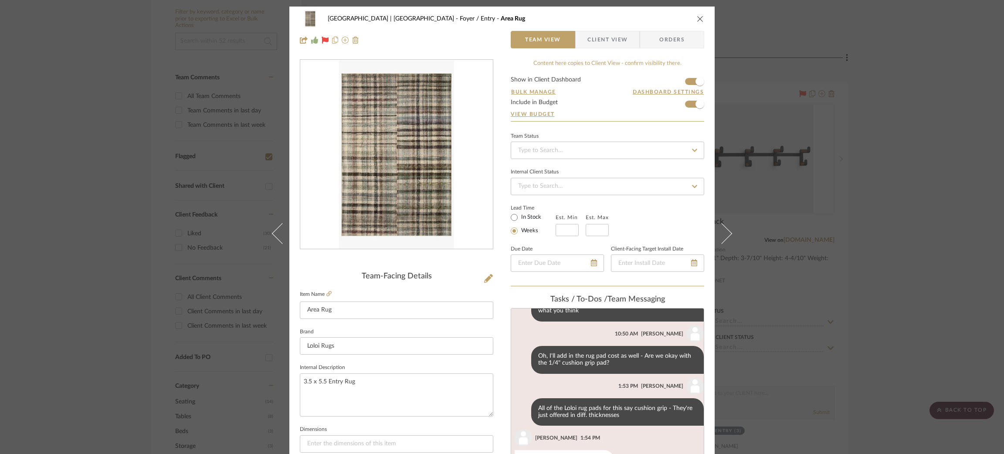
click at [718, 221] on button at bounding box center [726, 234] width 24 height 454
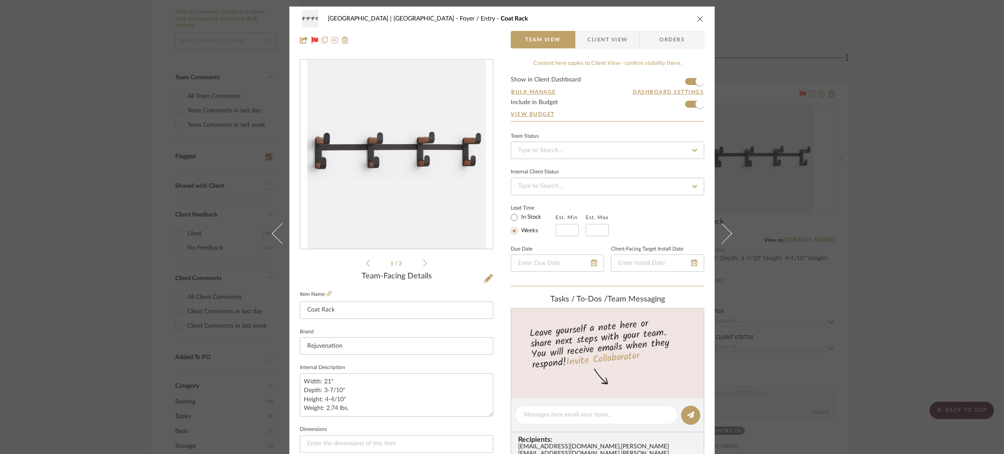
click at [718, 221] on button at bounding box center [726, 234] width 24 height 454
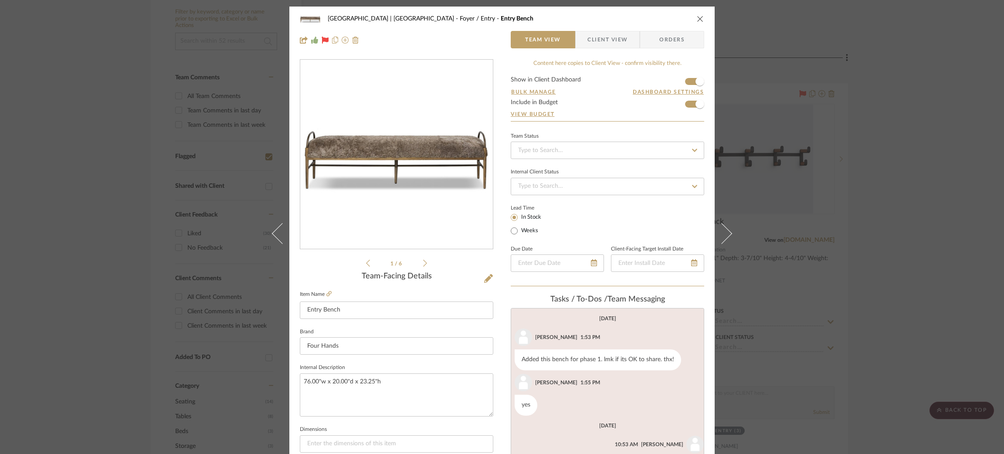
scroll to position [72, 0]
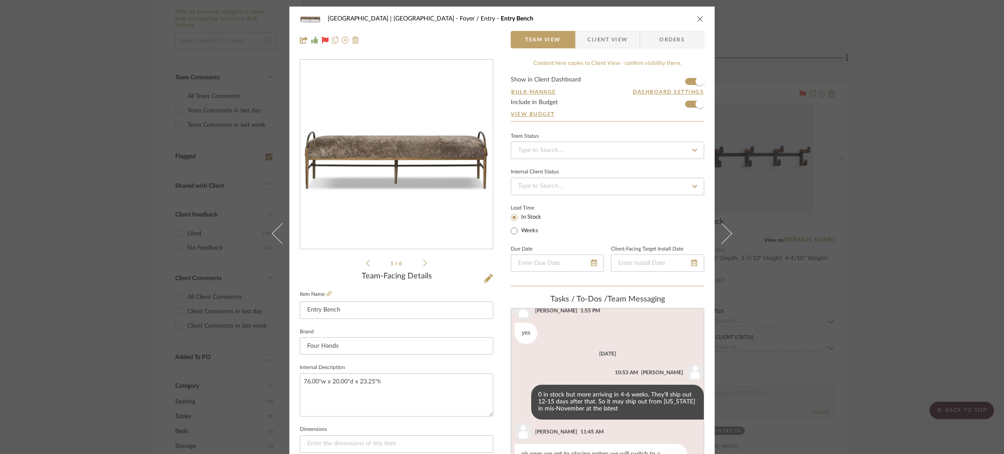
click at [718, 221] on button at bounding box center [726, 234] width 24 height 454
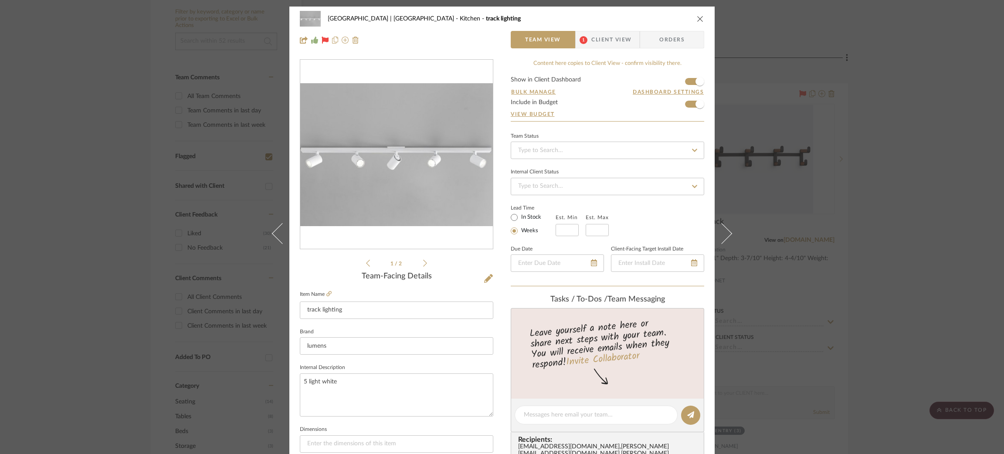
click at [718, 221] on button at bounding box center [726, 234] width 24 height 454
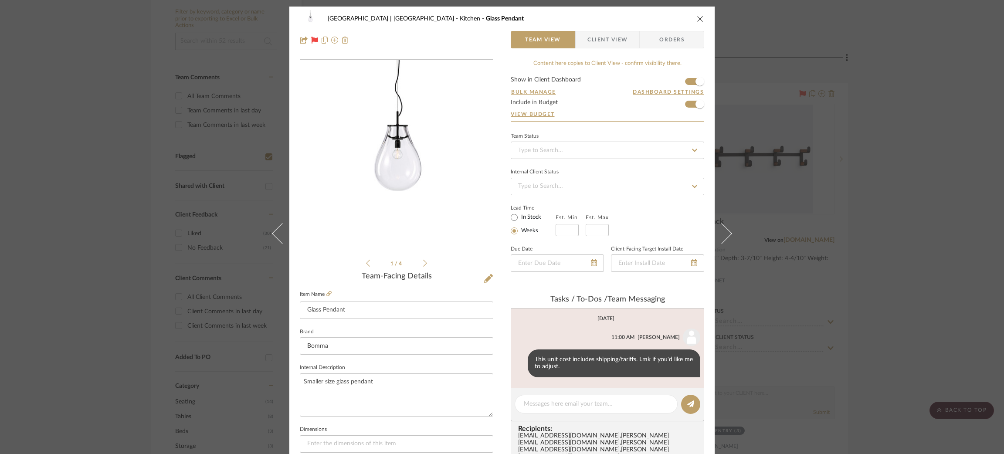
click at [718, 221] on button at bounding box center [726, 234] width 24 height 454
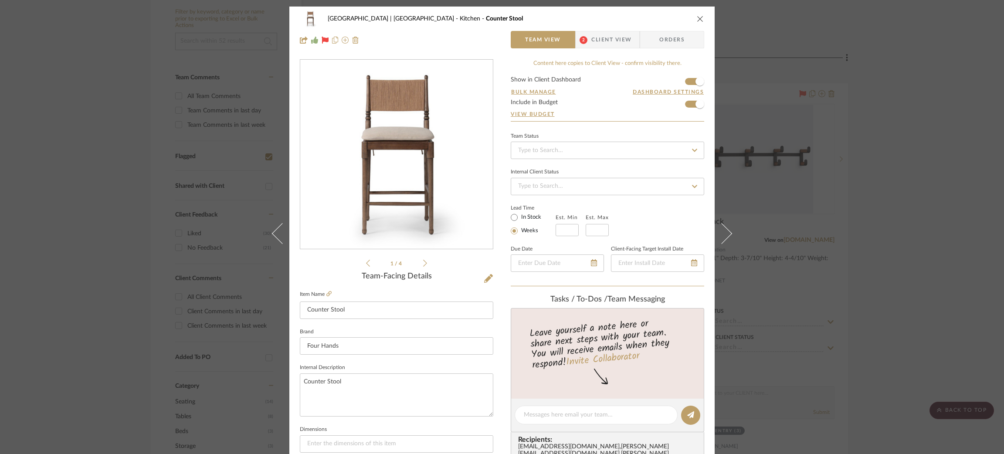
click at [718, 221] on button at bounding box center [726, 234] width 24 height 454
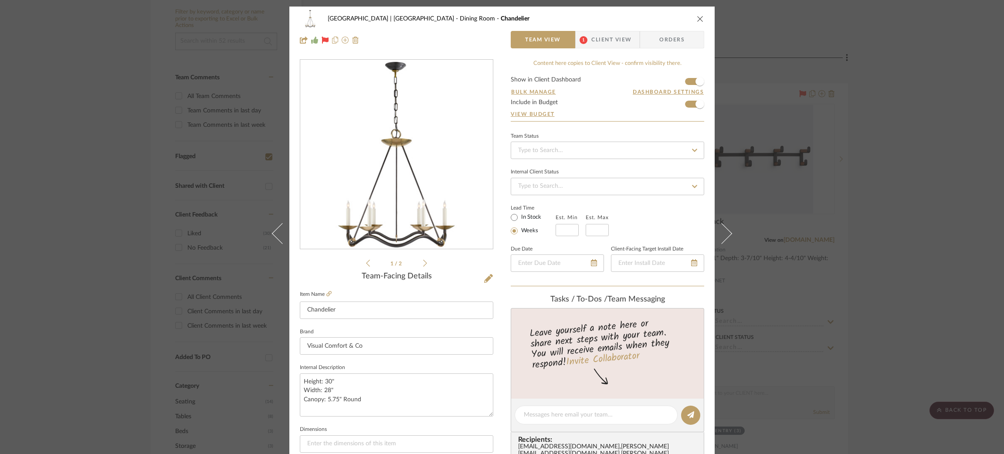
click at [718, 221] on button at bounding box center [726, 234] width 24 height 454
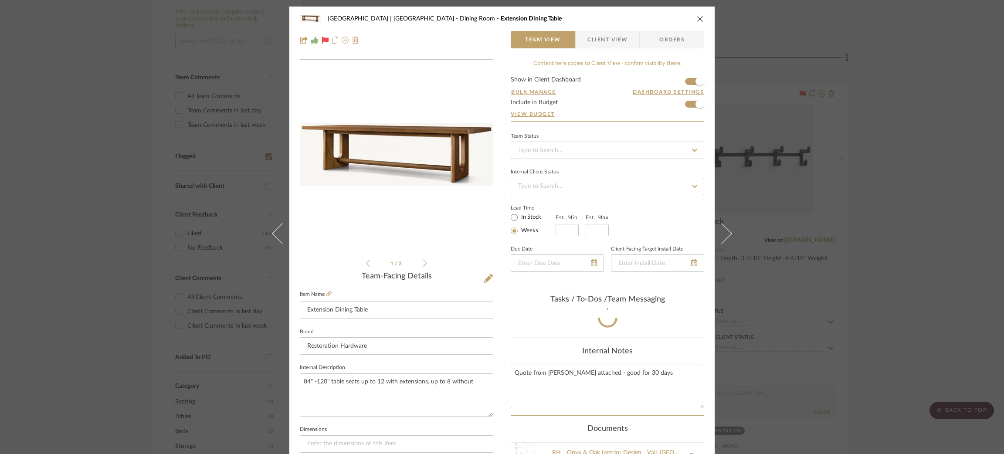
click at [718, 221] on button at bounding box center [726, 234] width 24 height 454
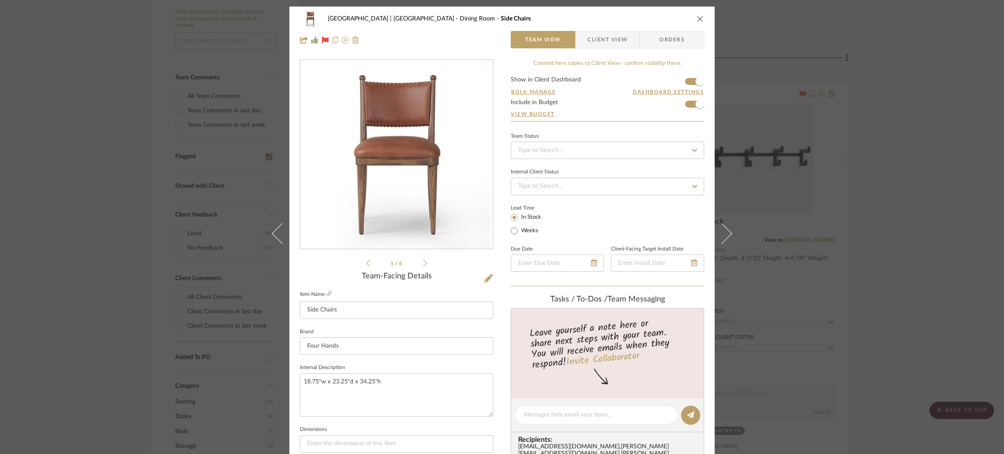
click at [718, 221] on button at bounding box center [726, 234] width 24 height 454
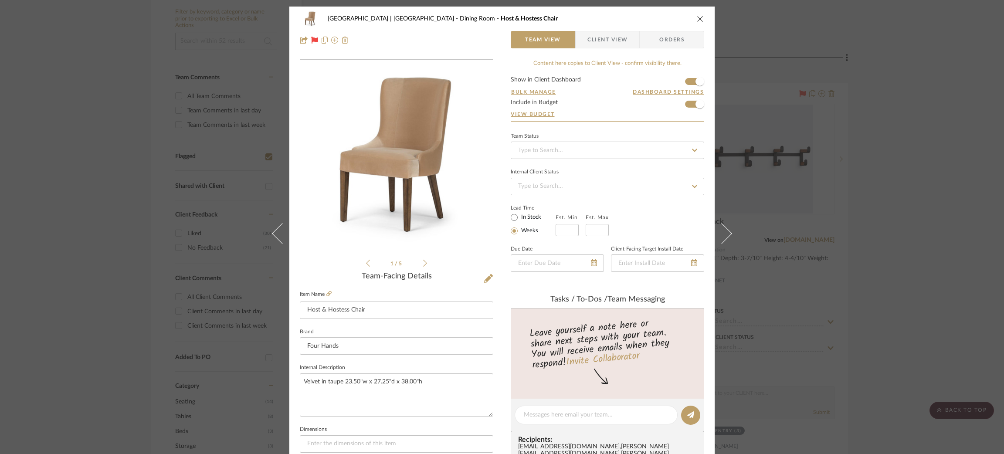
click at [718, 221] on button at bounding box center [726, 234] width 24 height 454
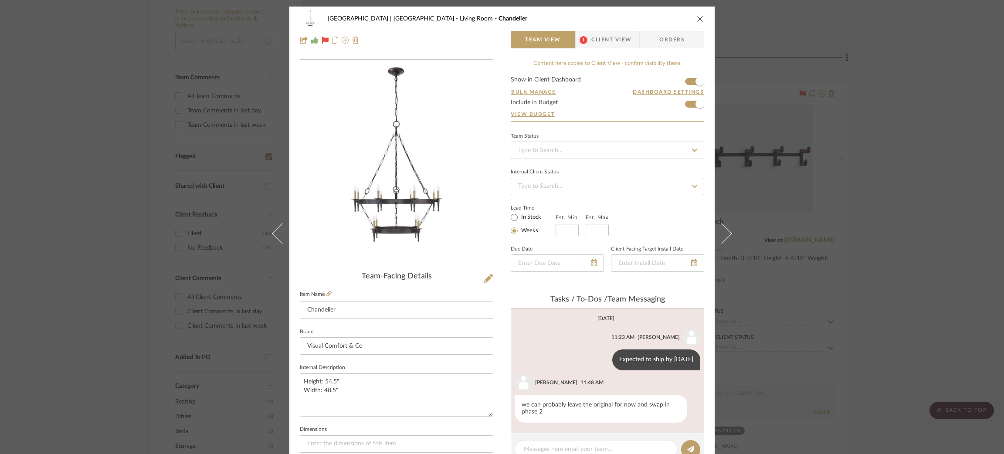
click at [718, 221] on button at bounding box center [726, 234] width 24 height 454
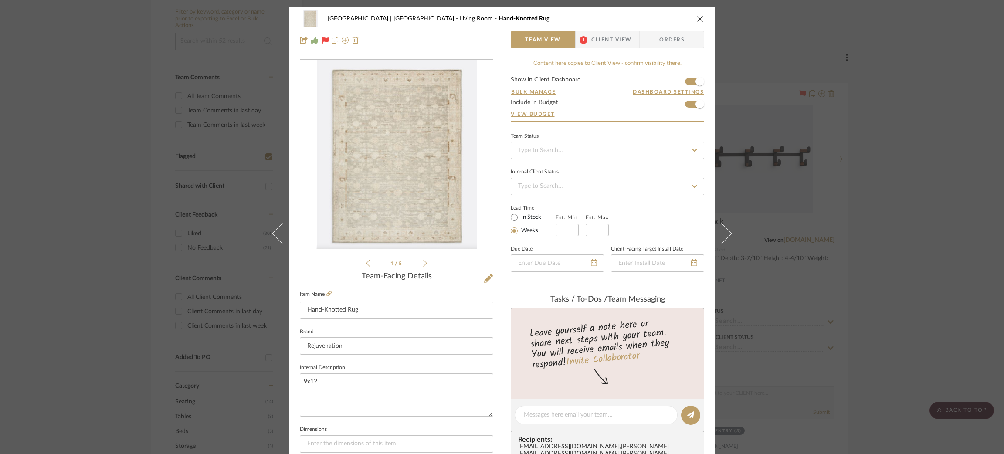
click at [718, 221] on button at bounding box center [726, 234] width 24 height 454
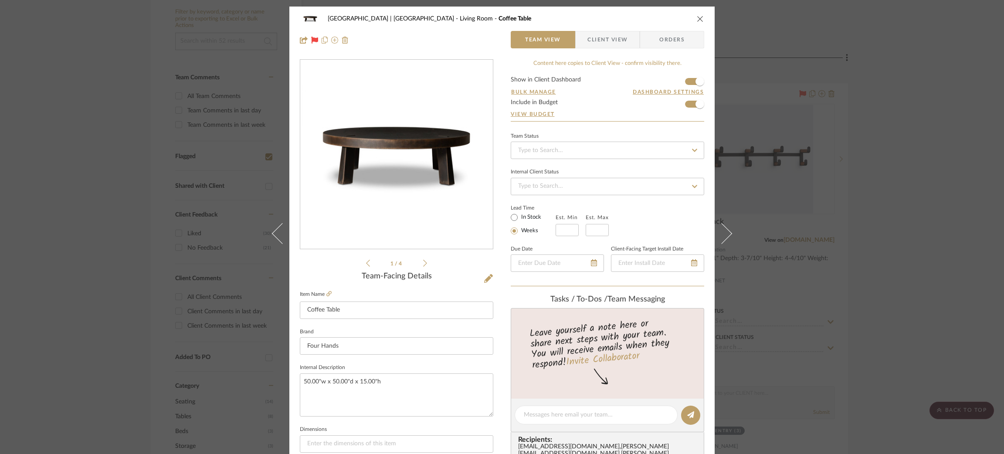
click at [718, 221] on button at bounding box center [726, 234] width 24 height 454
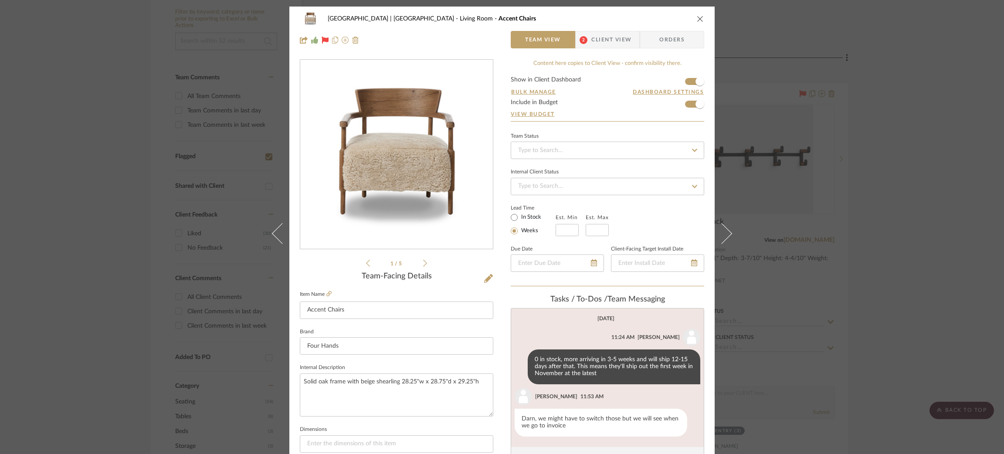
click at [718, 221] on button at bounding box center [726, 234] width 24 height 454
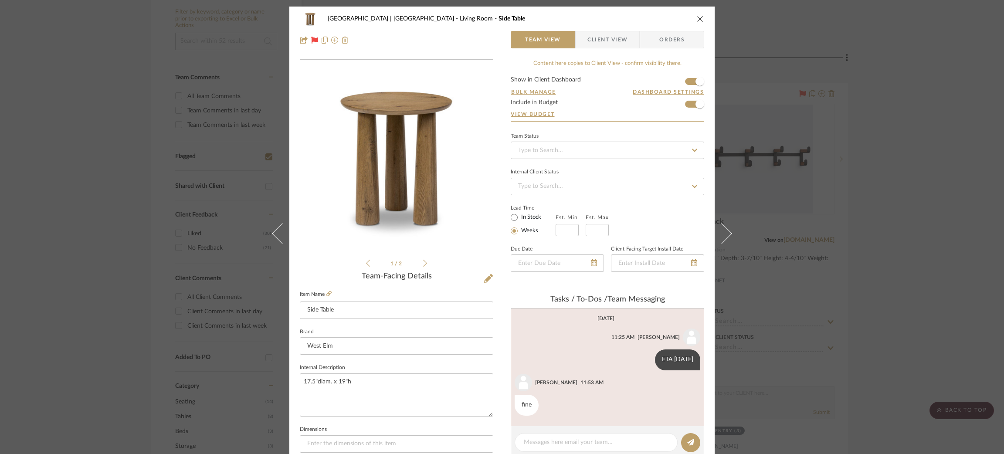
click at [718, 221] on button at bounding box center [726, 234] width 24 height 454
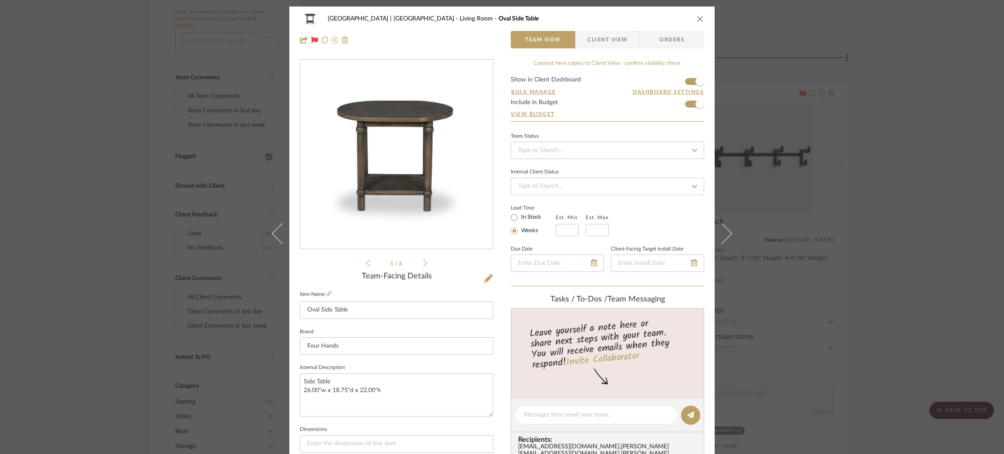
click at [718, 221] on button at bounding box center [726, 234] width 24 height 454
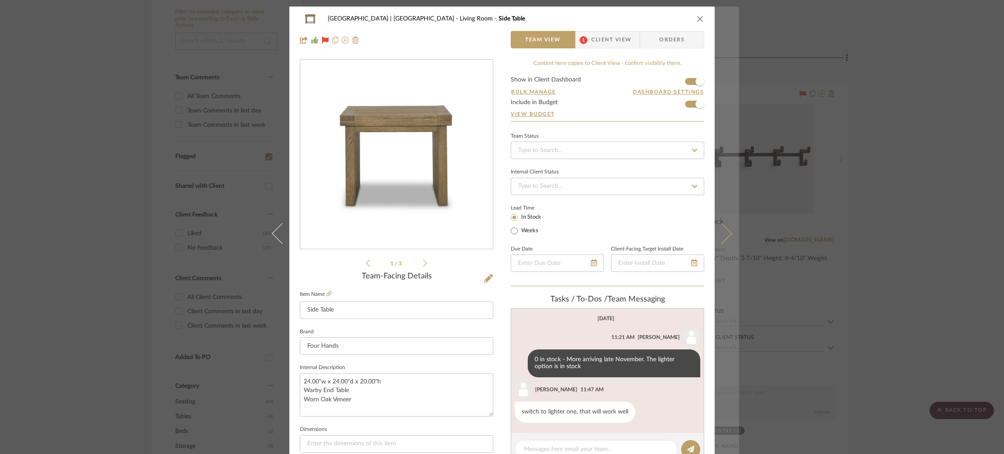
click at [723, 221] on button at bounding box center [726, 234] width 24 height 454
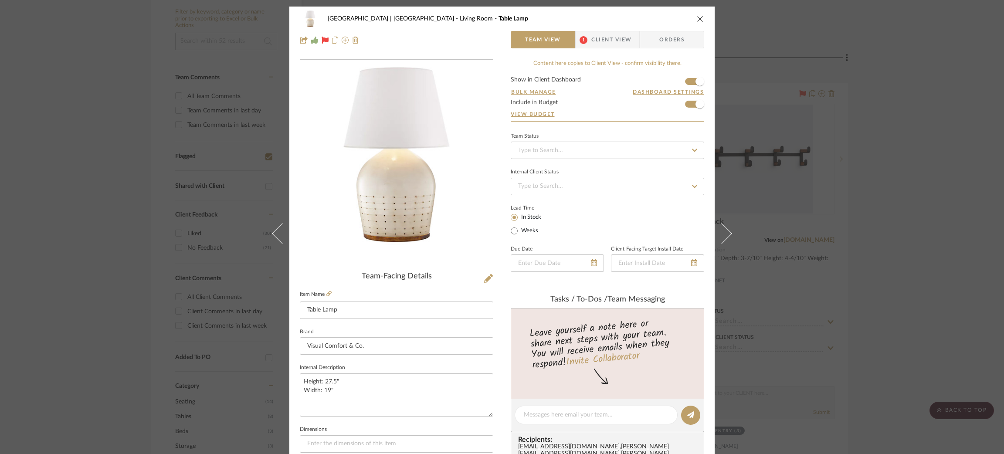
click at [723, 221] on button at bounding box center [726, 234] width 24 height 454
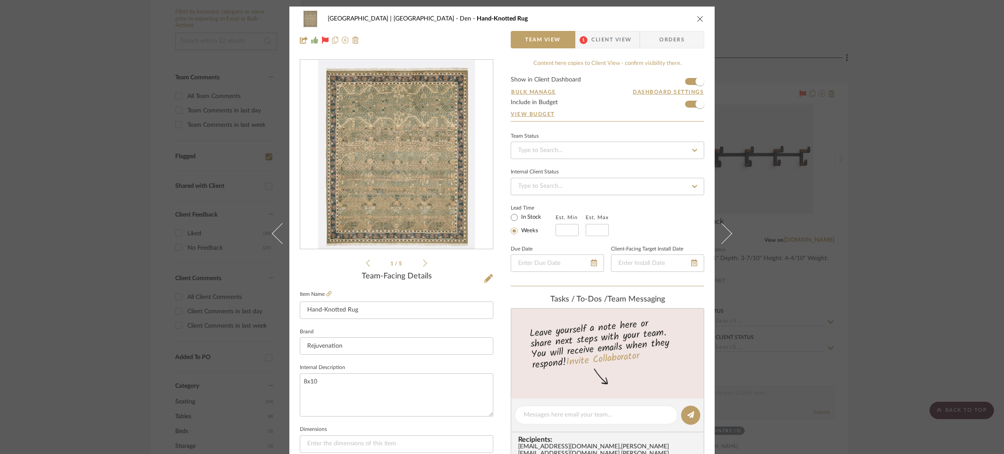
click at [723, 221] on button at bounding box center [726, 234] width 24 height 454
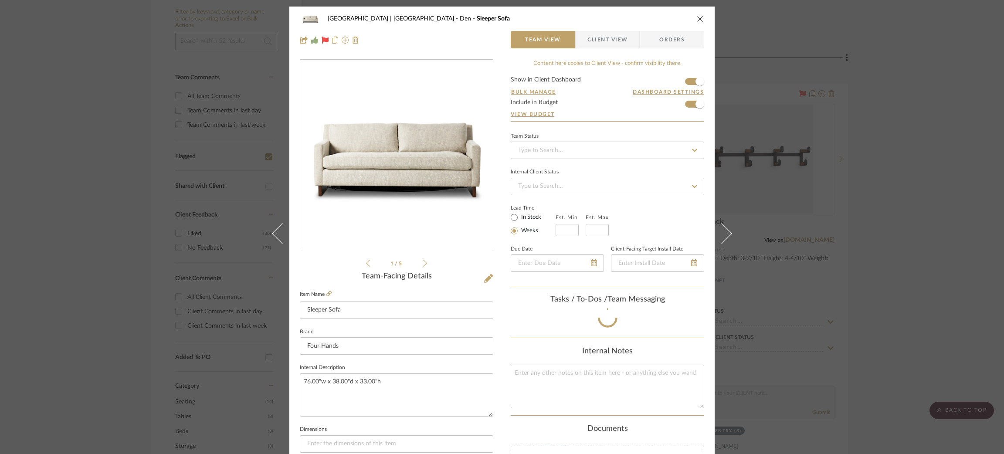
click at [723, 221] on button at bounding box center [726, 234] width 24 height 454
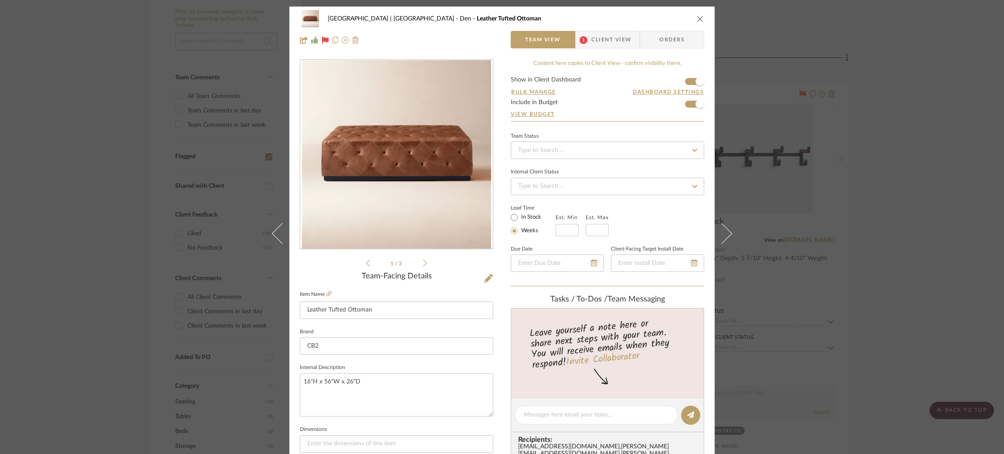
click at [723, 221] on button at bounding box center [726, 234] width 24 height 454
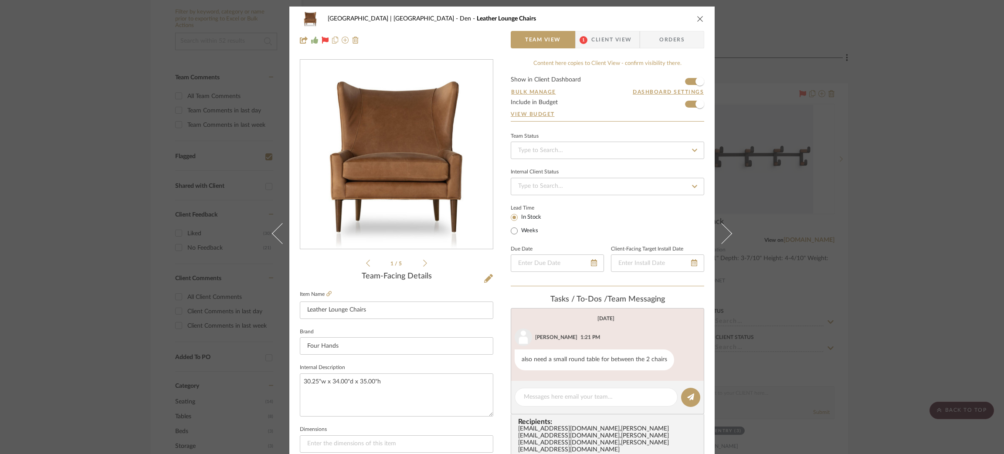
click at [723, 221] on button at bounding box center [726, 234] width 24 height 454
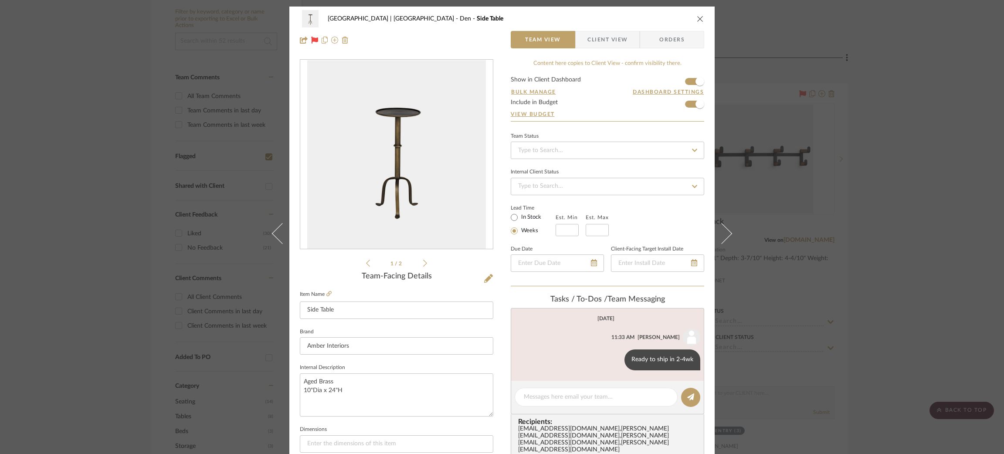
click at [723, 221] on button at bounding box center [726, 234] width 24 height 454
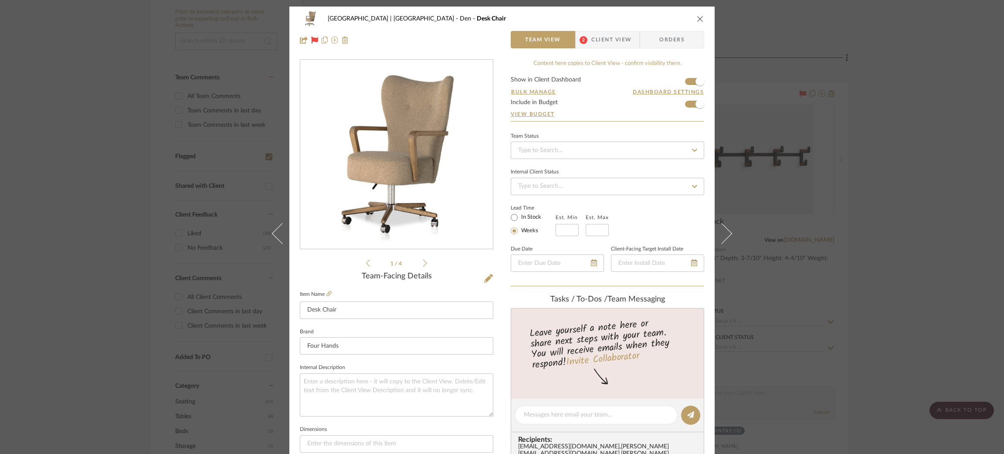
click at [723, 221] on button at bounding box center [726, 234] width 24 height 454
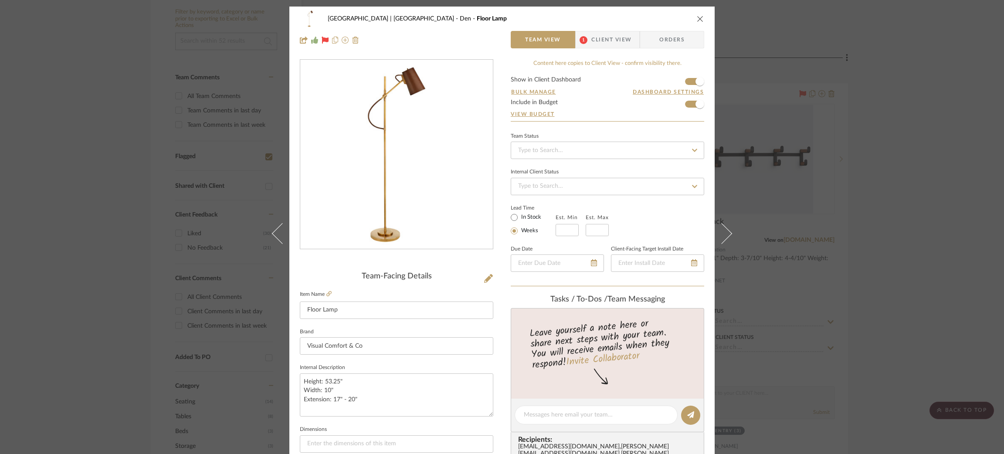
click at [723, 221] on button at bounding box center [726, 234] width 24 height 454
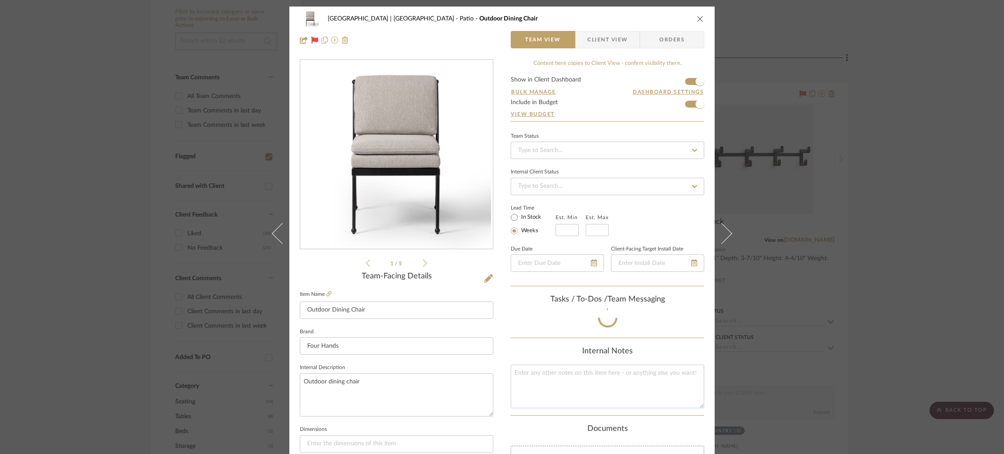
click at [723, 221] on button at bounding box center [726, 234] width 24 height 454
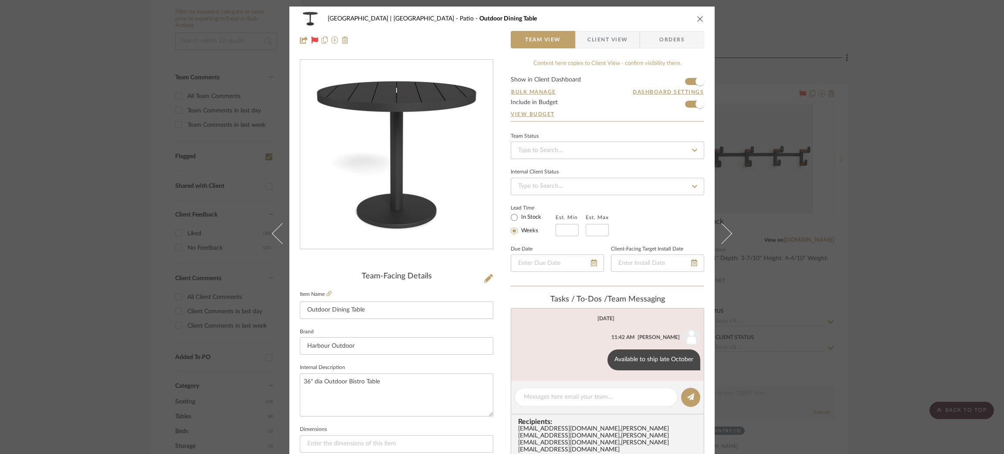
click at [824, 145] on div "Meadow Mountain | Vail Valley Patio Outdoor Dining Table Team View Client View …" at bounding box center [502, 227] width 1004 height 454
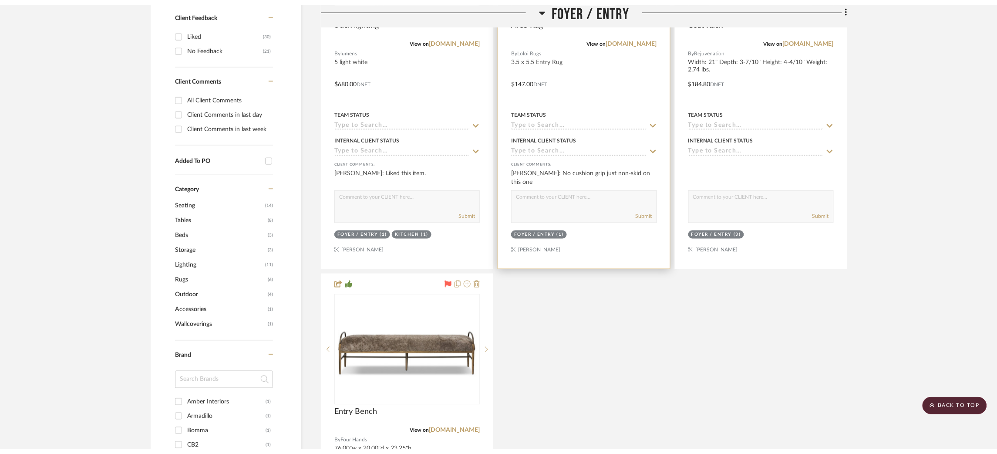
scroll to position [0, 0]
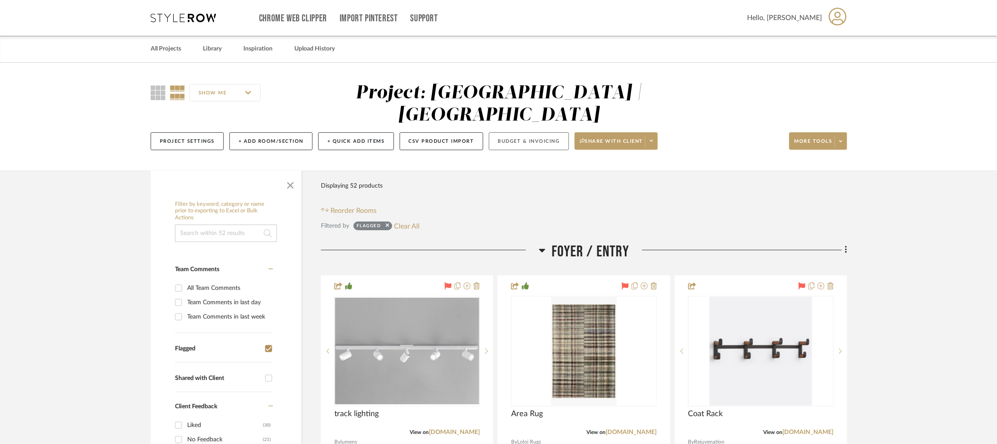
click at [548, 132] on button "Budget & Invoicing" at bounding box center [529, 141] width 80 height 18
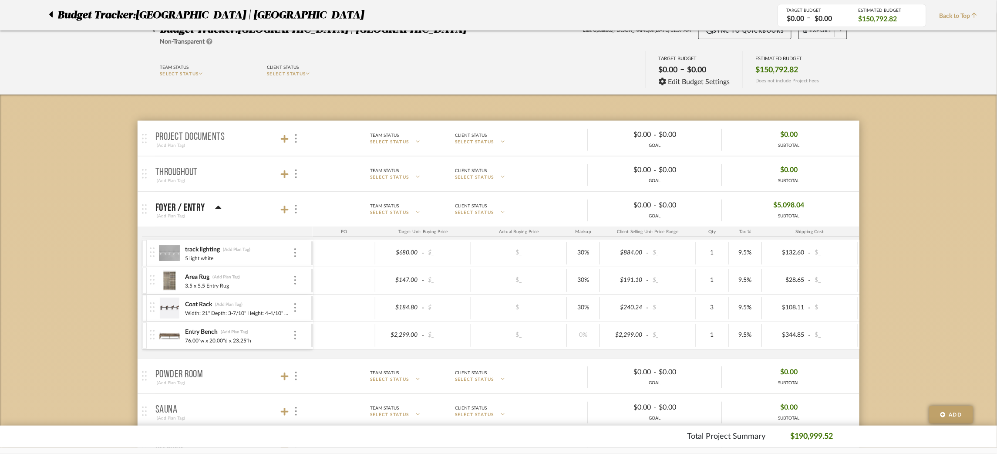
scroll to position [47, 0]
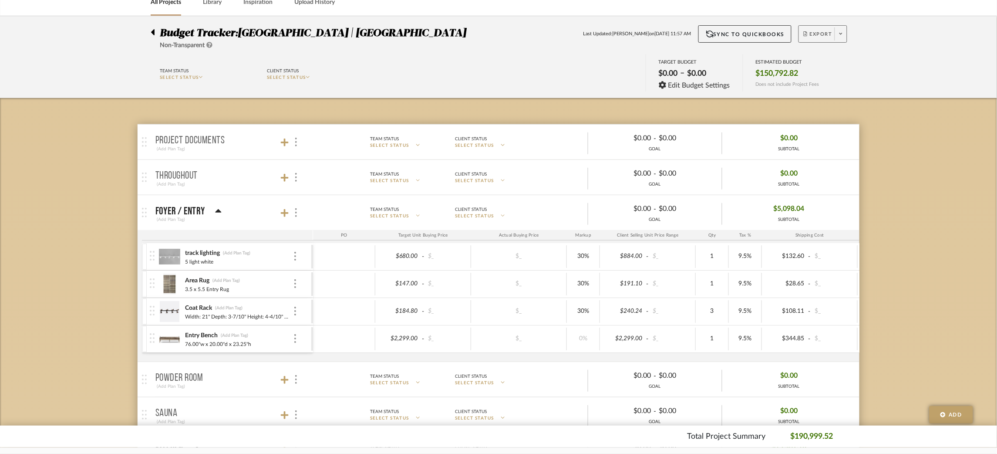
click at [840, 33] on icon at bounding box center [841, 33] width 3 height 5
click at [842, 57] on span "Export PDF" at bounding box center [838, 57] width 65 height 7
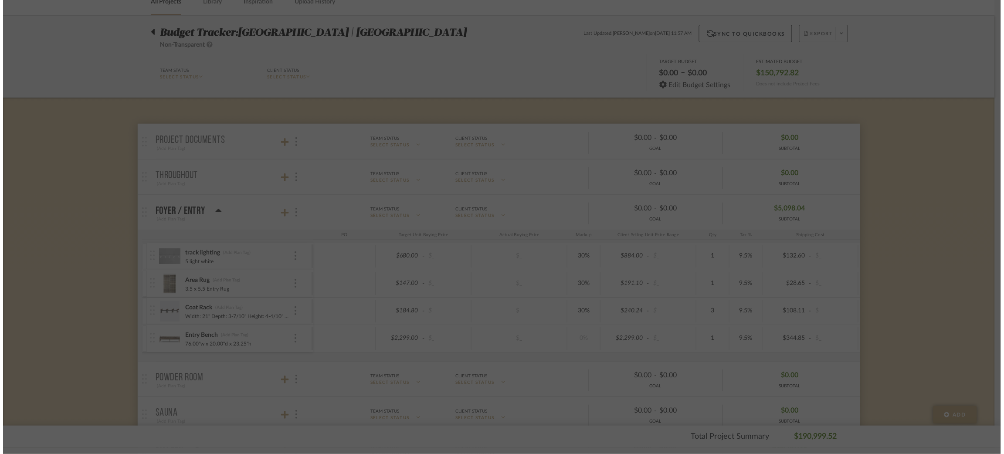
scroll to position [0, 0]
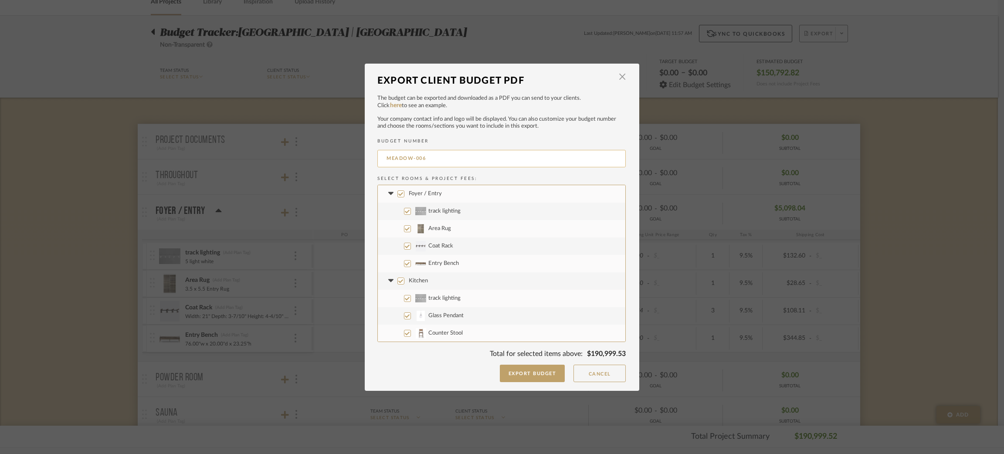
click at [429, 157] on input "MEADOW-006" at bounding box center [501, 158] width 248 height 17
type input "MEADOW-003"
click at [397, 263] on input "Design Fees" at bounding box center [400, 265] width 7 height 7
checkbox input "false"
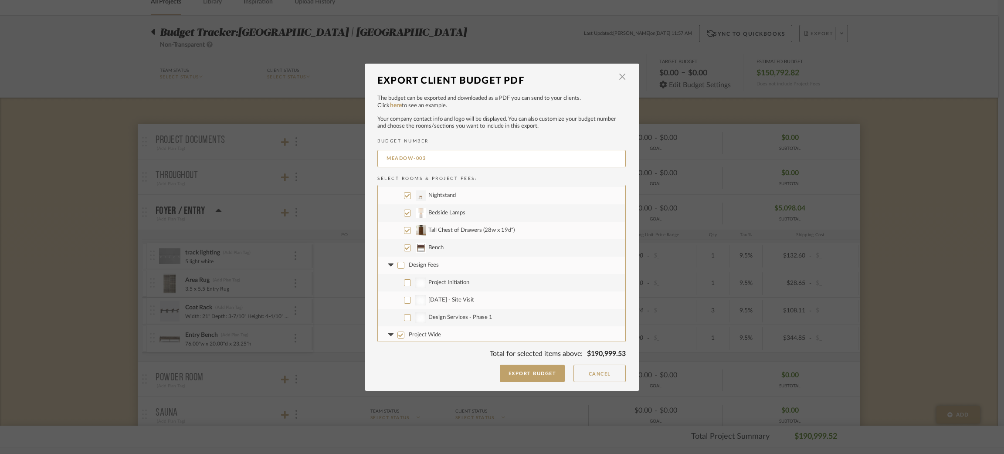
checkbox input "false"
click at [399, 278] on input "Project Wide" at bounding box center [400, 280] width 7 height 7
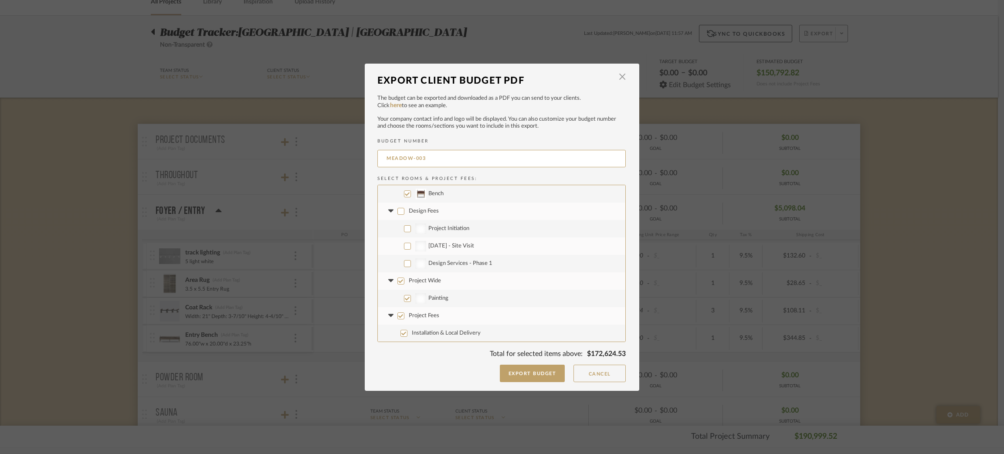
checkbox input "false"
click at [398, 318] on input "Project Fees" at bounding box center [400, 315] width 7 height 7
checkbox input "false"
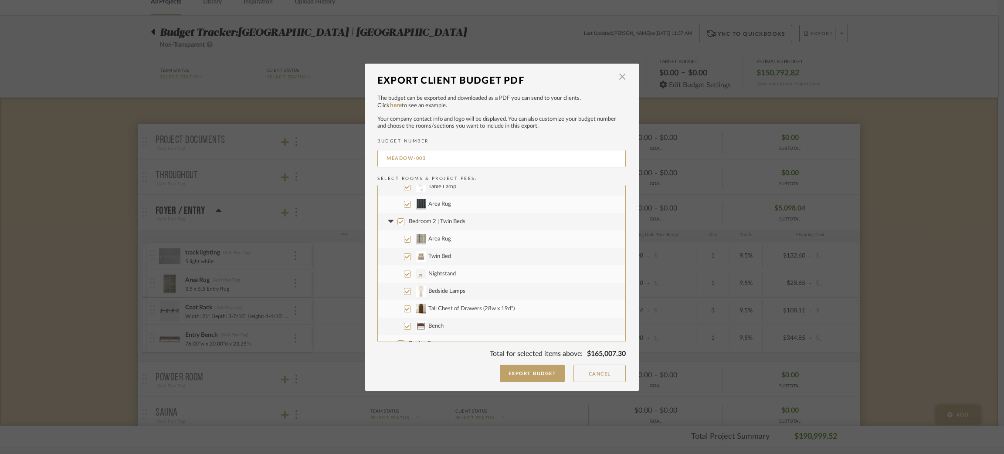
scroll to position [929, 0]
click at [595, 374] on button "Cancel" at bounding box center [599, 373] width 52 height 17
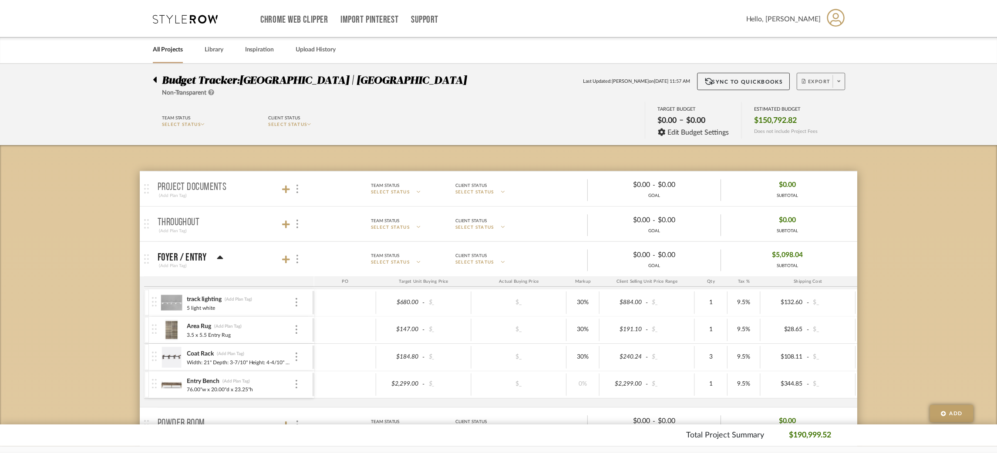
scroll to position [47, 0]
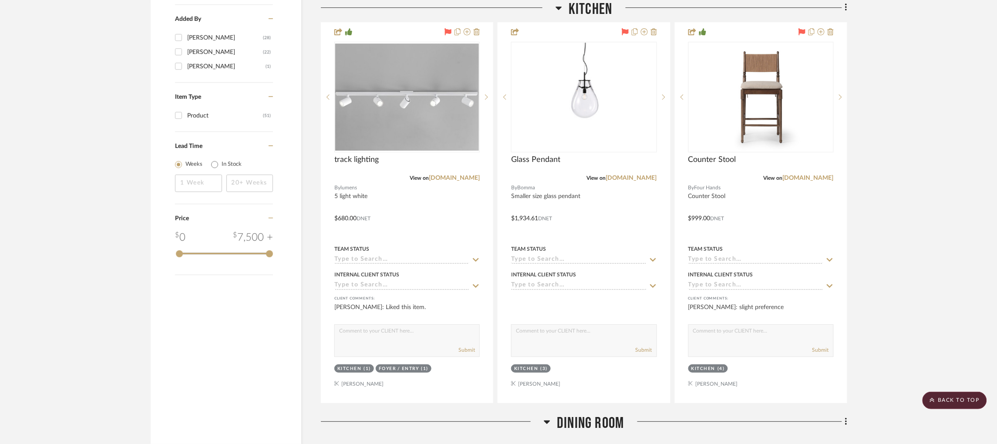
scroll to position [1050, 0]
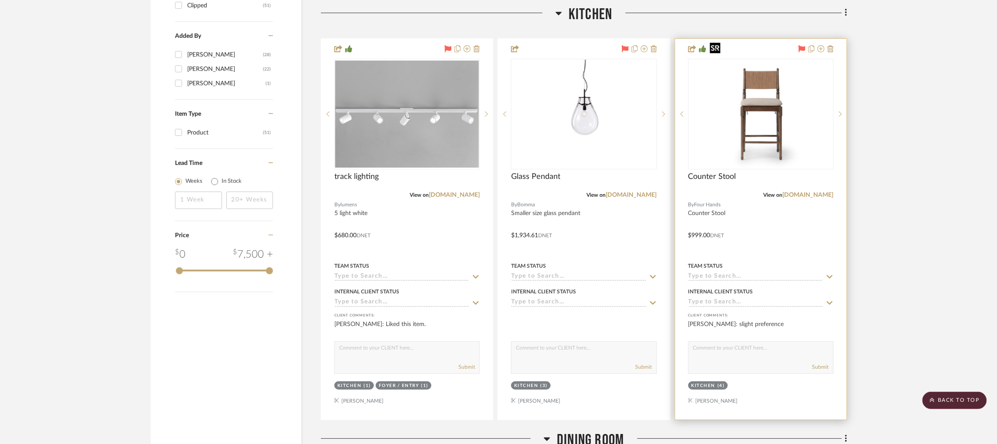
click at [0, 0] on img at bounding box center [0, 0] width 0 height 0
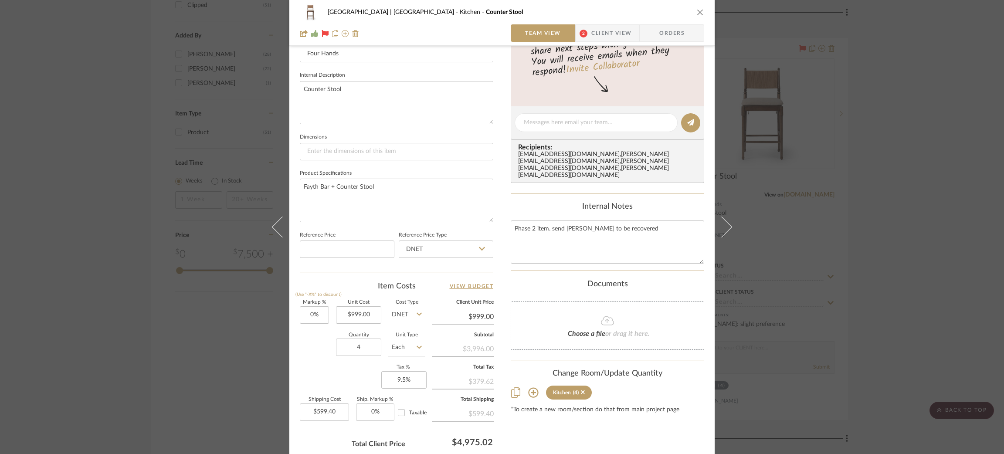
scroll to position [352, 0]
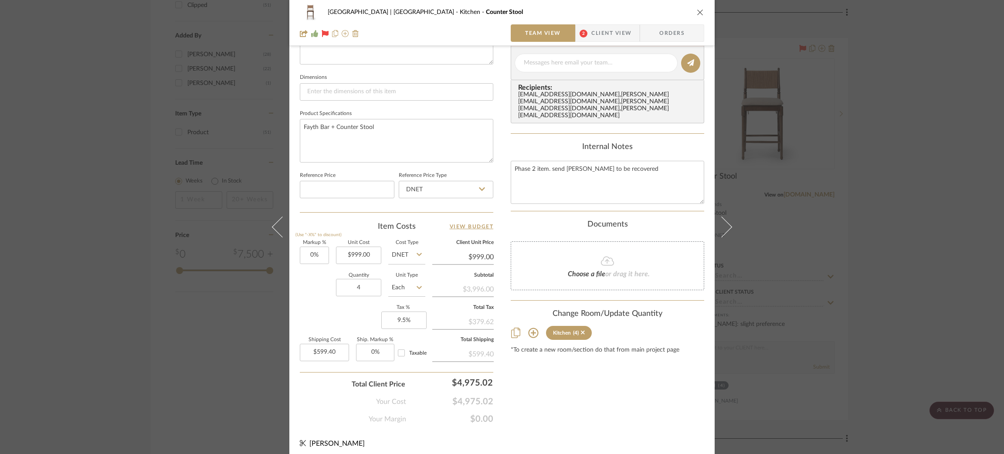
click at [845, 249] on div "Meadow Mountain | Vail Valley Kitchen Counter Stool Team View 2 Client View Ord…" at bounding box center [502, 227] width 1004 height 454
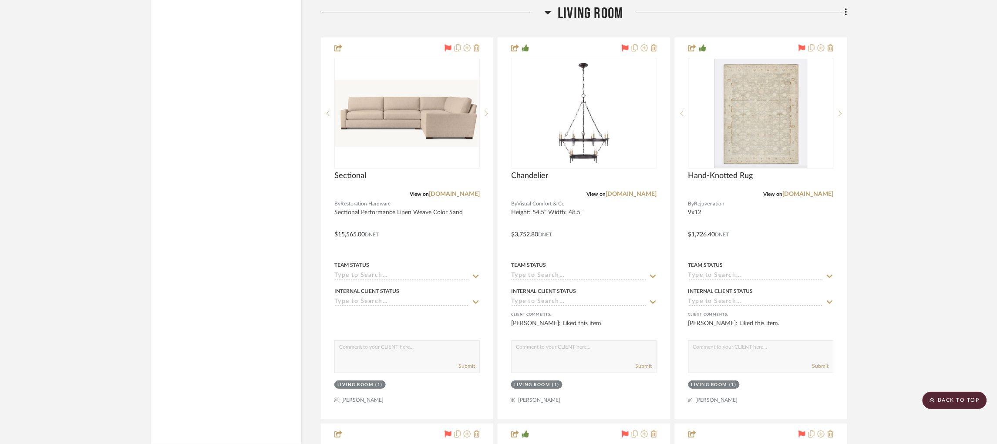
scroll to position [2291, 0]
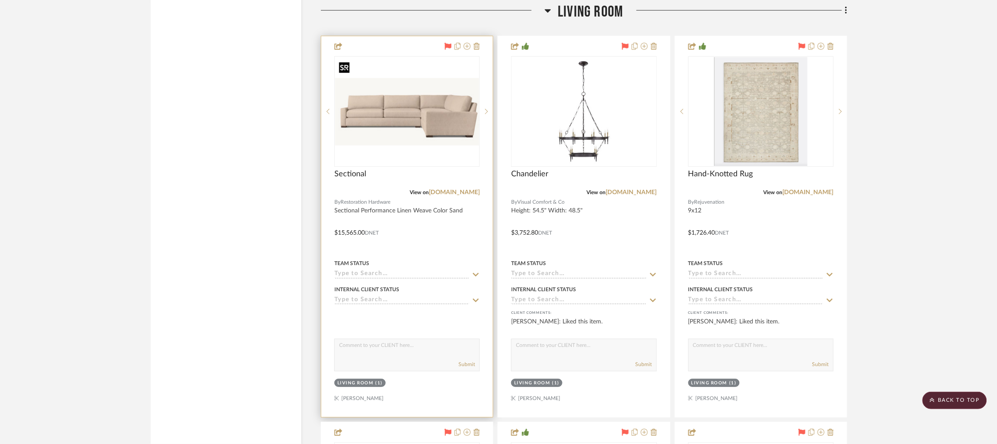
click at [0, 0] on img at bounding box center [0, 0] width 0 height 0
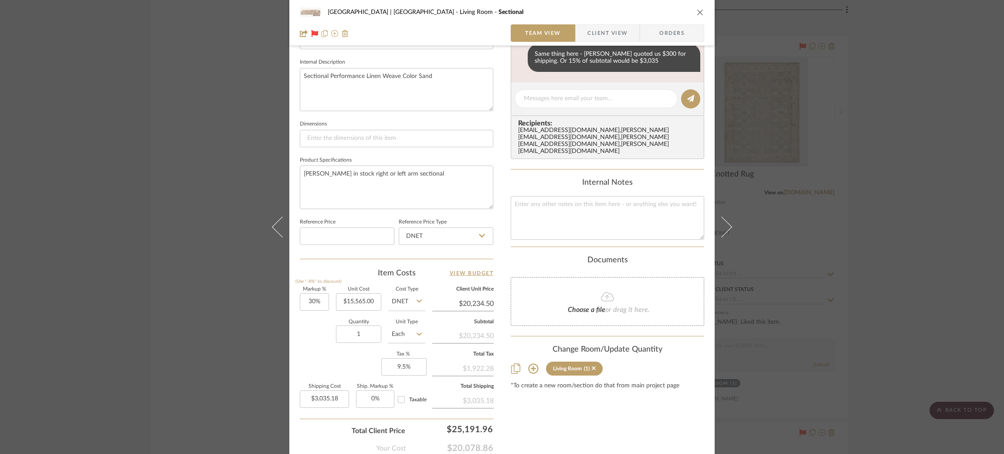
scroll to position [307, 0]
click at [210, 247] on div "Meadow Mountain | Vail Valley Living Room Sectional Team View Client View Order…" at bounding box center [502, 227] width 1004 height 454
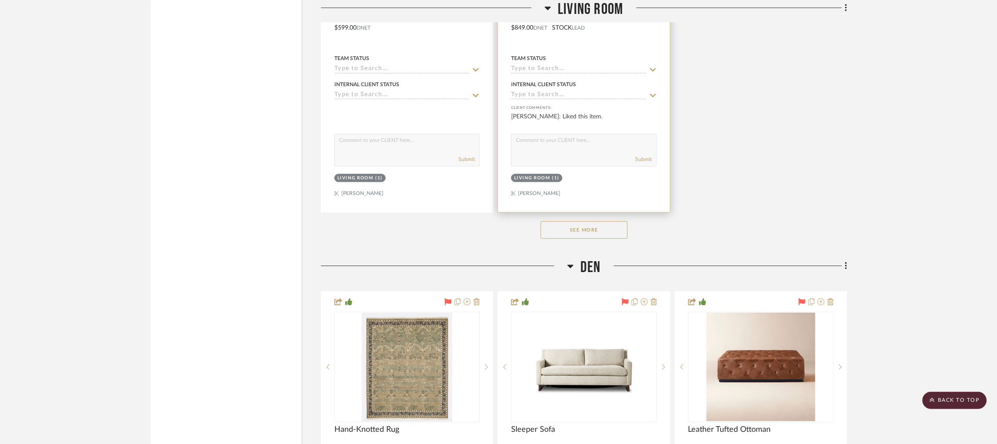
scroll to position [3270, 0]
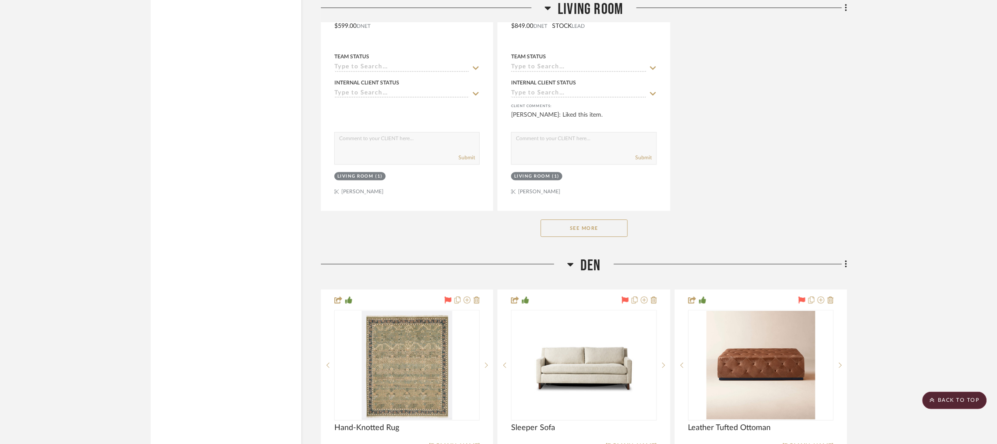
click at [576, 220] on button "See More" at bounding box center [584, 228] width 87 height 17
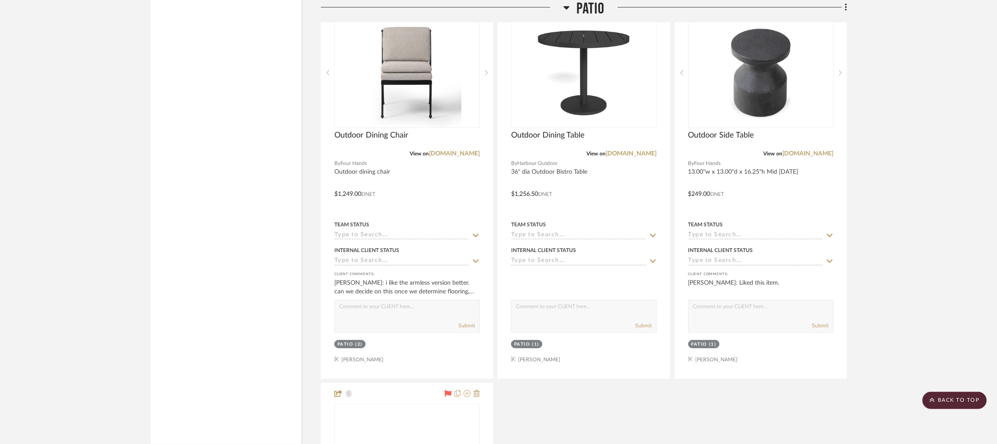
scroll to position [4799, 0]
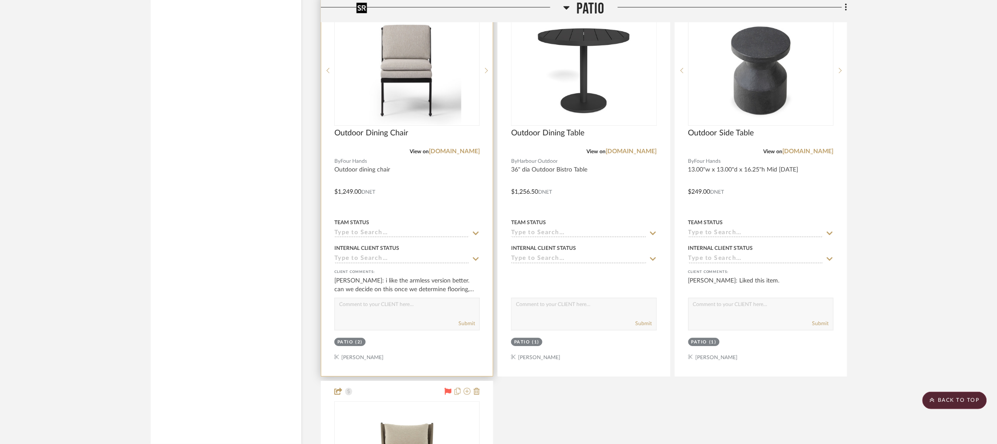
click at [0, 0] on img at bounding box center [0, 0] width 0 height 0
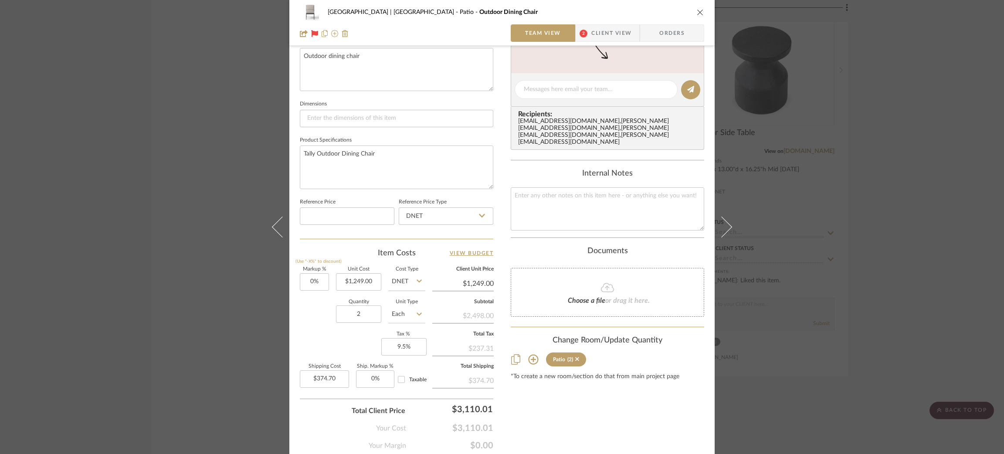
scroll to position [326, 0]
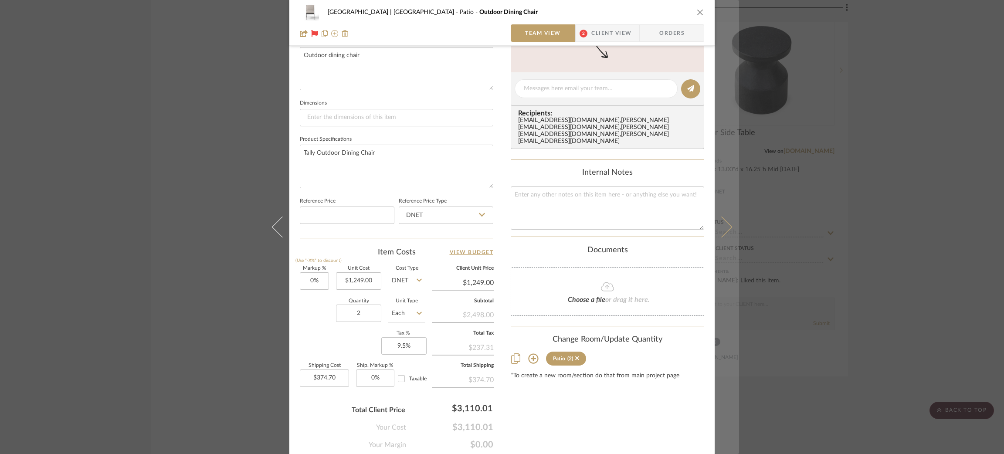
click at [731, 221] on button at bounding box center [726, 227] width 24 height 454
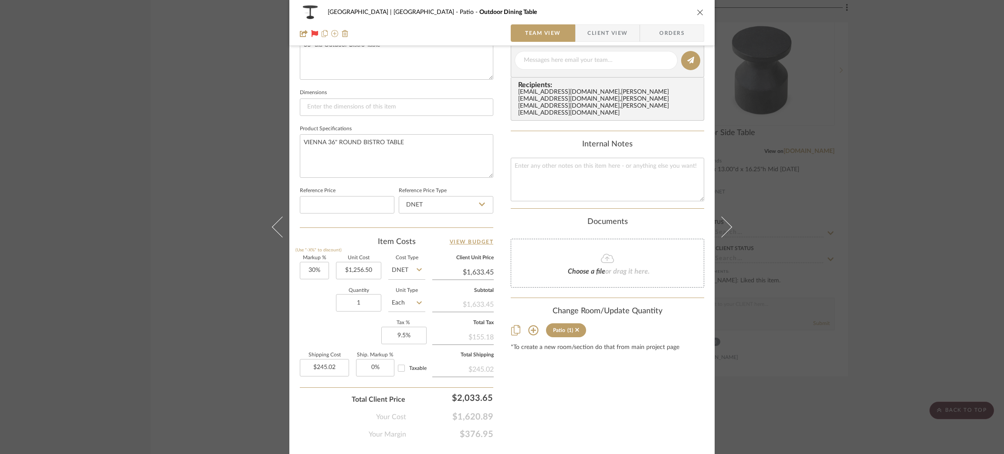
scroll to position [338, 0]
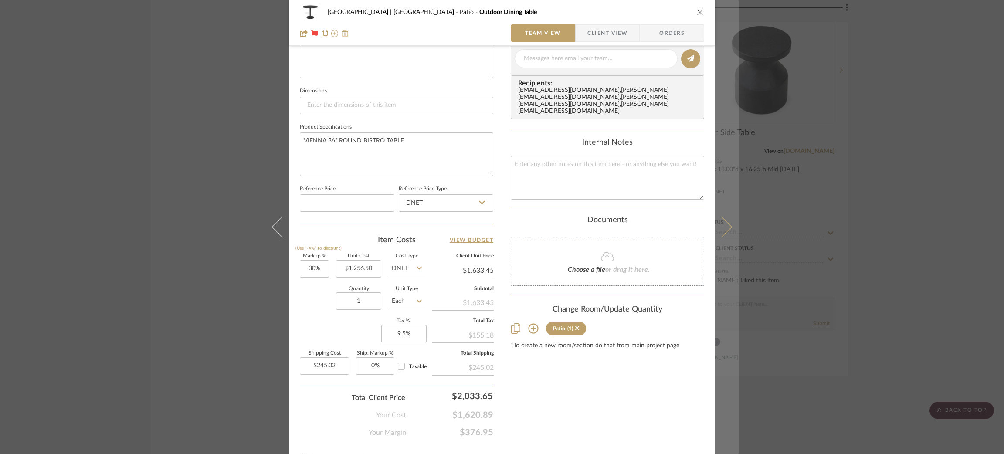
click at [725, 222] on button at bounding box center [726, 227] width 24 height 454
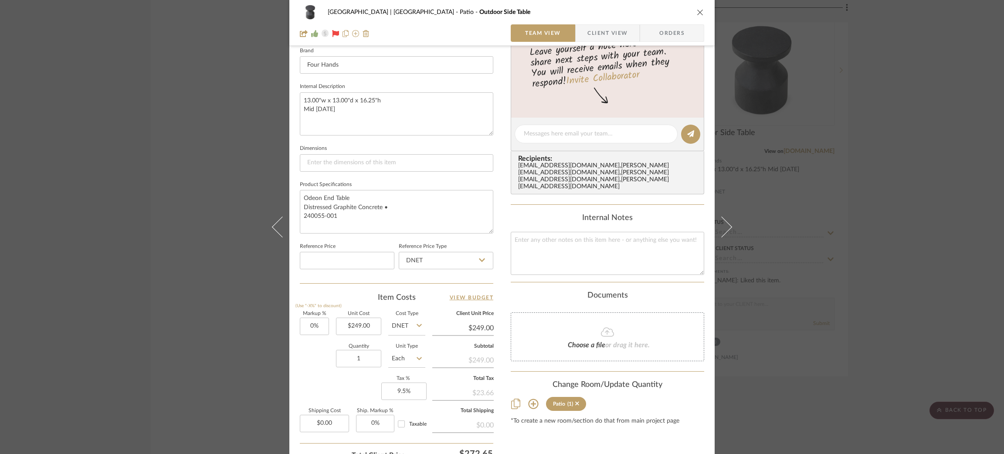
scroll to position [286, 0]
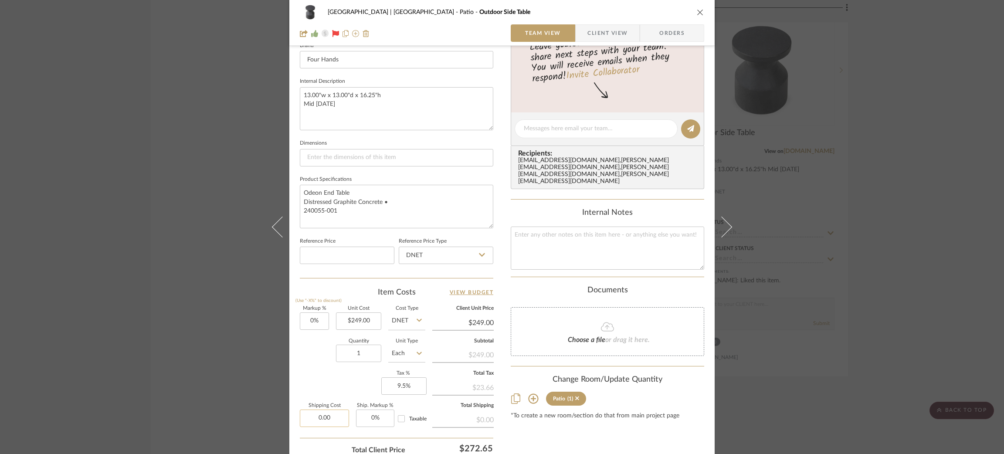
click at [326, 413] on input "0.00" at bounding box center [324, 417] width 49 height 17
type input "$37.35"
click at [360, 372] on div "Markup % (Use "-X%" to discount) 0% Unit Cost $249.00 Cost Type DNET Client Uni…" at bounding box center [396, 369] width 193 height 127
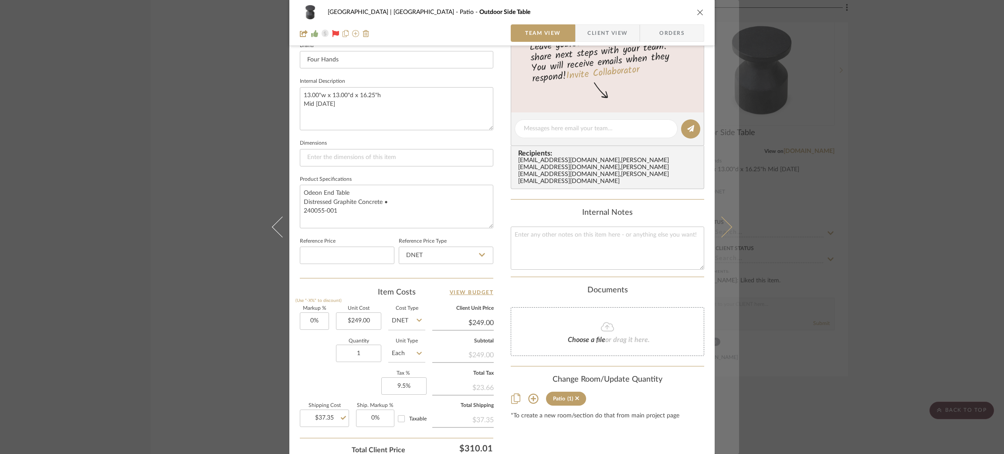
click at [722, 232] on icon at bounding box center [721, 226] width 21 height 21
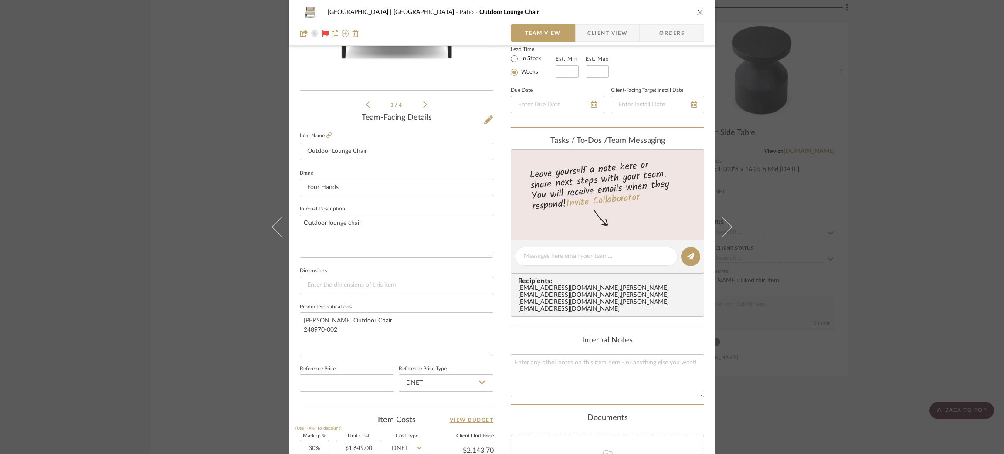
scroll to position [160, 0]
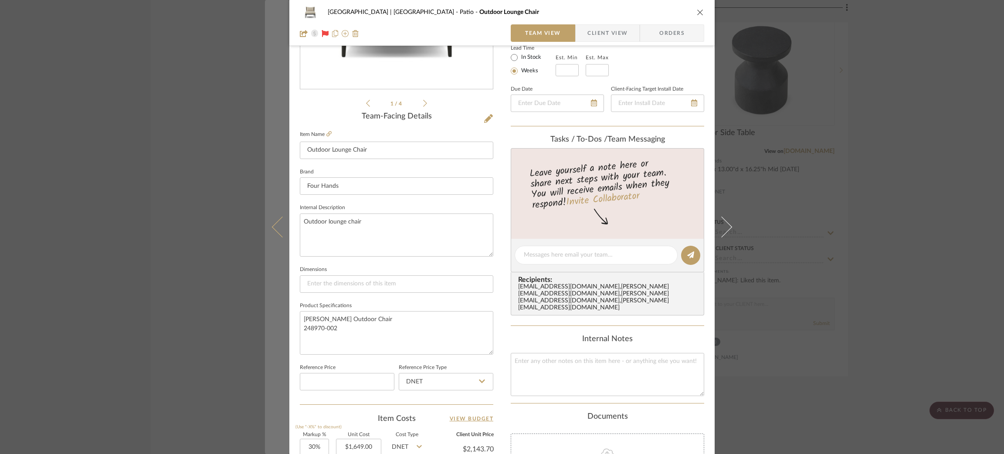
scroll to position [230, 0]
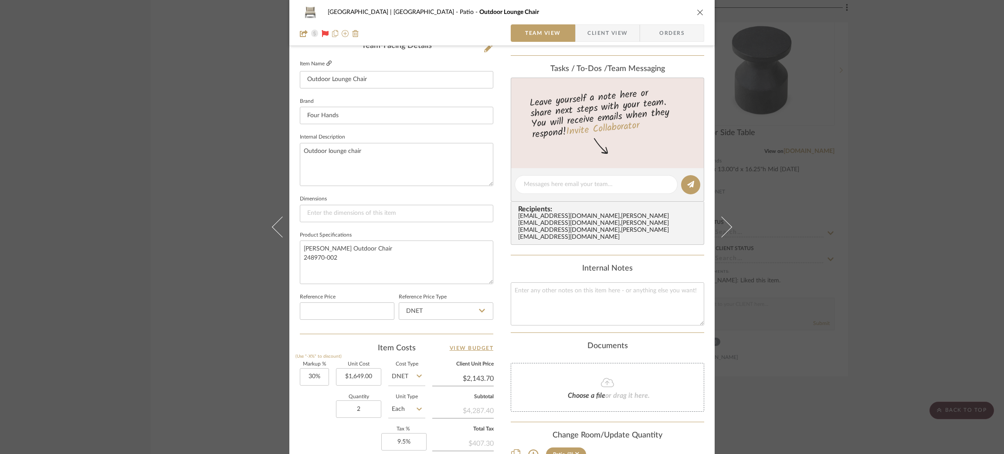
click at [326, 62] on icon at bounding box center [328, 63] width 5 height 5
click at [318, 372] on input "30" at bounding box center [314, 376] width 29 height 17
type input "0%"
click at [387, 266] on textarea "[PERSON_NAME] Outdoor Chair 248970-002" at bounding box center [396, 261] width 193 height 43
type input "$1,649.00"
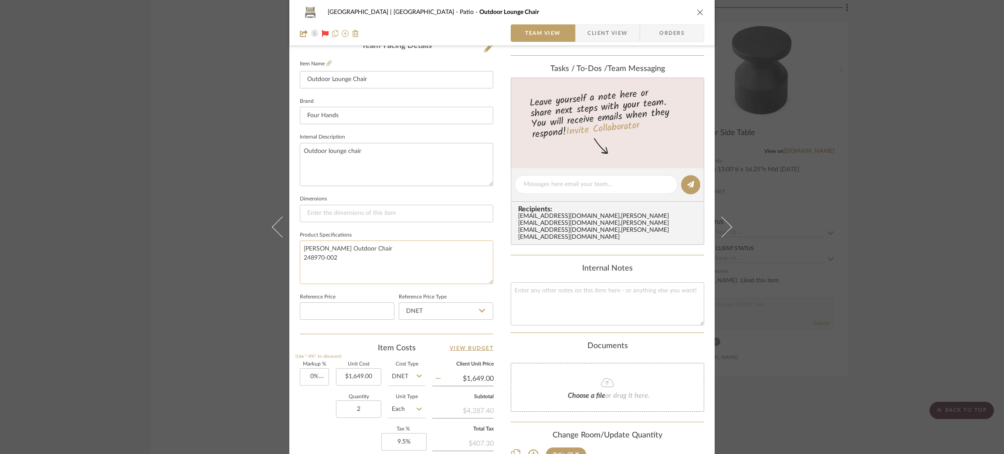
scroll to position [352, 0]
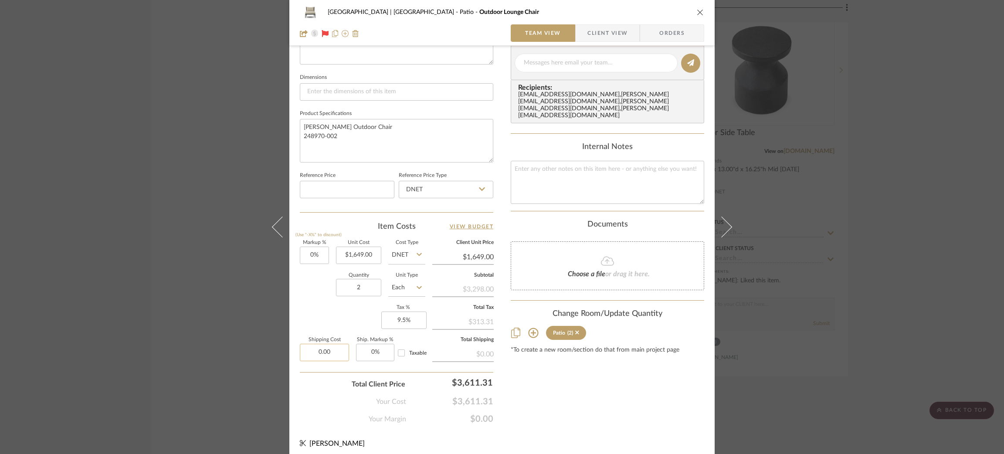
click at [326, 350] on input "0.00" at bounding box center [324, 352] width 49 height 17
type input "$494.70"
click at [355, 155] on textarea "[PERSON_NAME] Outdoor Chair 248970-002" at bounding box center [396, 140] width 193 height 43
click at [163, 196] on div "Meadow Mountain | [GEOGRAPHIC_DATA] Patio Outdoor Lounge Chair Team View Client…" at bounding box center [502, 227] width 1004 height 454
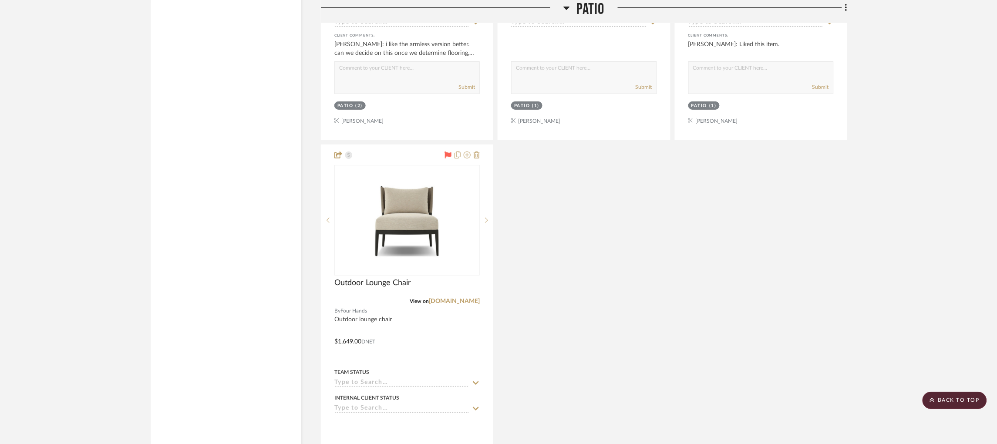
scroll to position [5302, 0]
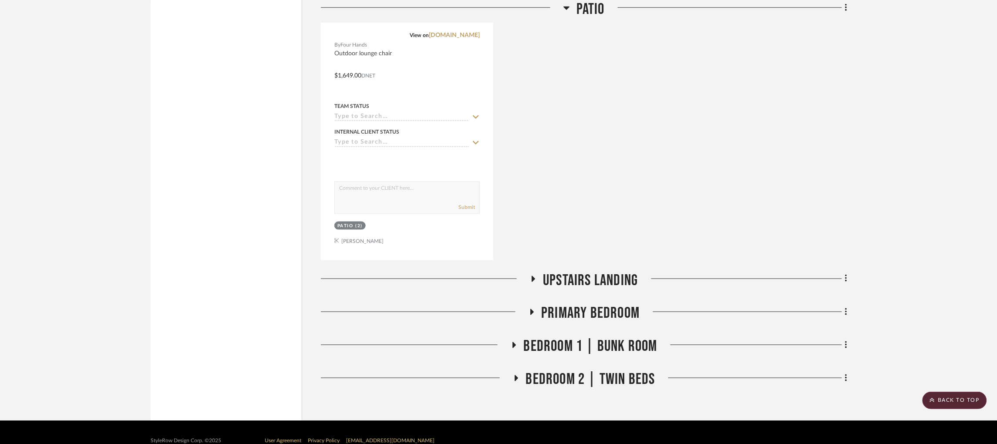
click at [533, 276] on icon at bounding box center [533, 279] width 3 height 6
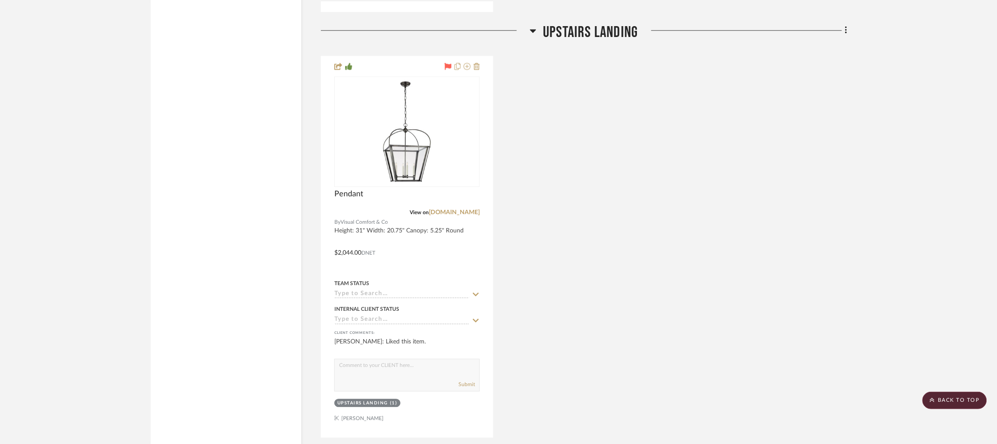
scroll to position [5696, 0]
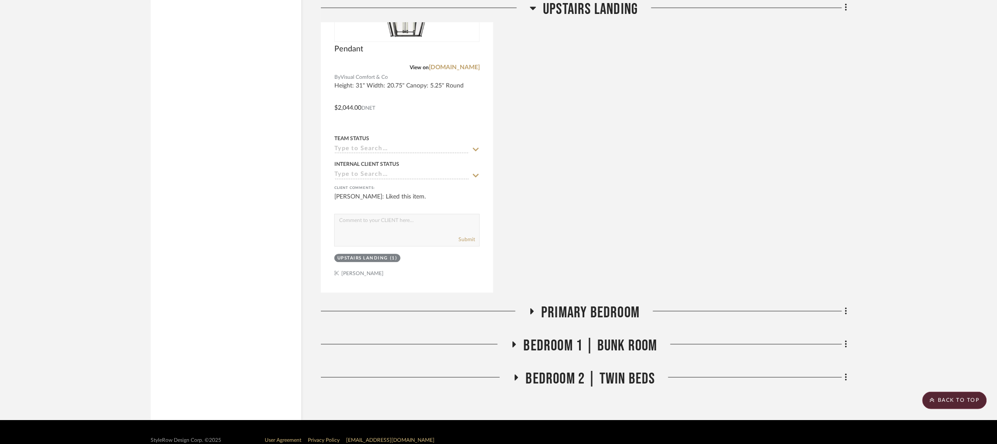
click at [536, 304] on h3 "Primary Bedroom" at bounding box center [585, 313] width 112 height 19
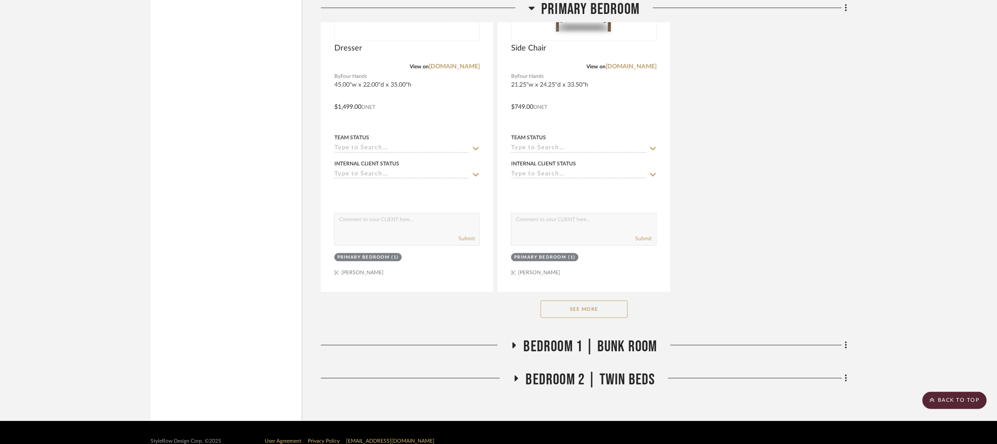
scroll to position [6898, 0]
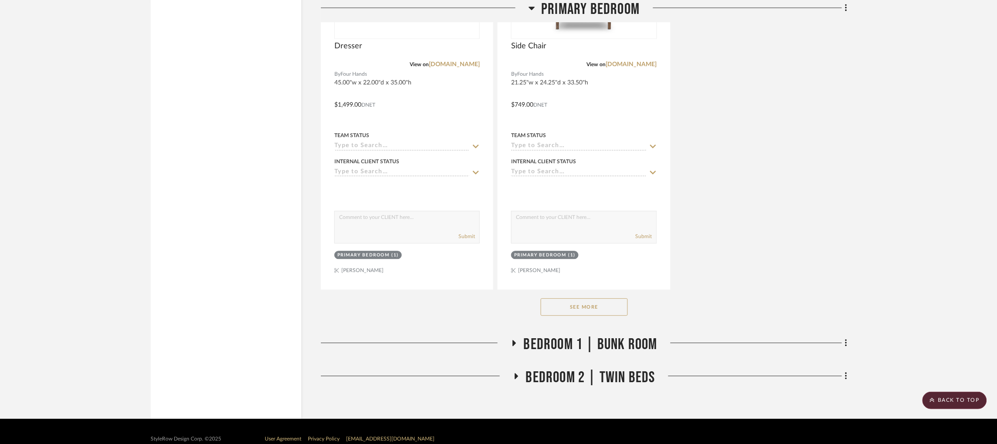
click at [515, 340] on icon at bounding box center [514, 343] width 10 height 7
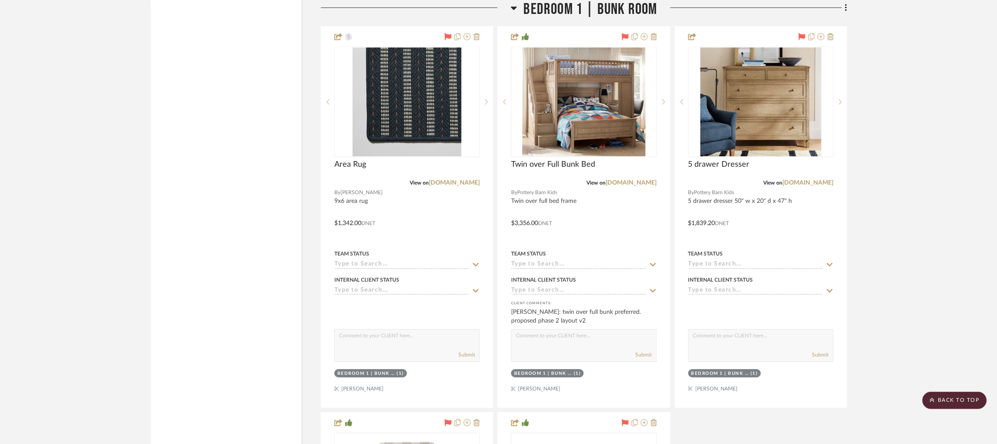
scroll to position [7240, 0]
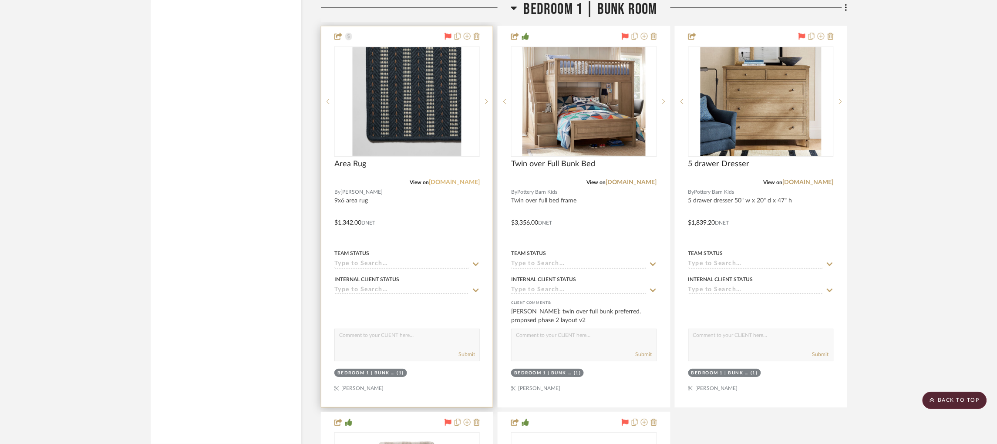
click at [460, 179] on link "[DOMAIN_NAME]" at bounding box center [454, 182] width 51 height 6
click at [412, 120] on img "0" at bounding box center [407, 101] width 109 height 109
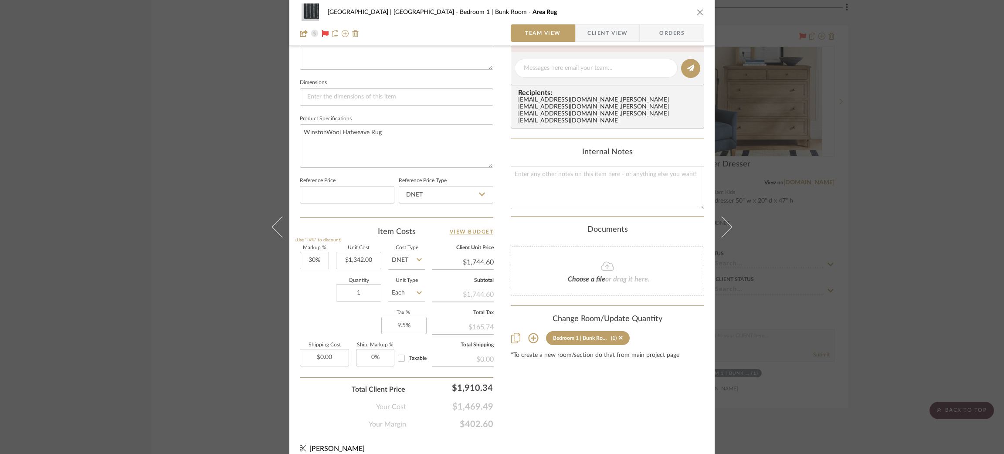
scroll to position [347, 0]
click at [328, 348] on input "0.00" at bounding box center [324, 356] width 49 height 17
type input "$261.69"
click at [378, 148] on textarea "WinstonWool Flatweave Rug" at bounding box center [396, 145] width 193 height 43
click at [151, 274] on div "[GEOGRAPHIC_DATA] | [GEOGRAPHIC_DATA] Bedroom 1 | Bunk Room Area Rug Team View …" at bounding box center [502, 227] width 1004 height 454
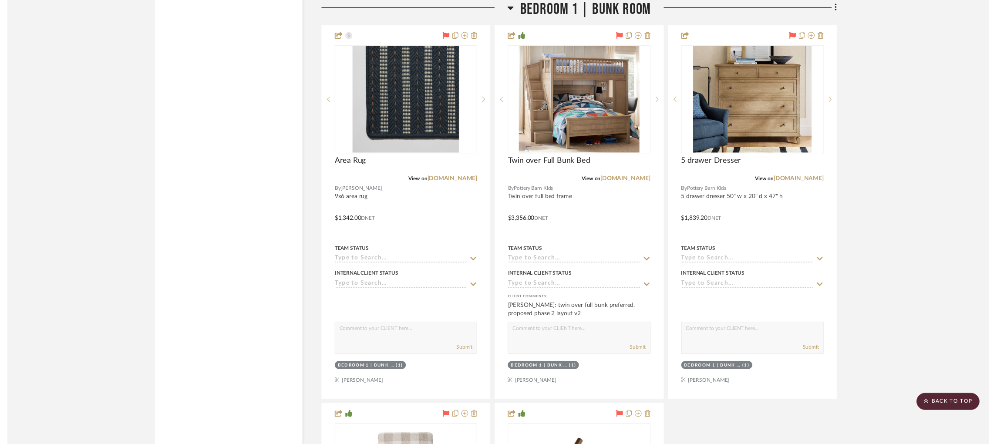
scroll to position [7240, 0]
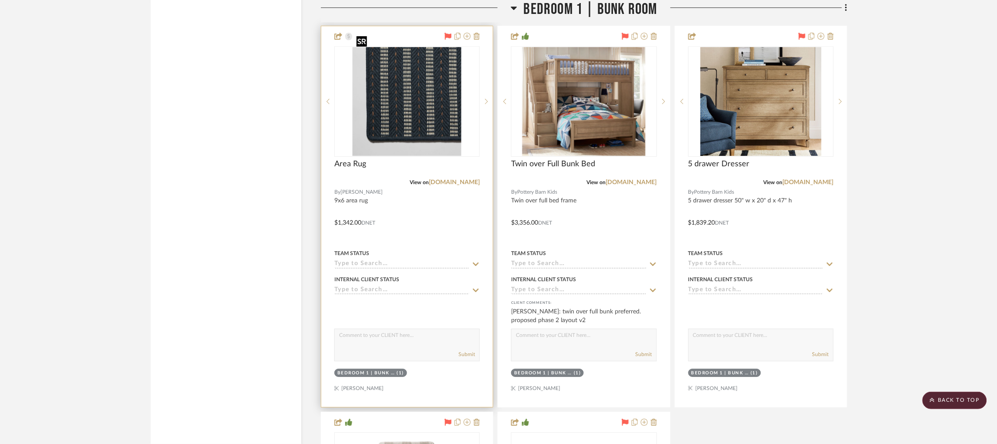
click at [435, 98] on img "0" at bounding box center [407, 101] width 109 height 109
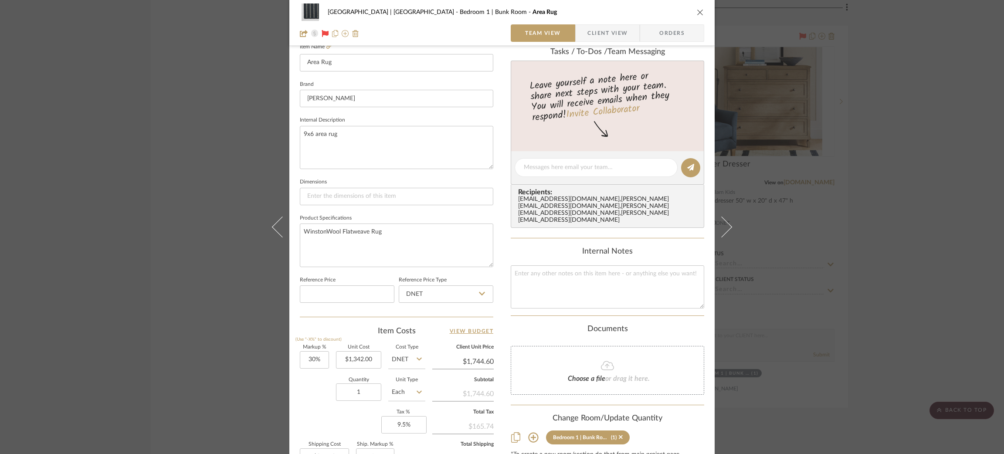
scroll to position [352, 0]
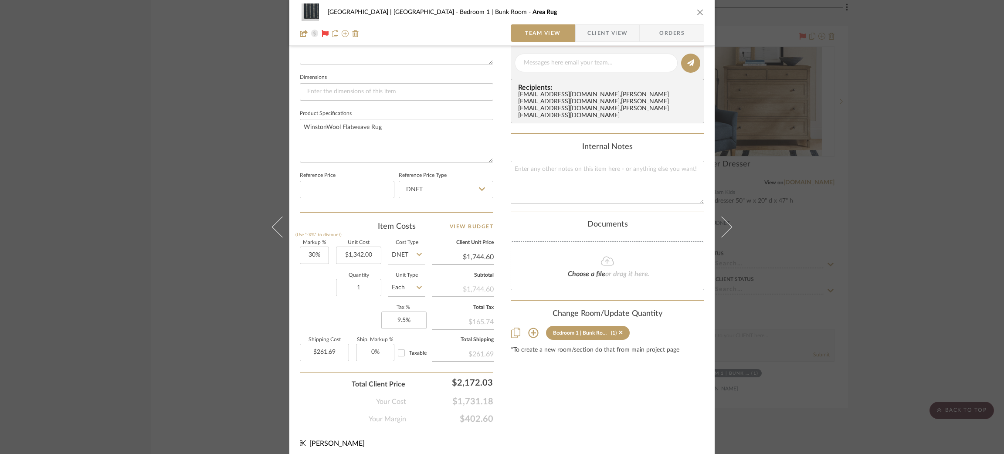
click at [228, 291] on div "[GEOGRAPHIC_DATA] | [GEOGRAPHIC_DATA] Bedroom 1 | Bunk Room Area Rug Team View …" at bounding box center [502, 227] width 1004 height 454
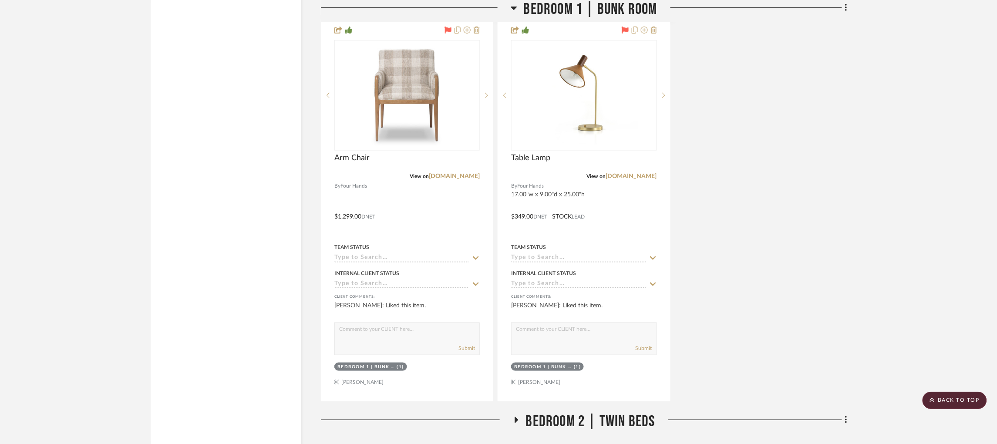
scroll to position [7677, 0]
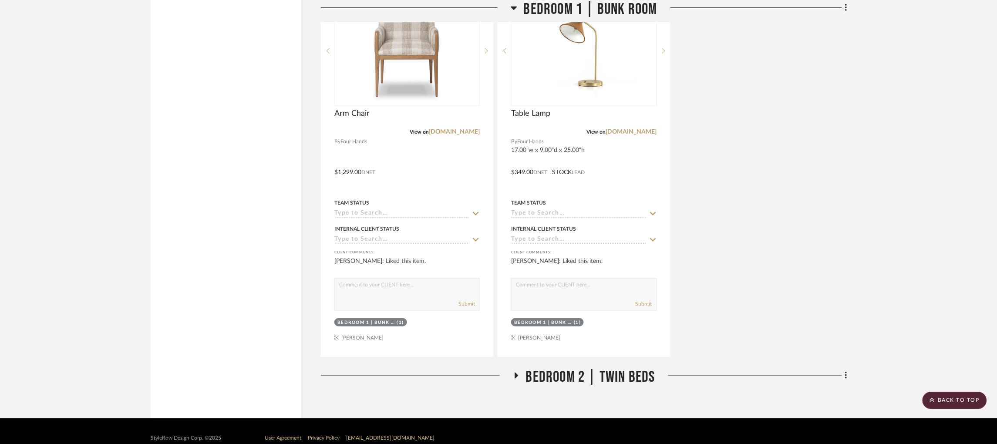
click at [517, 373] on icon at bounding box center [516, 376] width 10 height 7
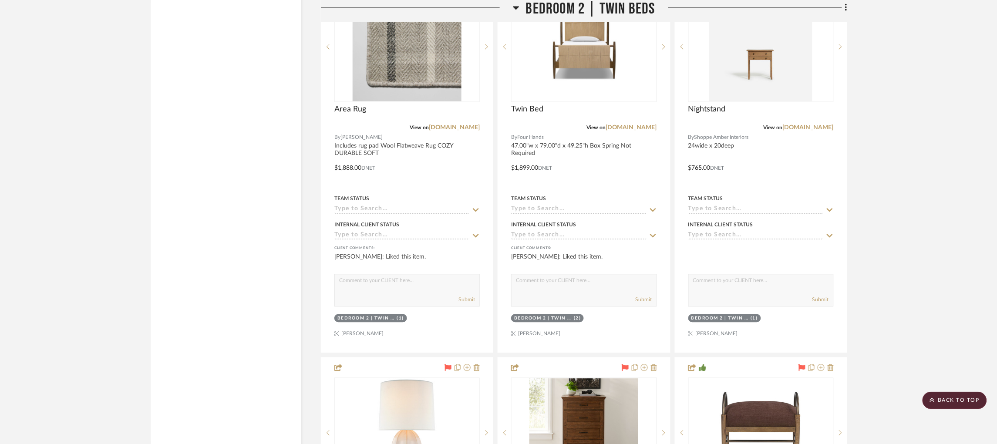
scroll to position [8102, 0]
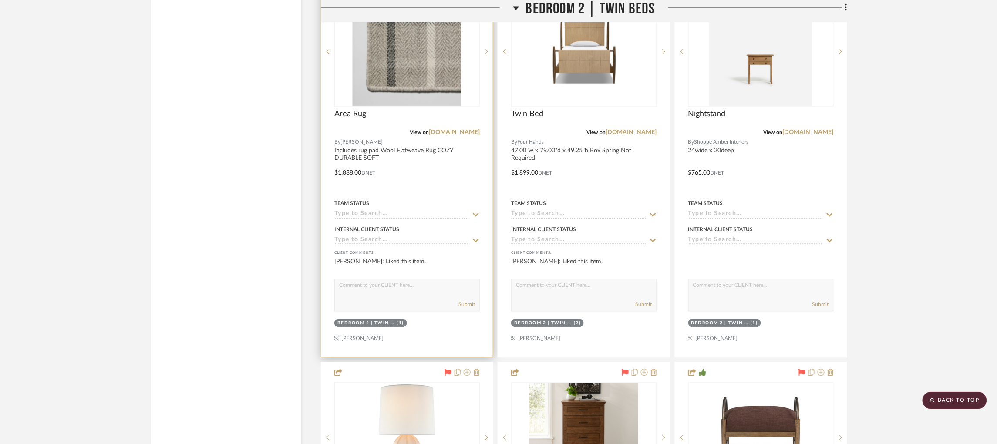
click at [0, 0] on img at bounding box center [0, 0] width 0 height 0
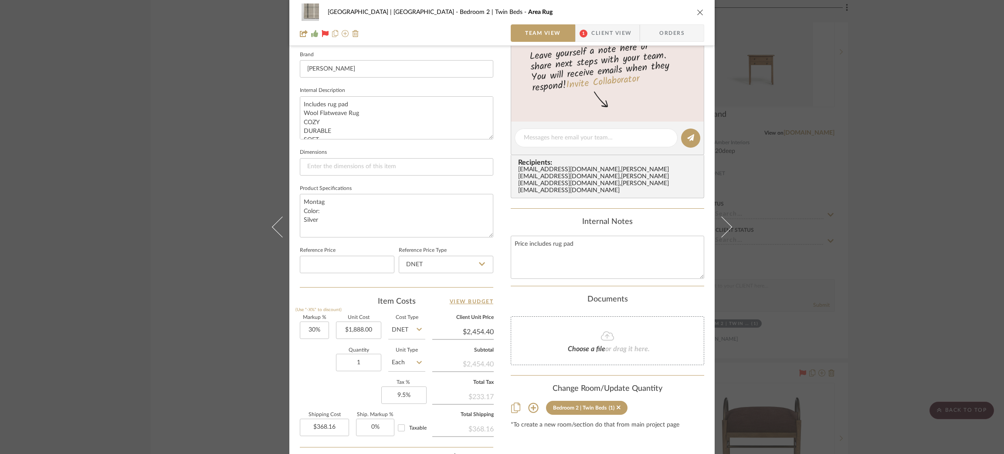
scroll to position [278, 0]
click at [182, 235] on div "[GEOGRAPHIC_DATA] | [GEOGRAPHIC_DATA] Bedroom 2 | Twin Beds Area Rug Team View …" at bounding box center [502, 227] width 1004 height 454
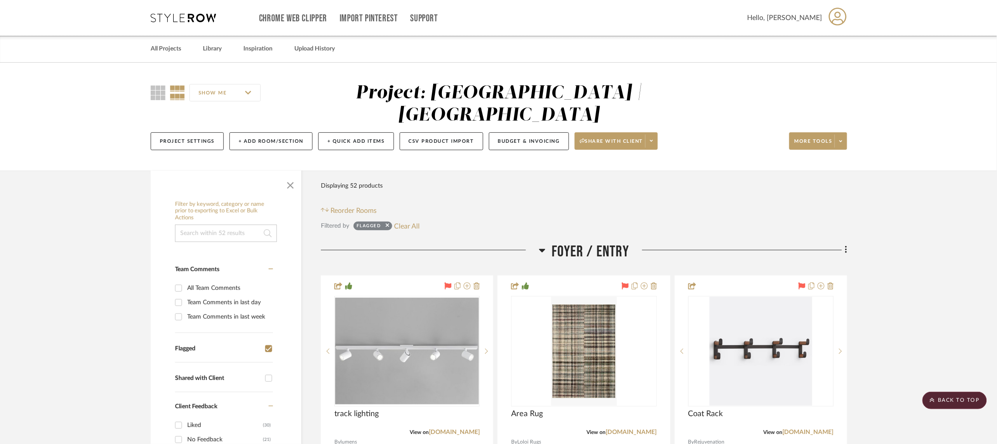
scroll to position [0, 2]
click at [533, 132] on button "Budget & Invoicing" at bounding box center [529, 141] width 80 height 18
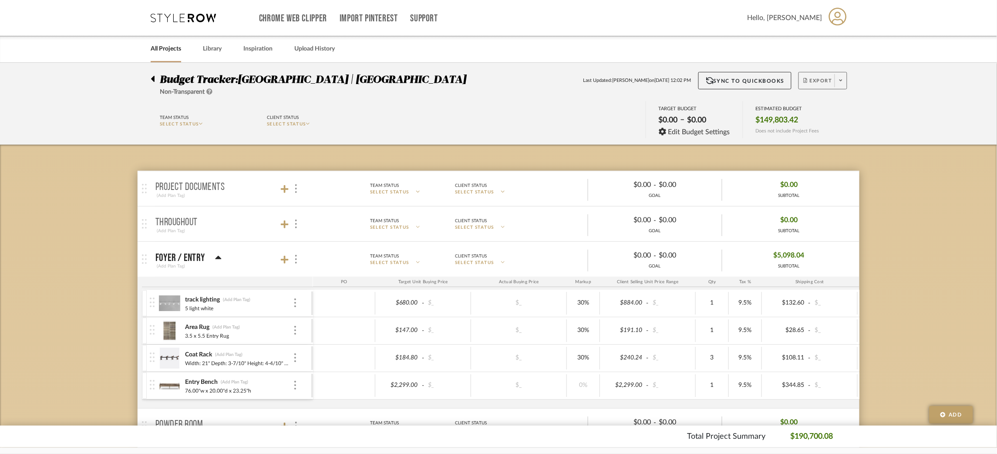
click at [846, 79] on span at bounding box center [841, 80] width 12 height 13
click at [848, 106] on span "Export PDF" at bounding box center [838, 104] width 65 height 7
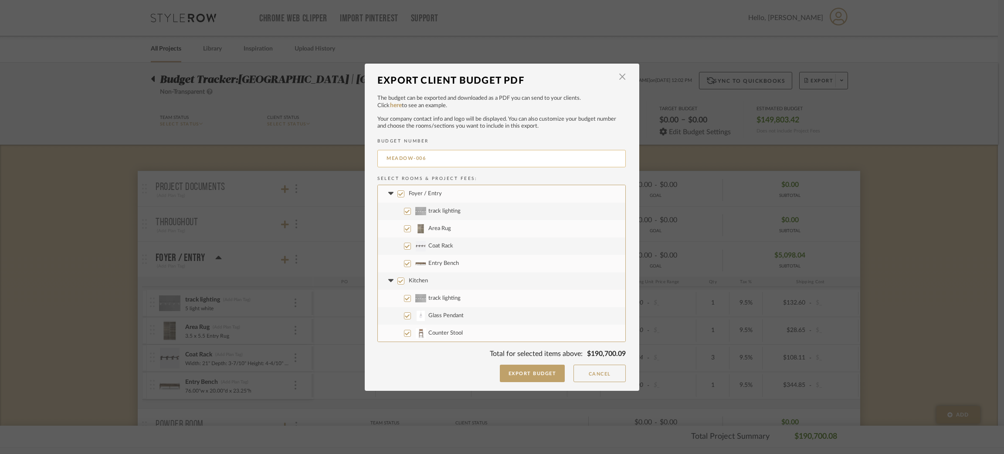
click at [433, 162] on input "MEADOW-006" at bounding box center [501, 158] width 248 height 17
type input "MEADOW-003"
click at [397, 279] on input "Project Wide" at bounding box center [400, 280] width 7 height 7
checkbox input "false"
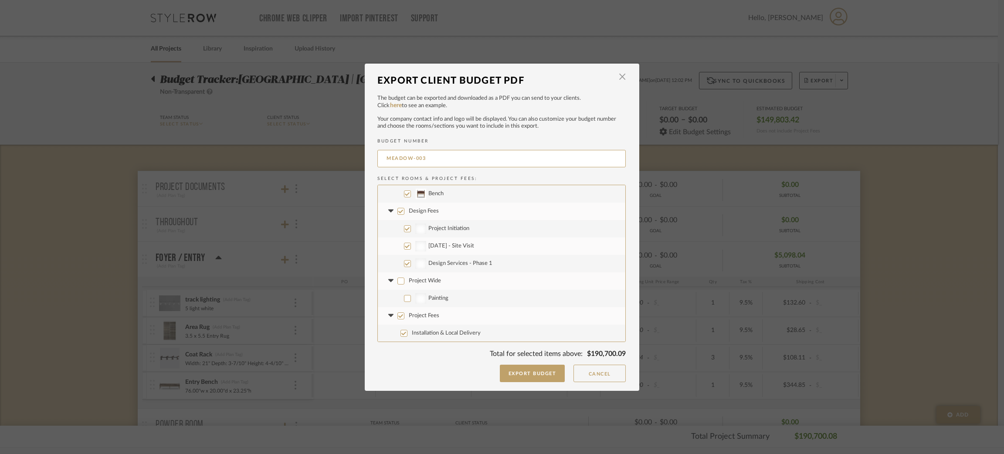
click at [397, 318] on input "Project Fees" at bounding box center [400, 315] width 7 height 7
checkbox input "false"
click at [399, 213] on input "Design Fees" at bounding box center [400, 211] width 7 height 7
checkbox input "false"
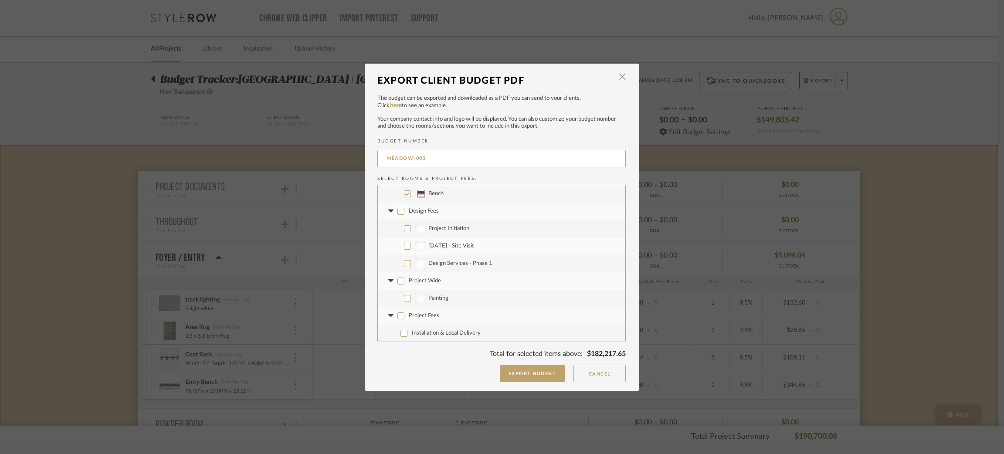
checkbox input "false"
click at [538, 373] on button "Export Budget" at bounding box center [532, 373] width 65 height 17
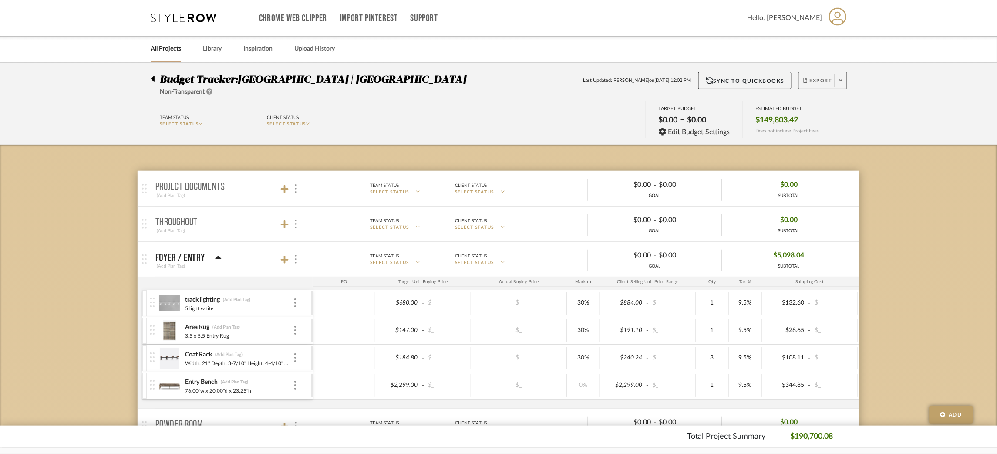
click at [841, 81] on icon at bounding box center [841, 81] width 3 height 2
click at [824, 104] on span "Export PDF" at bounding box center [838, 104] width 65 height 7
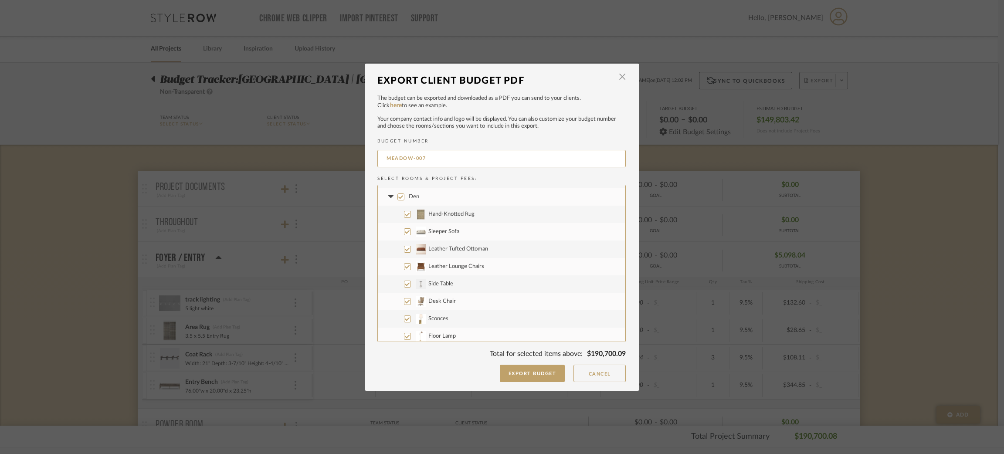
scroll to position [451, 0]
click at [404, 282] on input "Sconces" at bounding box center [407, 283] width 7 height 7
checkbox input "false"
click at [390, 280] on icon at bounding box center [390, 280] width 9 height 3
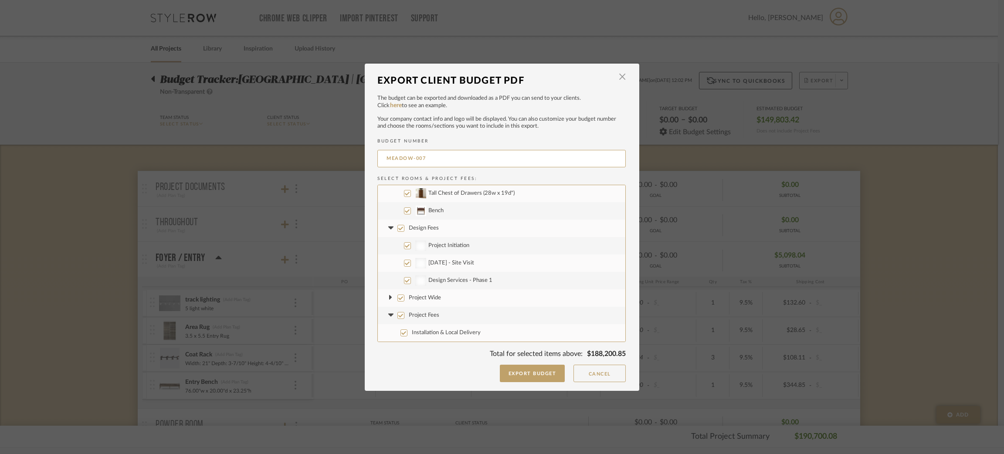
click at [389, 295] on icon at bounding box center [390, 297] width 3 height 9
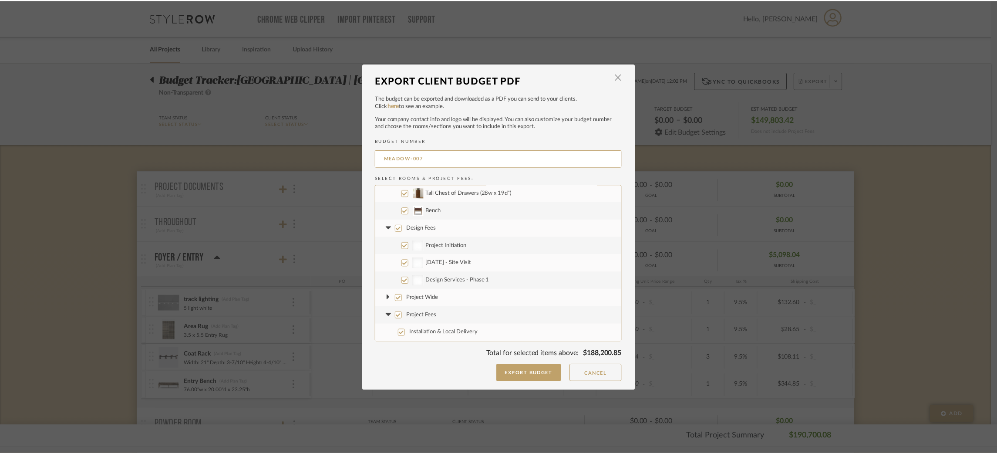
scroll to position [1063, 0]
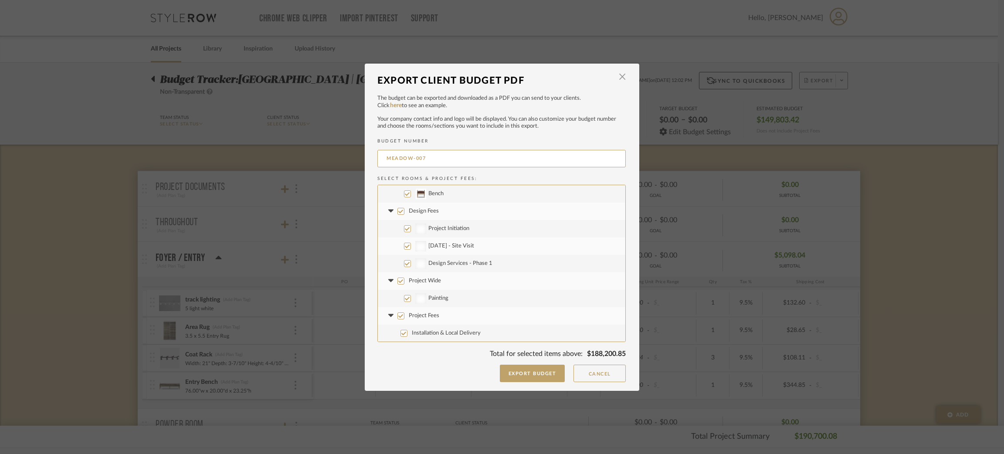
click at [398, 279] on input "Project Wide" at bounding box center [400, 280] width 7 height 7
checkbox input "false"
click at [399, 315] on input "Project Fees" at bounding box center [400, 315] width 7 height 7
checkbox input "false"
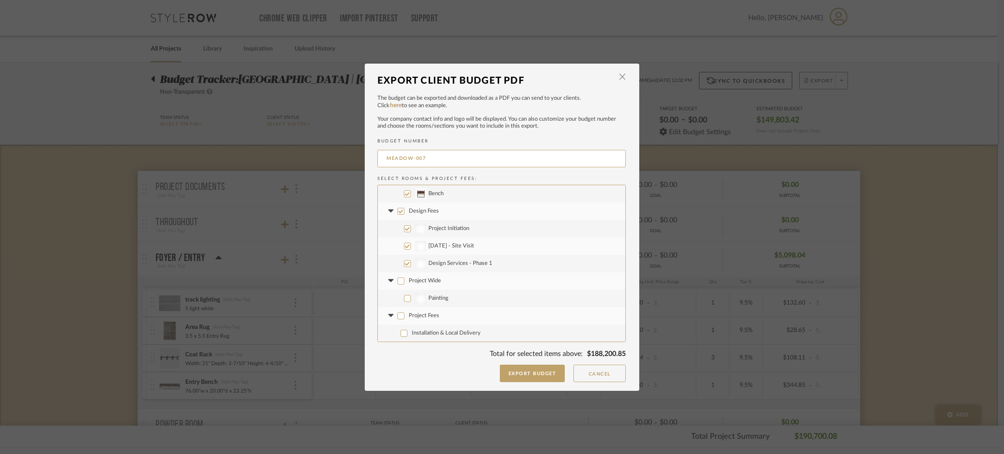
checkbox input "false"
click at [402, 208] on label "Design Fees" at bounding box center [501, 211] width 247 height 17
click at [402, 208] on input "Design Fees" at bounding box center [400, 211] width 7 height 7
checkbox input "false"
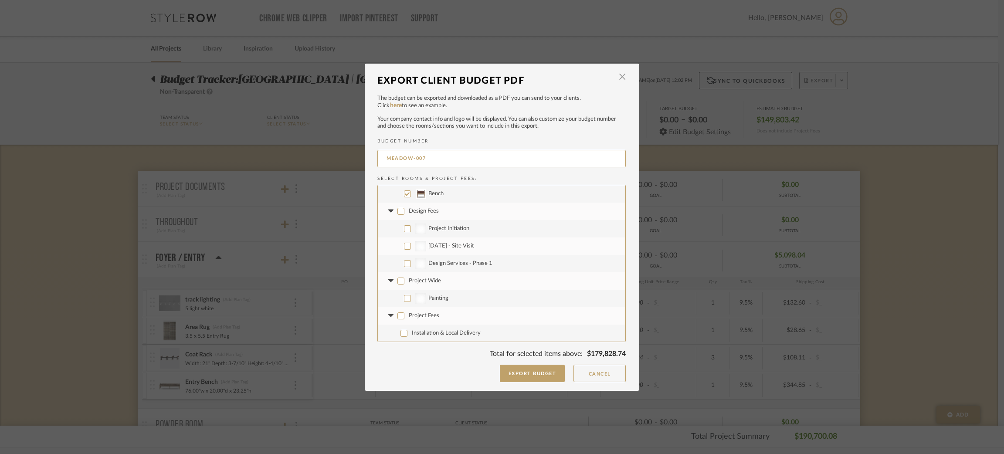
checkbox input "false"
click at [432, 157] on input "MEADOW-007" at bounding box center [501, 158] width 248 height 17
type input "MEADOW-003"
click at [539, 369] on button "Export Budget" at bounding box center [532, 373] width 65 height 17
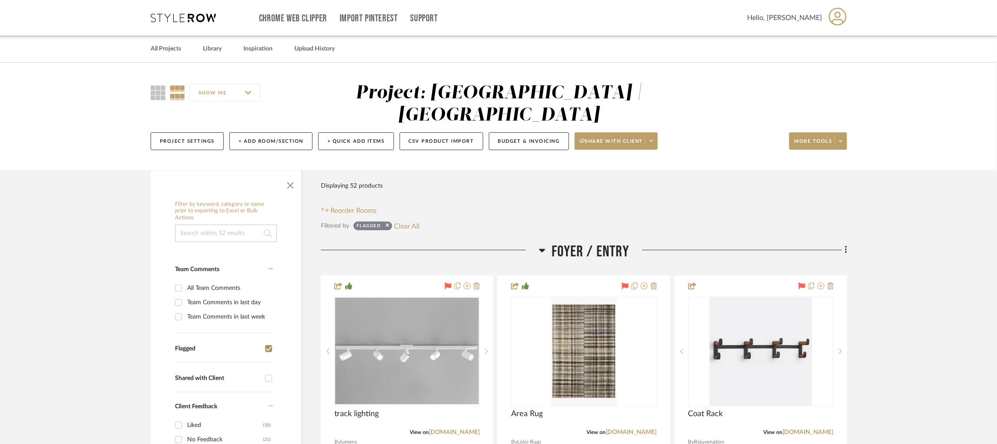
scroll to position [55, 0]
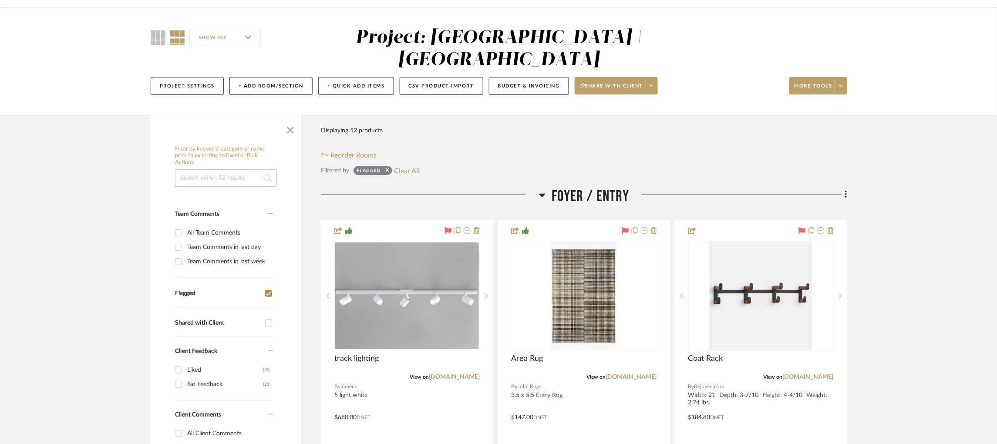
click at [544, 187] on h3 "Foyer / Entry" at bounding box center [584, 196] width 91 height 19
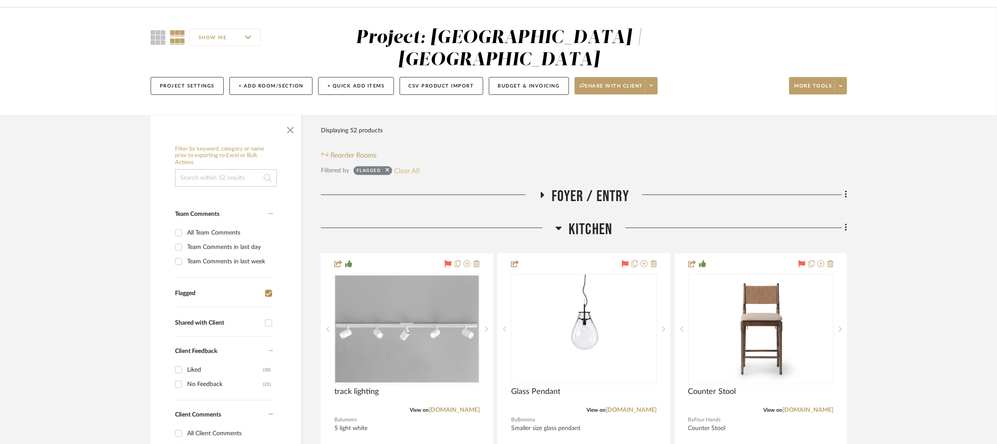
click at [413, 165] on button "Clear All" at bounding box center [408, 170] width 26 height 11
checkbox input "false"
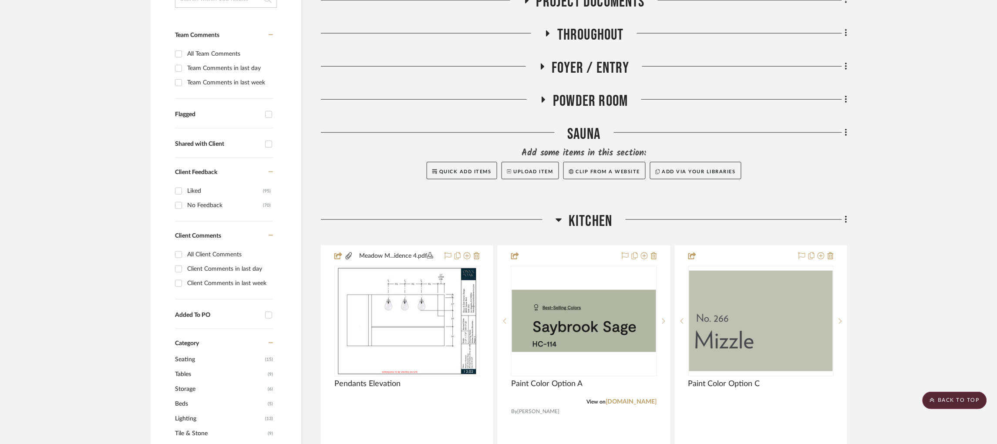
click at [558, 219] on icon at bounding box center [559, 220] width 6 height 3
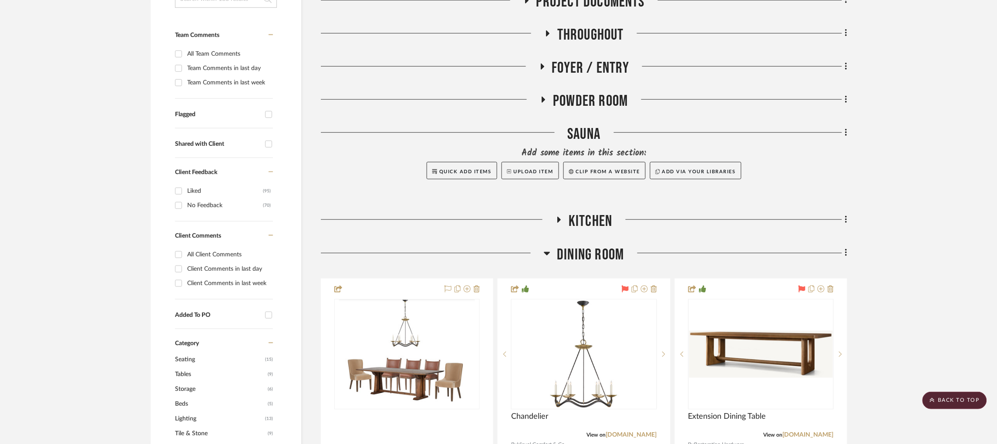
scroll to position [301, 0]
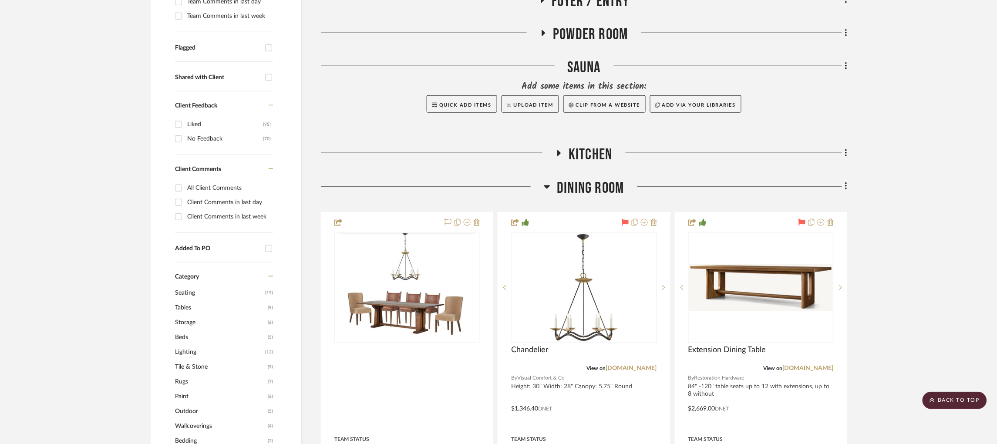
click at [548, 186] on icon at bounding box center [547, 187] width 6 height 3
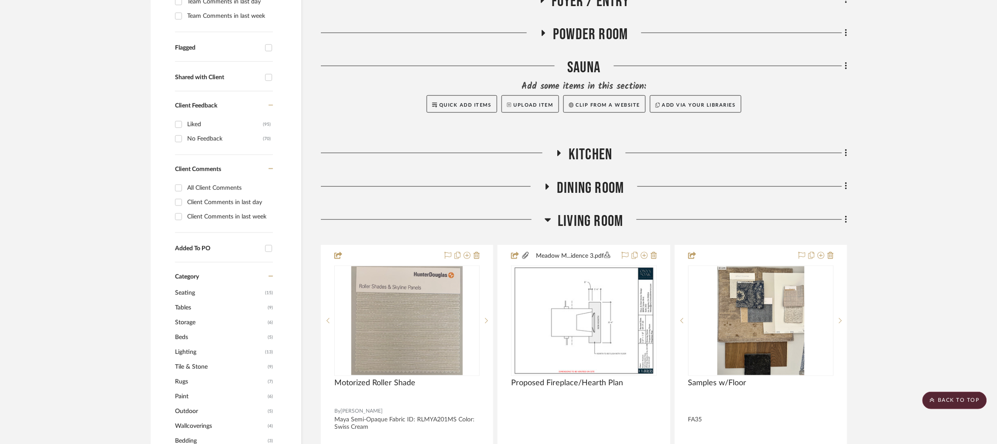
click at [546, 215] on icon at bounding box center [548, 220] width 7 height 10
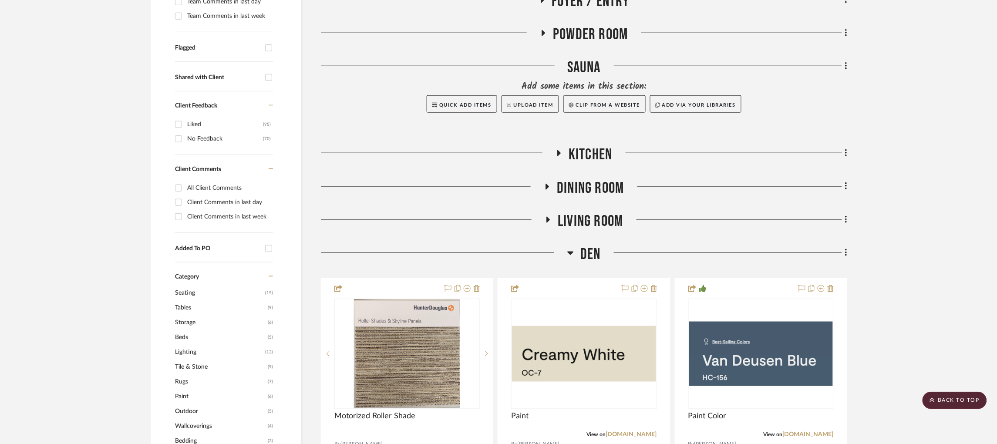
click at [571, 250] on fa-icon at bounding box center [571, 256] width 7 height 13
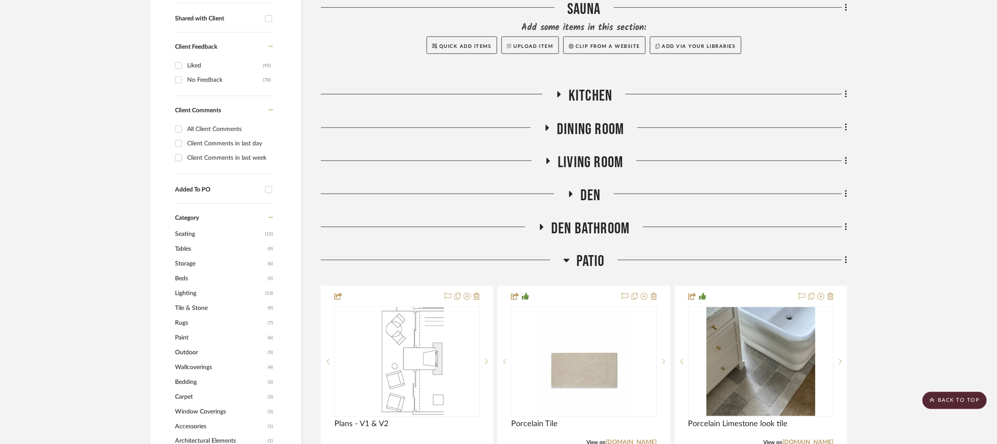
scroll to position [360, 0]
click at [0, 0] on img at bounding box center [0, 0] width 0 height 0
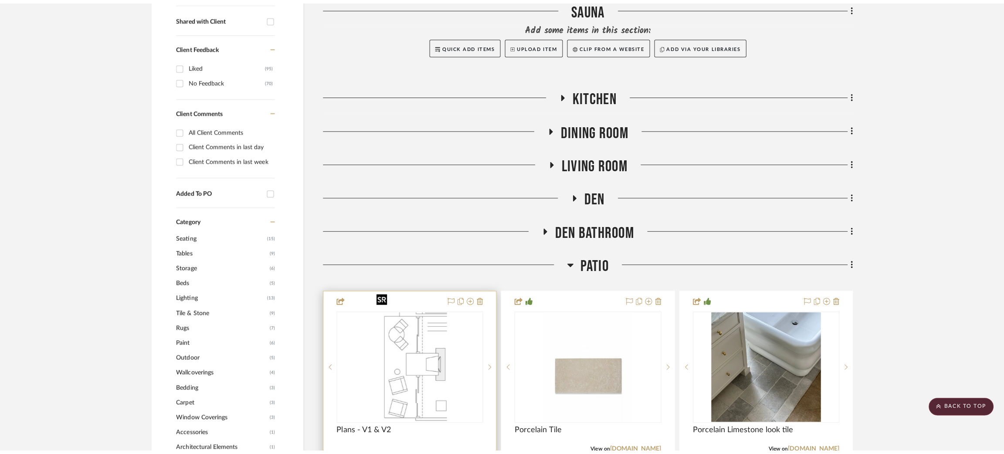
scroll to position [0, 0]
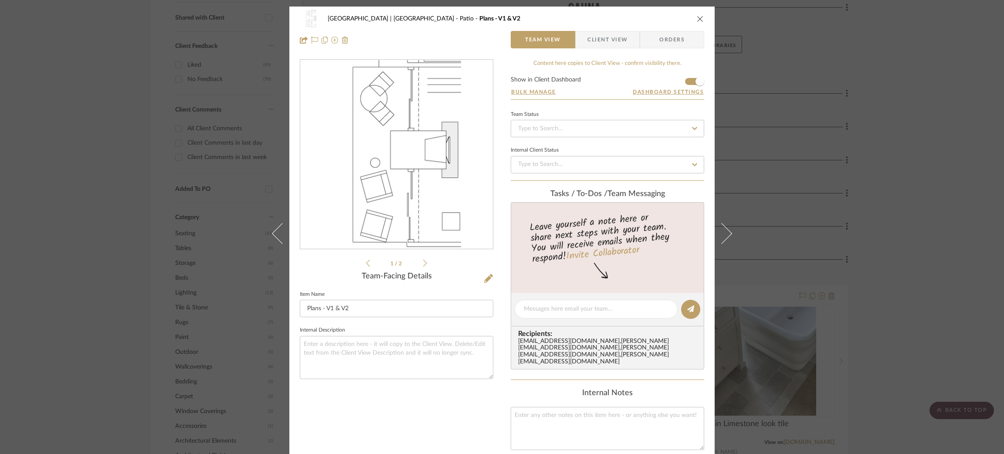
click at [423, 263] on icon at bounding box center [425, 263] width 4 height 8
click at [366, 261] on icon at bounding box center [368, 263] width 4 height 8
click at [419, 260] on li "1 / 2" at bounding box center [396, 263] width 53 height 10
click at [424, 263] on icon at bounding box center [425, 263] width 4 height 8
click at [948, 163] on div "Meadow Mountain | Vail Valley Patio Plans - V1 & V2 Team View Client View Order…" at bounding box center [502, 227] width 1004 height 454
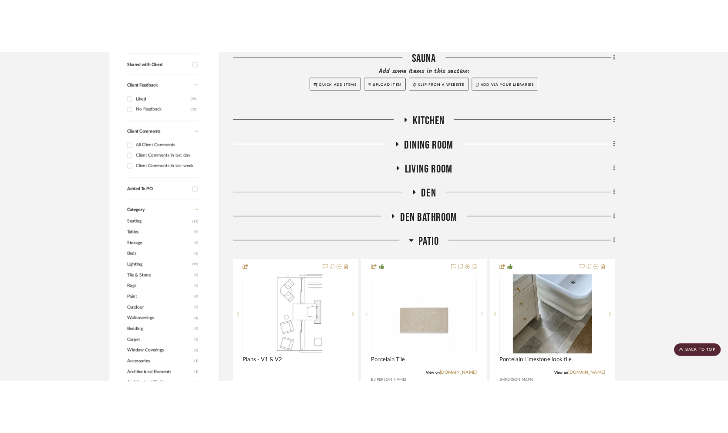
scroll to position [360, 0]
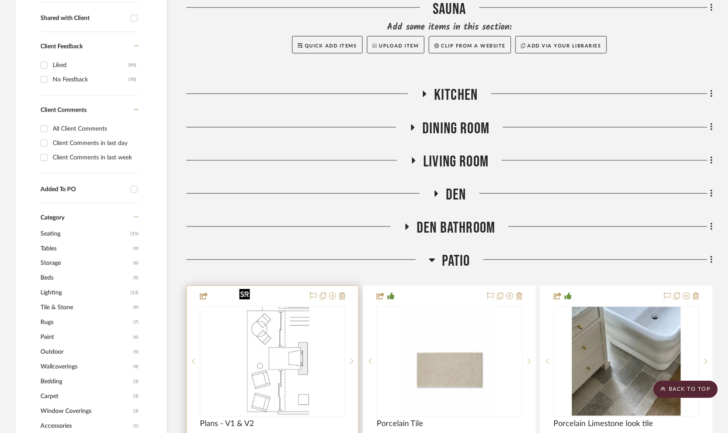
click at [297, 346] on img "0" at bounding box center [273, 361] width 74 height 109
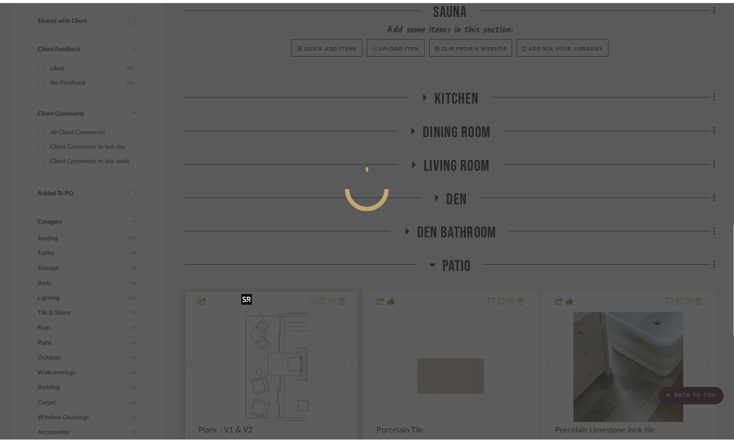
scroll to position [0, 0]
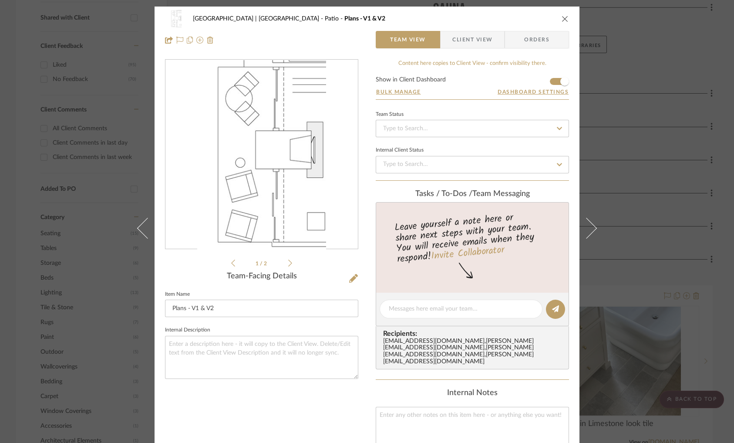
click at [288, 261] on icon at bounding box center [290, 263] width 4 height 8
click at [352, 279] on icon at bounding box center [353, 278] width 9 height 9
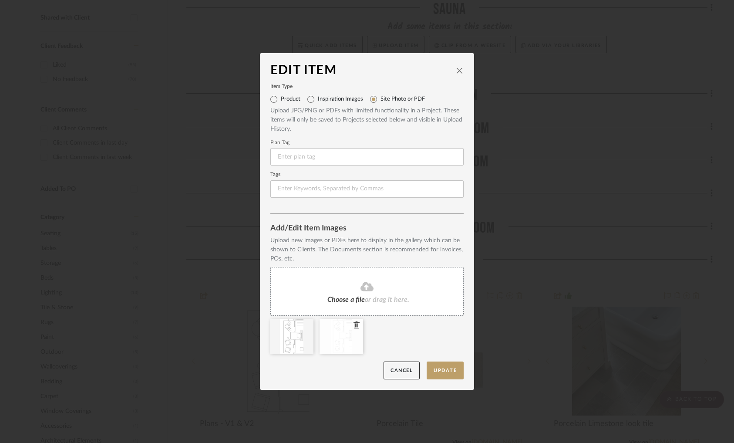
click at [354, 323] on icon at bounding box center [357, 324] width 6 height 7
click at [432, 368] on button "Update" at bounding box center [445, 371] width 37 height 18
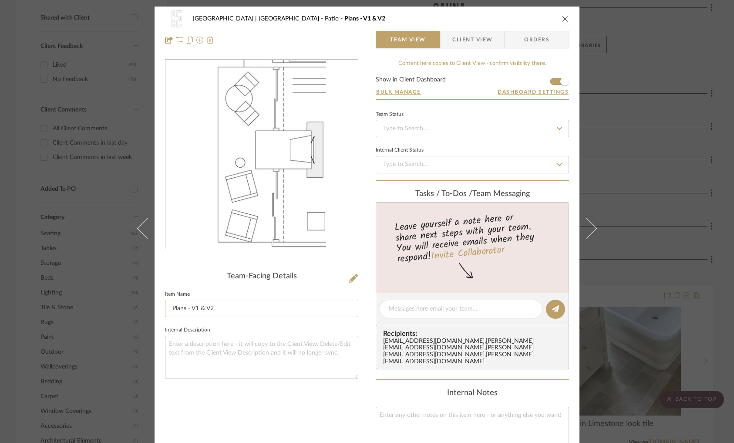
drag, startPoint x: 181, startPoint y: 307, endPoint x: 241, endPoint y: 306, distance: 60.1
click at [241, 306] on input "Plans - V1 & V2" at bounding box center [261, 308] width 193 height 17
click at [169, 308] on input "Plan (Chairs with arms)" at bounding box center [261, 308] width 193 height 17
drag, startPoint x: 169, startPoint y: 308, endPoint x: 292, endPoint y: 308, distance: 122.8
click at [292, 308] on input "V1 Plan (Chairs with arms)" at bounding box center [261, 308] width 193 height 17
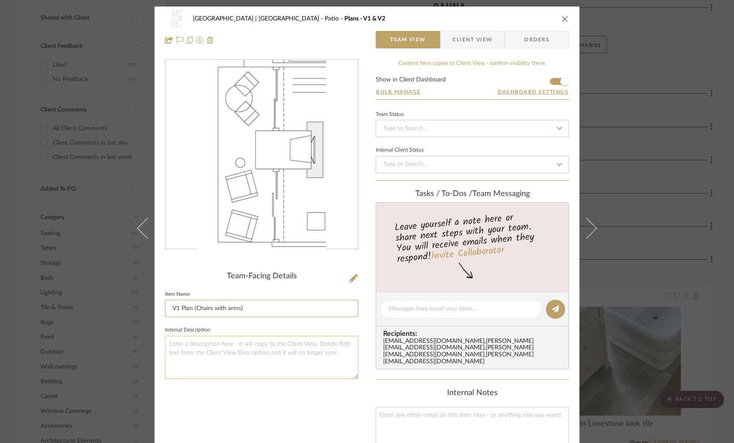
type input "V1 Plan (Chairs with arms)"
click at [277, 345] on textarea at bounding box center [261, 357] width 193 height 43
click at [637, 215] on div "Meadow Mountain | Vail Valley Patio V1 Plan (Chairs with arms) Team View Client…" at bounding box center [367, 221] width 734 height 443
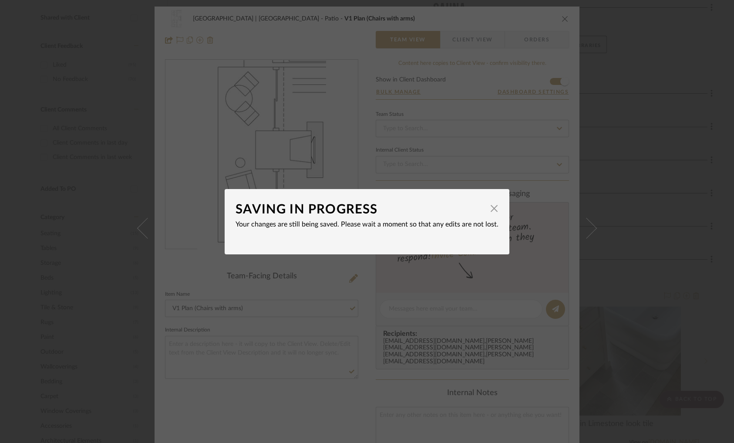
click at [652, 203] on div "SAVING IN PROGRESS × Your changes are still being saved. Please wait a moment s…" at bounding box center [367, 221] width 734 height 443
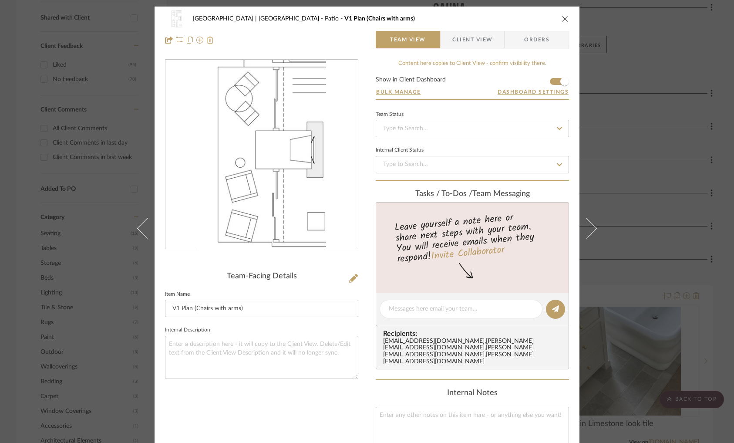
click at [709, 81] on div "Meadow Mountain | Vail Valley Patio V1 Plan (Chairs with arms) Team View Client…" at bounding box center [367, 221] width 734 height 443
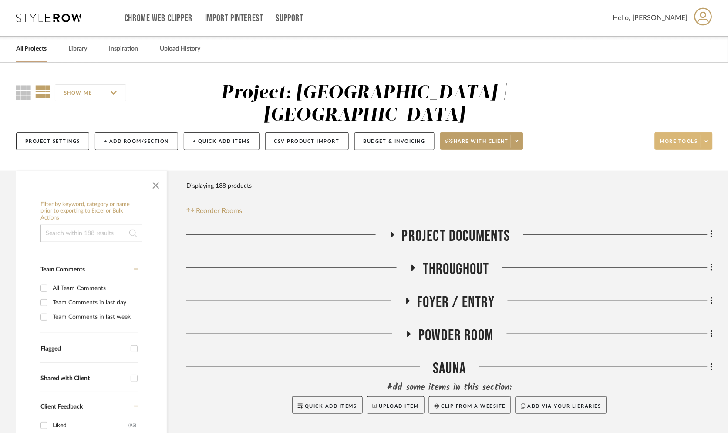
click at [707, 139] on icon at bounding box center [706, 141] width 3 height 5
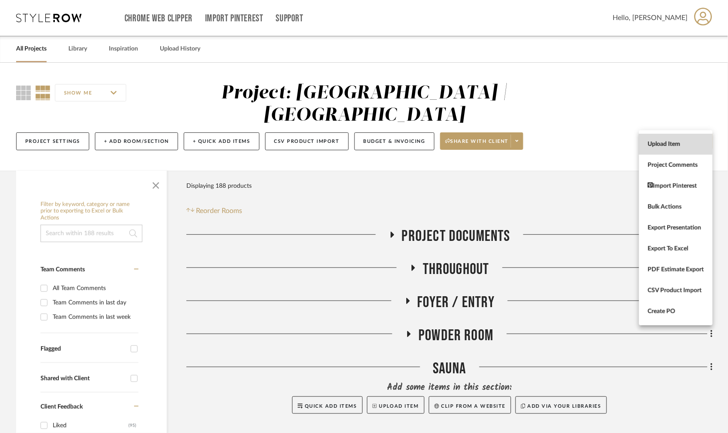
click at [674, 142] on span "Upload Item" at bounding box center [676, 144] width 56 height 7
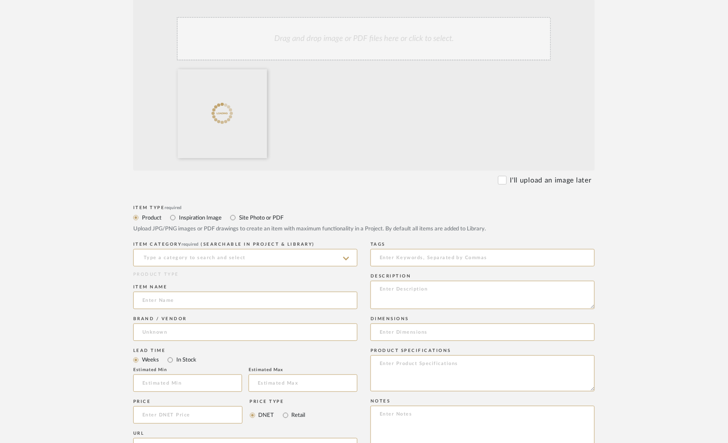
scroll to position [226, 0]
click at [234, 216] on input "Site Photo or PDF" at bounding box center [233, 216] width 10 height 10
radio input "true"
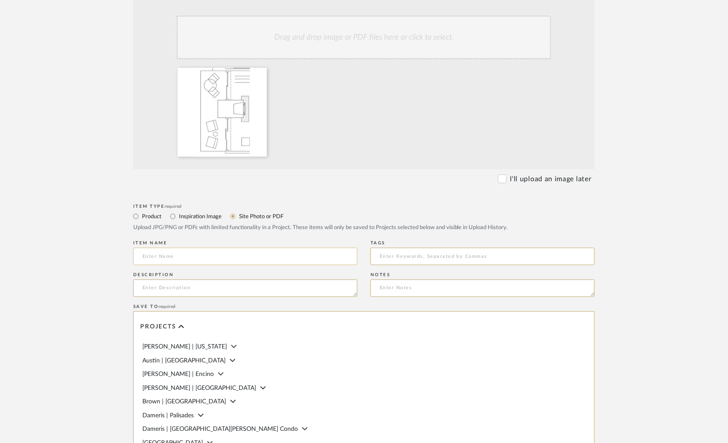
click at [185, 260] on input at bounding box center [245, 256] width 224 height 17
paste input "V1 Plan (Chairs with arms)"
click at [148, 255] on input "V1 Plan (Chairs with arms)" at bounding box center [245, 256] width 224 height 17
click at [197, 257] on input "V2 Plan (Chairs with arms)" at bounding box center [245, 256] width 224 height 17
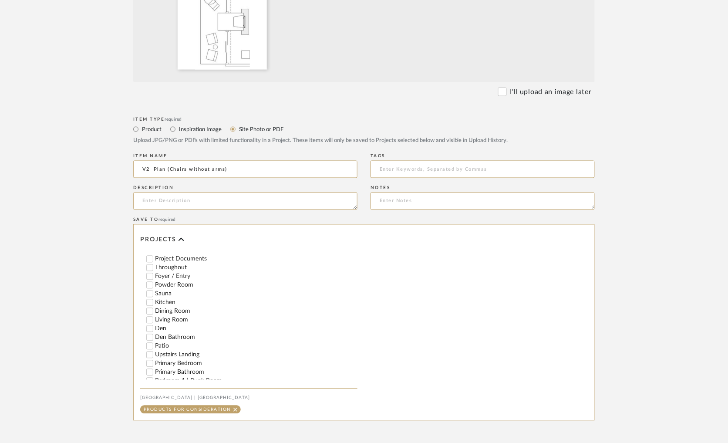
scroll to position [186, 0]
type input "V2 Plan (Chairs without arms)"
click at [152, 347] on input "Patio" at bounding box center [149, 344] width 9 height 9
checkbox input "false"
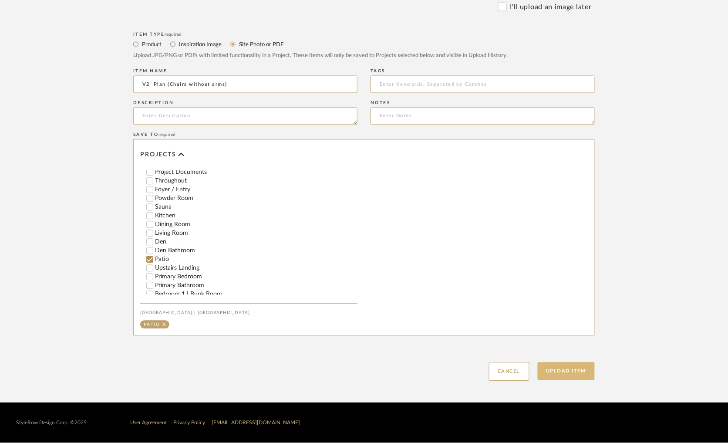
click at [561, 372] on button "Upload Item" at bounding box center [566, 371] width 57 height 18
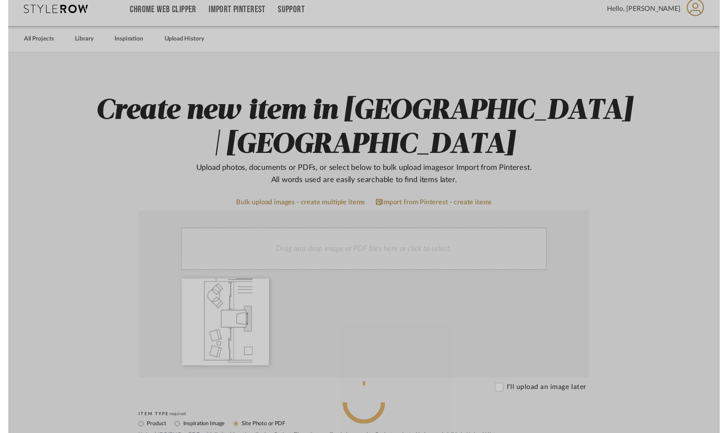
scroll to position [0, 0]
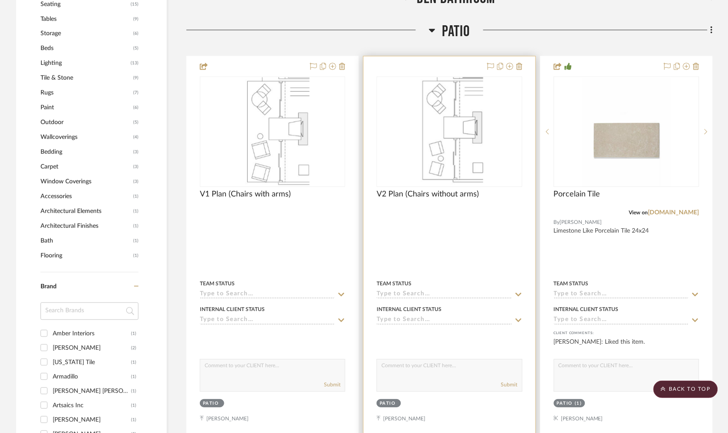
scroll to position [440, 0]
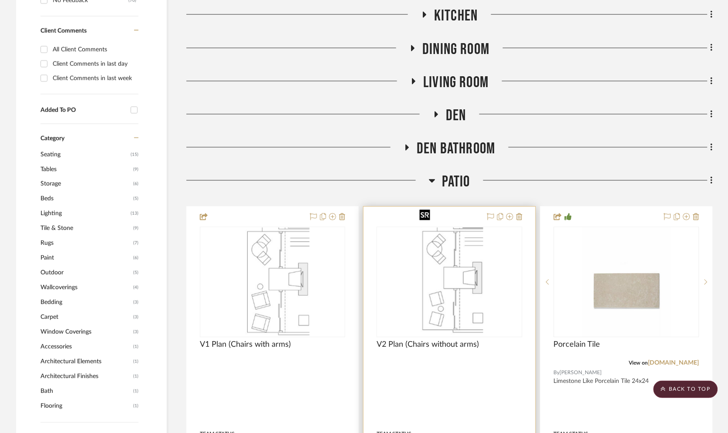
click at [453, 244] on img "0" at bounding box center [449, 282] width 67 height 109
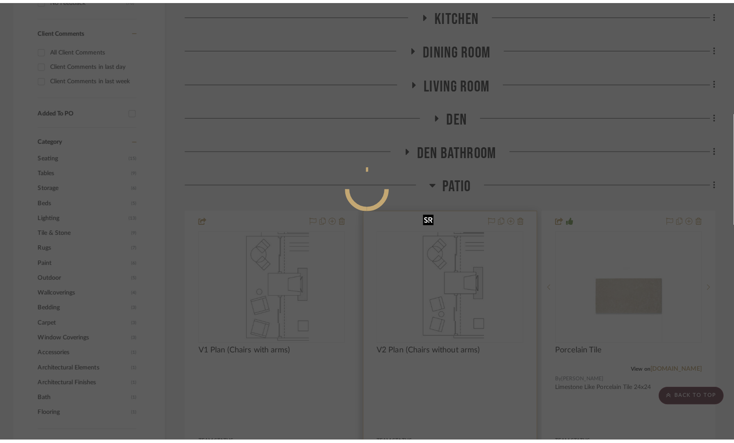
scroll to position [0, 0]
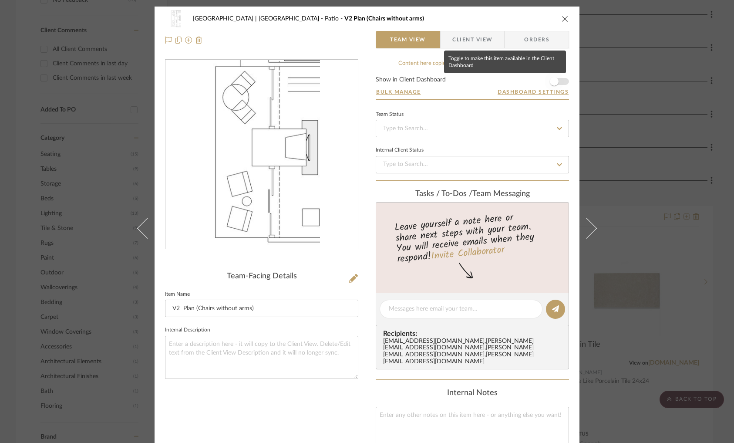
click at [558, 78] on span "button" at bounding box center [554, 81] width 19 height 19
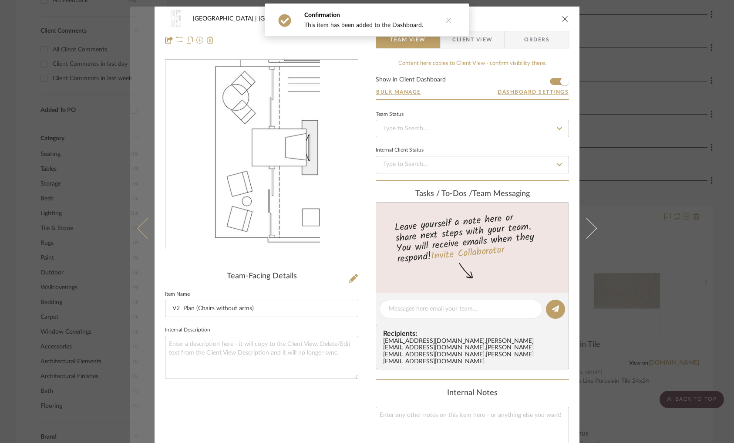
click at [140, 232] on icon at bounding box center [147, 227] width 21 height 21
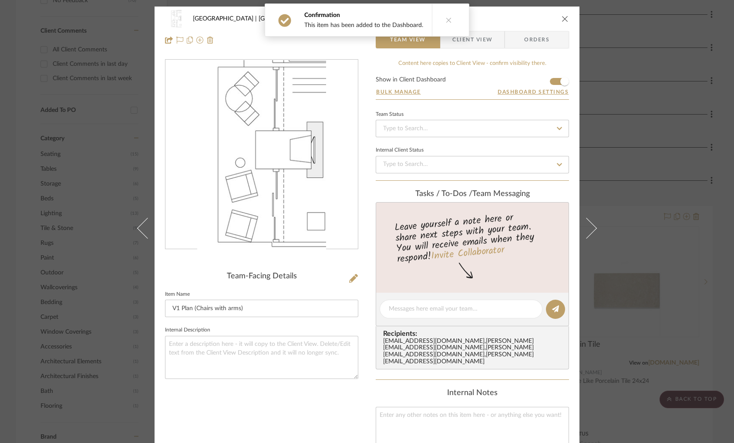
click at [659, 152] on div "Meadow Mountain | Vail Valley Patio V1 Plan (Chairs with arms) Team View Client…" at bounding box center [367, 221] width 734 height 443
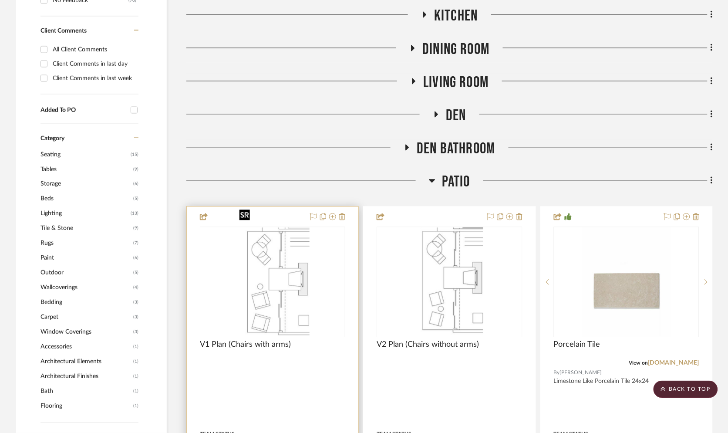
scroll to position [505, 0]
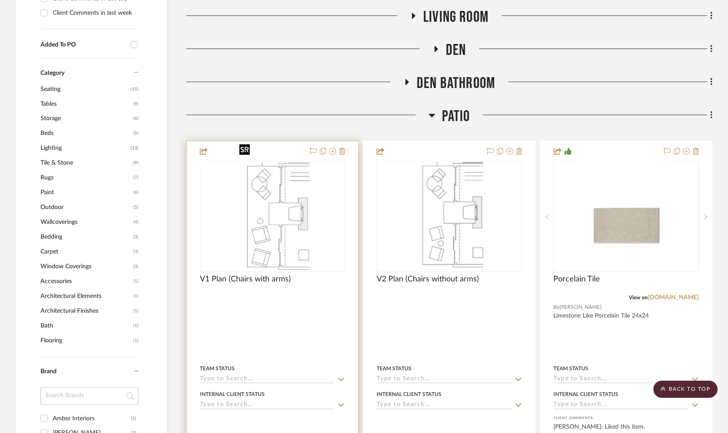
click at [285, 203] on img "0" at bounding box center [273, 216] width 74 height 109
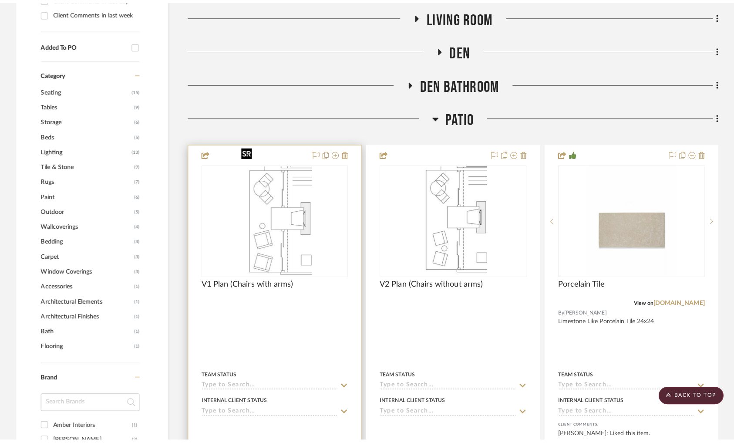
scroll to position [0, 0]
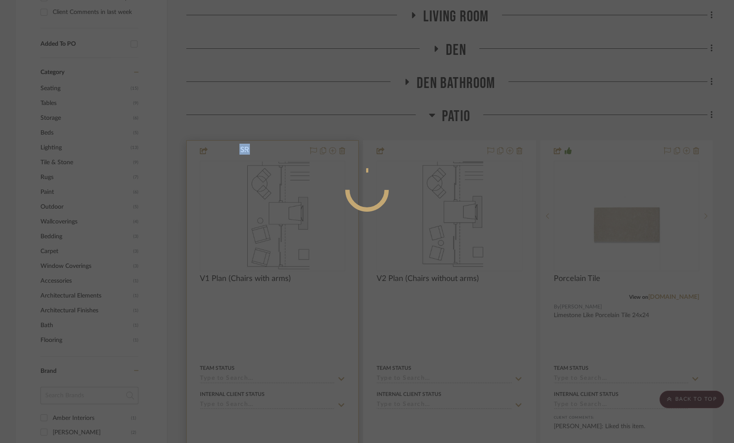
click at [285, 203] on div at bounding box center [367, 221] width 734 height 443
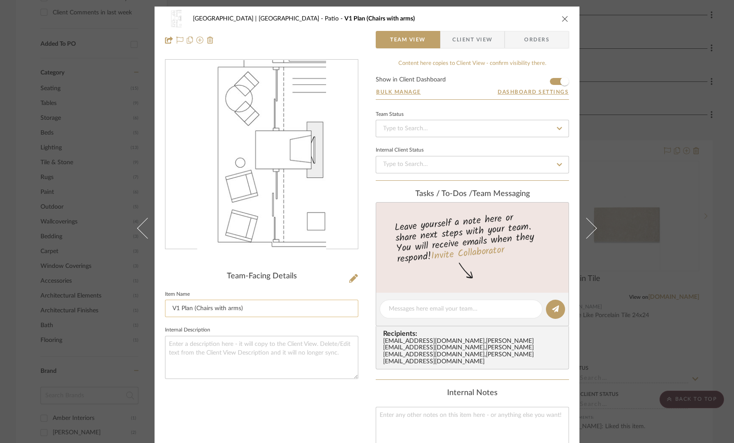
click at [196, 309] on input "V1 Plan (Chairs with arms)" at bounding box center [261, 308] width 193 height 17
type input "V1 Plan (Lounge chairs with arms)"
click at [257, 378] on sr-form-field "Internal Description" at bounding box center [261, 355] width 193 height 62
click at [686, 210] on div "Meadow Mountain | Vail Valley Patio V1 Plan (Lounge chairs with arms) Team View…" at bounding box center [367, 221] width 734 height 443
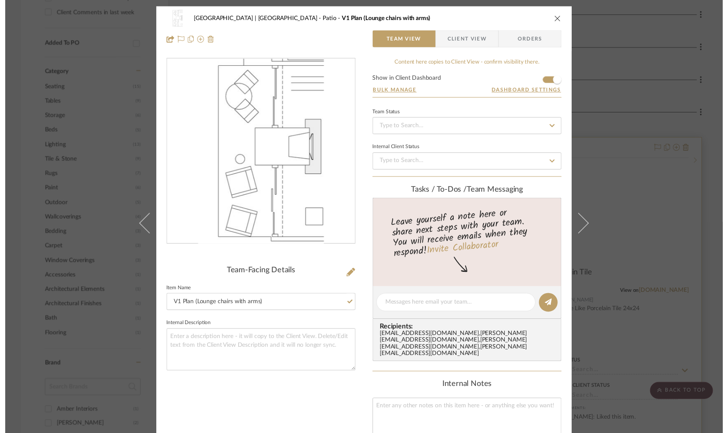
scroll to position [505, 0]
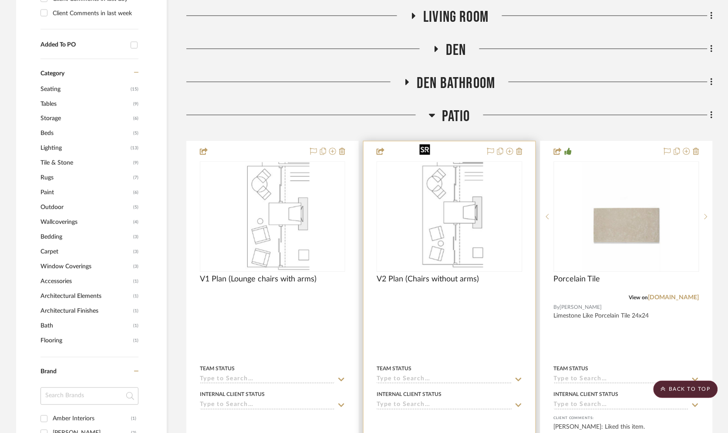
click at [467, 203] on img "0" at bounding box center [449, 216] width 67 height 109
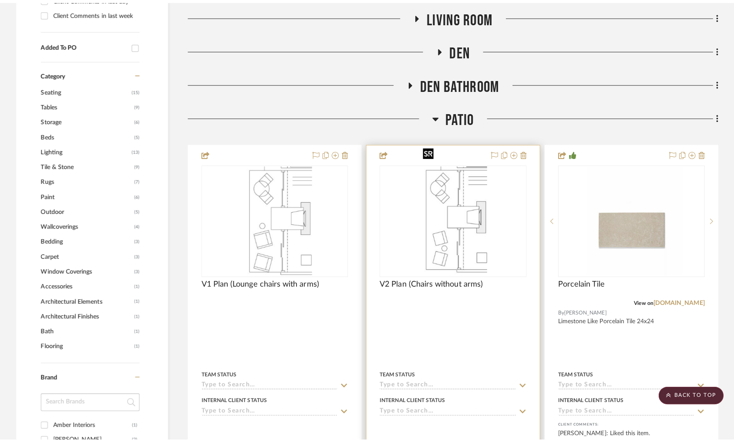
scroll to position [0, 0]
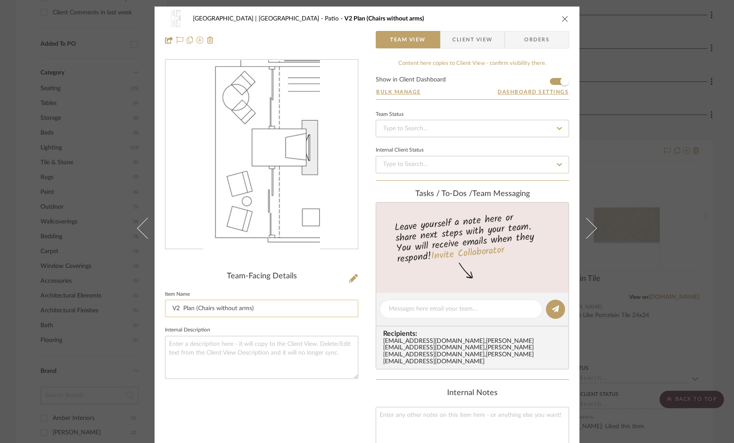
click at [198, 307] on input "V2 Plan (Chairs without arms)" at bounding box center [261, 308] width 193 height 17
type input "V2 Plan (Lounge chairs without arms)"
click at [220, 349] on textarea at bounding box center [261, 357] width 193 height 43
click at [655, 185] on div "Meadow Mountain | Vail Valley Patio V2 Plan (Lounge chairs without arms) Team V…" at bounding box center [367, 221] width 734 height 443
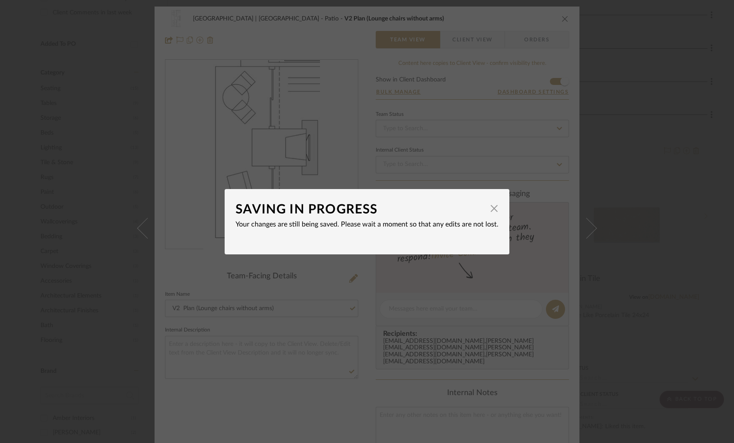
click at [637, 145] on div "SAVING IN PROGRESS × Your changes are still being saved. Please wait a moment s…" at bounding box center [367, 221] width 734 height 443
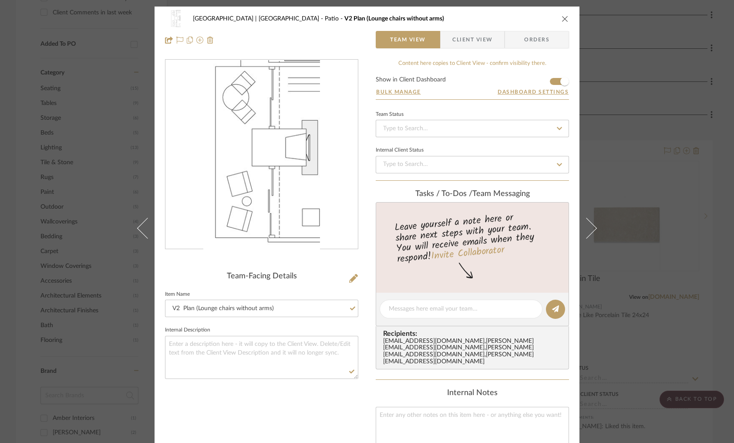
click at [652, 144] on div "Meadow Mountain | Vail Valley Patio V2 Plan (Lounge chairs without arms) Team V…" at bounding box center [367, 221] width 734 height 443
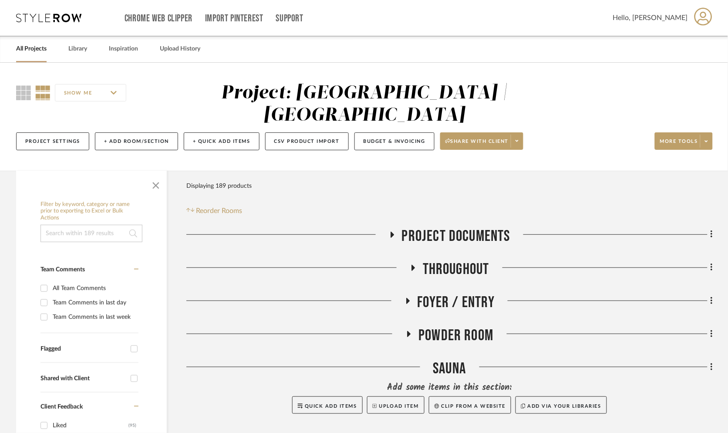
click at [62, 17] on icon at bounding box center [48, 18] width 65 height 9
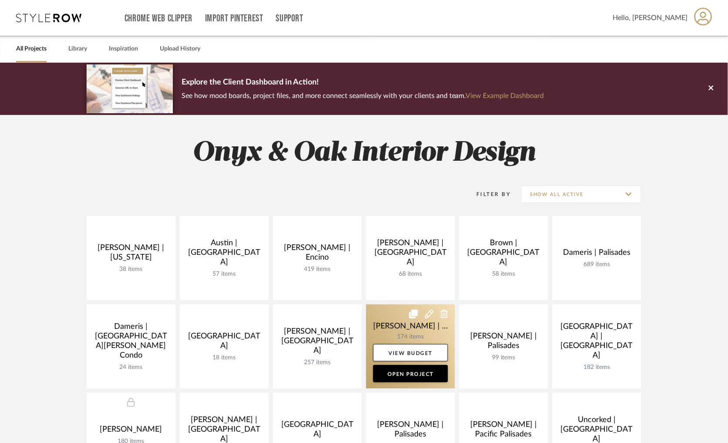
click at [380, 316] on link at bounding box center [410, 346] width 89 height 84
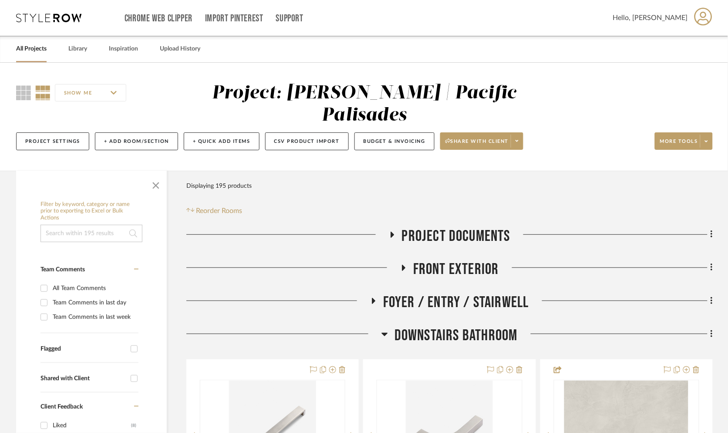
click at [391, 232] on icon at bounding box center [392, 235] width 3 height 6
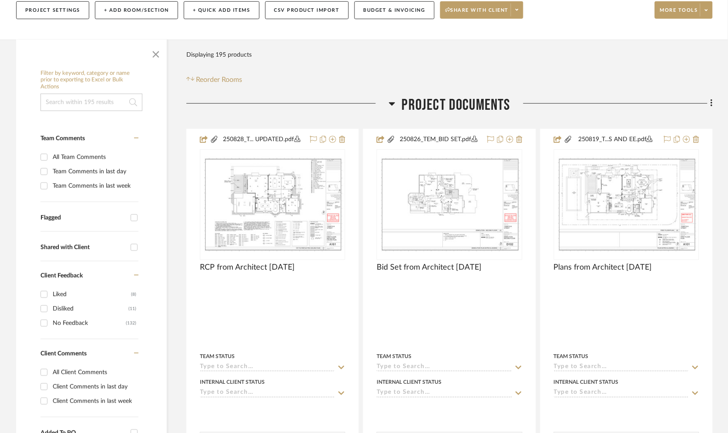
scroll to position [132, 0]
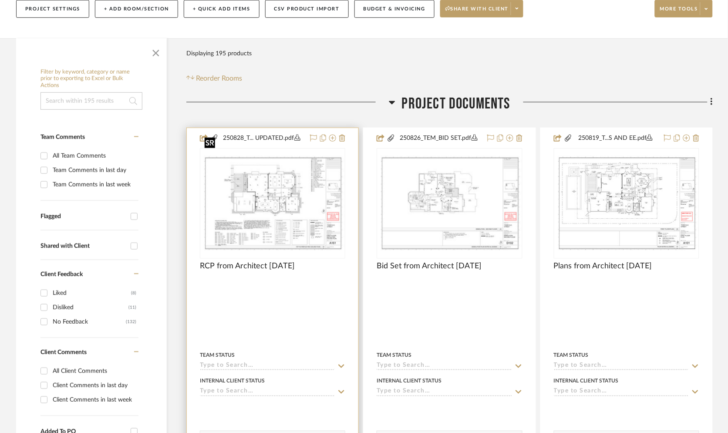
click at [288, 178] on img "0" at bounding box center [273, 204] width 144 height 96
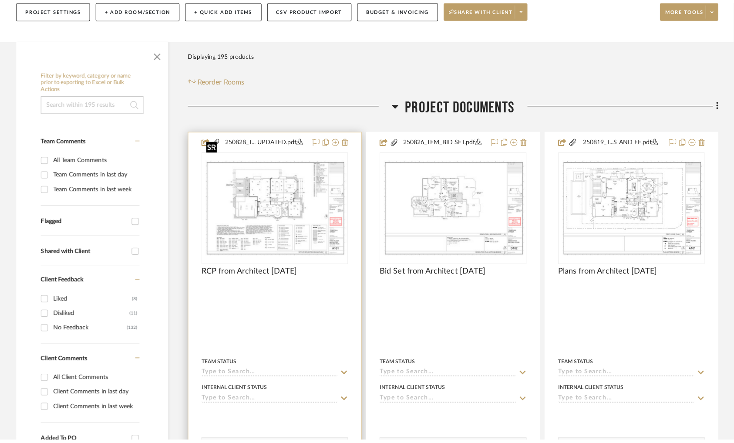
scroll to position [0, 0]
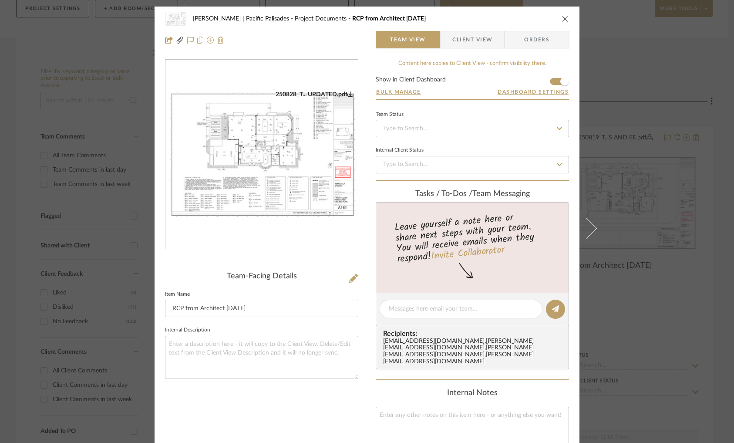
click at [675, 166] on div "Jacobs | Pacific Palisades Project Documents RCP from Architect 8/28/25 Team Vi…" at bounding box center [367, 221] width 734 height 443
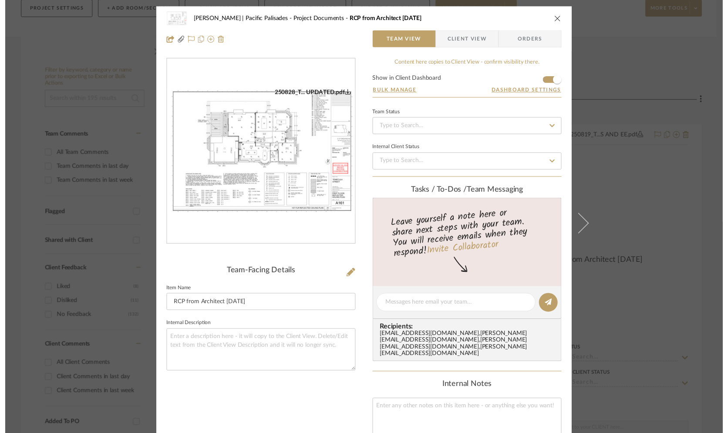
scroll to position [132, 0]
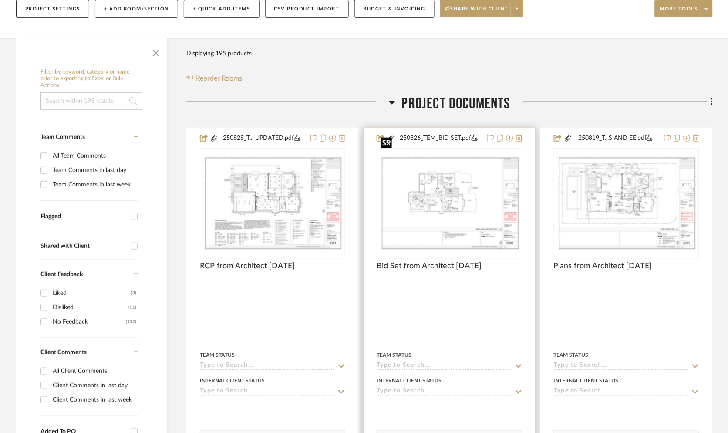
click at [479, 199] on img "0" at bounding box center [450, 204] width 144 height 96
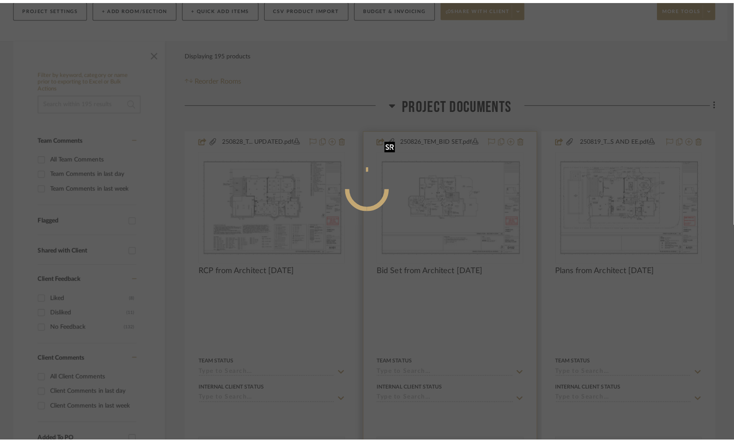
scroll to position [0, 0]
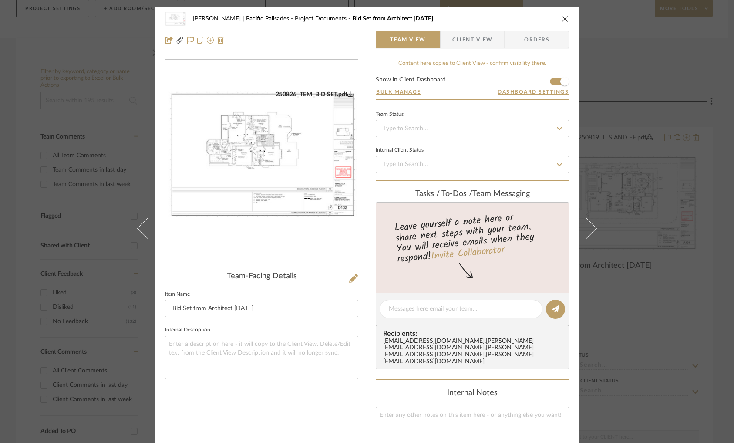
click at [650, 192] on div "Jacobs | Pacific Palisades Project Documents Bid Set from Architect 8/27/25 Tea…" at bounding box center [367, 221] width 734 height 443
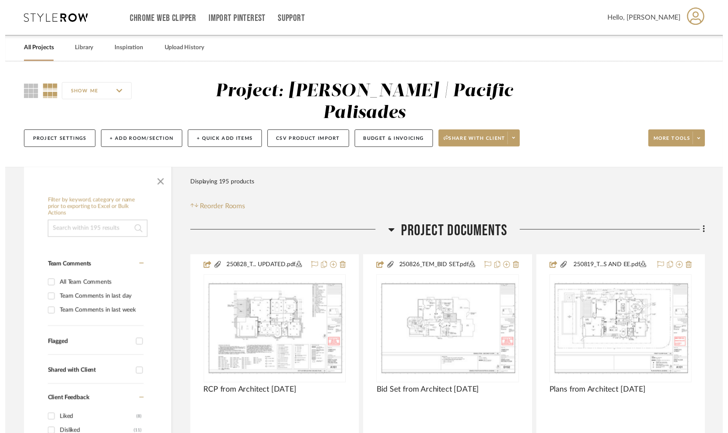
scroll to position [132, 0]
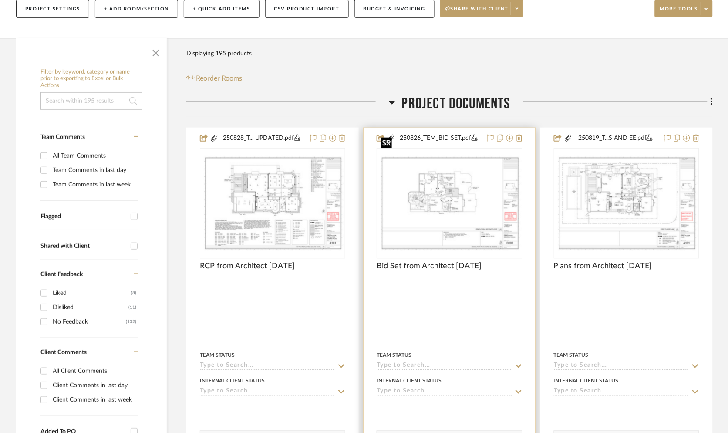
click at [479, 169] on img "0" at bounding box center [450, 204] width 144 height 96
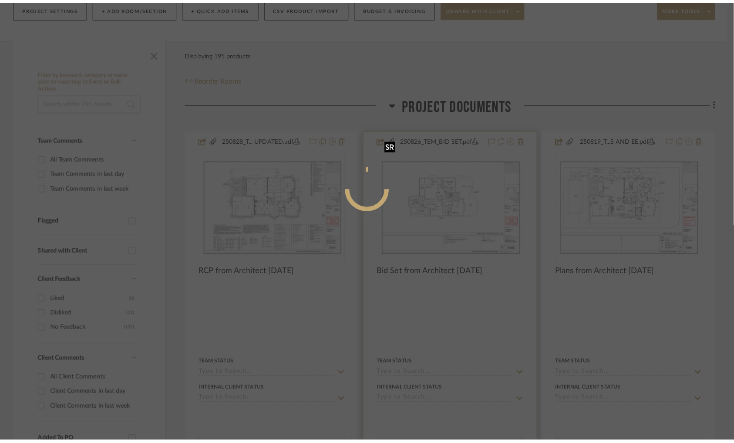
scroll to position [0, 0]
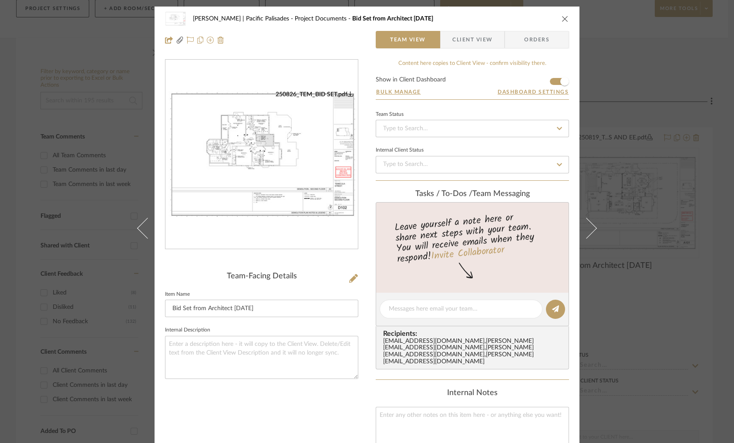
click at [294, 190] on img "0" at bounding box center [262, 155] width 193 height 128
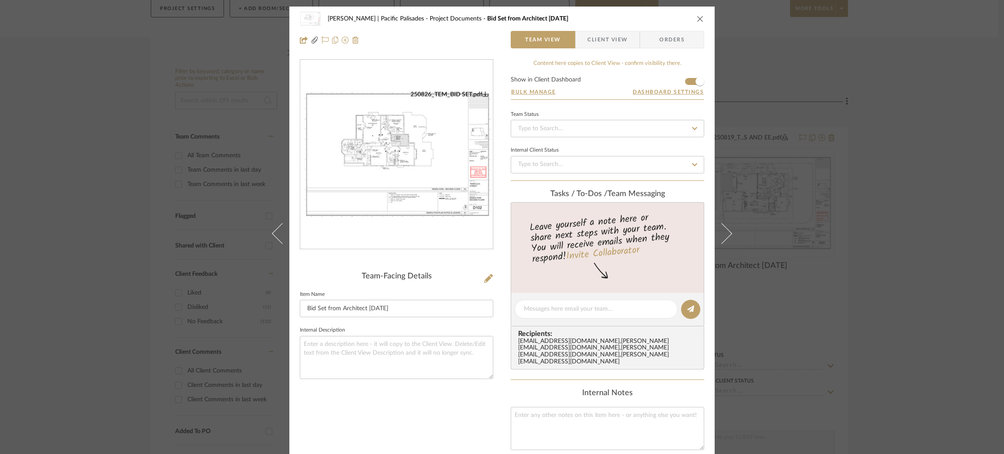
click at [426, 156] on img "0" at bounding box center [396, 155] width 193 height 128
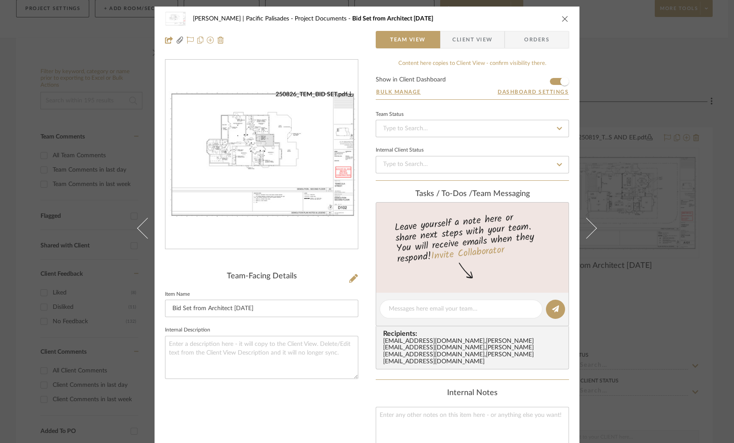
click at [641, 138] on div "Jacobs | Pacific Palisades Project Documents Bid Set from Architect 8/27/25 Tea…" at bounding box center [367, 221] width 734 height 443
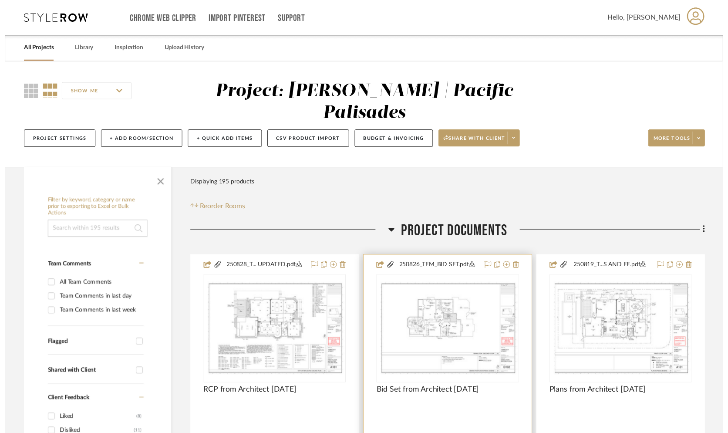
scroll to position [132, 0]
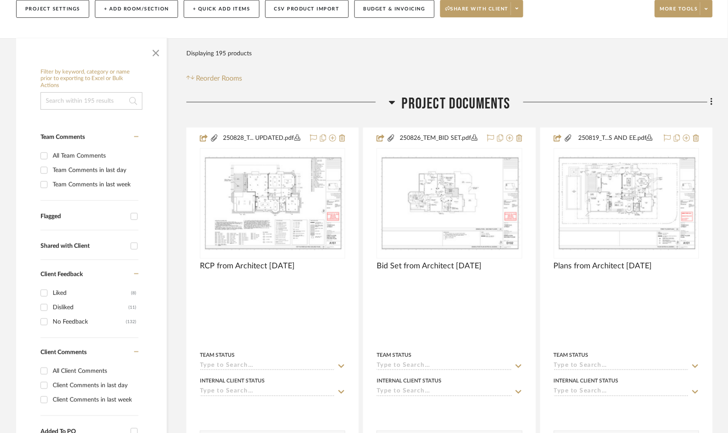
click at [396, 95] on h3 "Project Documents" at bounding box center [450, 104] width 122 height 19
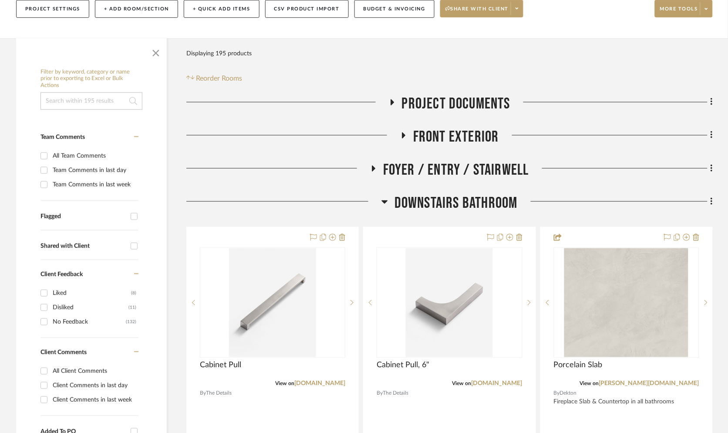
click at [386, 196] on icon at bounding box center [385, 201] width 7 height 10
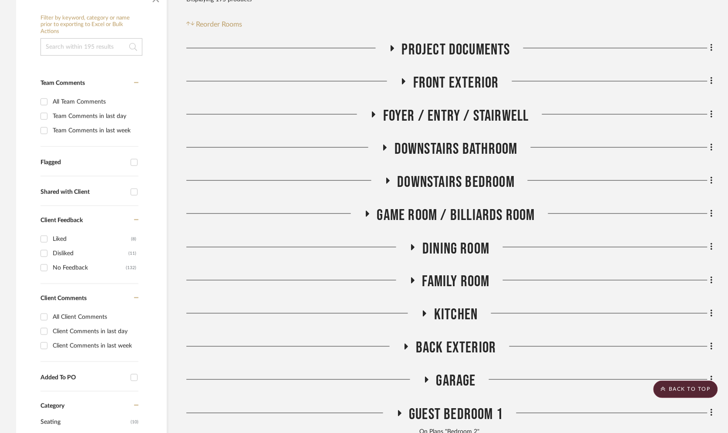
click at [416, 244] on icon at bounding box center [413, 247] width 10 height 7
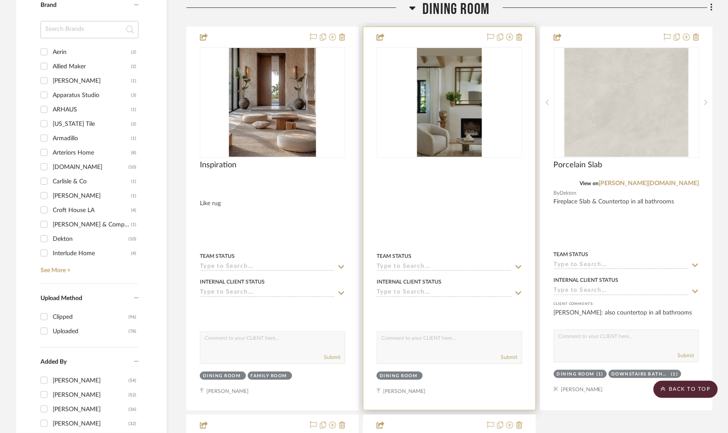
scroll to position [825, 0]
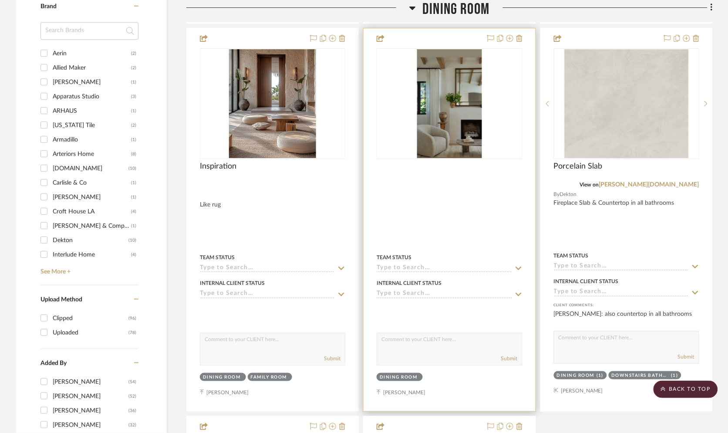
click at [450, 106] on img "0" at bounding box center [449, 103] width 65 height 109
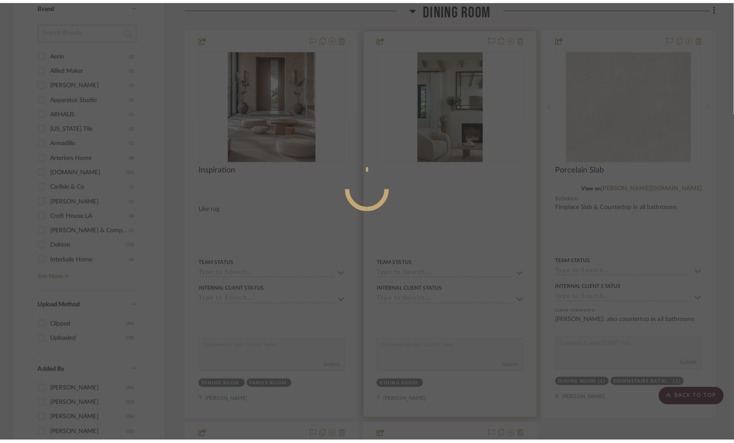
scroll to position [0, 0]
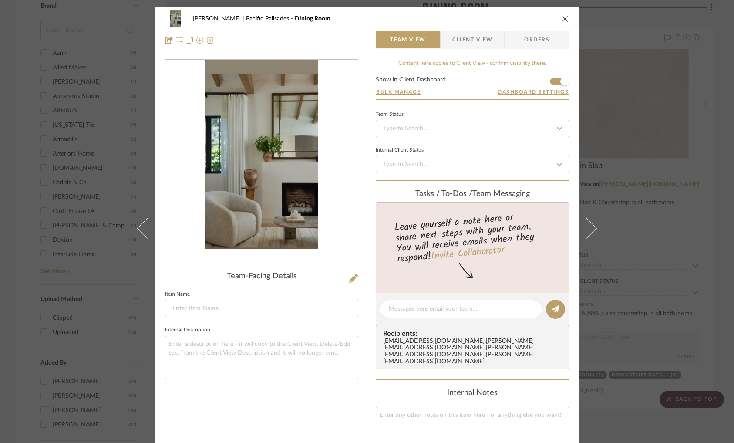
click at [304, 204] on img "0" at bounding box center [261, 154] width 113 height 189
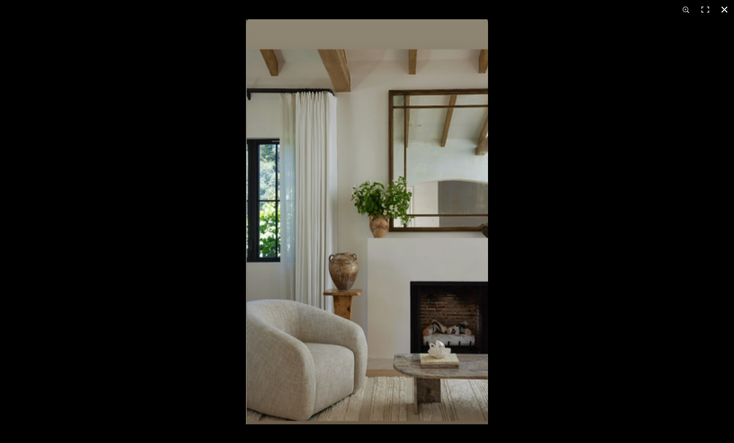
click at [95, 166] on div at bounding box center [367, 221] width 734 height 443
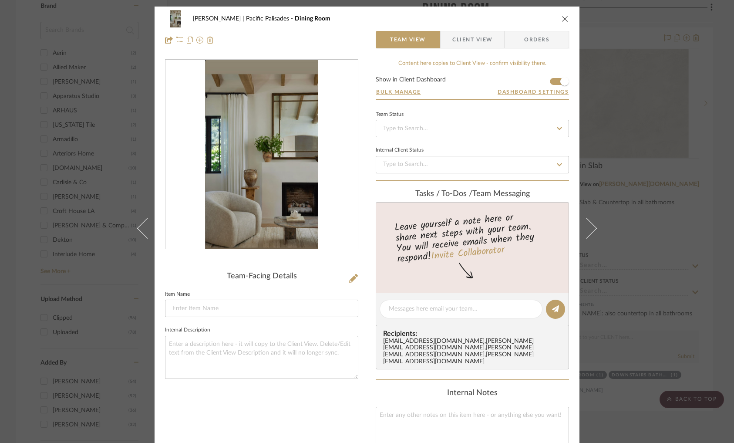
click at [65, 146] on div "Jacobs | Pacific Palisades Dining Room Team View Client View Orders Team-Facing…" at bounding box center [367, 221] width 734 height 443
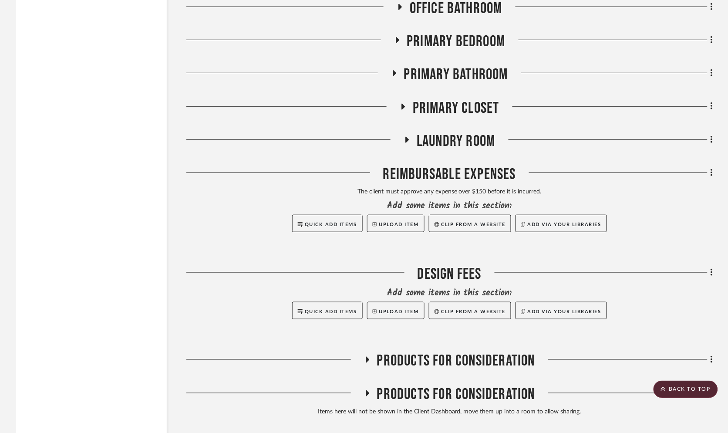
scroll to position [1914, 0]
click at [393, 37] on icon at bounding box center [397, 40] width 10 height 7
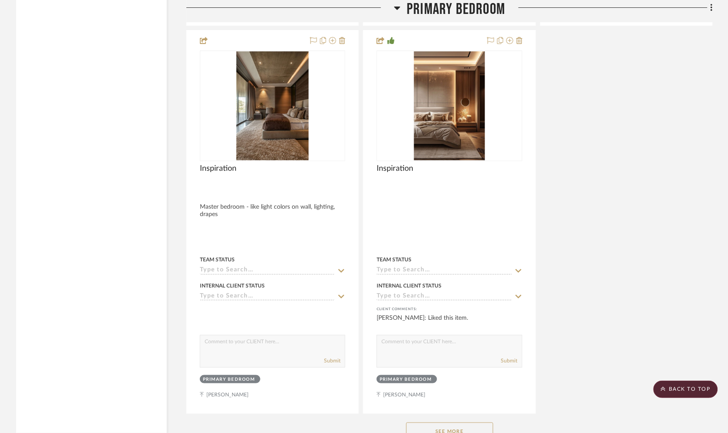
scroll to position [2743, 0]
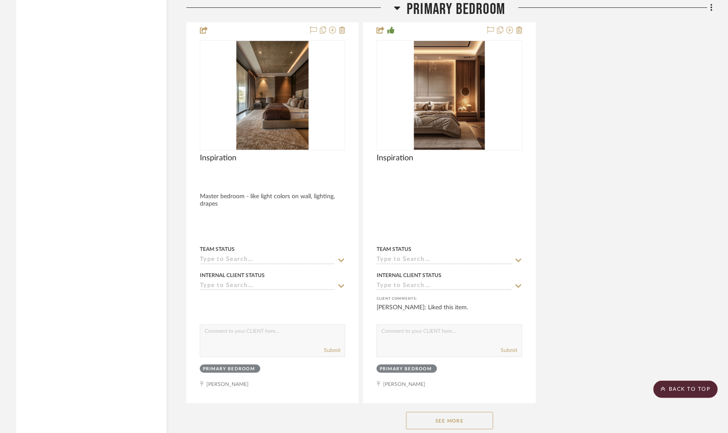
click at [469, 412] on button "See More" at bounding box center [449, 420] width 87 height 17
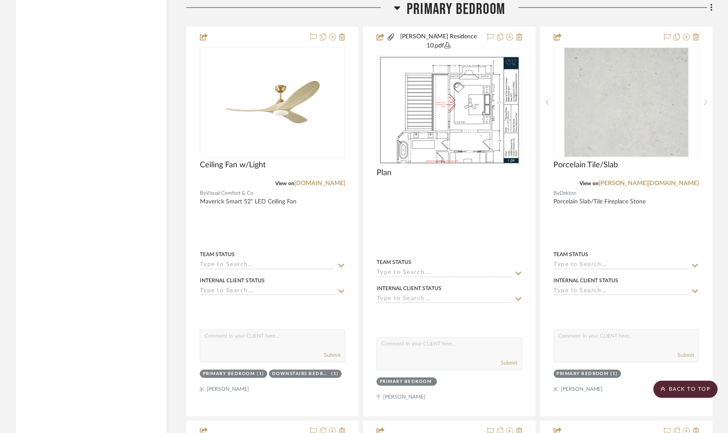
scroll to position [1951, 0]
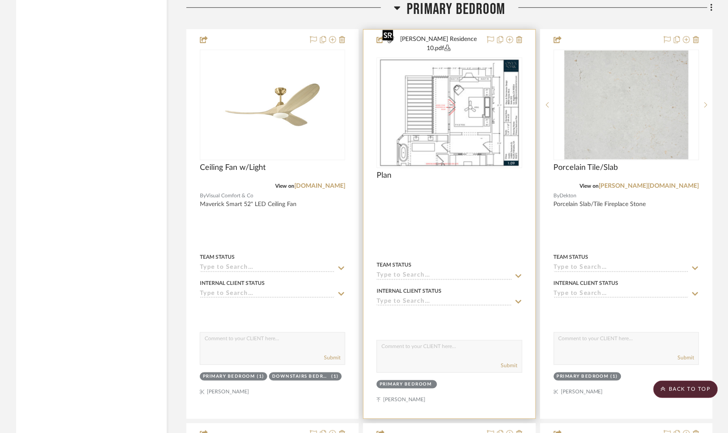
click at [0, 0] on img at bounding box center [0, 0] width 0 height 0
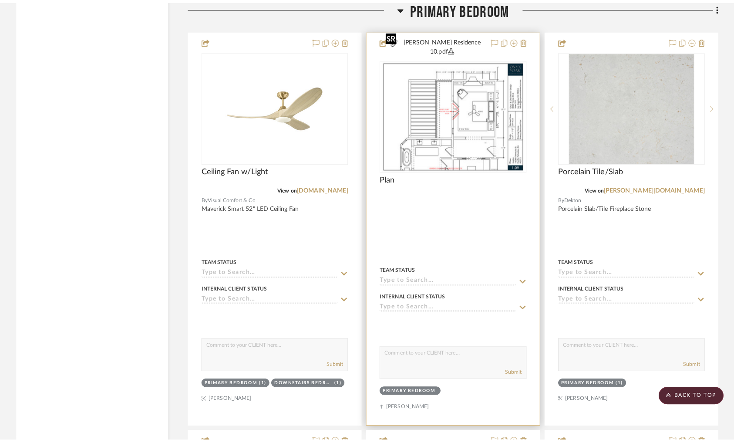
scroll to position [0, 0]
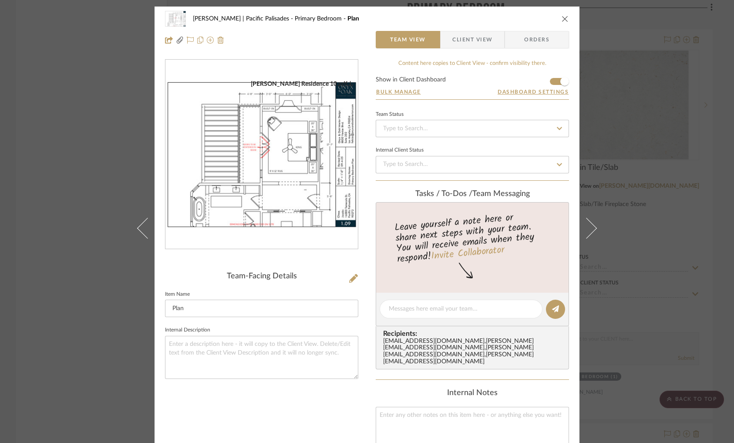
click at [288, 138] on img "0" at bounding box center [262, 154] width 193 height 149
click at [639, 80] on div "Jacobs | Pacific Palisades Primary Bedroom Plan Team View Client View Orders Ja…" at bounding box center [367, 221] width 734 height 443
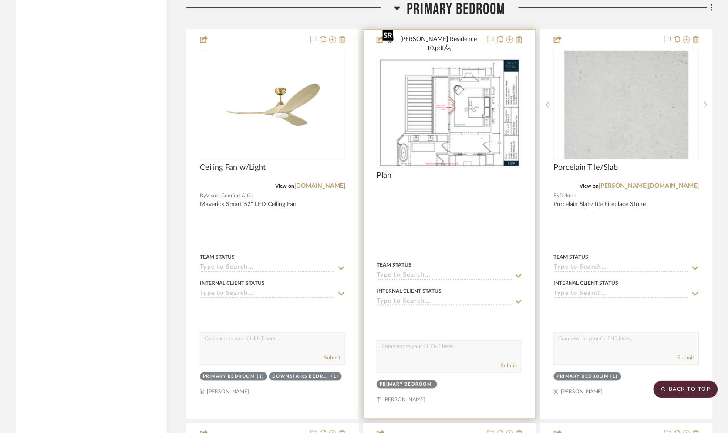
scroll to position [1915, 0]
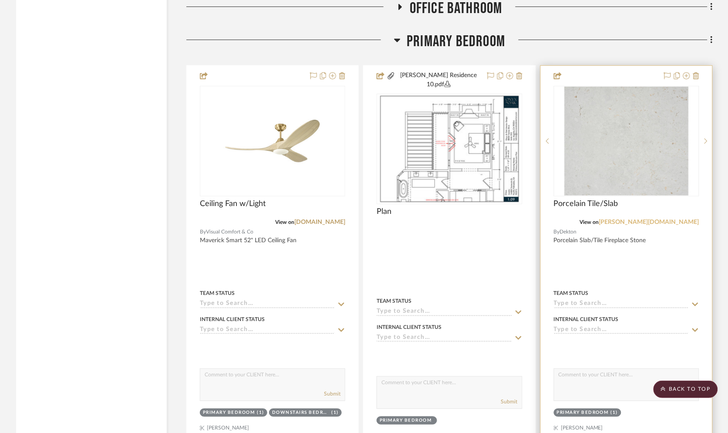
click at [680, 219] on link "cosentino.com" at bounding box center [649, 222] width 100 height 6
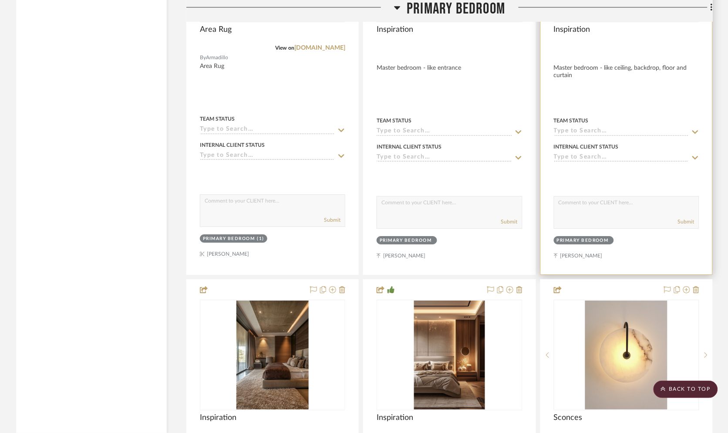
scroll to position [2484, 0]
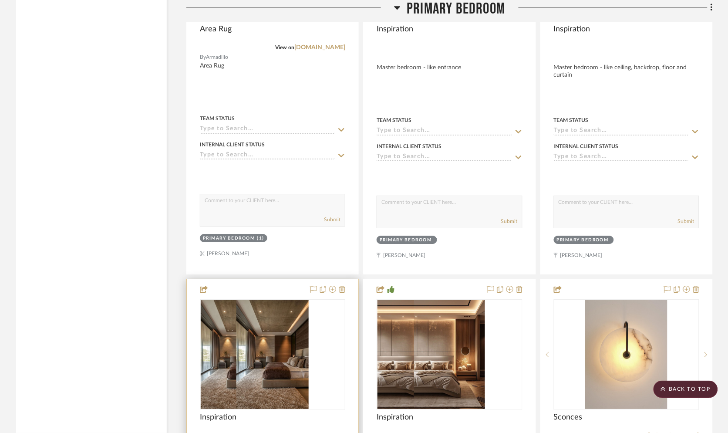
click at [292, 301] on div at bounding box center [272, 354] width 145 height 111
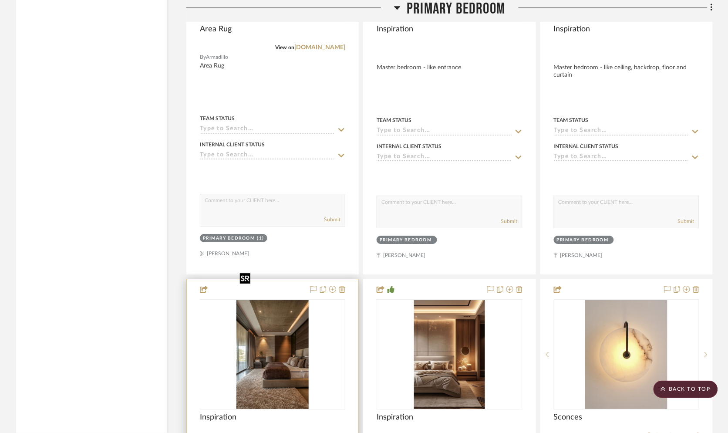
click at [284, 305] on img "0" at bounding box center [273, 354] width 72 height 109
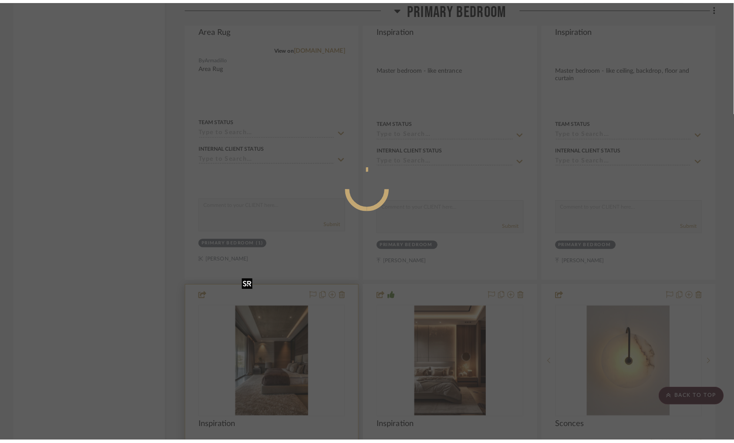
scroll to position [0, 0]
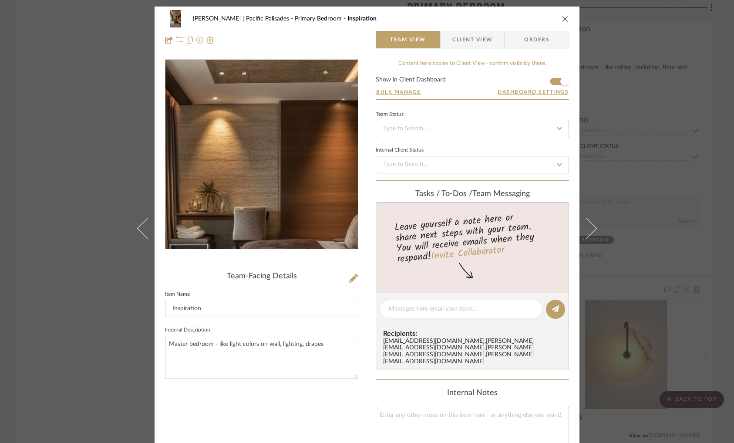
click at [257, 140] on img "0" at bounding box center [262, 154] width 126 height 189
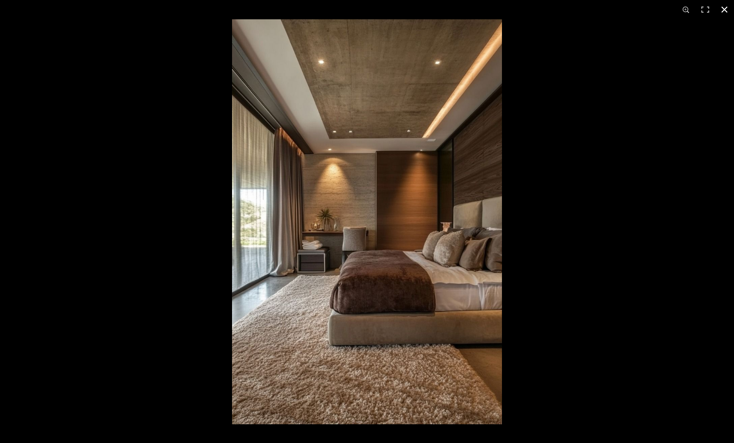
click at [148, 115] on div at bounding box center [367, 221] width 734 height 443
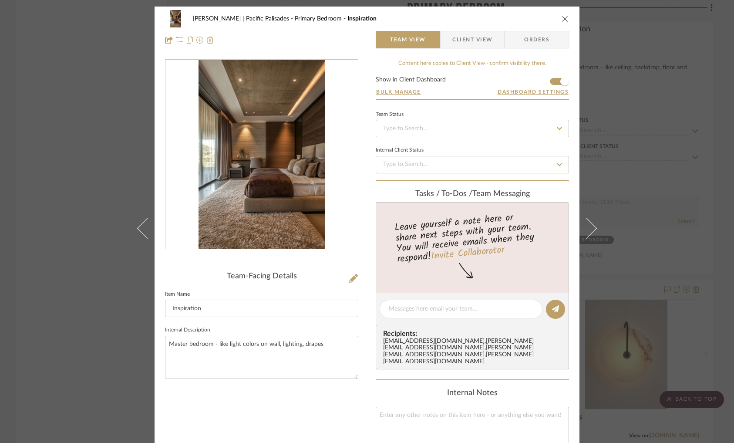
click at [63, 158] on div "Jacobs | Pacific Palisades Primary Bedroom Inspiration Team View Client View Or…" at bounding box center [367, 221] width 734 height 443
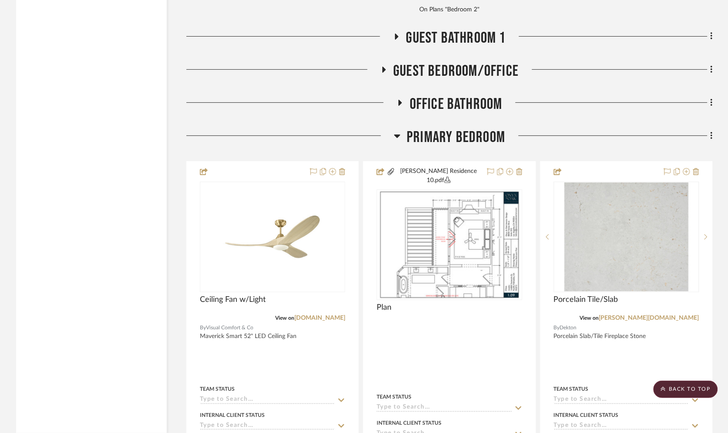
scroll to position [1818, 0]
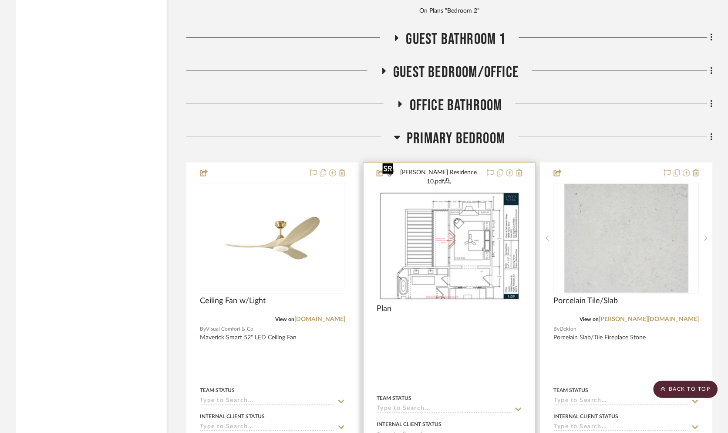
click at [409, 212] on img "0" at bounding box center [449, 246] width 141 height 109
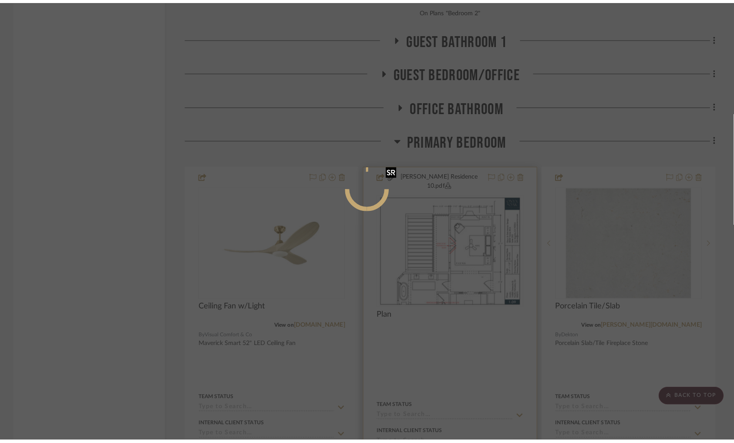
scroll to position [0, 0]
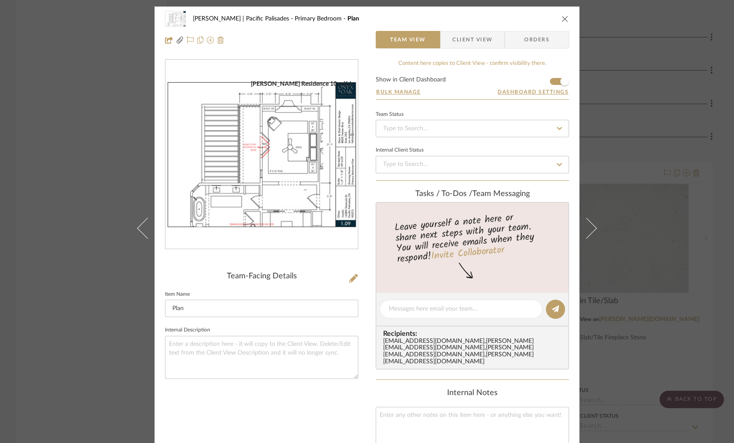
click at [95, 109] on div "Jacobs | Pacific Palisades Primary Bedroom Plan Team View Client View Orders Ja…" at bounding box center [367, 221] width 734 height 443
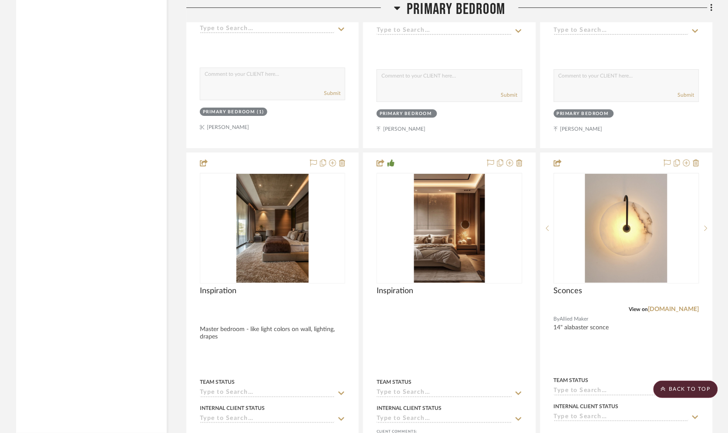
scroll to position [2611, 0]
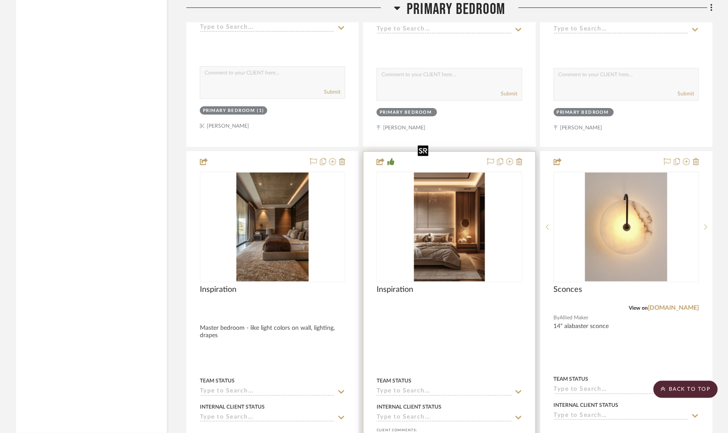
click at [450, 188] on img "0" at bounding box center [449, 226] width 71 height 109
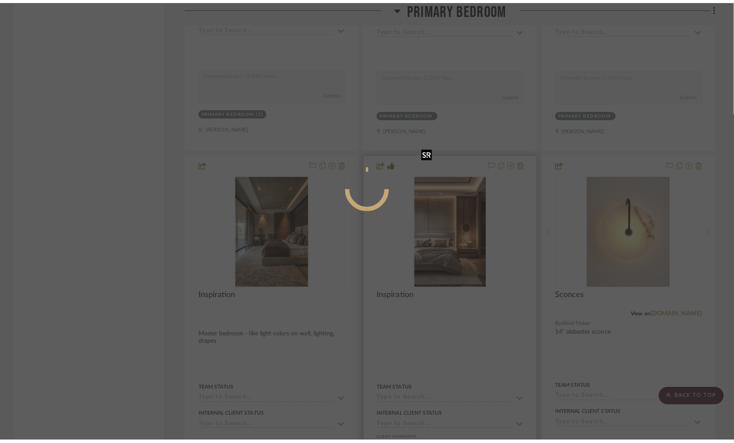
scroll to position [0, 0]
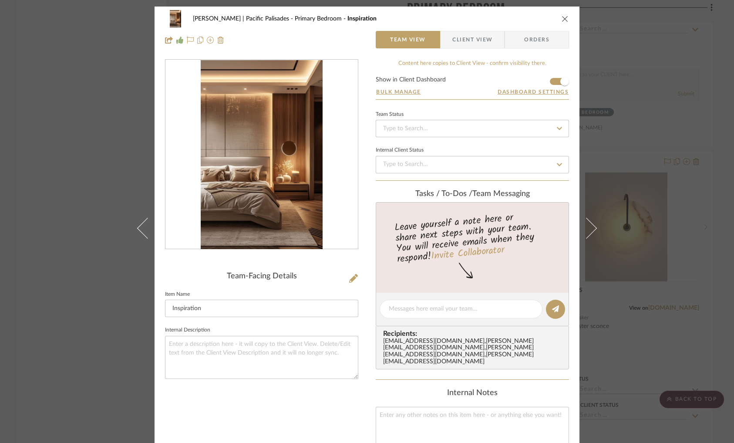
click at [85, 159] on div "Jacobs | Pacific Palisades Primary Bedroom Inspiration Team View Client View Or…" at bounding box center [367, 221] width 734 height 443
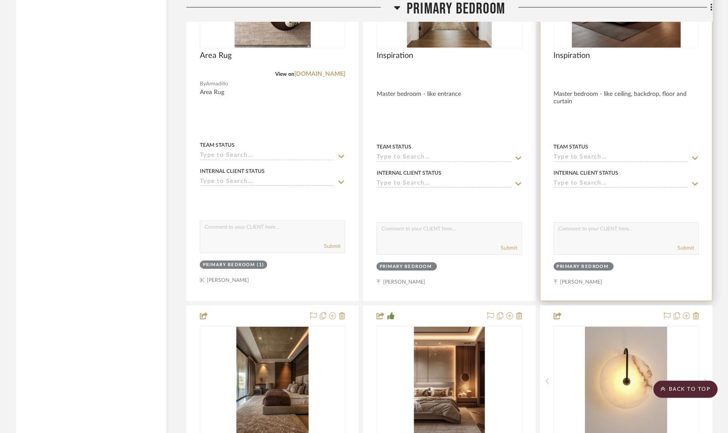
scroll to position [2458, 0]
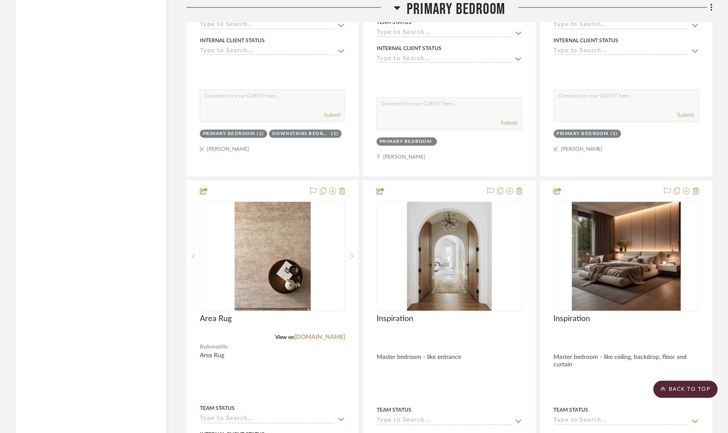
click at [396, 5] on icon at bounding box center [397, 8] width 7 height 10
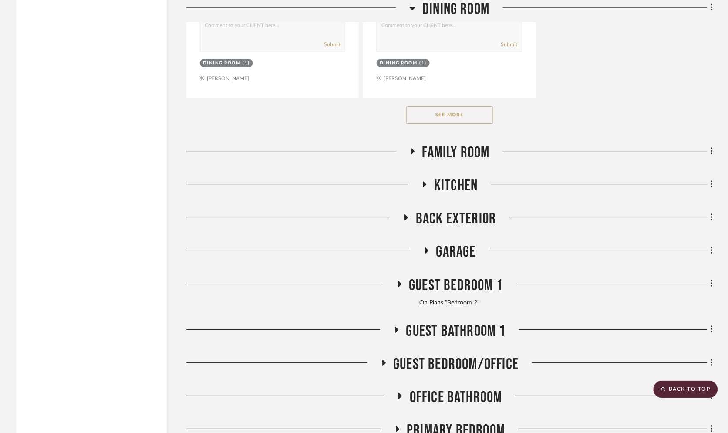
scroll to position [1507, 0]
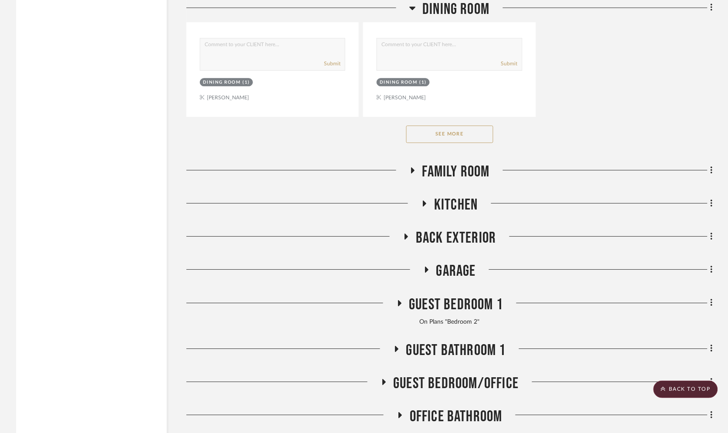
click at [409, 167] on icon at bounding box center [412, 170] width 10 height 7
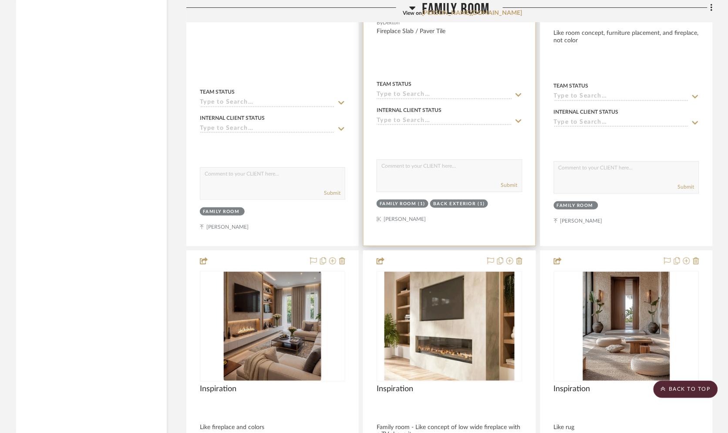
scroll to position [1590, 0]
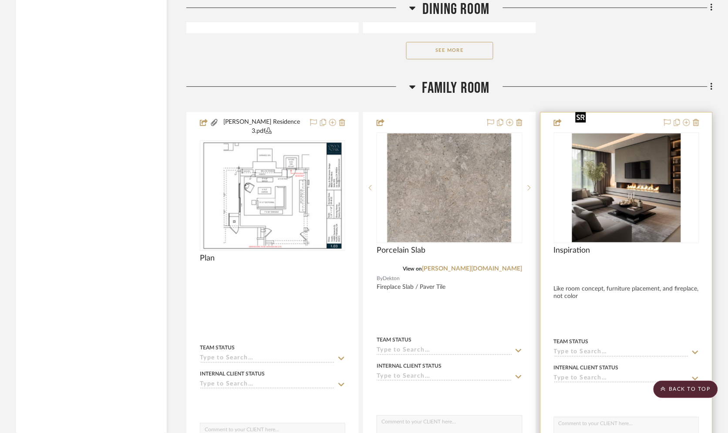
click at [644, 162] on div at bounding box center [626, 187] width 145 height 111
click at [634, 154] on img "0" at bounding box center [626, 187] width 109 height 109
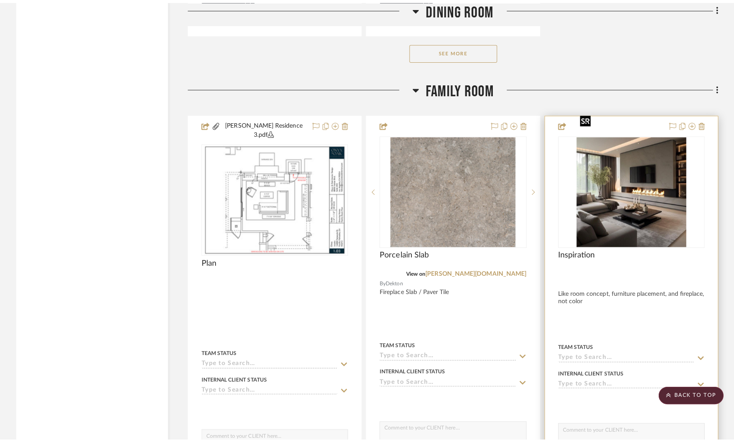
scroll to position [0, 0]
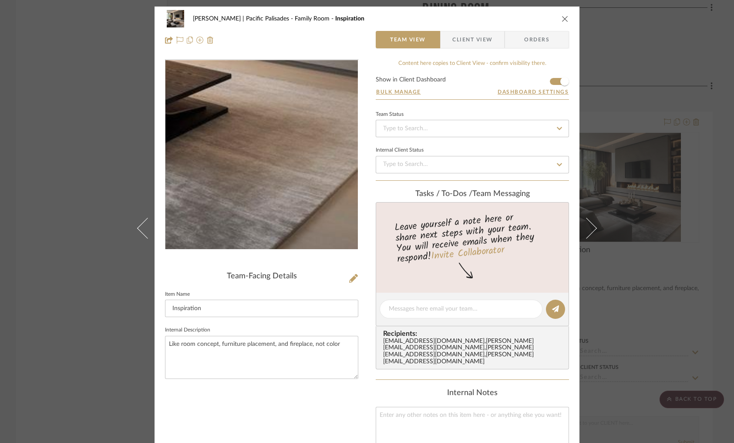
click at [337, 214] on img "0" at bounding box center [261, 154] width 189 height 189
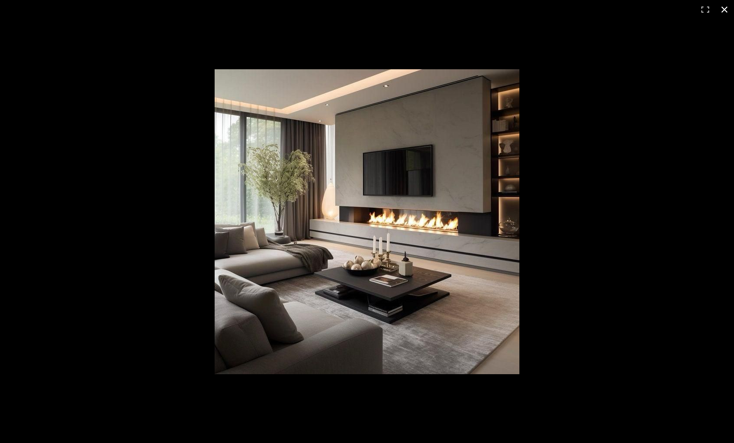
click at [125, 96] on div at bounding box center [367, 221] width 734 height 443
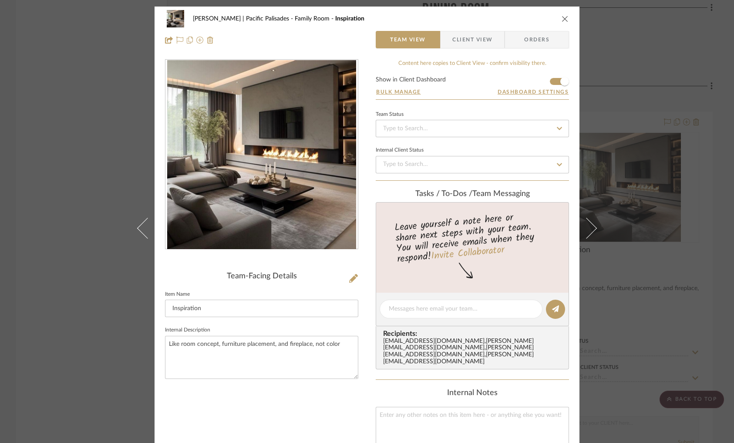
click at [77, 74] on div "Jacobs | Pacific Palisades Family Room Inspiration Team View Client View Orders…" at bounding box center [367, 221] width 734 height 443
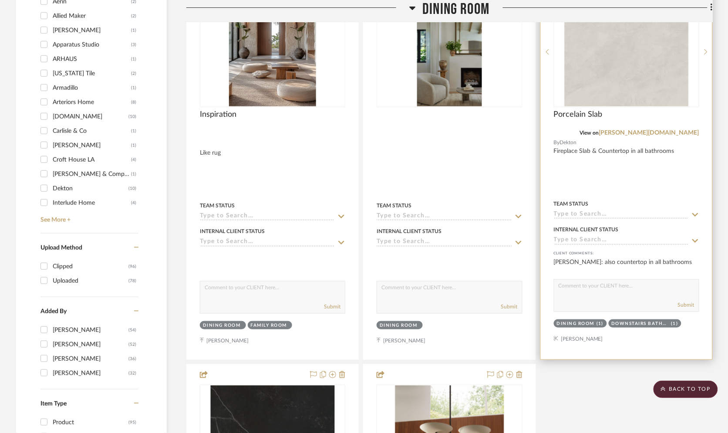
scroll to position [876, 13]
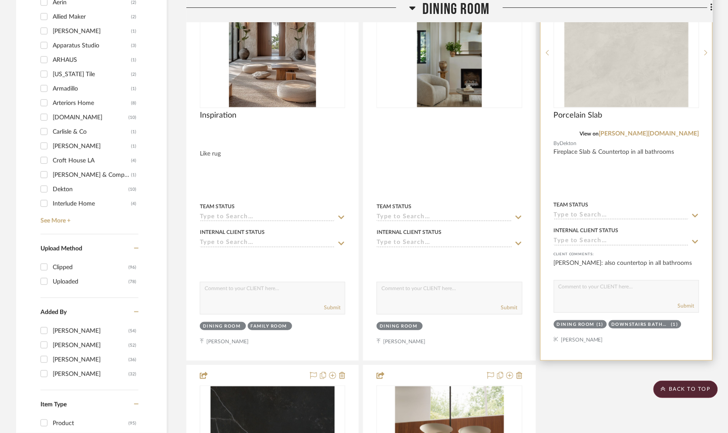
click at [640, 57] on img "0" at bounding box center [627, 52] width 124 height 109
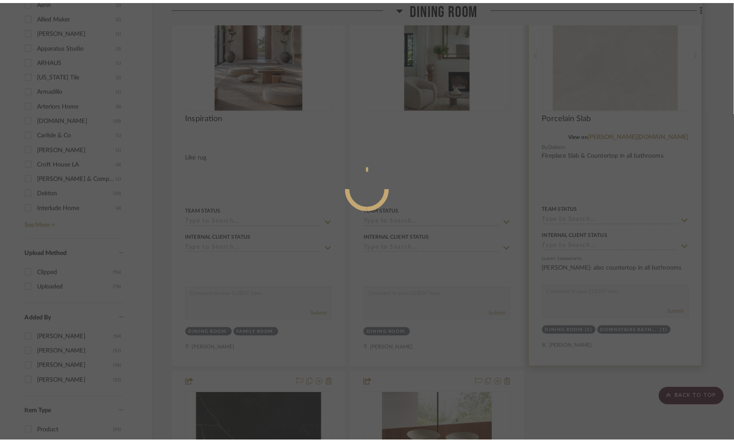
scroll to position [0, 0]
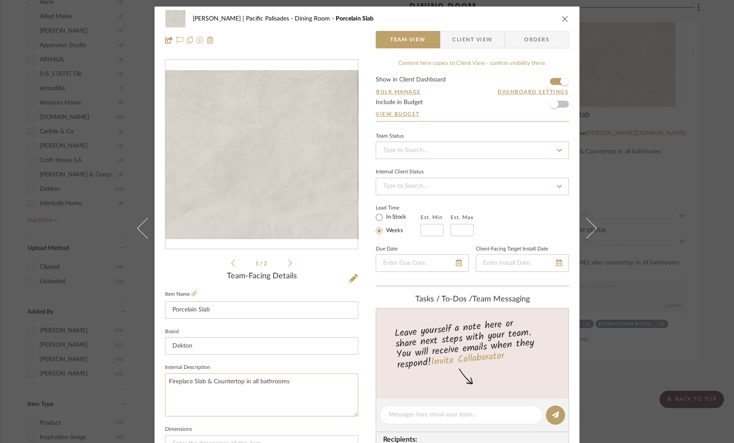
click at [195, 373] on textarea "Fireplace Slab & Countertop in all bathrooms" at bounding box center [261, 394] width 193 height 43
click at [195, 380] on textarea "Fireplace Slab & Countertop in all bathrooms" at bounding box center [261, 394] width 193 height 43
click at [224, 377] on textarea "Fireplace Surround & Hearth & Countertop in all bathrooms" at bounding box center [261, 394] width 193 height 43
type textarea "Fireplace Surround & Hearth & Countertop in all bathrooms"
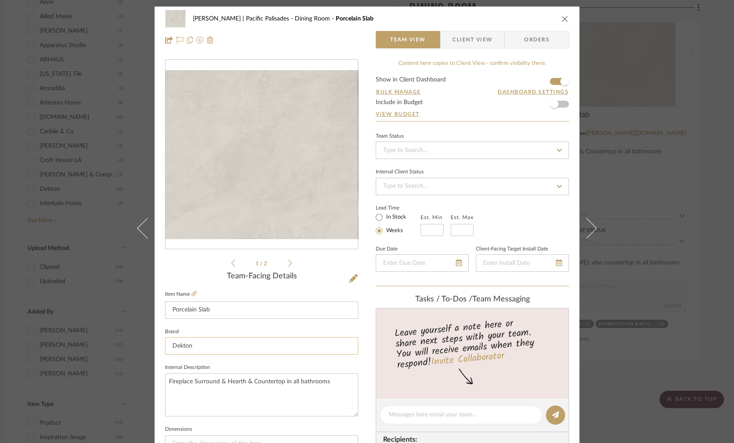
click at [315, 343] on input "Dekton" at bounding box center [261, 345] width 193 height 17
click at [623, 94] on div "Jacobs | Pacific Palisades Dining Room Porcelain Slab Team View Client View Ord…" at bounding box center [367, 221] width 734 height 443
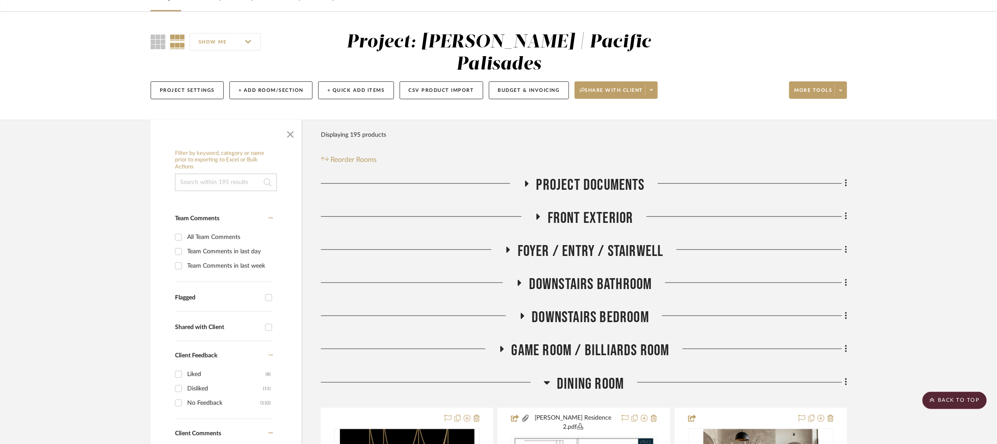
scroll to position [0, 2]
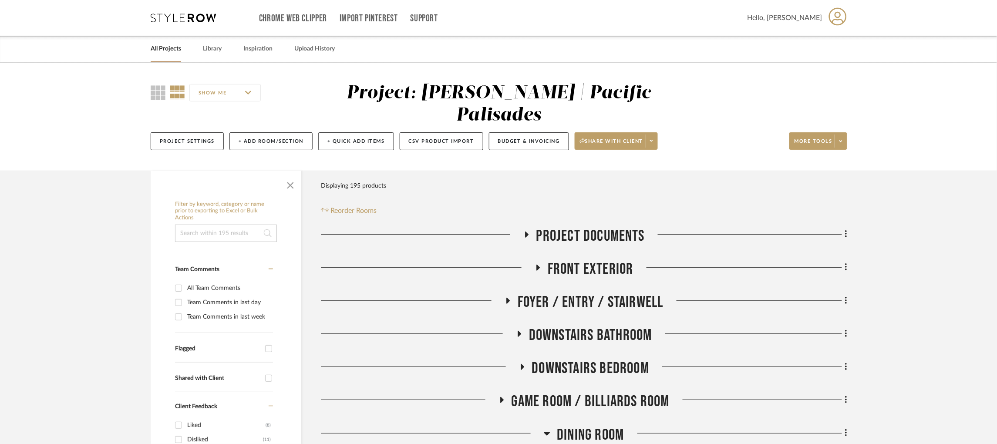
click at [845, 120] on div "SHOW ME Project: Jacobs | Pacific Palisades Project Settings + Add Room/Section…" at bounding box center [499, 119] width 722 height 74
click at [840, 139] on icon at bounding box center [841, 141] width 3 height 5
click at [819, 140] on button "Upload Item" at bounding box center [825, 144] width 74 height 21
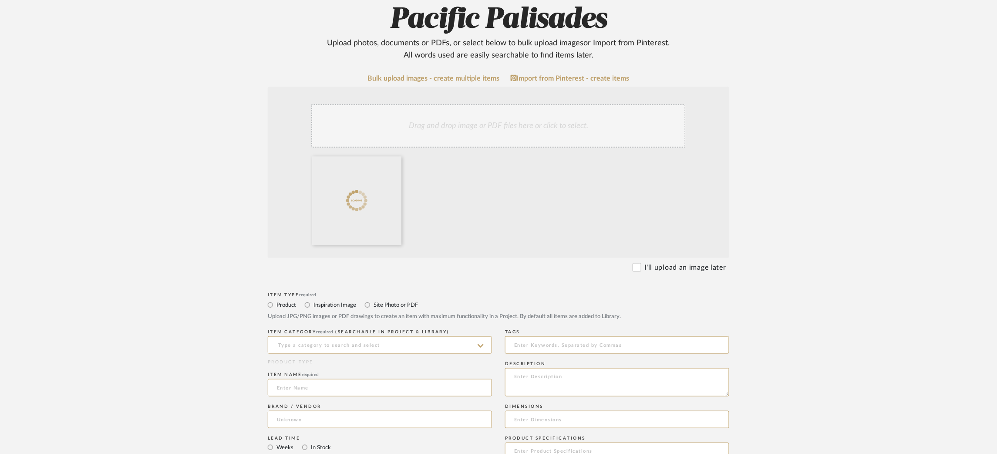
scroll to position [183, 0]
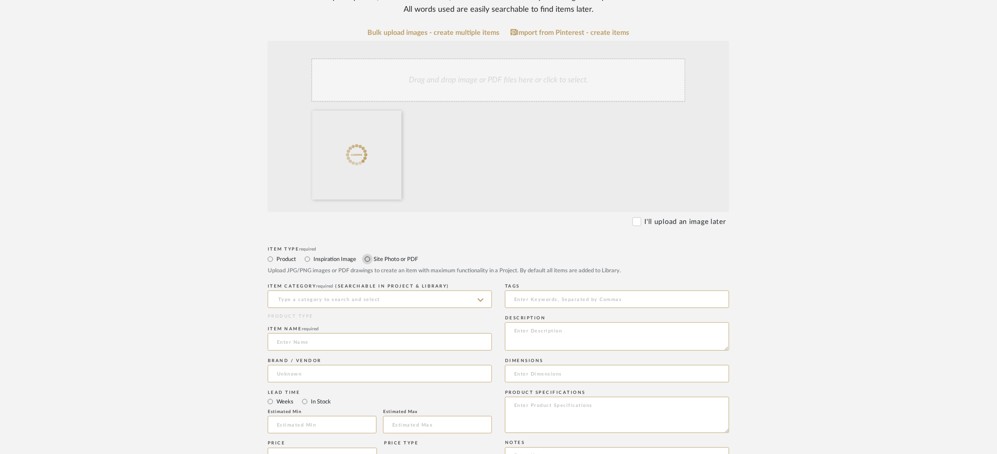
click at [368, 260] on input "Site Photo or PDF" at bounding box center [367, 259] width 10 height 10
radio input "true"
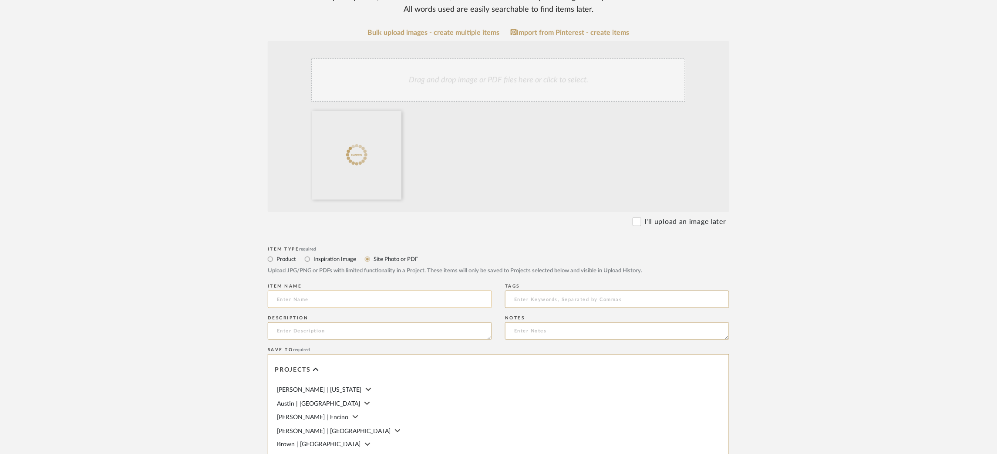
click at [330, 298] on input at bounding box center [380, 299] width 224 height 17
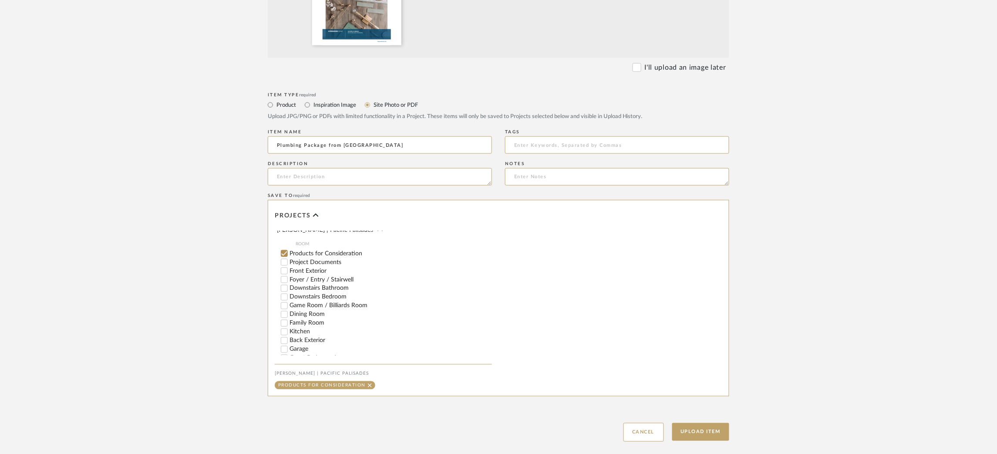
scroll to position [128, 0]
type input "Plumbing Package from Debra"
click at [643, 428] on button "Cancel" at bounding box center [644, 432] width 41 height 19
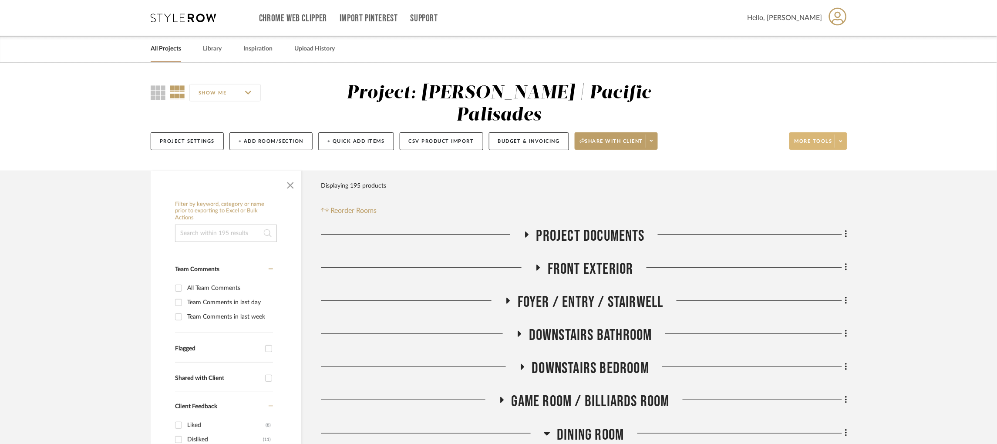
click at [839, 135] on span at bounding box center [841, 141] width 12 height 13
click at [816, 143] on span "Upload Item" at bounding box center [827, 144] width 56 height 7
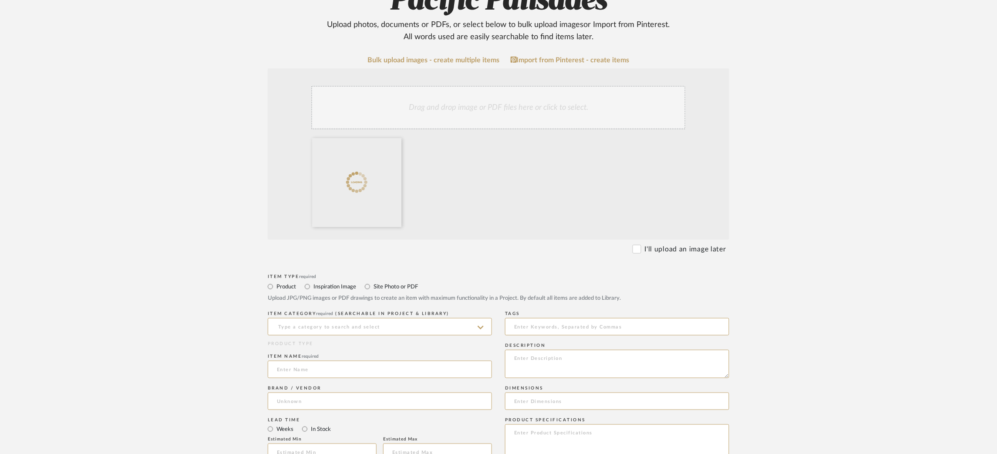
scroll to position [156, 0]
click at [367, 286] on input "Site Photo or PDF" at bounding box center [367, 286] width 10 height 10
radio input "true"
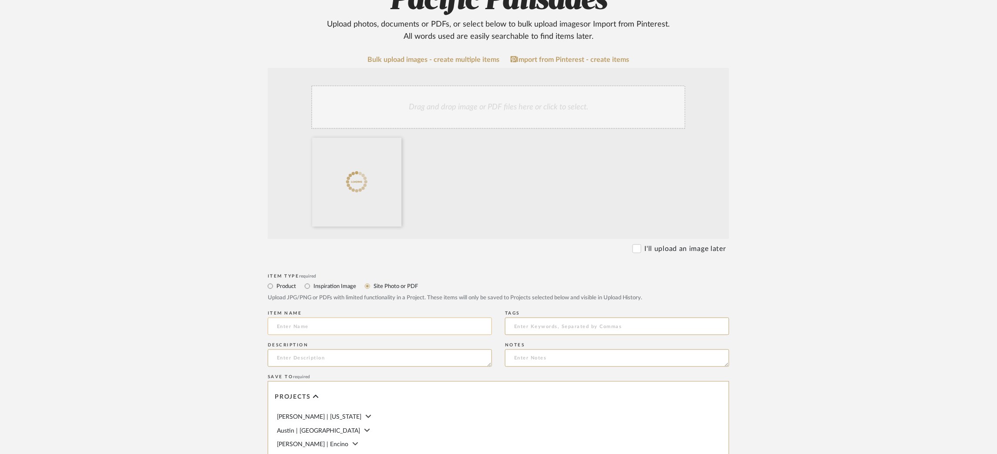
click at [338, 331] on input at bounding box center [380, 326] width 224 height 17
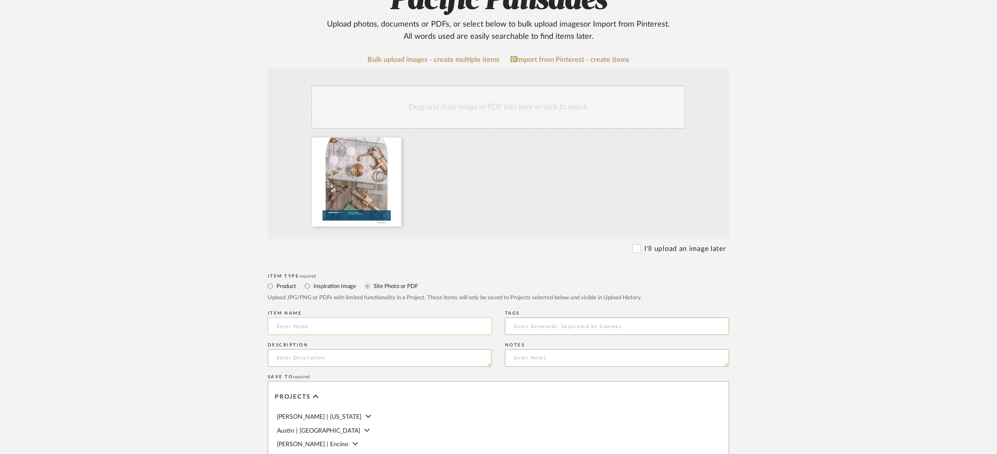
click at [361, 328] on input at bounding box center [380, 326] width 224 height 17
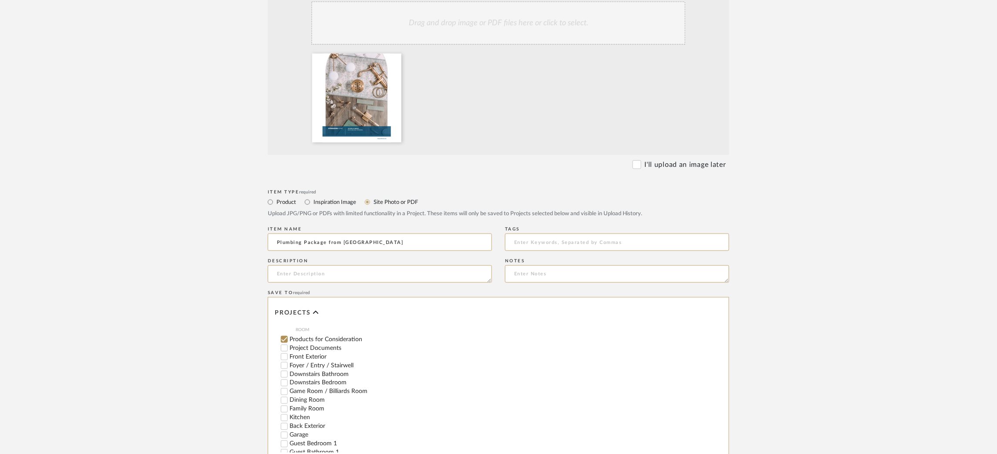
scroll to position [142, 0]
type input "Plumbing Package from Debra"
click at [286, 349] on input "Project Documents" at bounding box center [284, 347] width 9 height 9
checkbox input "false"
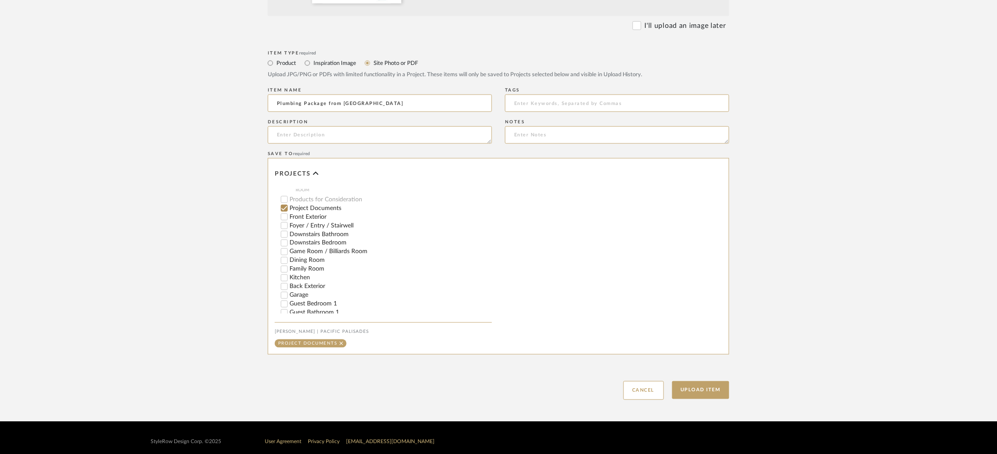
scroll to position [380, 0]
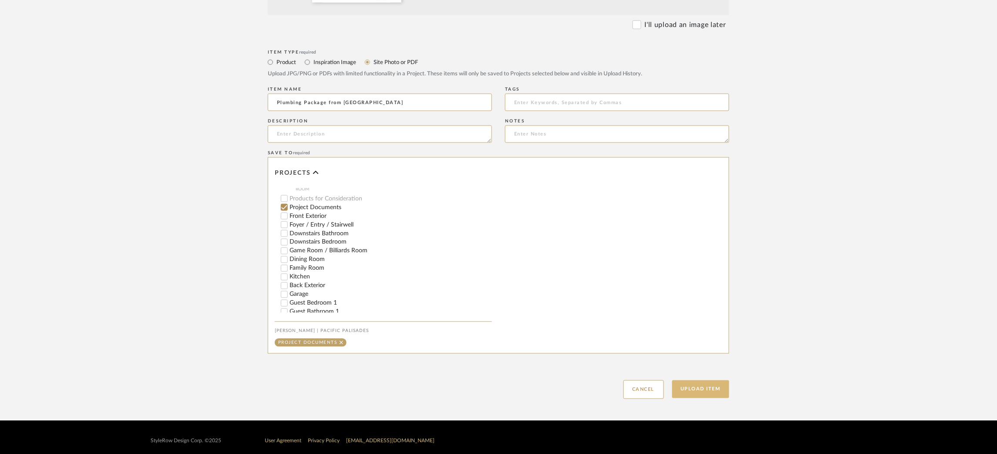
click at [711, 386] on button "Upload Item" at bounding box center [701, 389] width 57 height 18
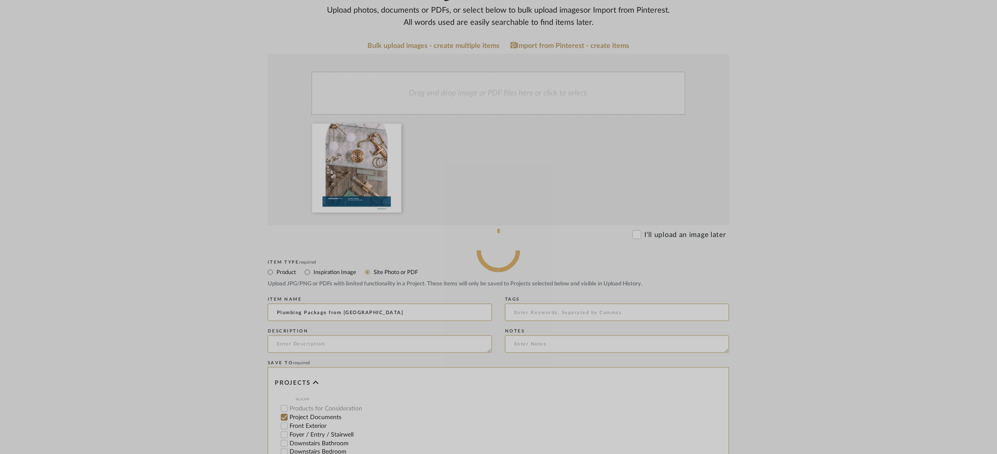
scroll to position [169, 0]
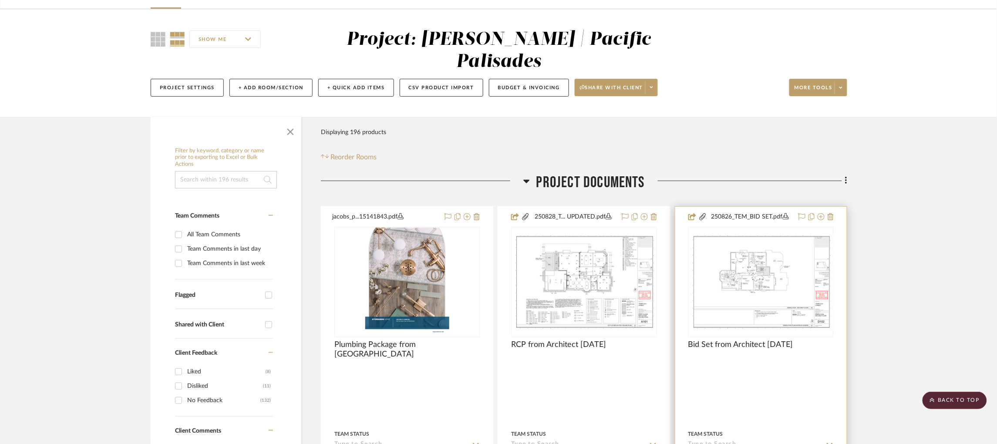
scroll to position [53, 0]
click at [840, 86] on icon at bounding box center [841, 88] width 3 height 5
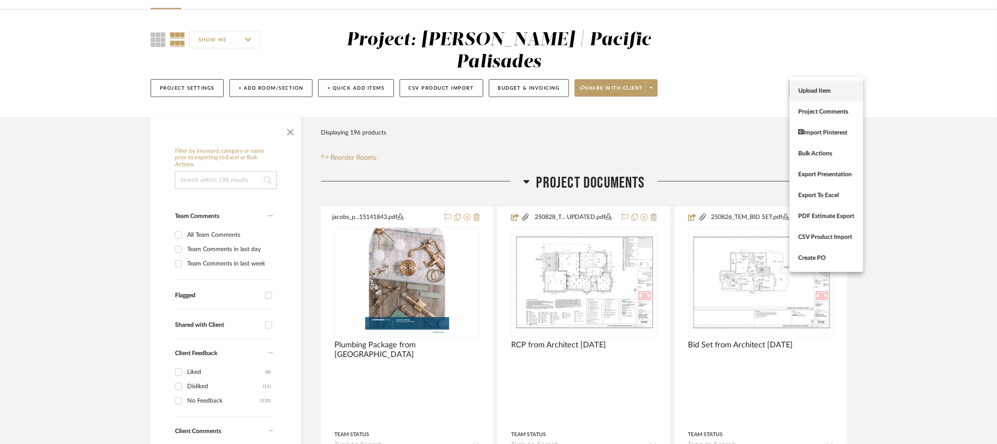
click at [822, 88] on span "Upload Item" at bounding box center [827, 90] width 56 height 7
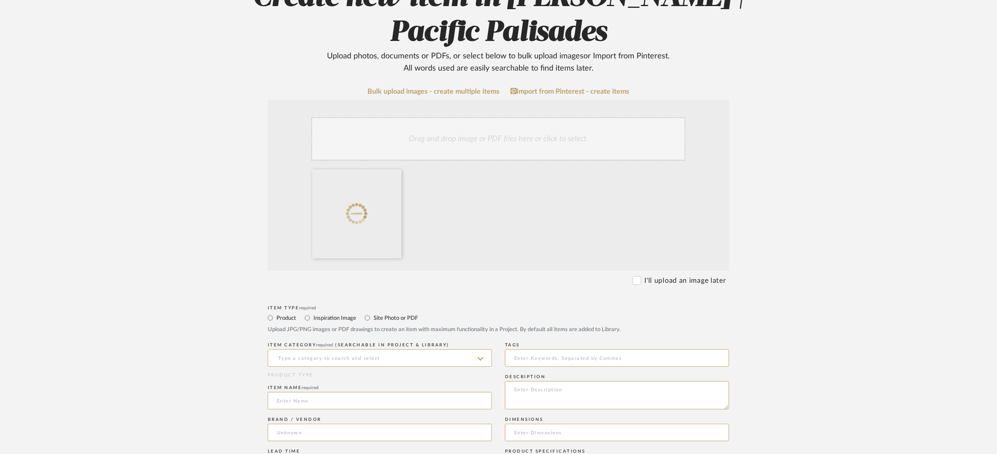
scroll to position [149, 0]
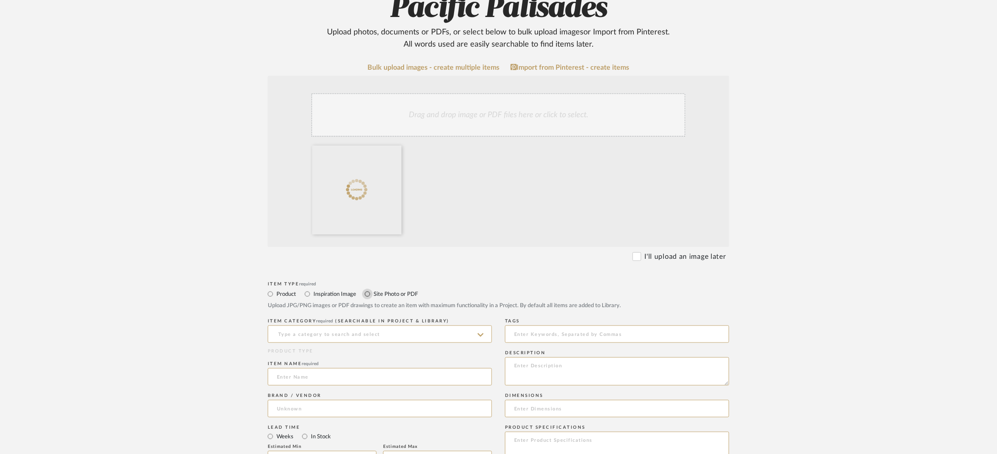
click at [366, 294] on input "Site Photo or PDF" at bounding box center [367, 294] width 10 height 10
radio input "true"
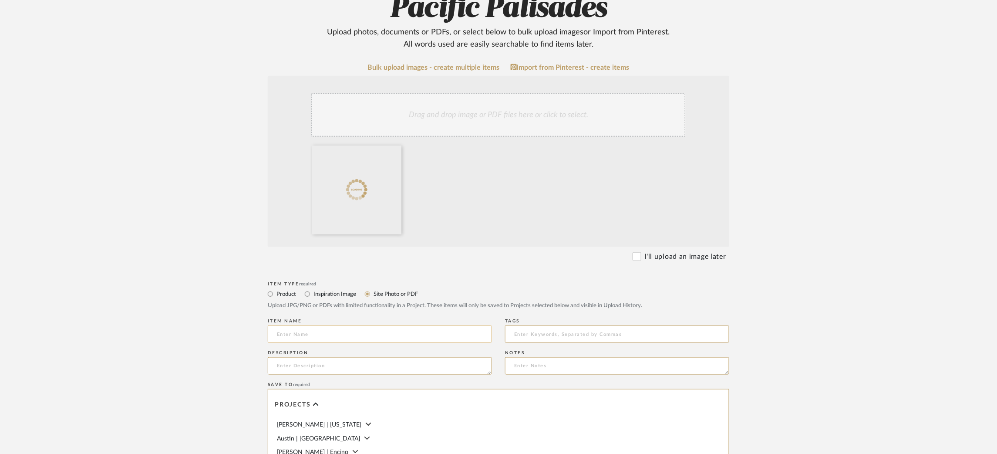
click at [315, 332] on input at bounding box center [380, 333] width 224 height 17
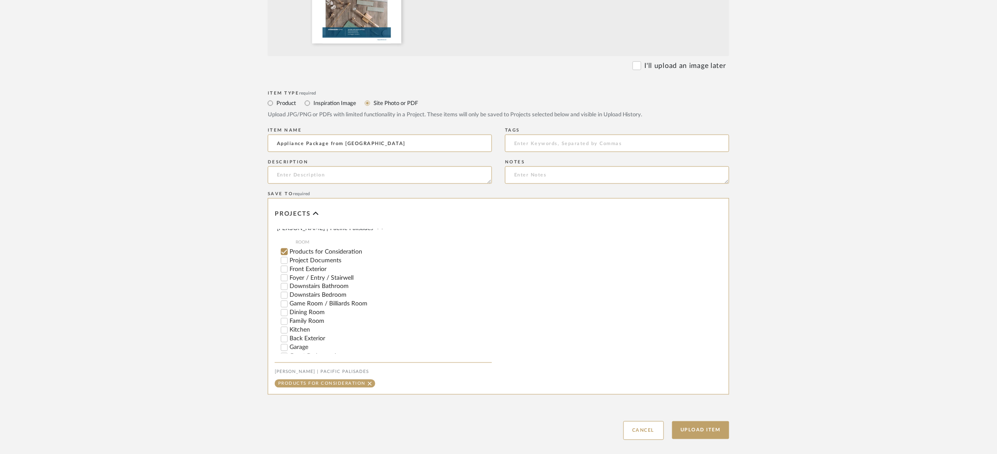
scroll to position [132, 0]
type input "Appliance Package from Debra"
click at [283, 261] on input "Project Documents" at bounding box center [284, 258] width 9 height 9
checkbox input "false"
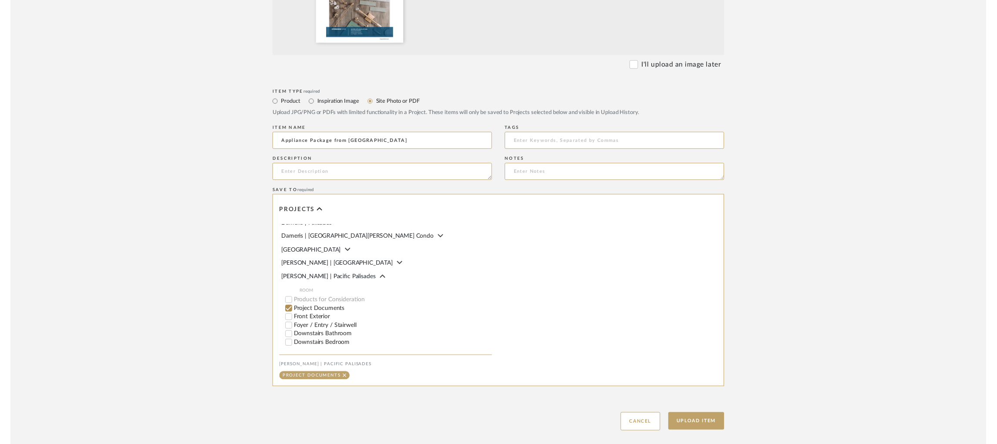
scroll to position [74, 0]
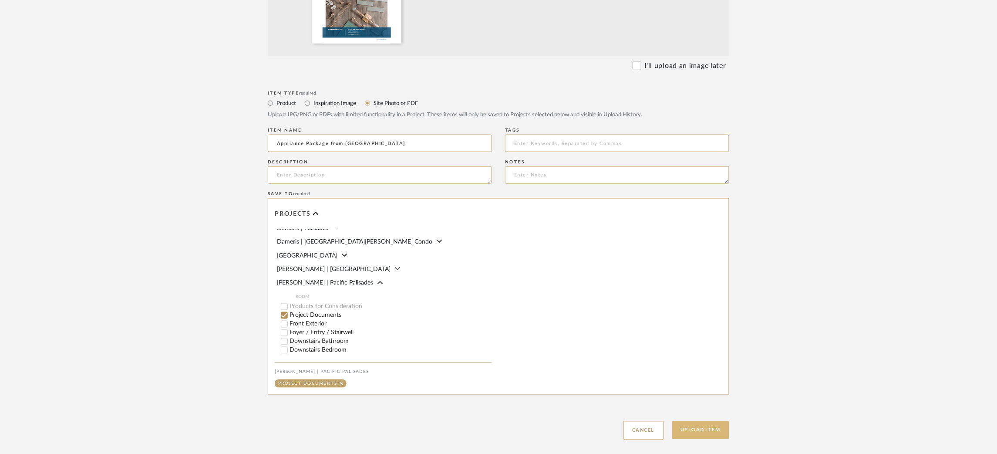
click at [702, 426] on button "Upload Item" at bounding box center [701, 430] width 57 height 18
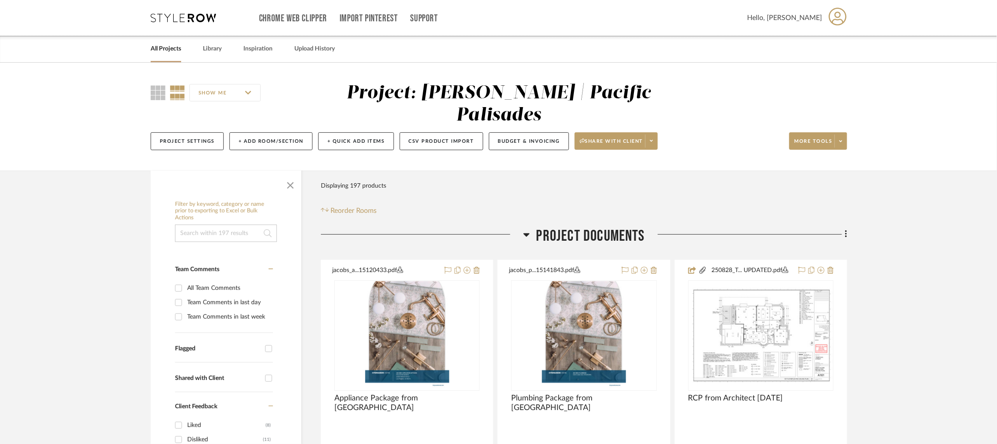
click at [189, 15] on icon at bounding box center [183, 18] width 65 height 9
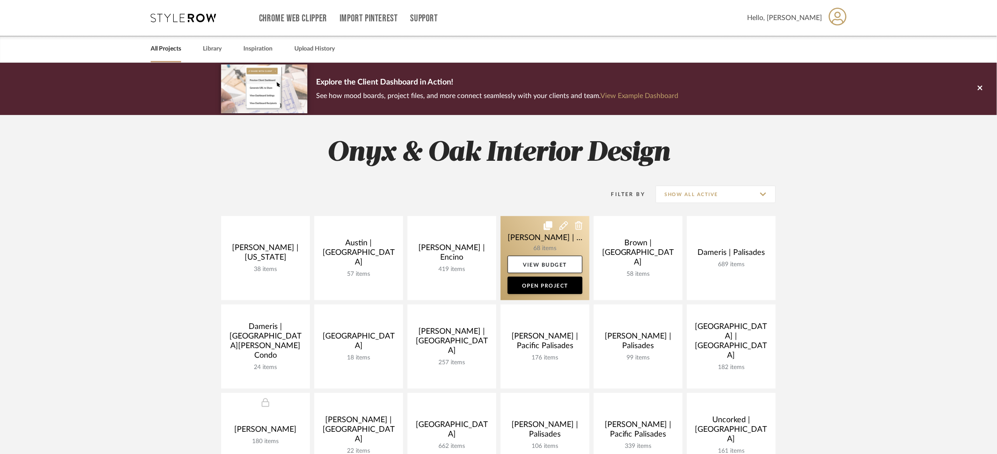
click at [522, 227] on link at bounding box center [545, 258] width 89 height 84
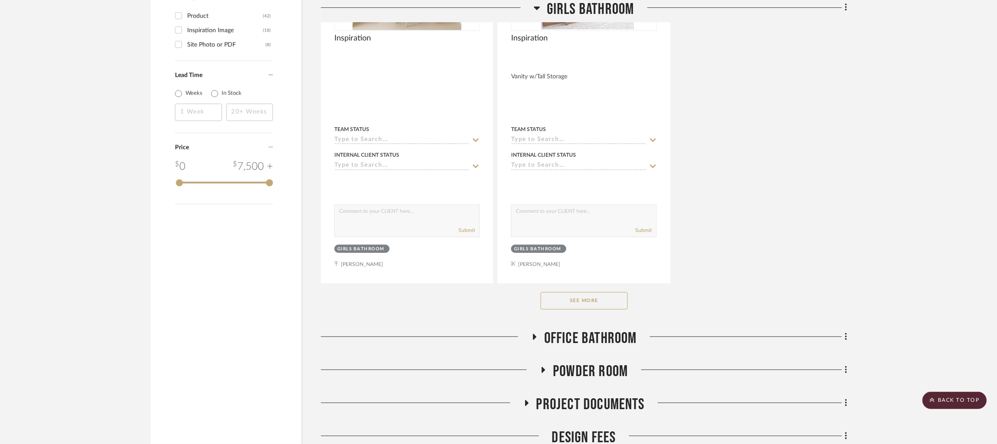
scroll to position [1167, 0]
click at [595, 302] on button "See More" at bounding box center [584, 299] width 87 height 17
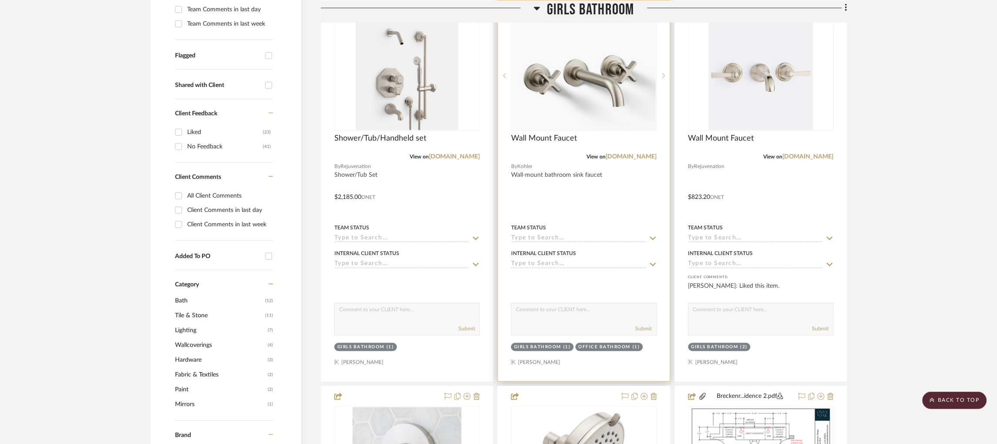
scroll to position [287, 0]
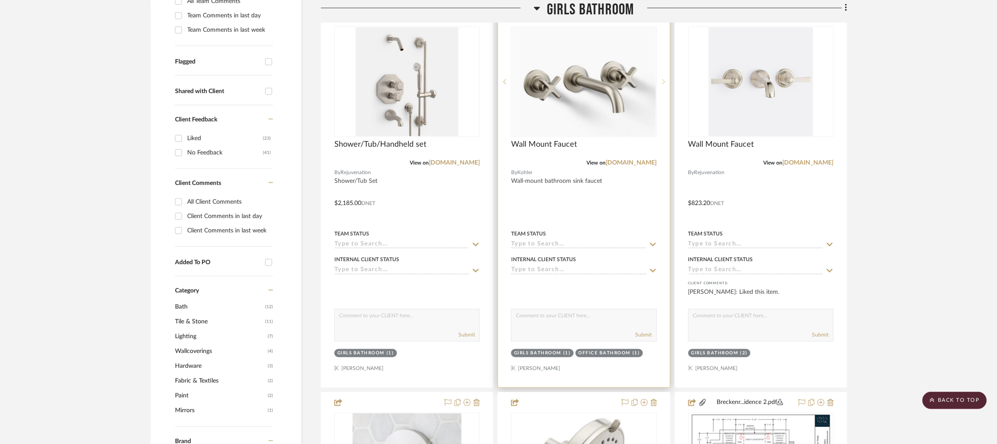
click at [663, 82] on icon at bounding box center [664, 82] width 3 height 6
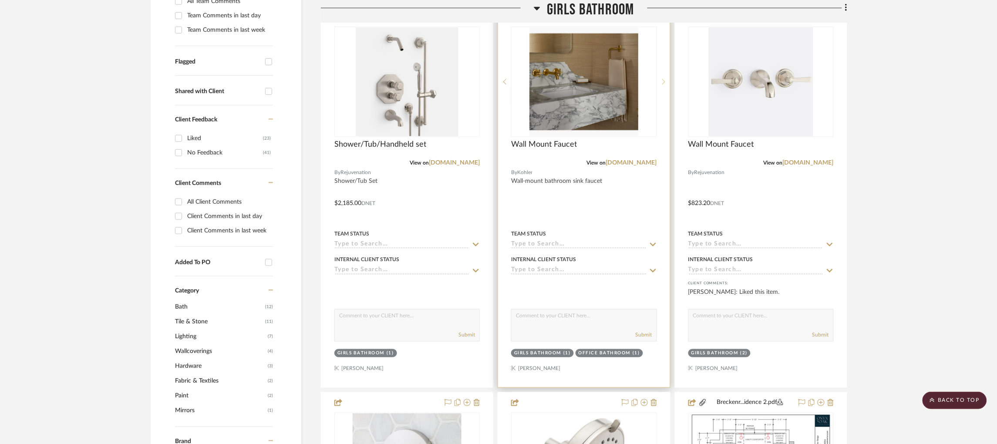
click at [663, 82] on icon at bounding box center [664, 82] width 3 height 6
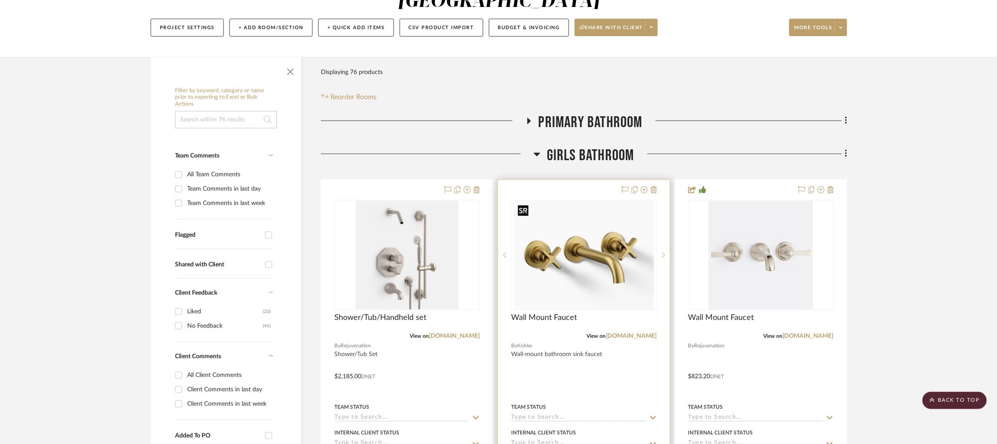
scroll to position [0, 0]
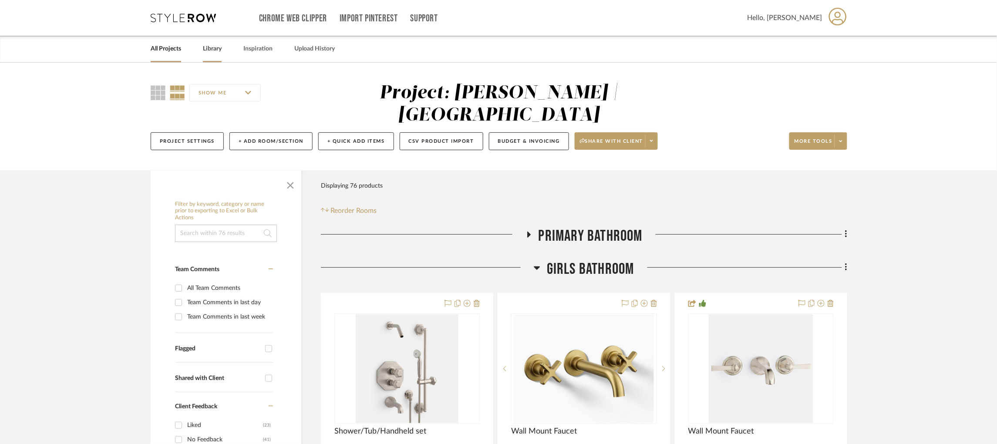
click at [216, 46] on link "Library" at bounding box center [212, 49] width 19 height 12
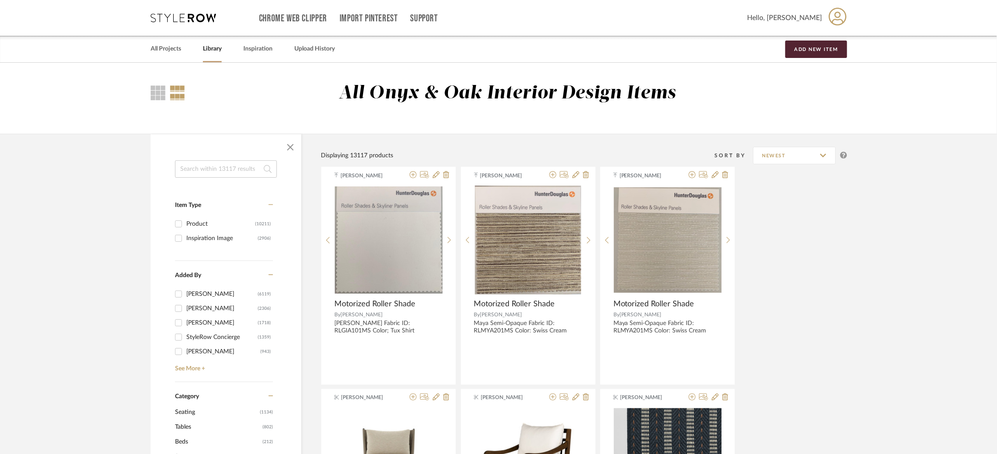
click at [236, 171] on input at bounding box center [226, 168] width 102 height 17
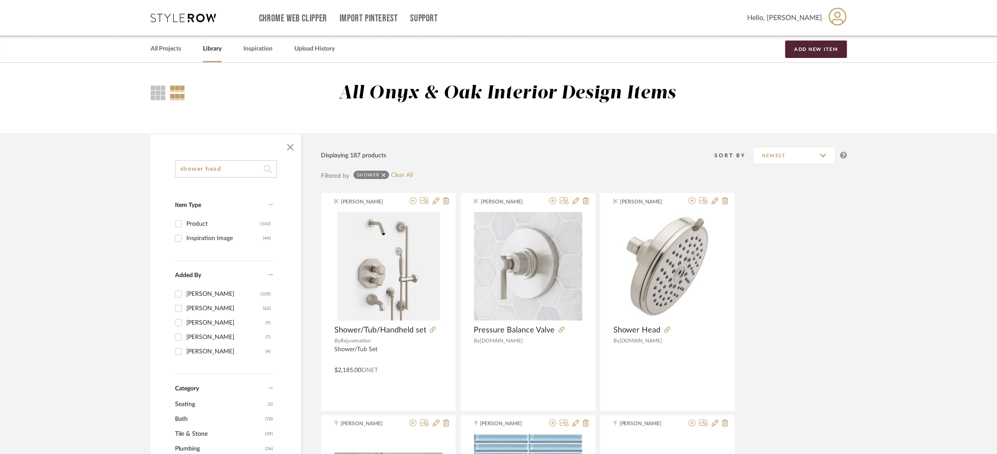
type input "shower head"
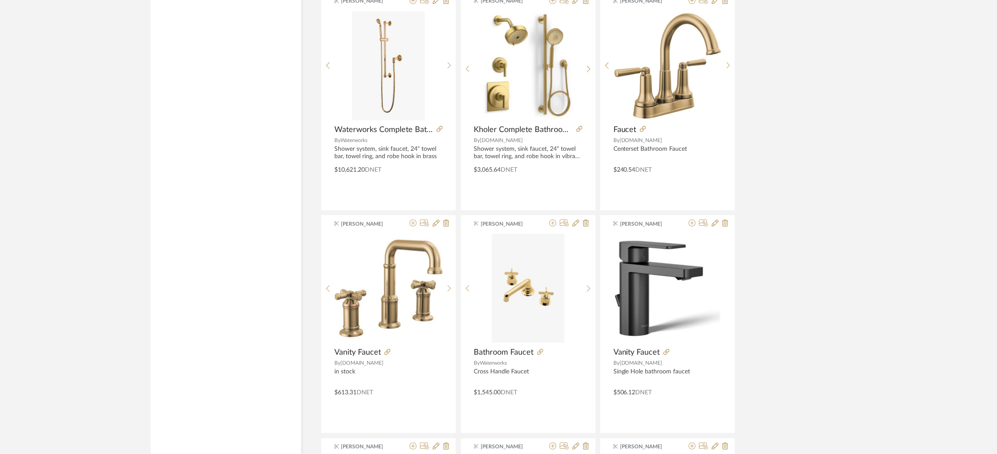
scroll to position [1314, 0]
click at [586, 70] on sr-next-btn at bounding box center [589, 68] width 14 height 7
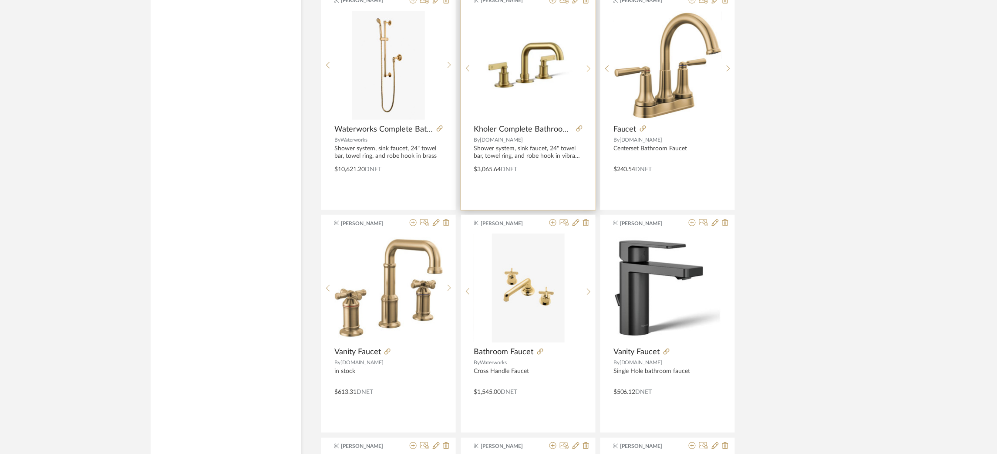
click at [587, 70] on icon at bounding box center [589, 68] width 4 height 7
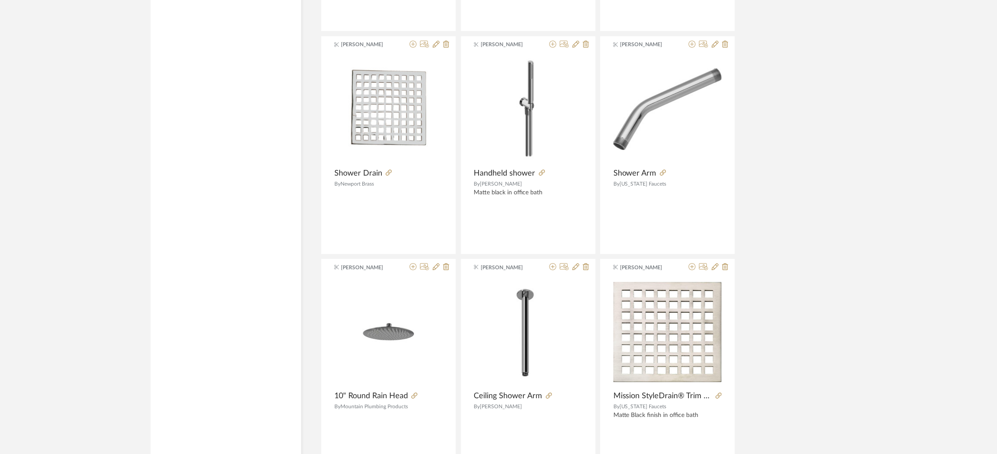
scroll to position [2501, 0]
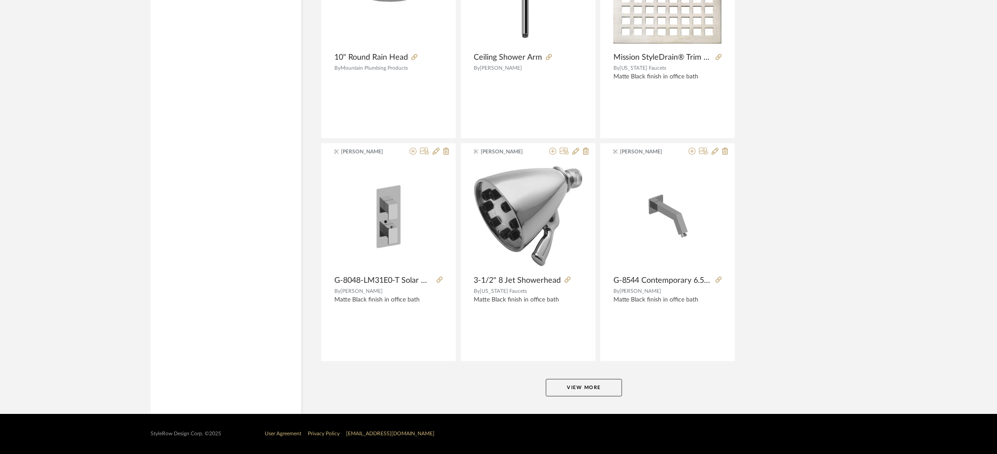
click at [584, 392] on button "View More" at bounding box center [584, 387] width 76 height 17
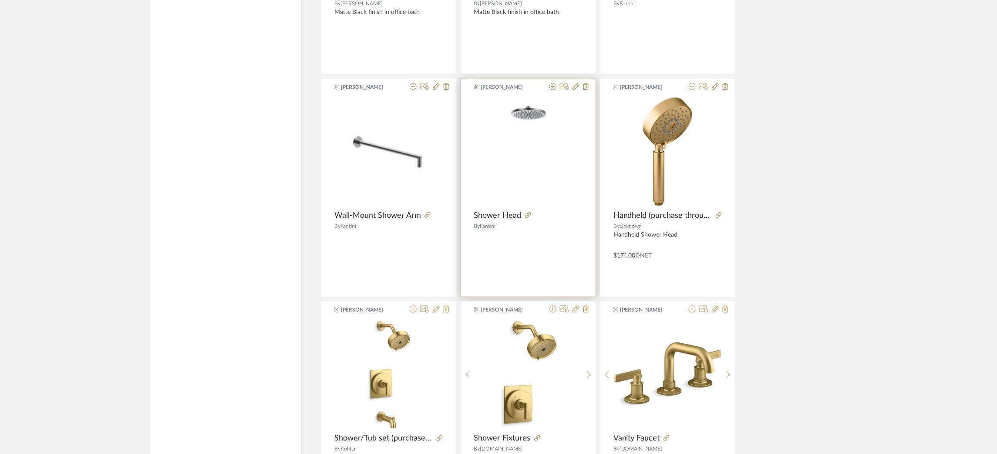
scroll to position [3124, 0]
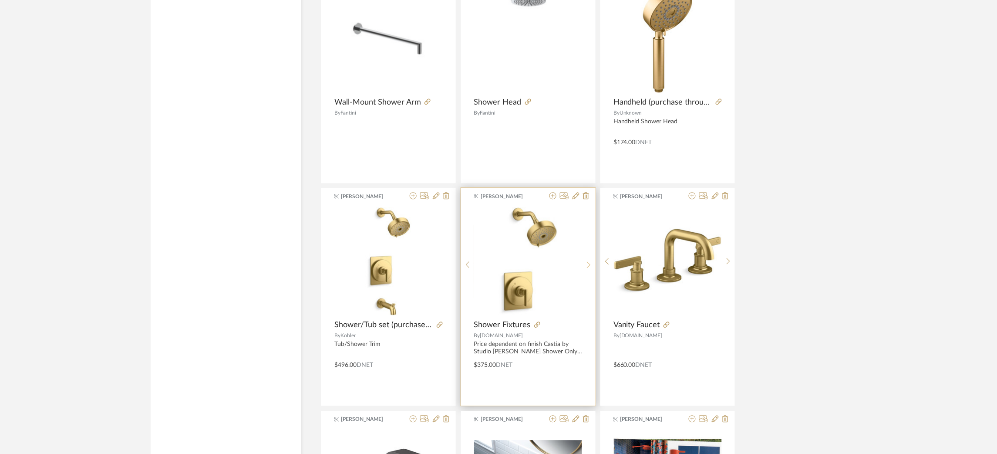
click at [589, 264] on icon at bounding box center [589, 264] width 4 height 7
click at [551, 196] on icon at bounding box center [553, 195] width 7 height 7
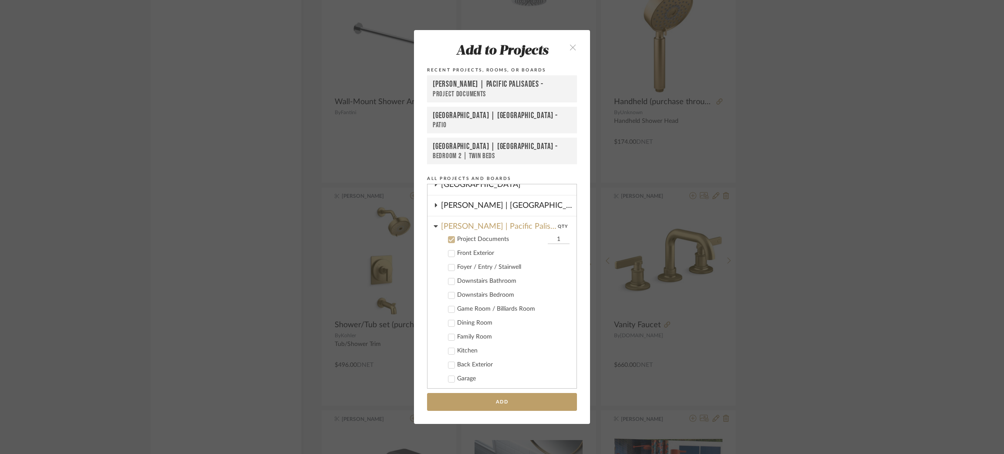
scroll to position [176, 0]
click at [448, 237] on icon at bounding box center [451, 240] width 6 height 6
click at [433, 223] on icon at bounding box center [435, 226] width 4 height 7
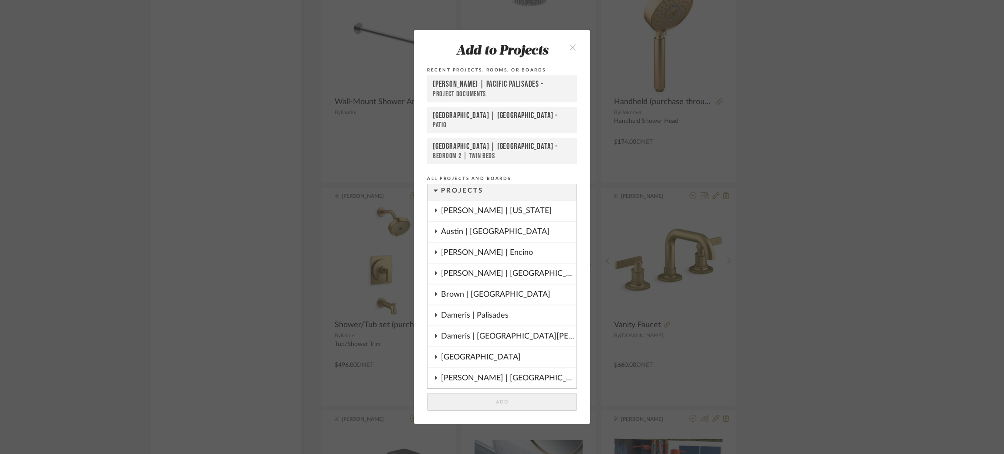
scroll to position [0, 0]
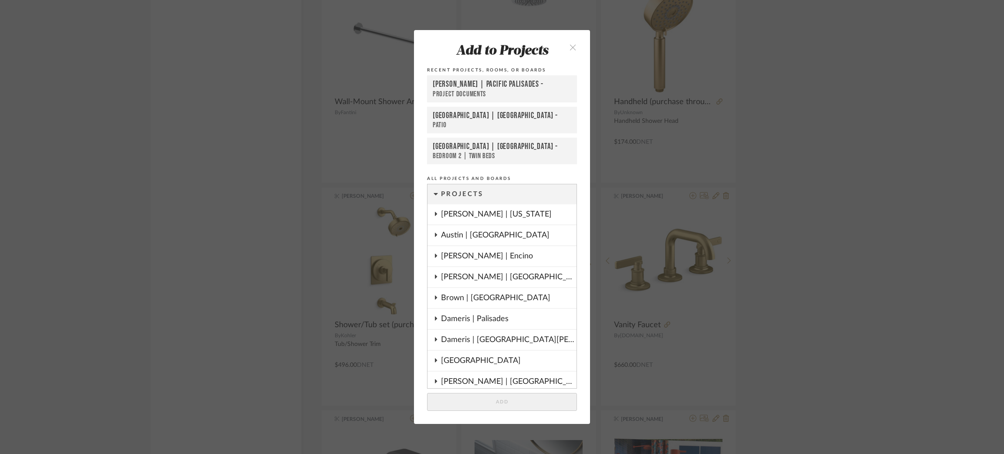
click at [434, 274] on icon at bounding box center [435, 276] width 7 height 4
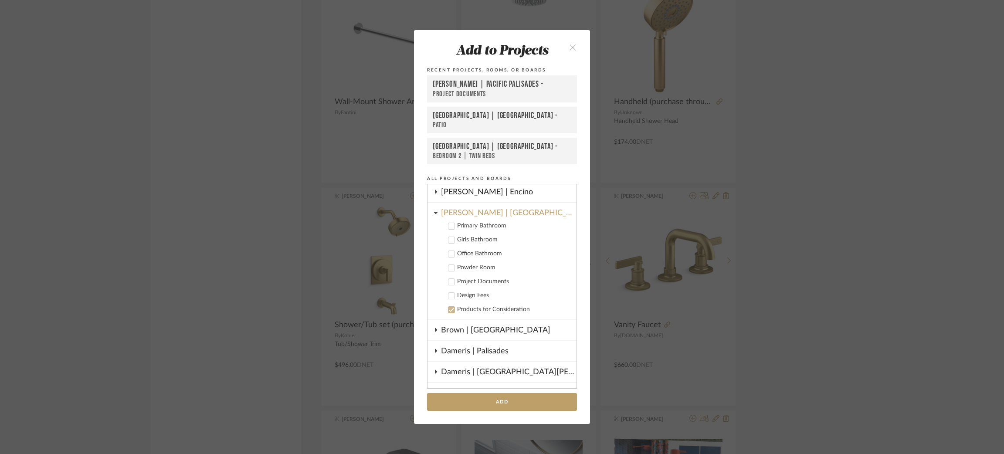
scroll to position [66, 0]
click at [448, 249] on div at bounding box center [451, 252] width 7 height 7
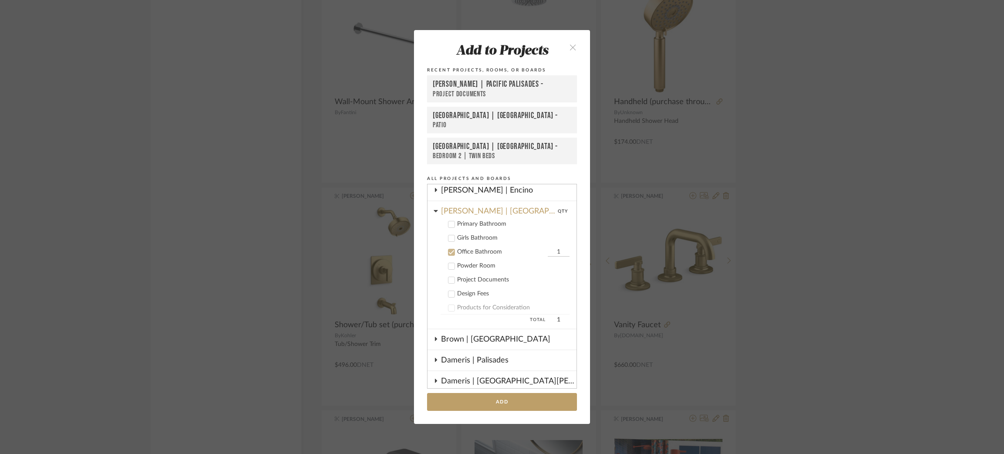
click at [448, 235] on icon at bounding box center [451, 238] width 6 height 6
click at [485, 400] on button "Add" at bounding box center [502, 402] width 150 height 18
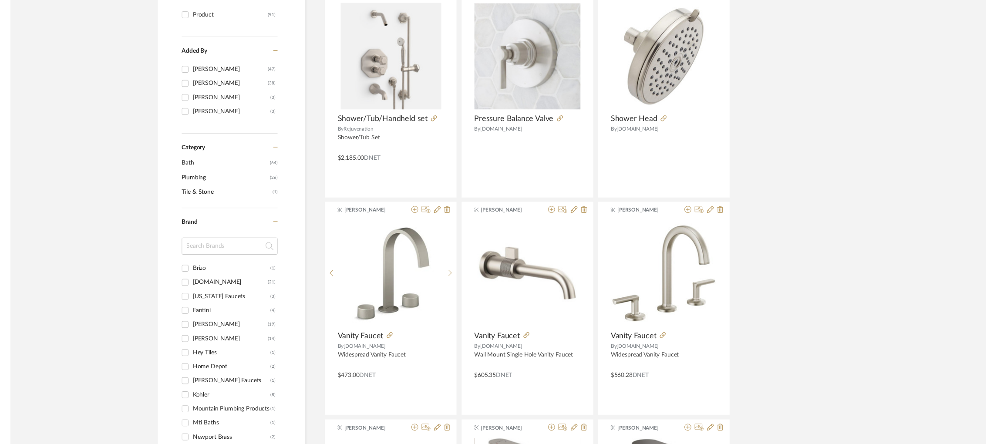
scroll to position [0, 0]
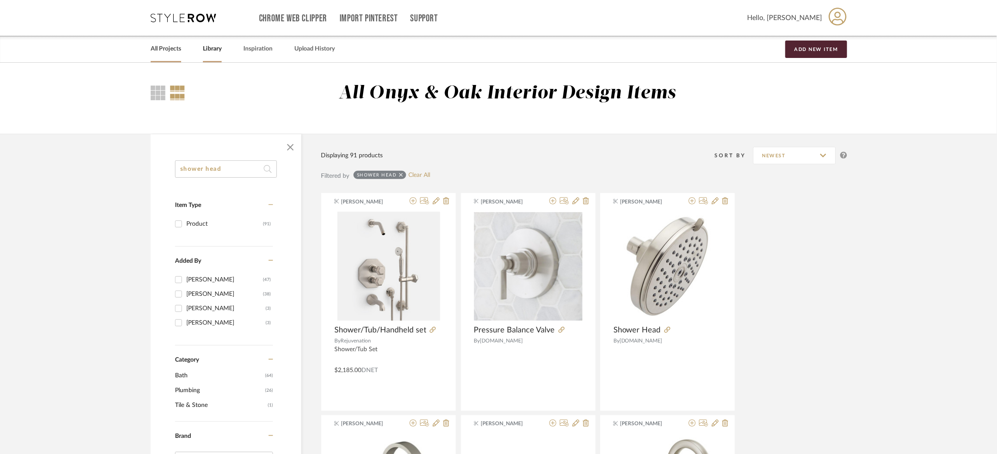
click at [166, 51] on link "All Projects" at bounding box center [166, 49] width 30 height 12
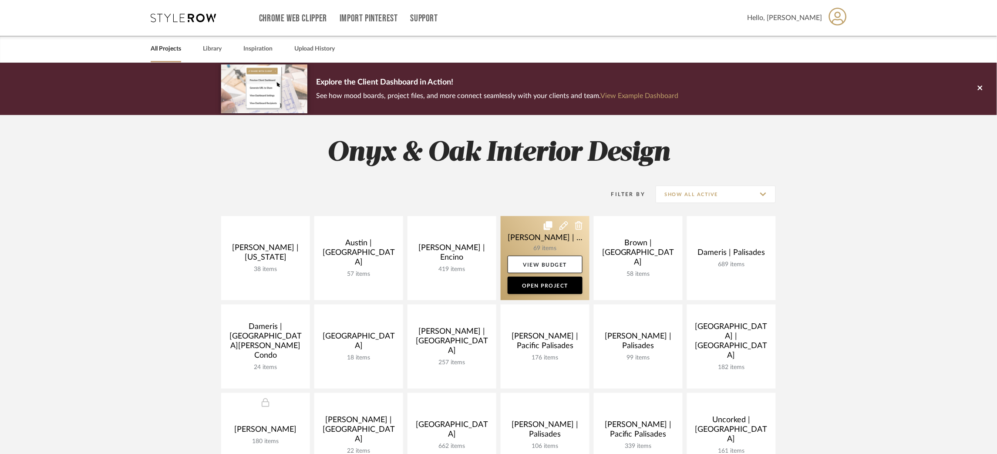
click at [517, 237] on link at bounding box center [545, 258] width 89 height 84
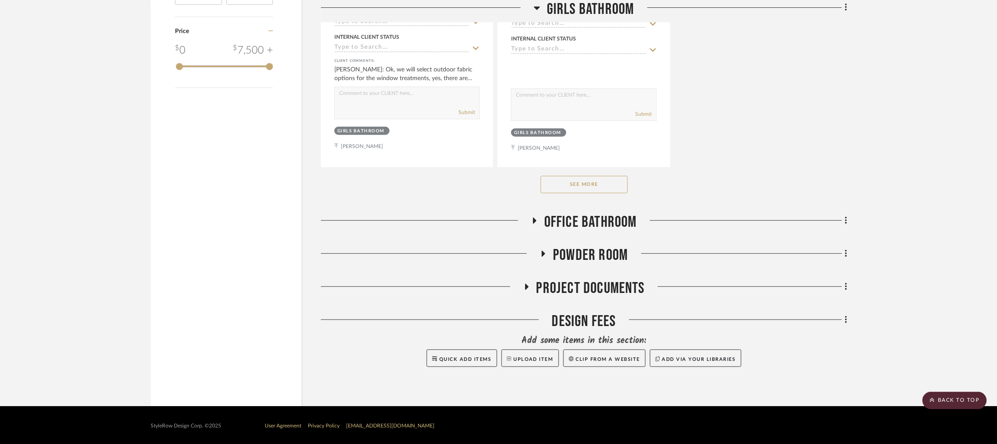
scroll to position [1287, 0]
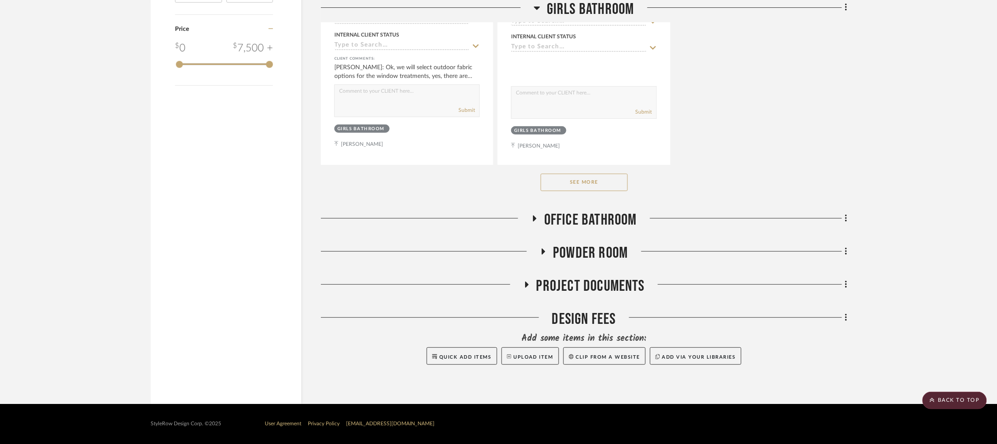
click at [535, 220] on icon at bounding box center [535, 219] width 3 height 6
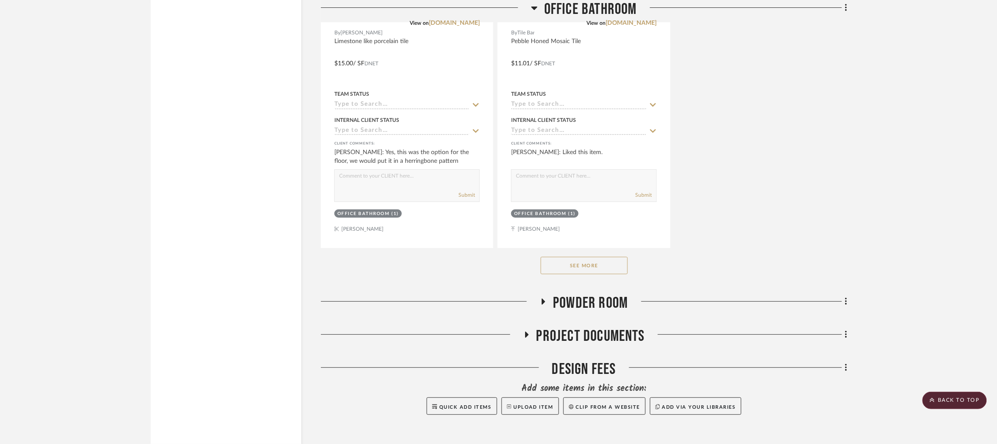
scroll to position [2438, 0]
click at [563, 264] on button "See More" at bounding box center [584, 264] width 87 height 17
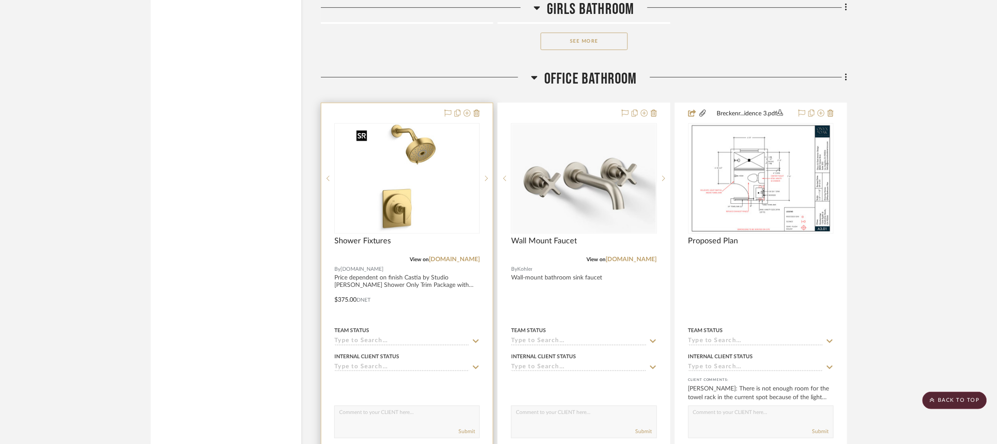
scroll to position [1385, 0]
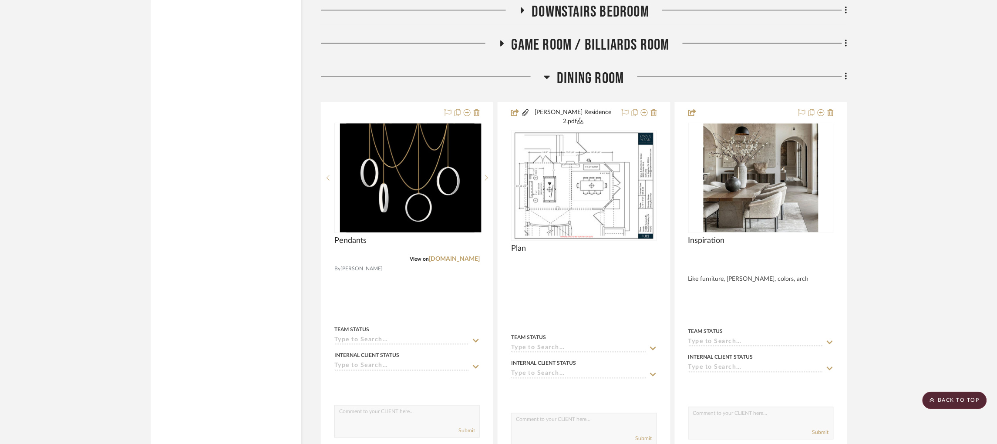
scroll to position [1552, 0]
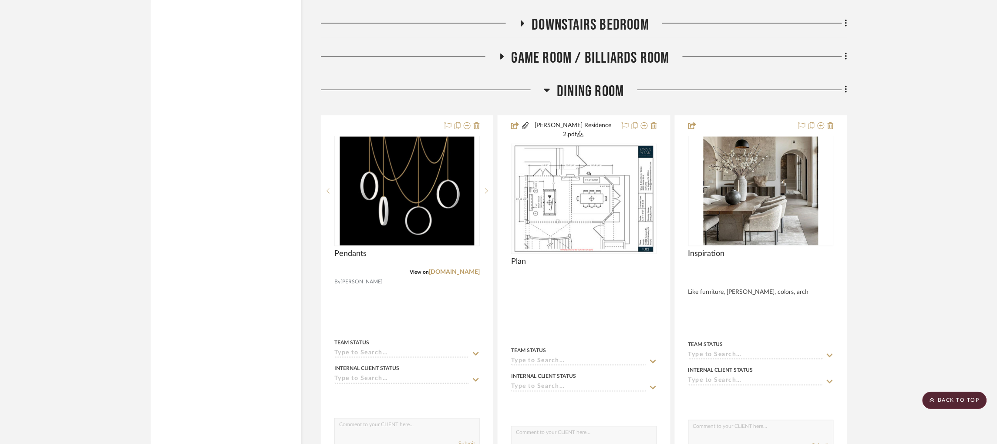
click at [546, 89] on icon at bounding box center [547, 90] width 6 height 3
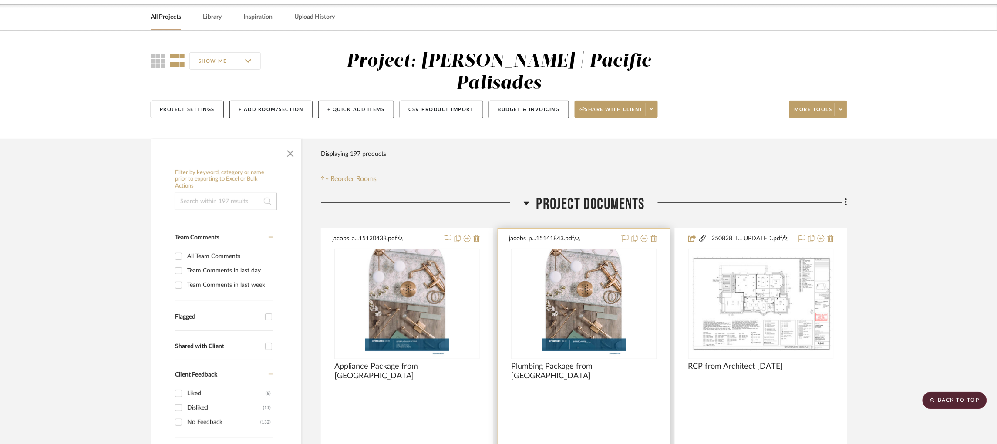
scroll to position [0, 2]
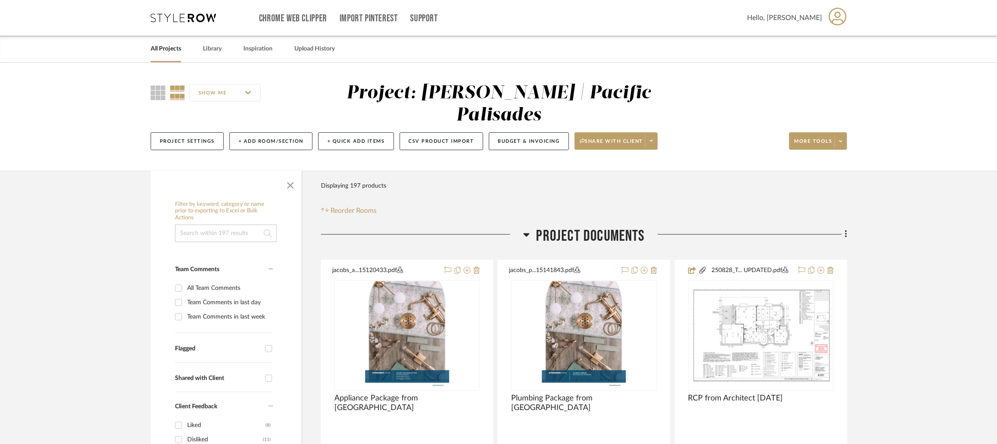
click at [526, 230] on icon at bounding box center [527, 235] width 7 height 10
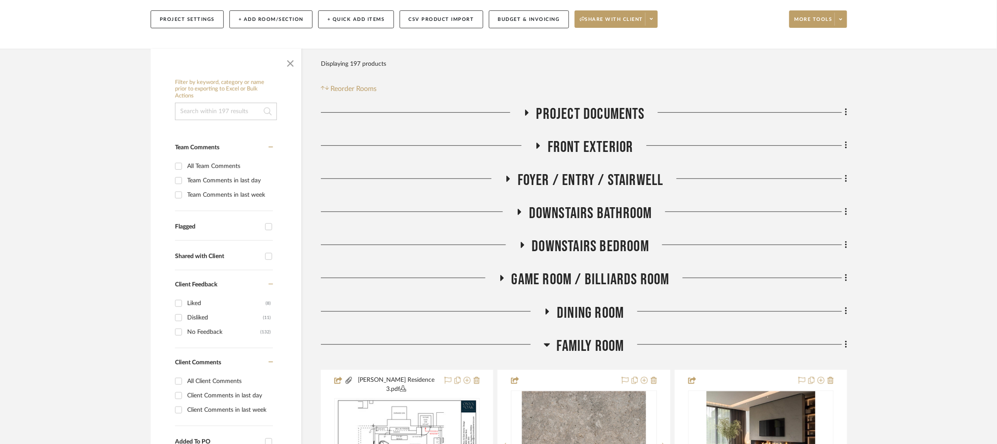
scroll to position [123, 2]
click at [536, 142] on fa-icon at bounding box center [538, 148] width 7 height 13
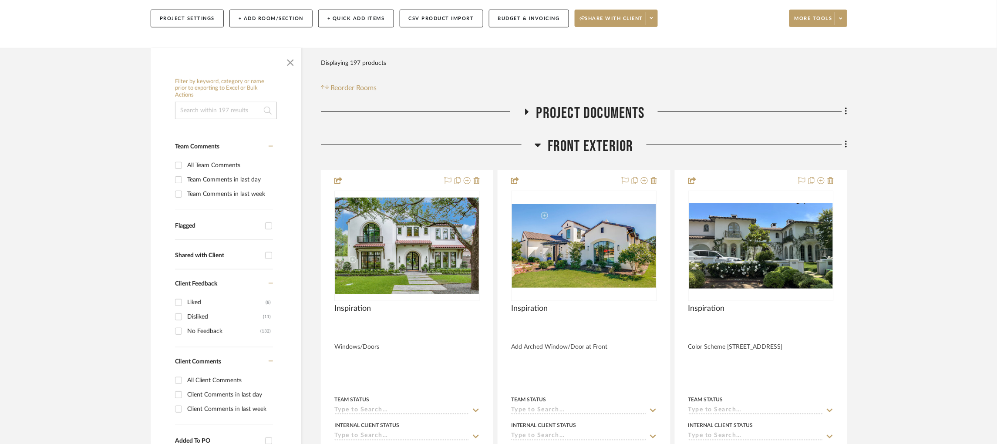
click at [536, 140] on icon at bounding box center [538, 145] width 7 height 10
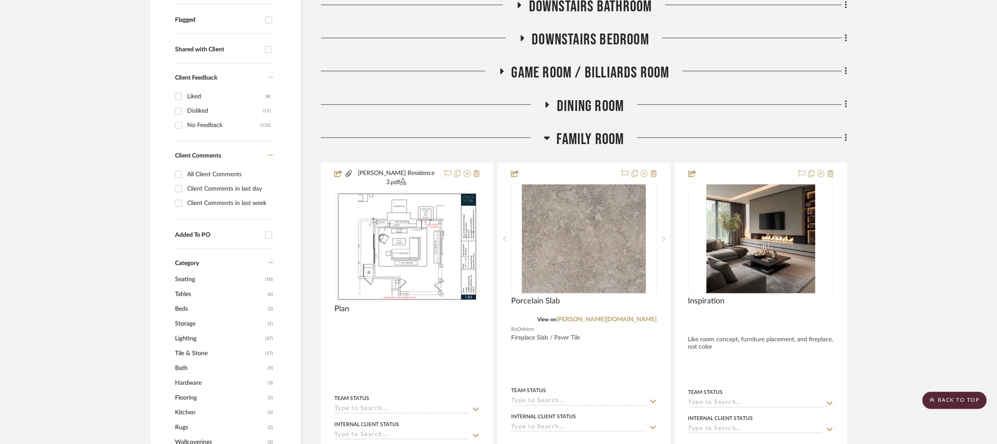
click at [544, 137] on icon at bounding box center [547, 138] width 6 height 3
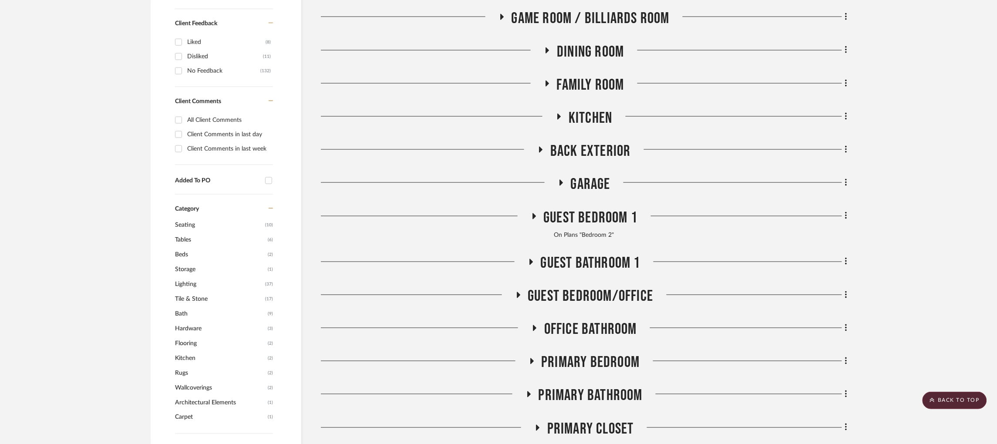
scroll to position [381, 2]
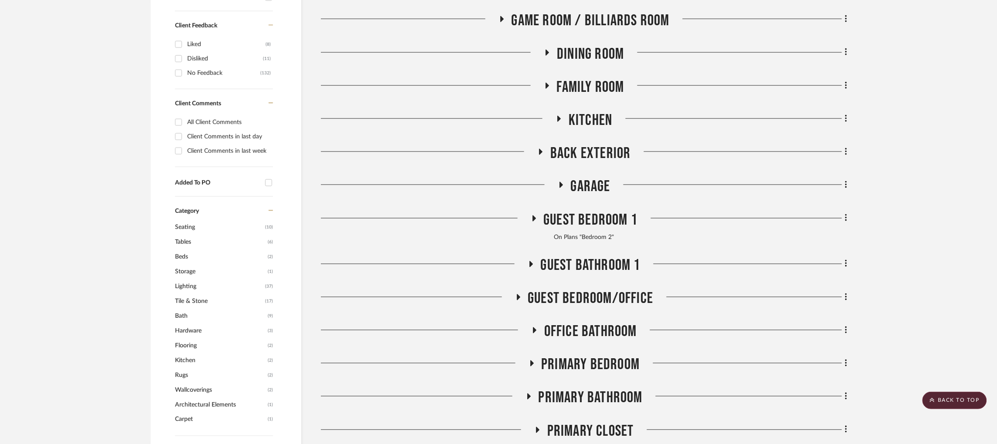
click at [536, 149] on icon at bounding box center [541, 152] width 10 height 7
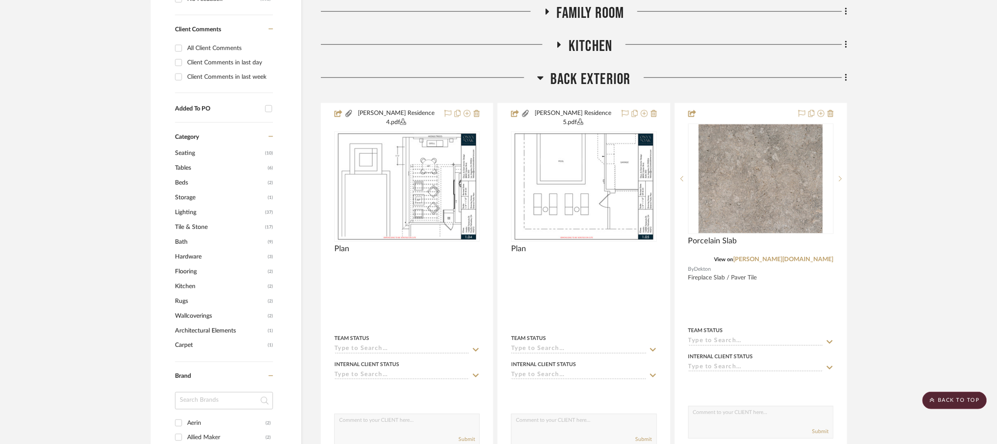
scroll to position [457, 2]
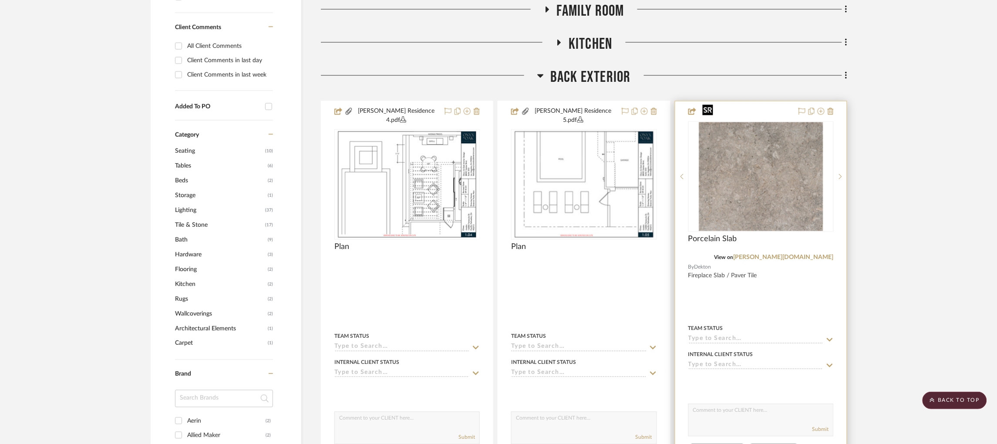
click at [737, 159] on img "0" at bounding box center [761, 176] width 124 height 109
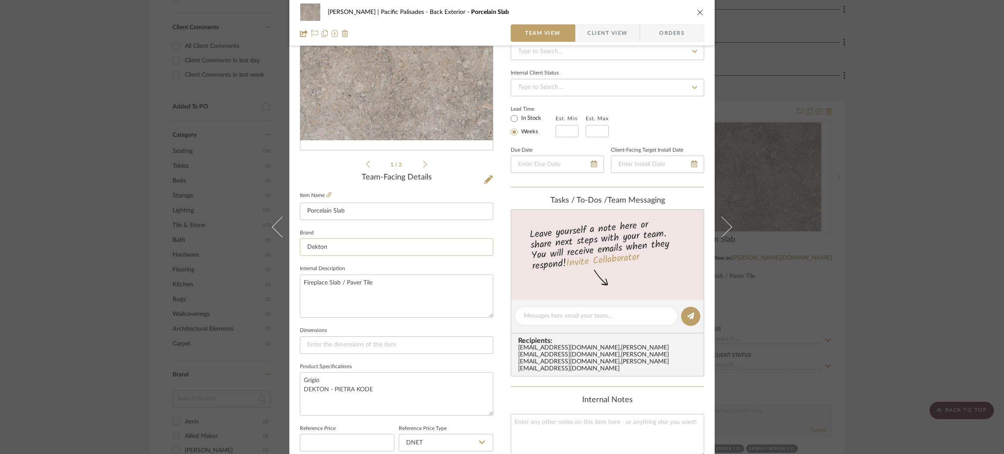
scroll to position [99, 0]
click at [391, 281] on textarea "Fireplace Slab / Paver Tile" at bounding box center [396, 295] width 193 height 43
type textarea "Fireplace Slab / Paver Tile / Pool Tile"
click at [370, 392] on textarea "Grigio DEKTON - PIETRA KODE" at bounding box center [396, 393] width 193 height 43
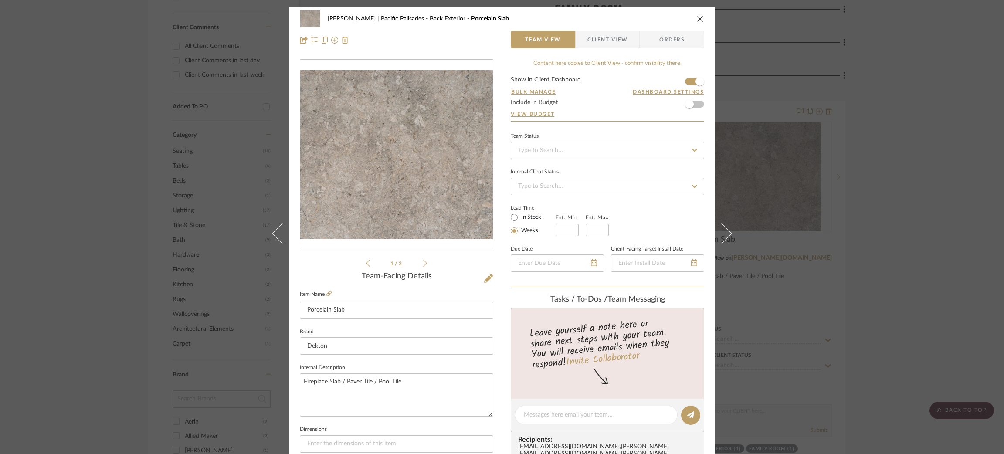
click at [423, 264] on icon at bounding box center [425, 263] width 4 height 8
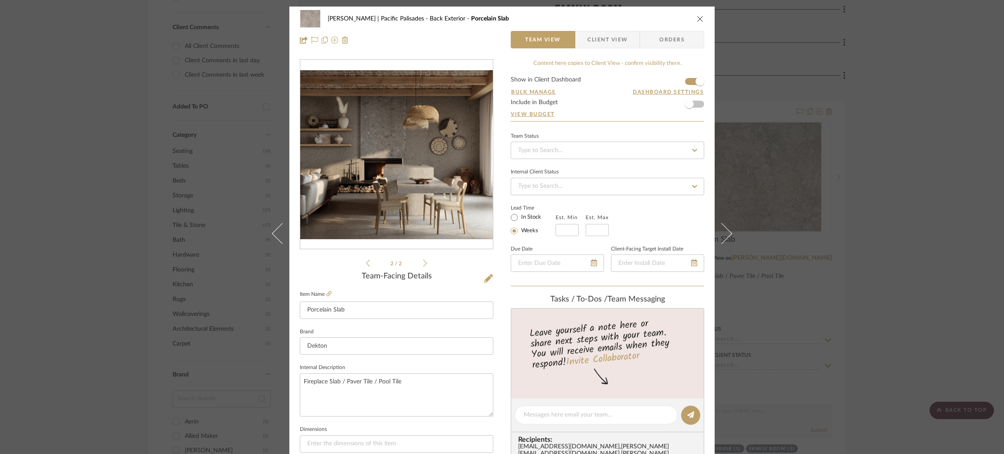
click at [366, 265] on icon at bounding box center [368, 263] width 4 height 8
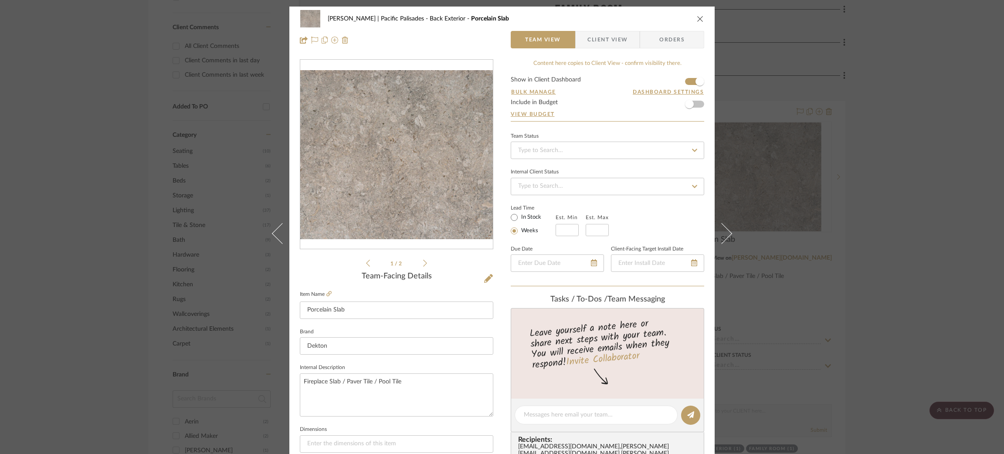
click at [105, 196] on div "[PERSON_NAME] | Pacific Palisades Back Exterior Porcelain Slab Team View Client…" at bounding box center [502, 227] width 1004 height 454
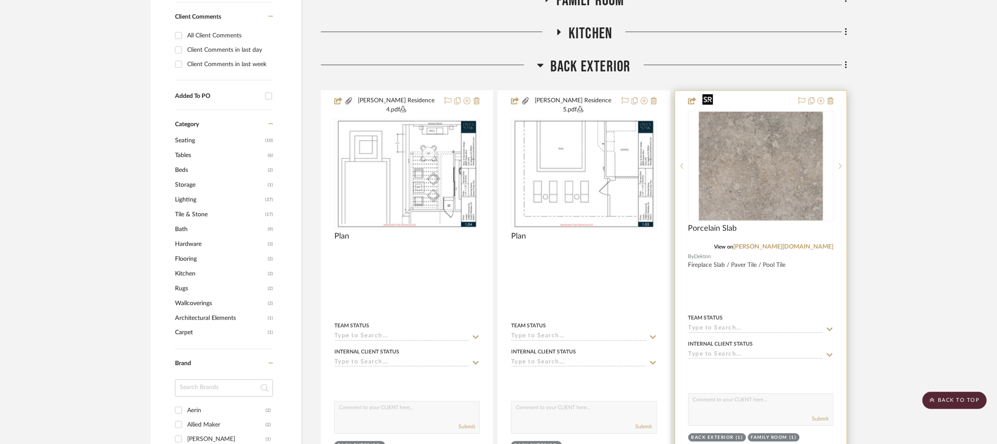
scroll to position [470, 2]
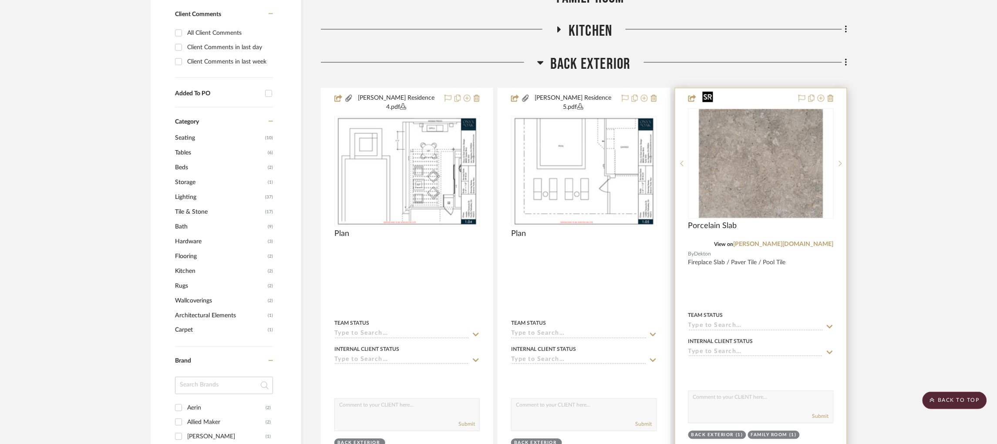
click at [788, 170] on img "0" at bounding box center [761, 163] width 124 height 109
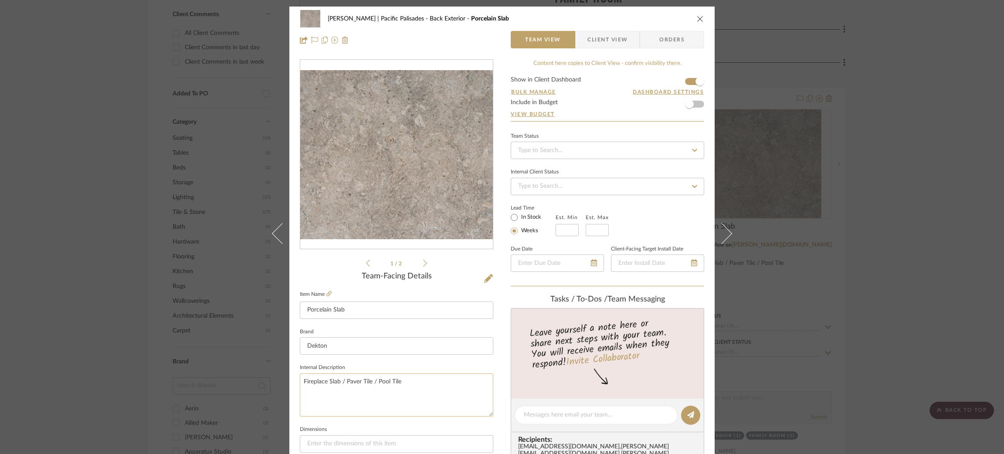
scroll to position [54, 0]
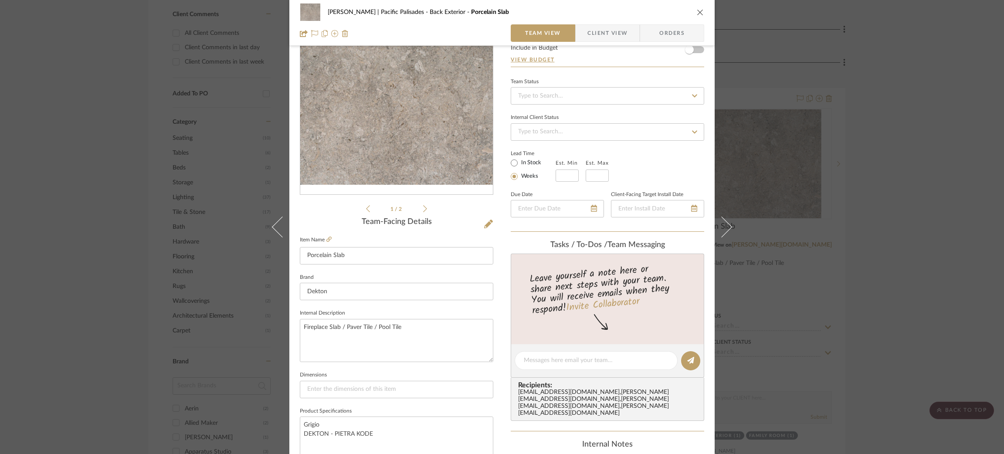
click at [101, 234] on div "[PERSON_NAME] | Pacific Palisades Back Exterior Porcelain Slab Team View Client…" at bounding box center [502, 227] width 1004 height 454
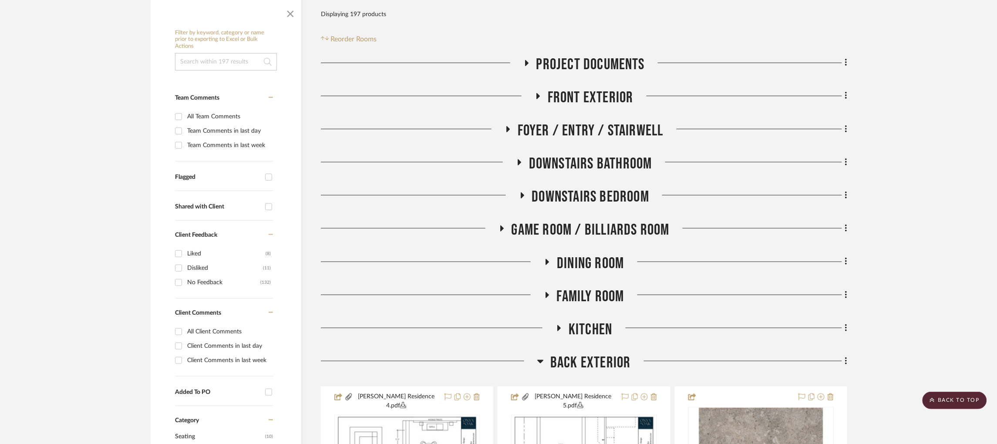
scroll to position [175, 2]
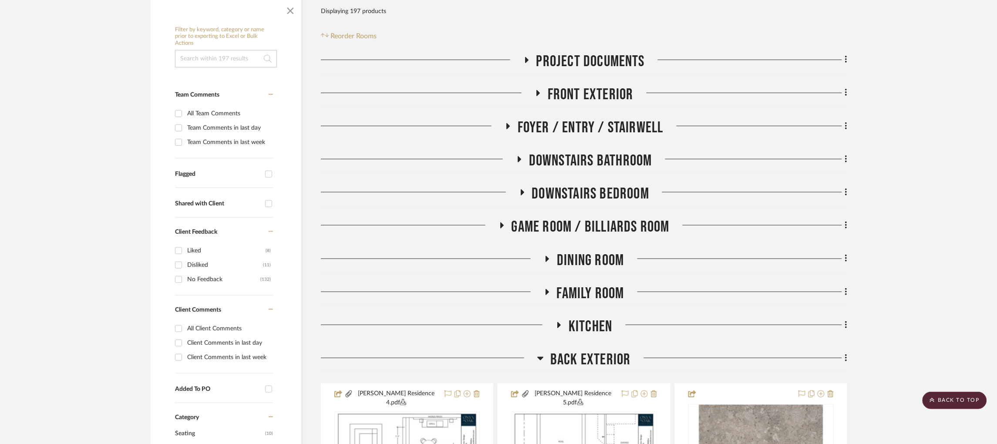
click at [557, 322] on icon at bounding box center [559, 325] width 10 height 7
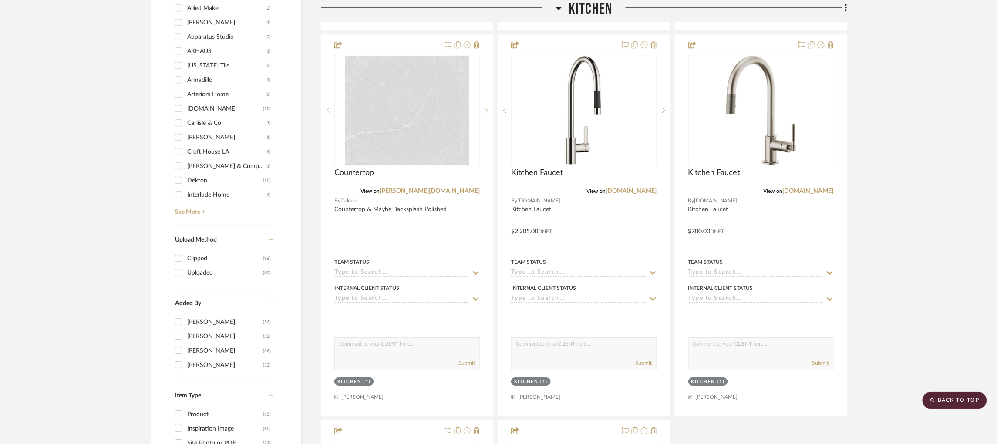
scroll to position [886, 2]
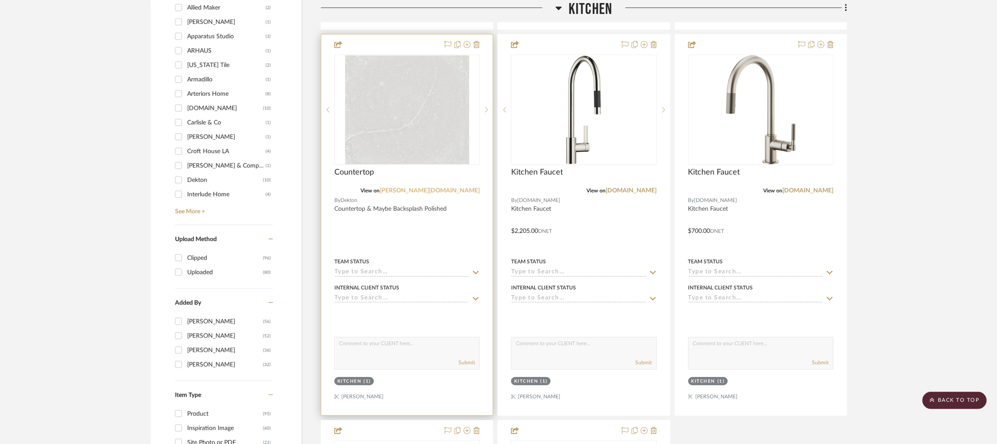
click at [458, 188] on link "[PERSON_NAME][DOMAIN_NAME]" at bounding box center [430, 191] width 100 height 6
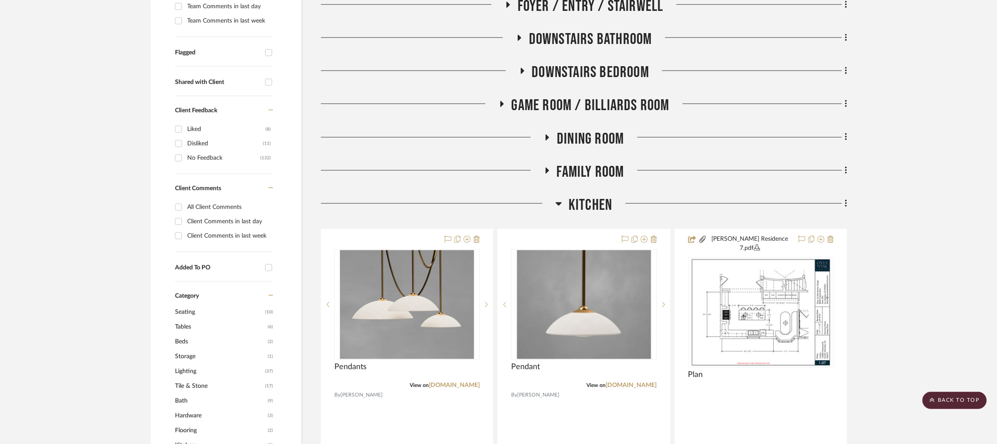
scroll to position [0, 2]
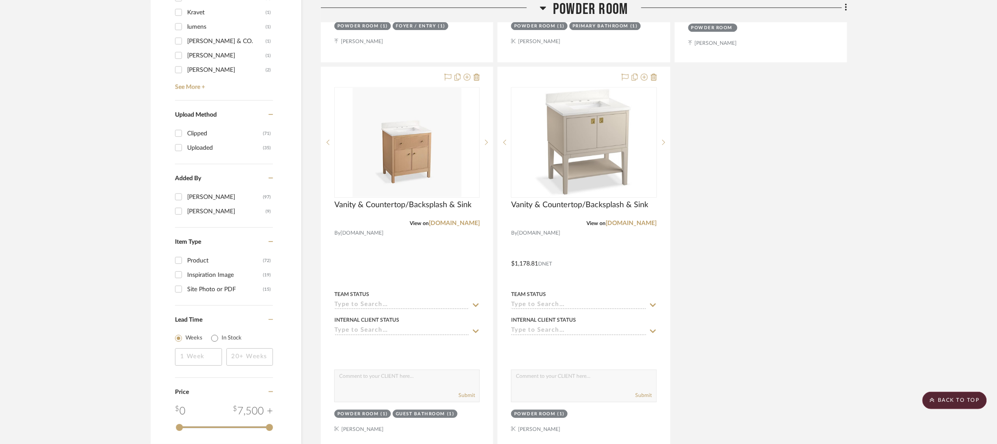
scroll to position [1045, 0]
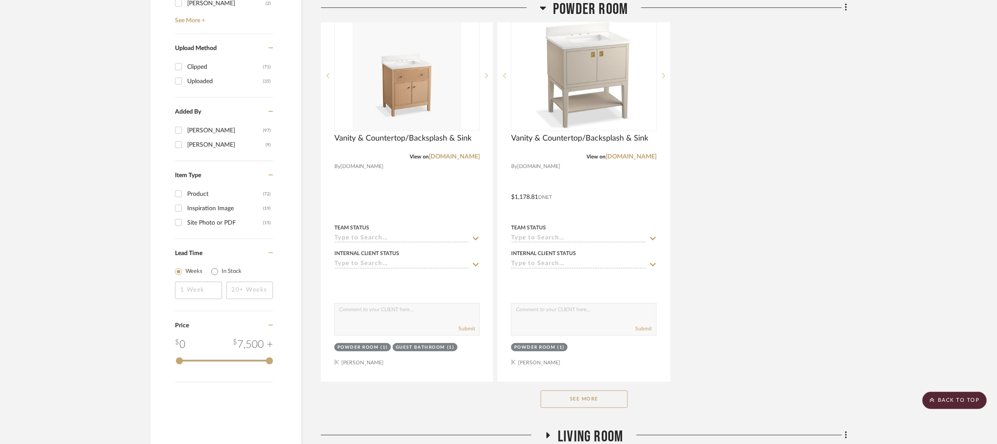
click at [588, 401] on button "See More" at bounding box center [584, 399] width 87 height 17
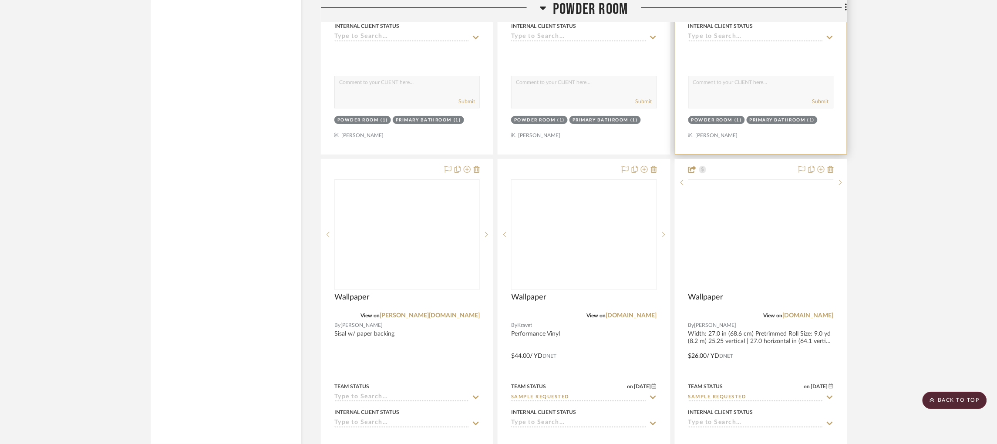
scroll to position [2613, 0]
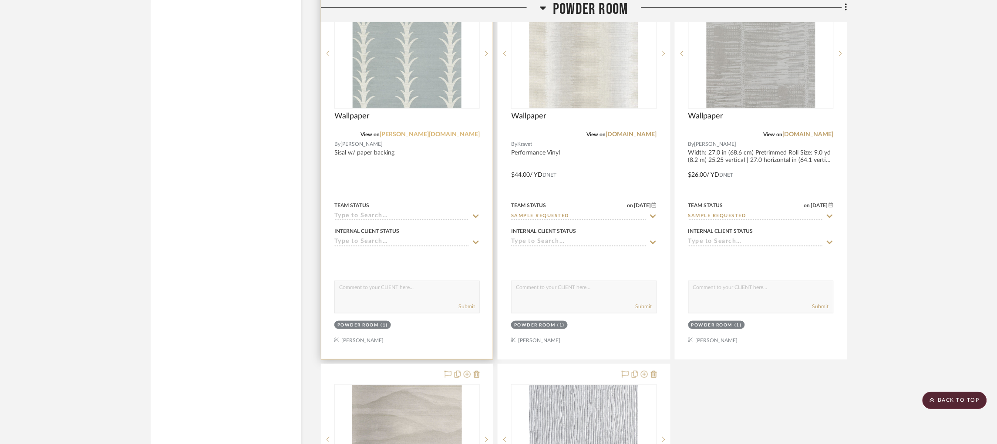
click at [465, 135] on link "[PERSON_NAME][DOMAIN_NAME]" at bounding box center [430, 135] width 100 height 6
